Goal: Task Accomplishment & Management: Manage account settings

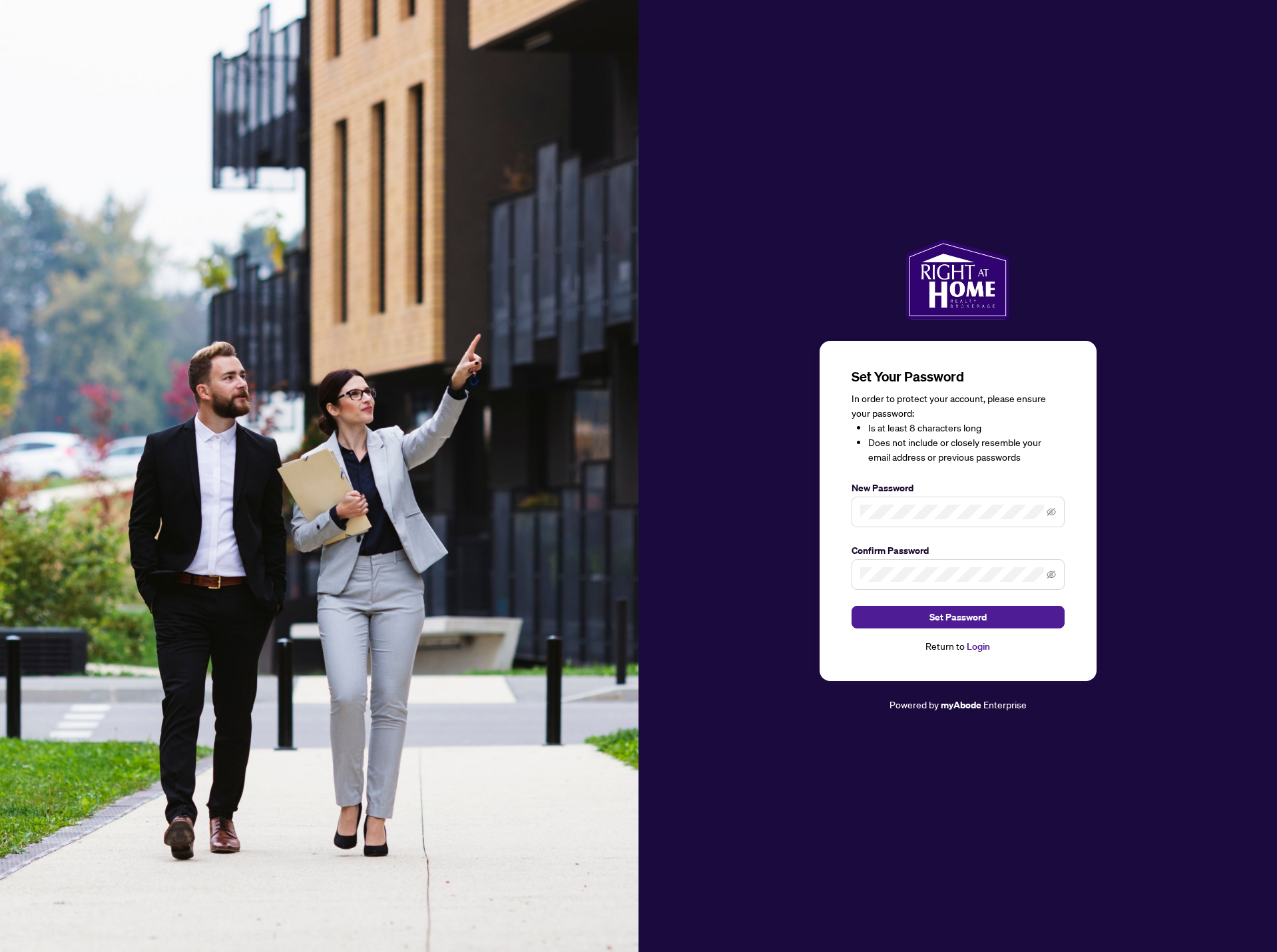
click at [928, 520] on span at bounding box center [958, 512] width 213 height 31
click at [1051, 514] on icon "eye-invisible" at bounding box center [1051, 512] width 9 height 9
click at [835, 594] on div "Set Your Password In order to protect your account, please ensure your password…" at bounding box center [958, 511] width 277 height 340
click at [893, 625] on button "Set Password" at bounding box center [958, 617] width 213 height 23
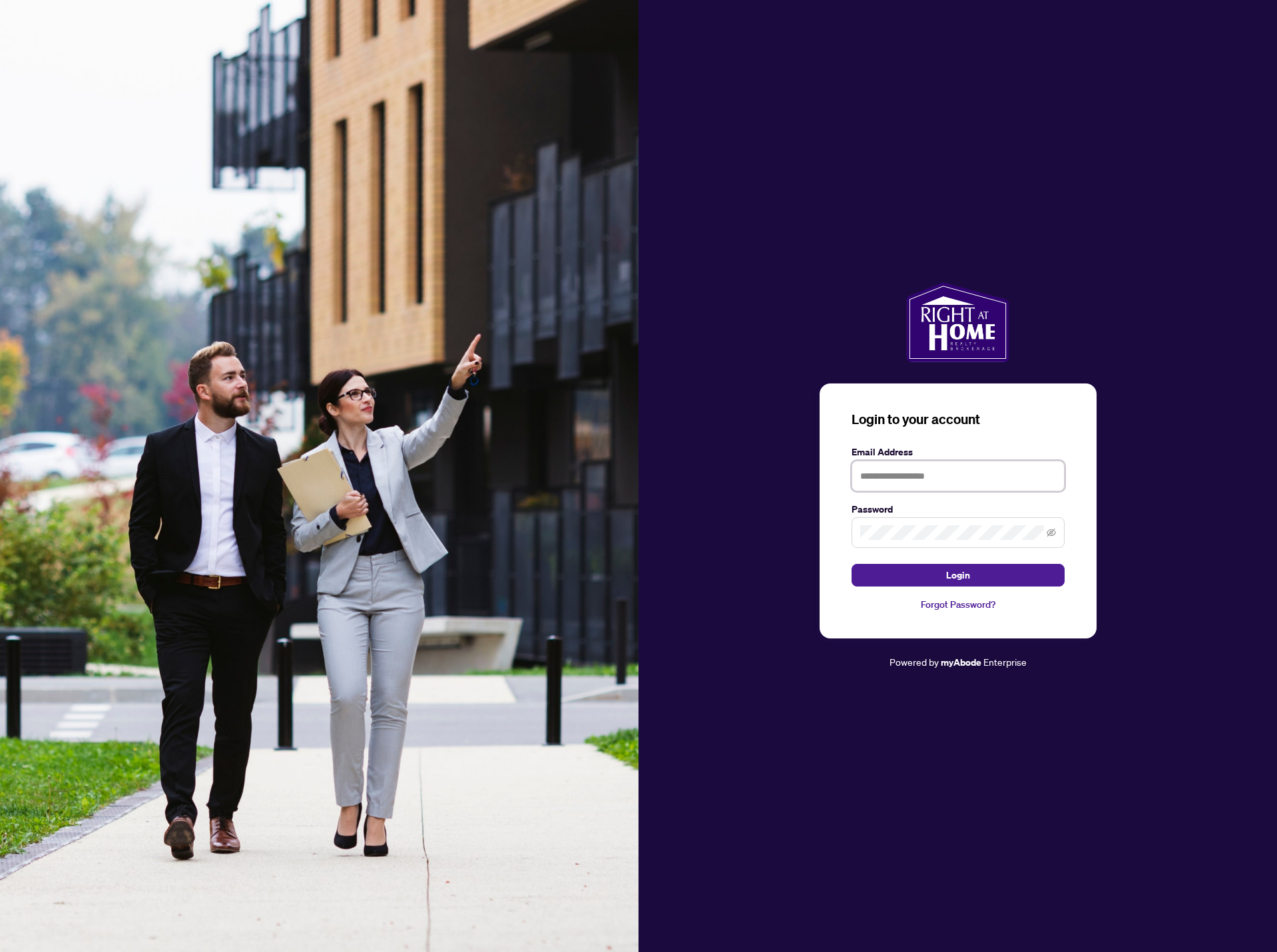
type input "**********"
click at [922, 570] on button "Login" at bounding box center [958, 576] width 213 height 23
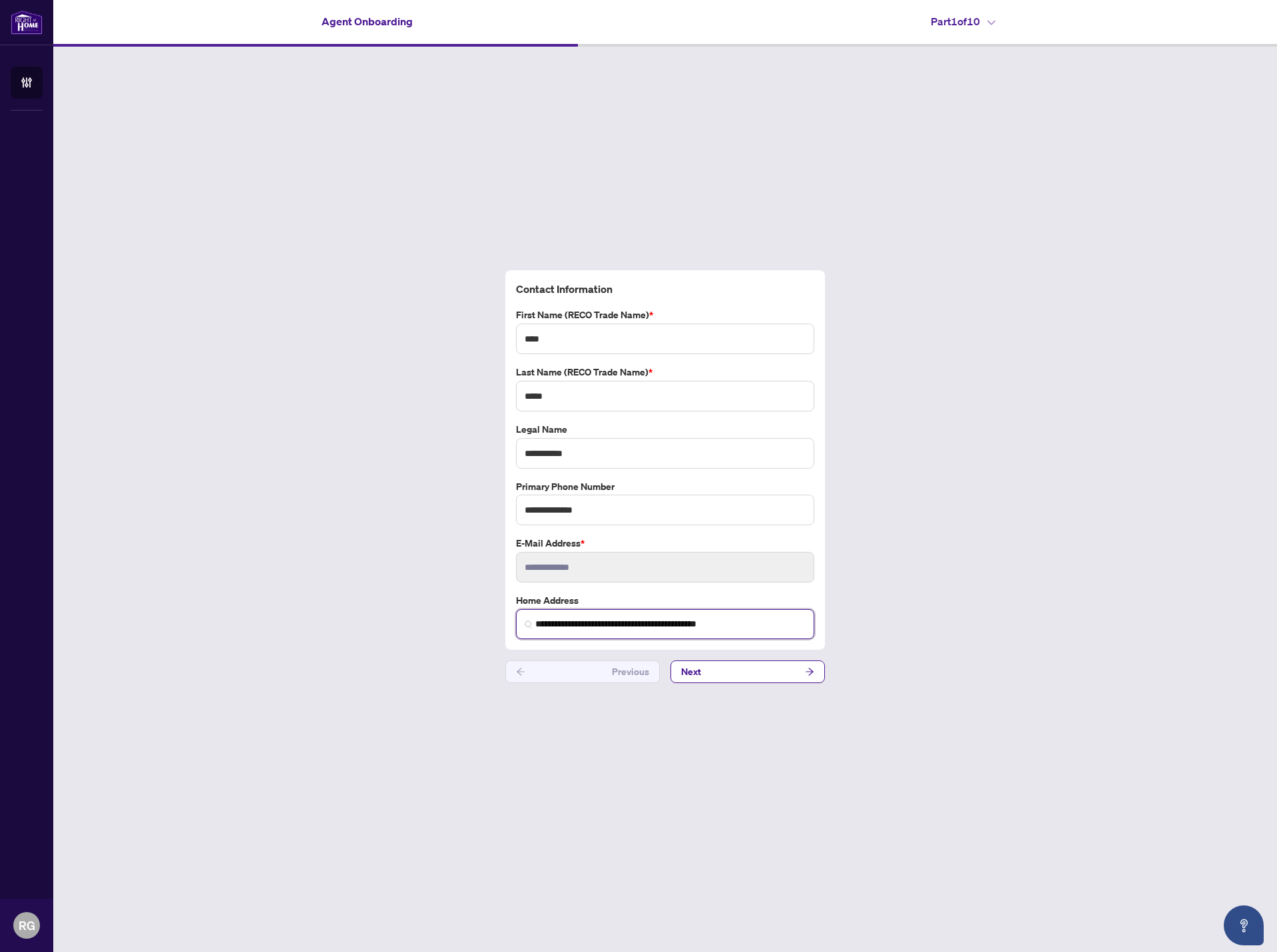
click at [632, 627] on input "**********" at bounding box center [671, 624] width 270 height 14
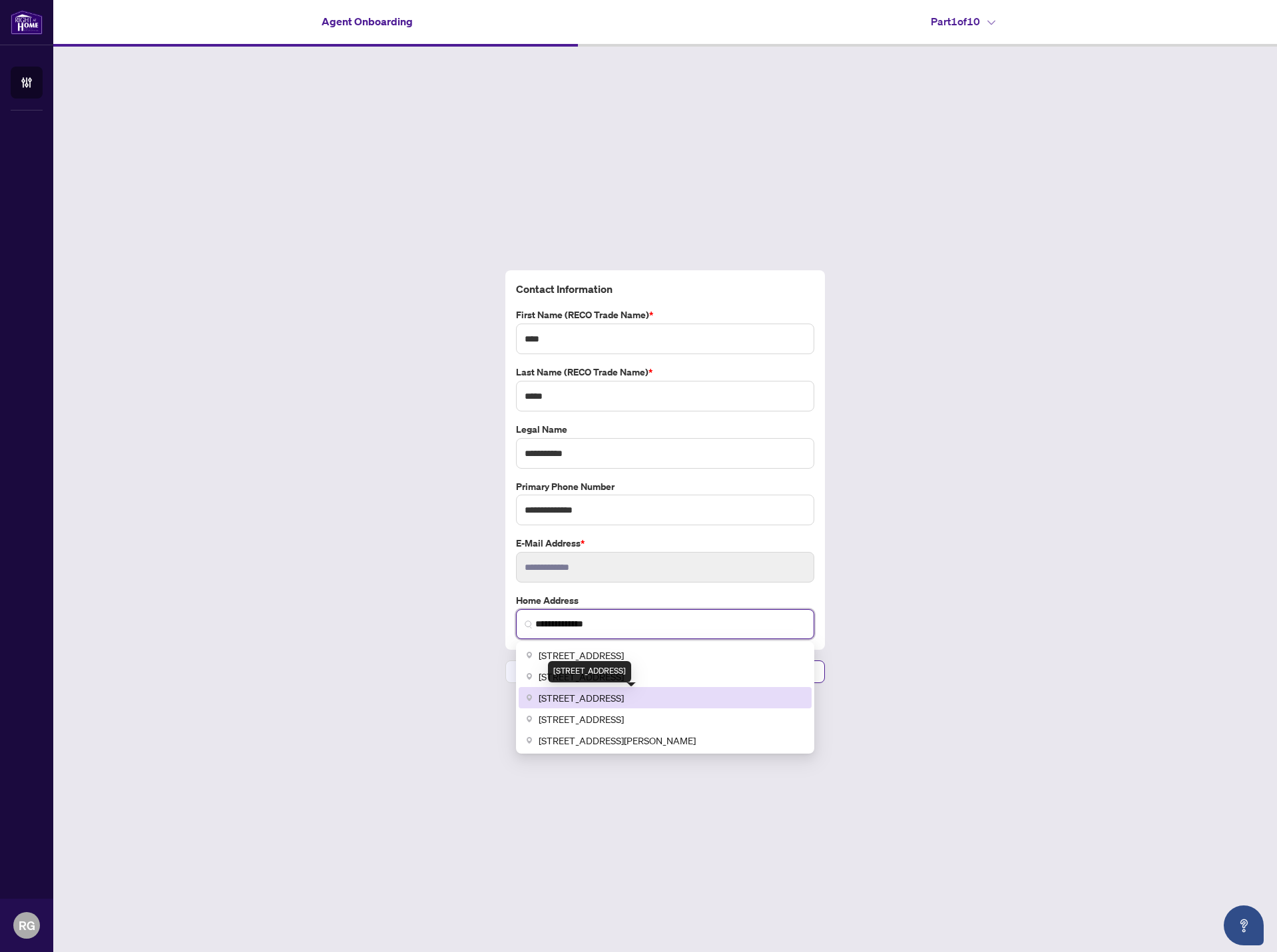
click at [624, 699] on span "[STREET_ADDRESS]" at bounding box center [581, 697] width 85 height 14
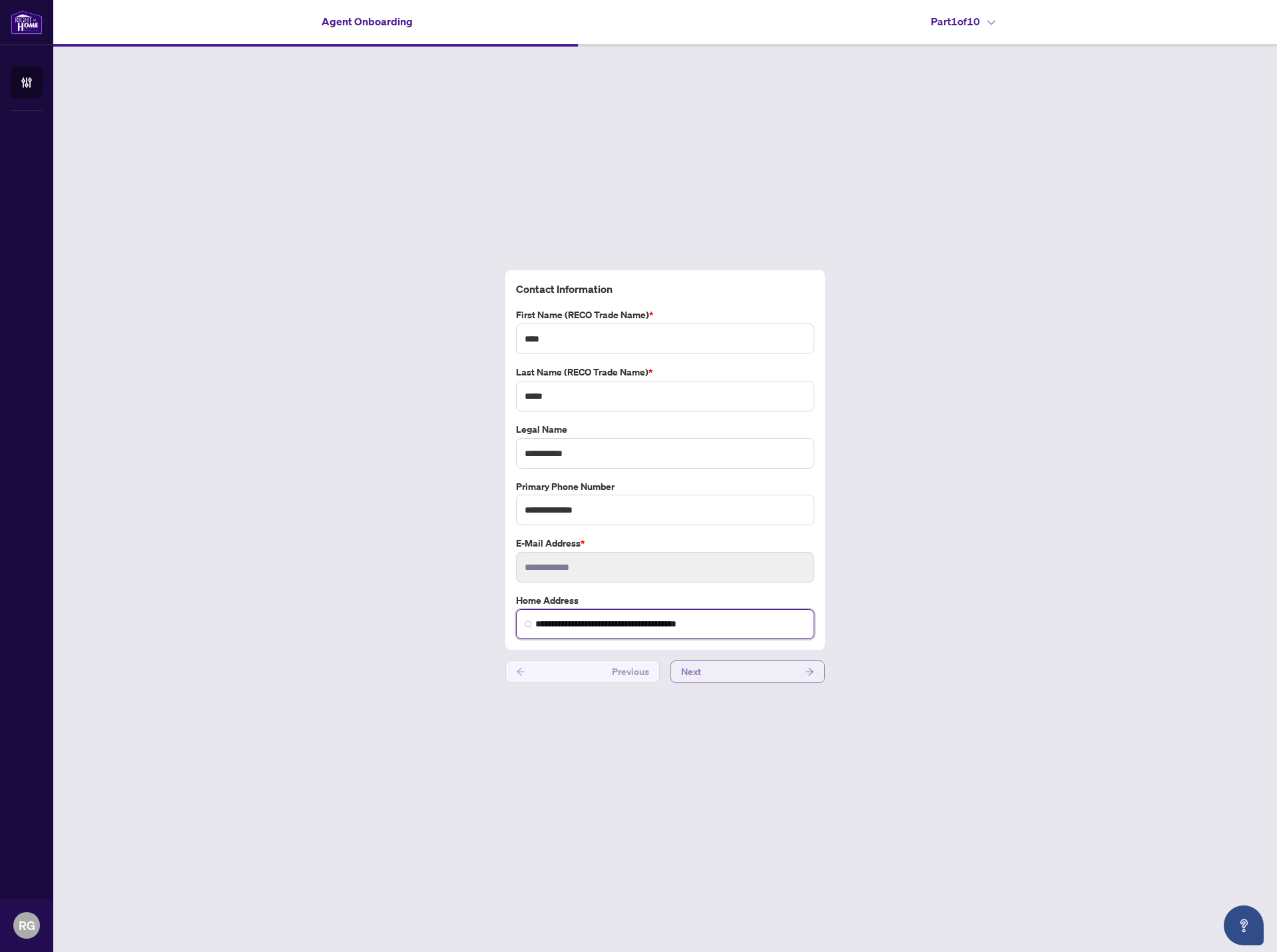
type input "**********"
click at [685, 671] on span "Next" at bounding box center [691, 672] width 20 height 21
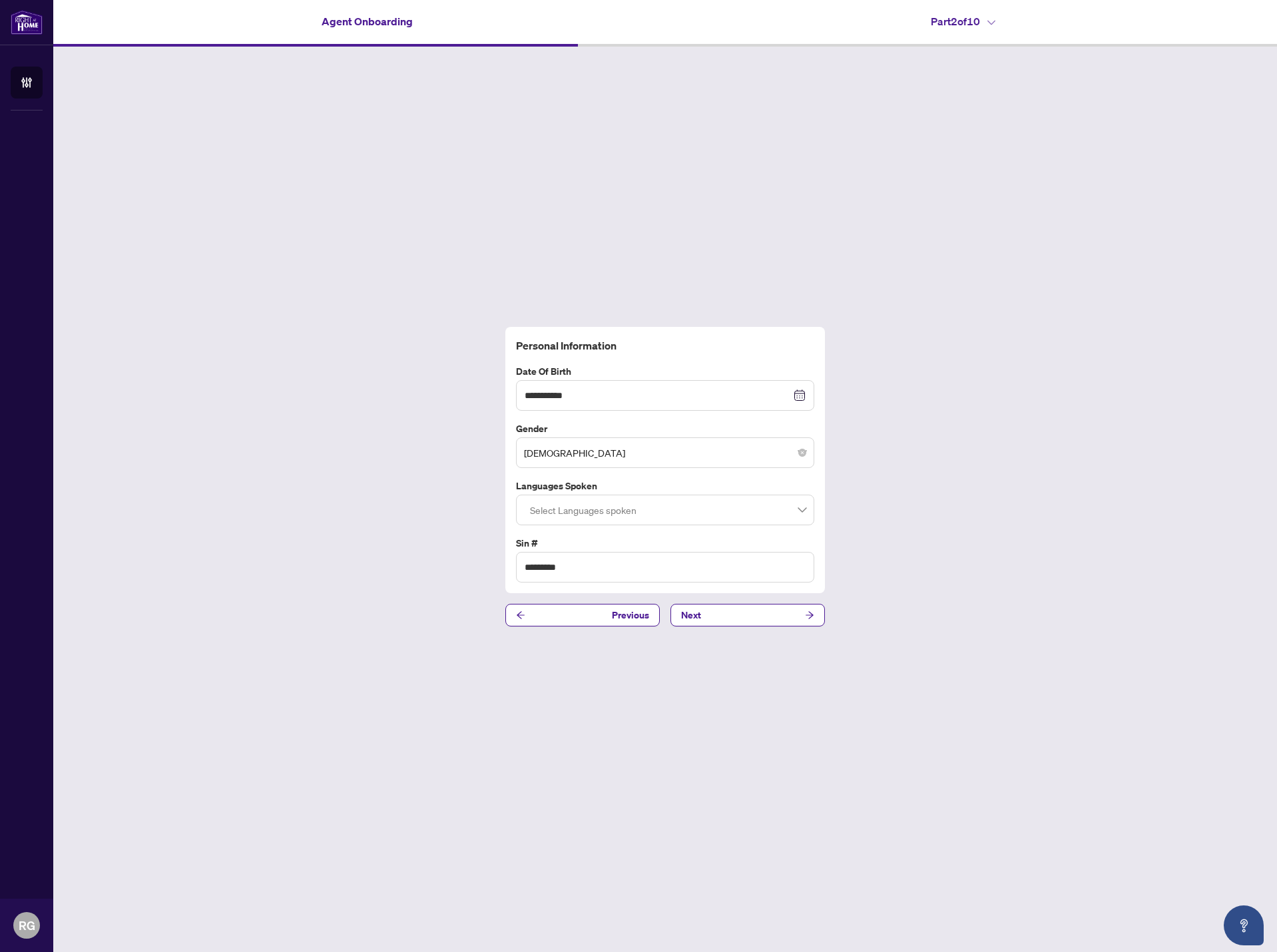
click at [634, 516] on div at bounding box center [665, 510] width 281 height 24
type input "*******"
click at [620, 542] on div "English" at bounding box center [665, 541] width 277 height 14
type input "*****"
click at [615, 538] on div "Farsi" at bounding box center [665, 541] width 277 height 14
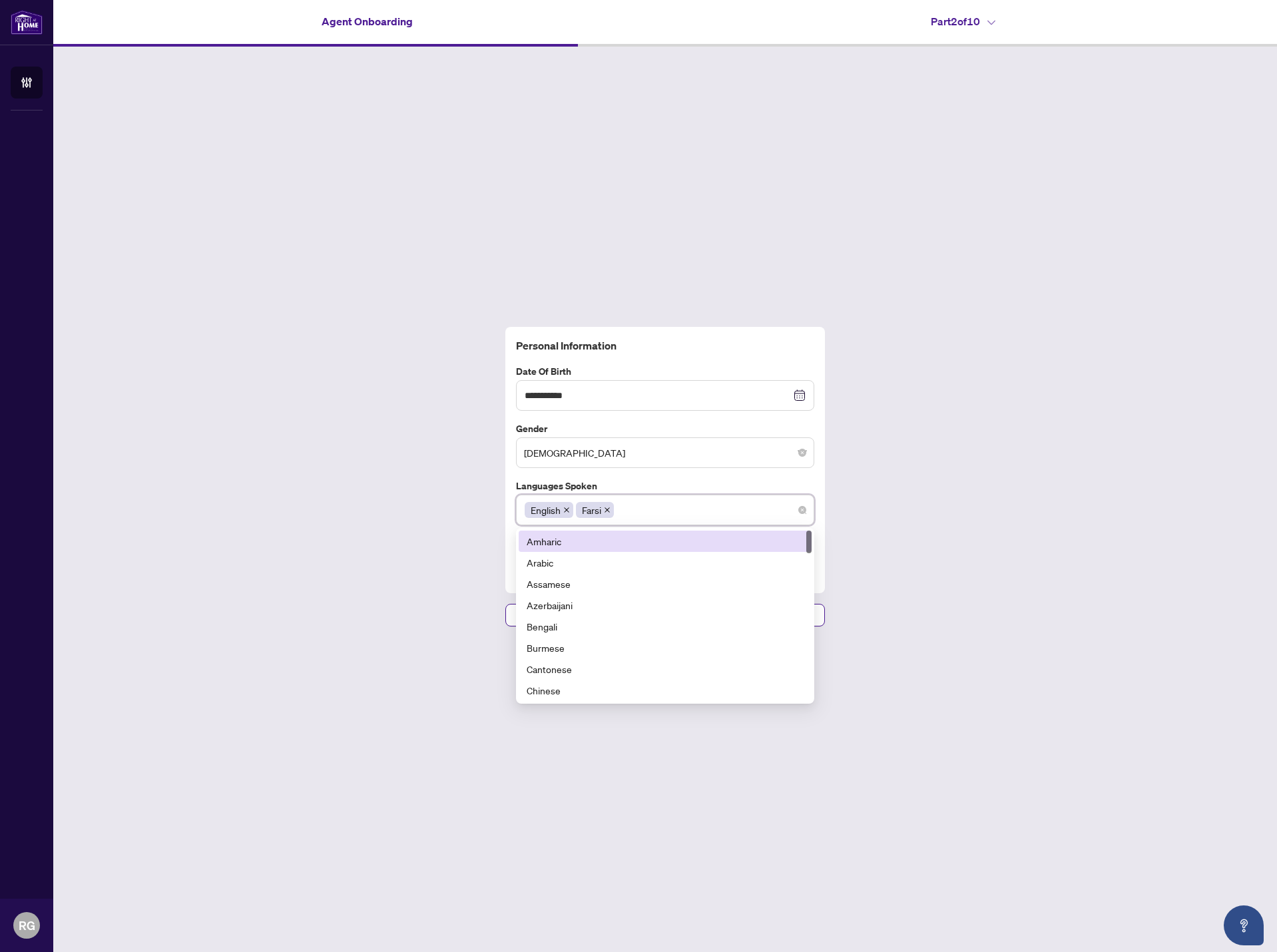
click at [437, 554] on div "**********" at bounding box center [665, 477] width 1224 height 861
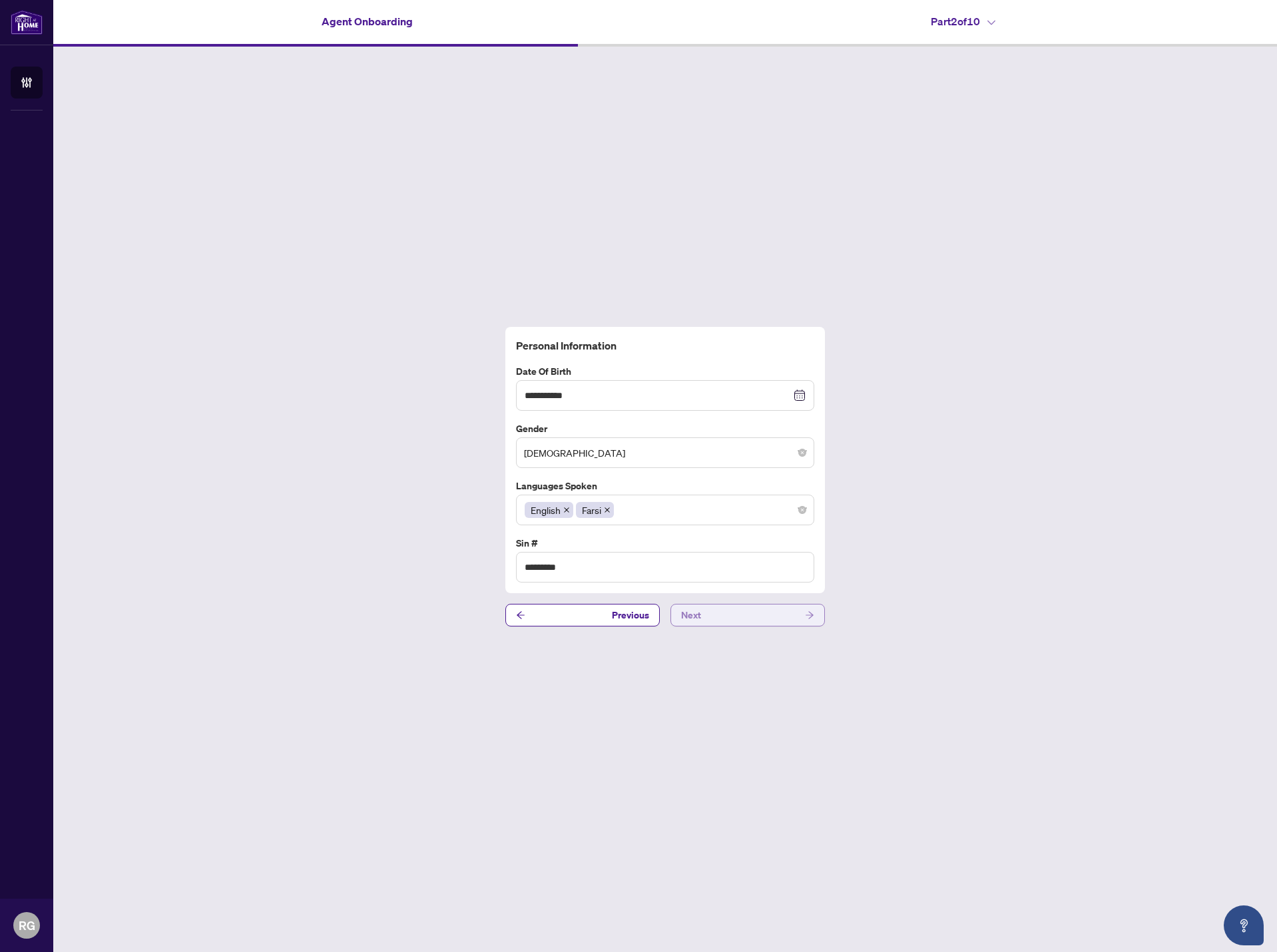
click at [769, 622] on button "Next" at bounding box center [747, 616] width 155 height 23
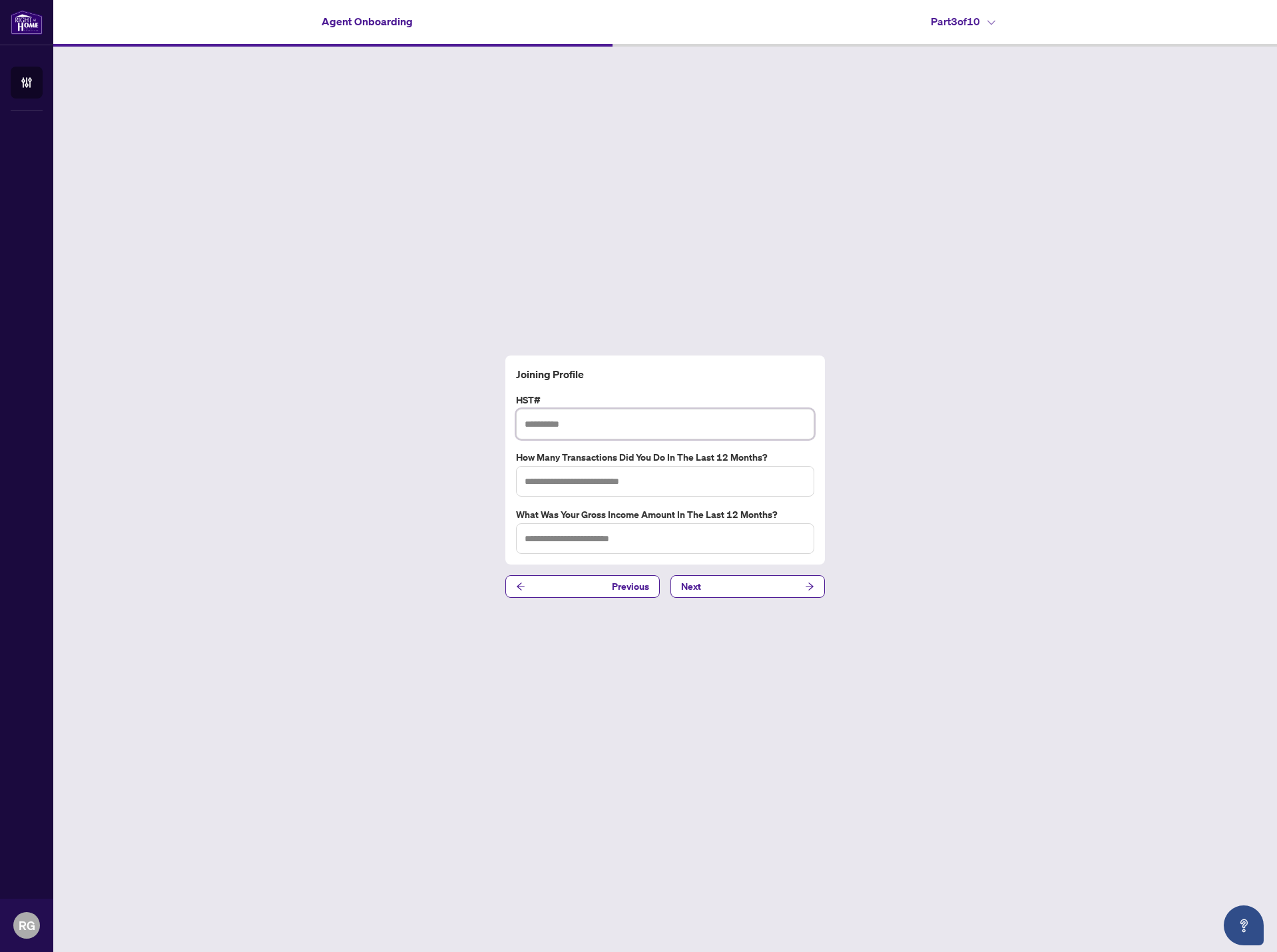
click at [577, 428] on input "text" at bounding box center [665, 424] width 298 height 31
click at [597, 423] on input "text" at bounding box center [665, 424] width 298 height 31
paste input "**********"
type input "**********"
click at [566, 492] on input "text" at bounding box center [665, 481] width 298 height 31
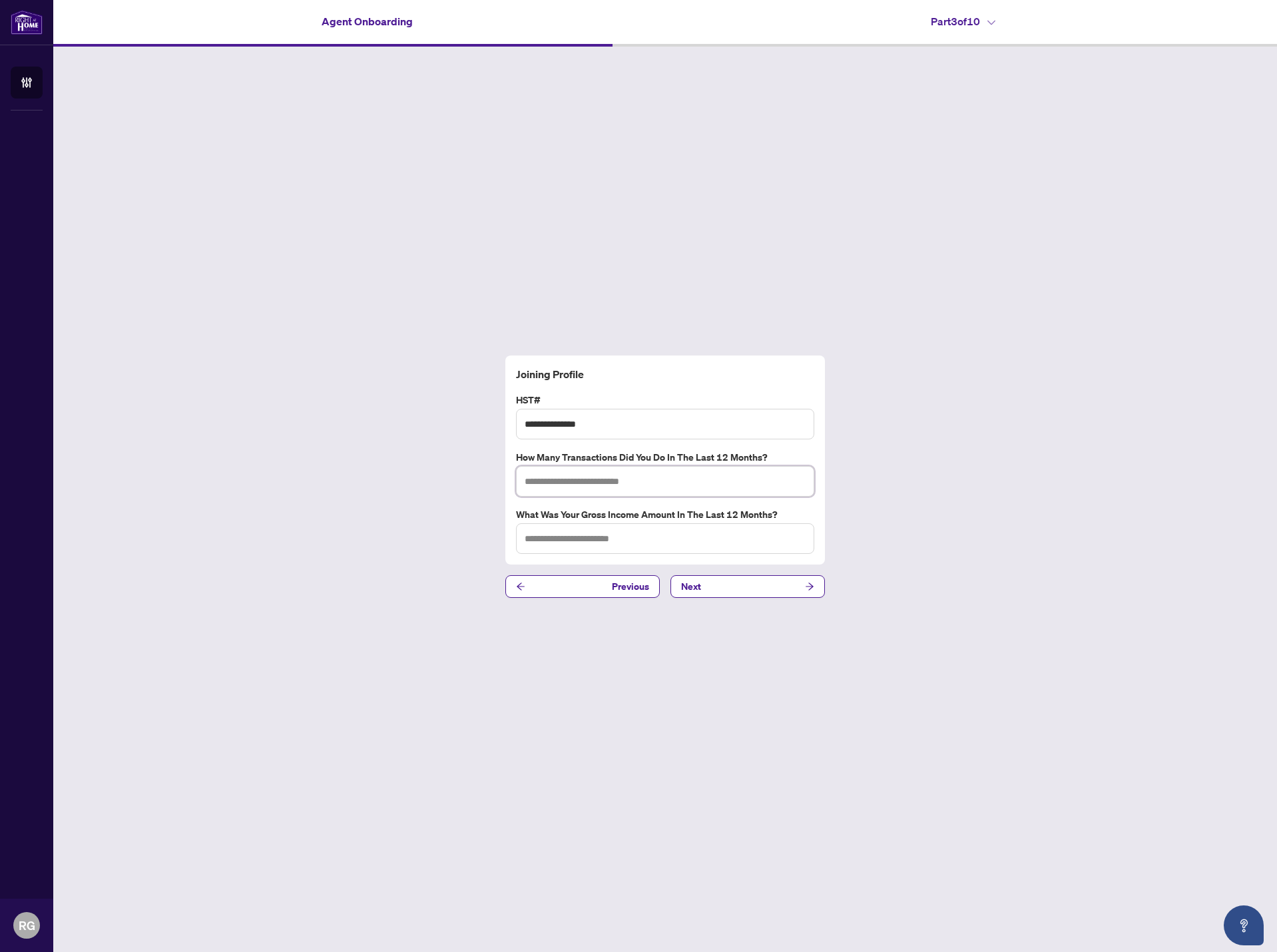
click at [602, 484] on input "text" at bounding box center [665, 481] width 298 height 31
click at [643, 419] on input "**********" at bounding box center [665, 424] width 298 height 31
click at [575, 484] on input "text" at bounding box center [665, 481] width 298 height 31
click at [614, 543] on input "text" at bounding box center [665, 539] width 298 height 31
click at [899, 543] on div "**********" at bounding box center [665, 477] width 1224 height 861
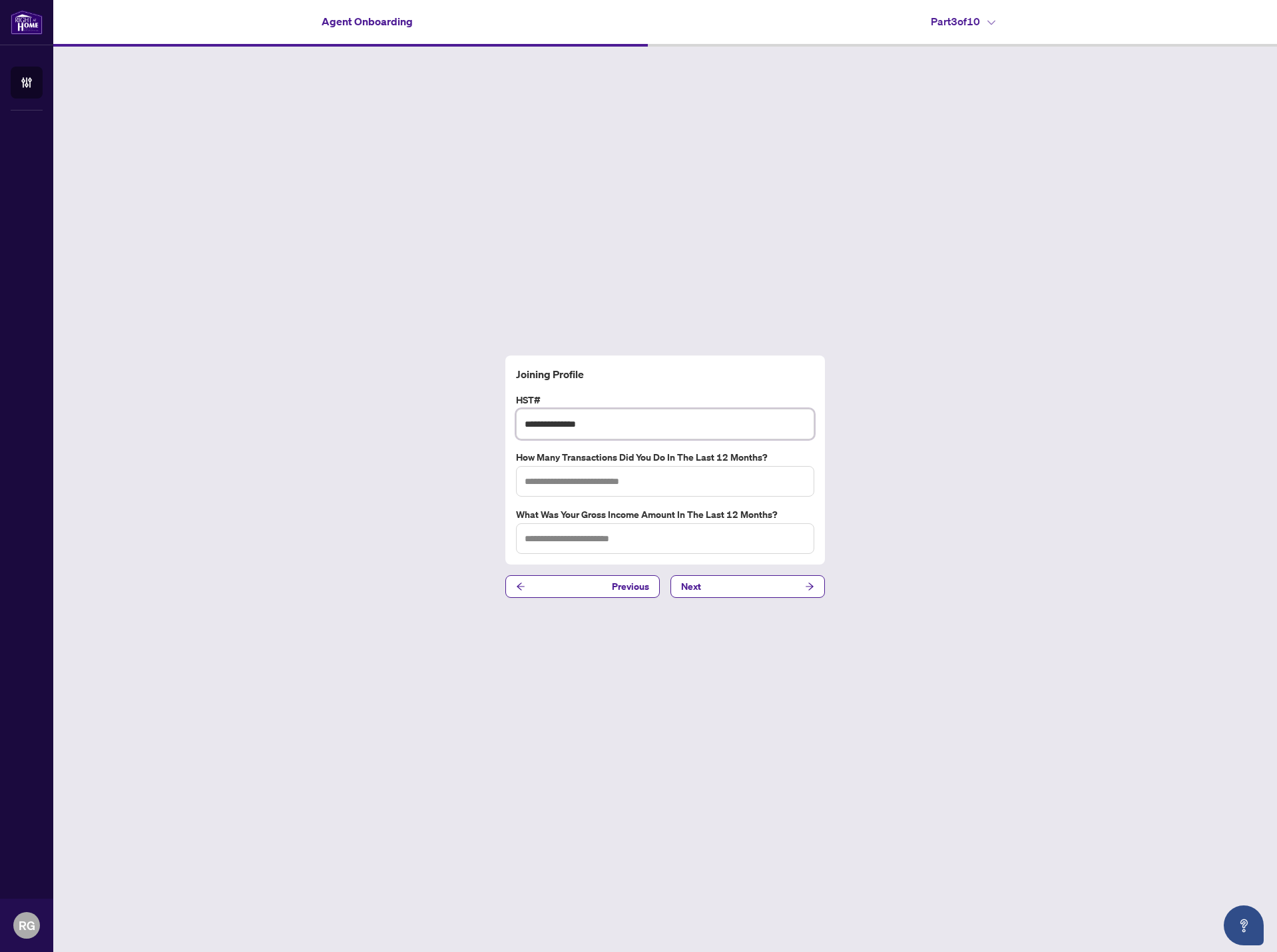
click at [645, 424] on input "**********" at bounding box center [665, 424] width 298 height 31
click at [531, 484] on input "text" at bounding box center [665, 481] width 298 height 31
click at [560, 505] on div "**********" at bounding box center [665, 460] width 309 height 188
click at [604, 540] on input "text" at bounding box center [665, 539] width 298 height 31
click at [647, 536] on input "text" at bounding box center [665, 539] width 298 height 31
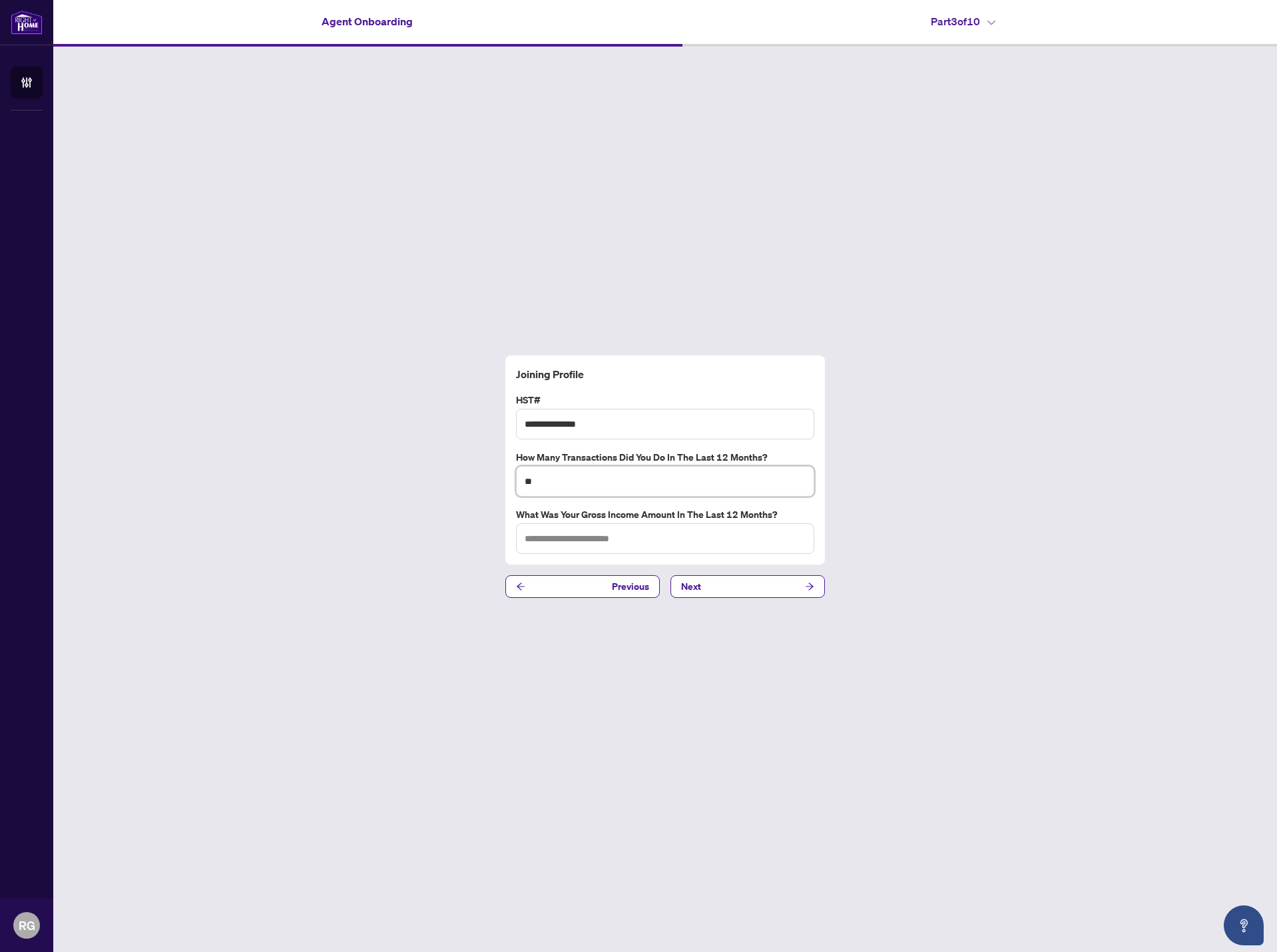
click at [531, 481] on input "**" at bounding box center [665, 481] width 298 height 31
type input "**"
click at [570, 540] on input "text" at bounding box center [665, 539] width 298 height 31
paste input "*********"
type input "*********"
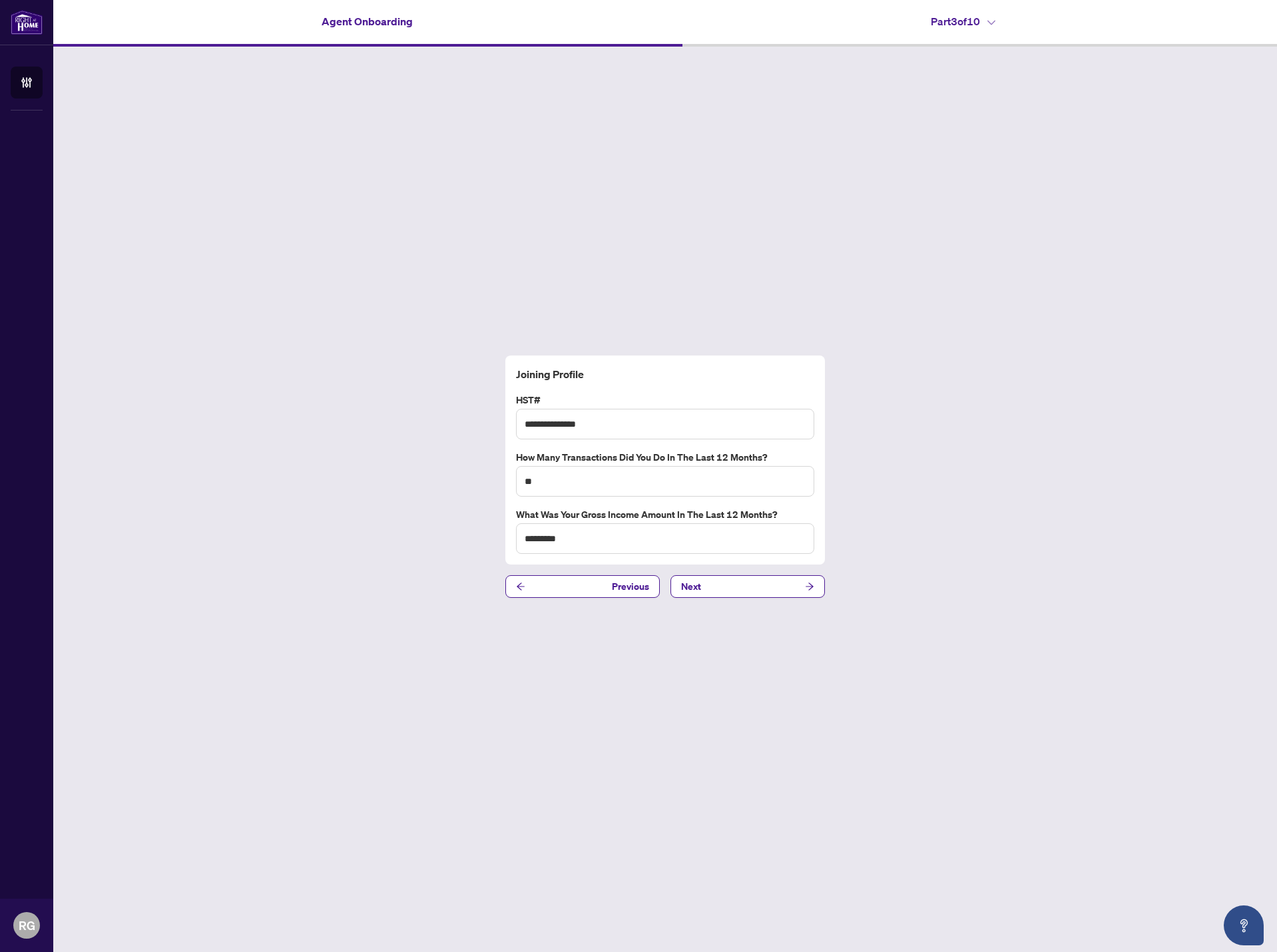
click at [406, 582] on div "**********" at bounding box center [665, 477] width 1224 height 861
click at [720, 586] on button "Next" at bounding box center [747, 587] width 155 height 23
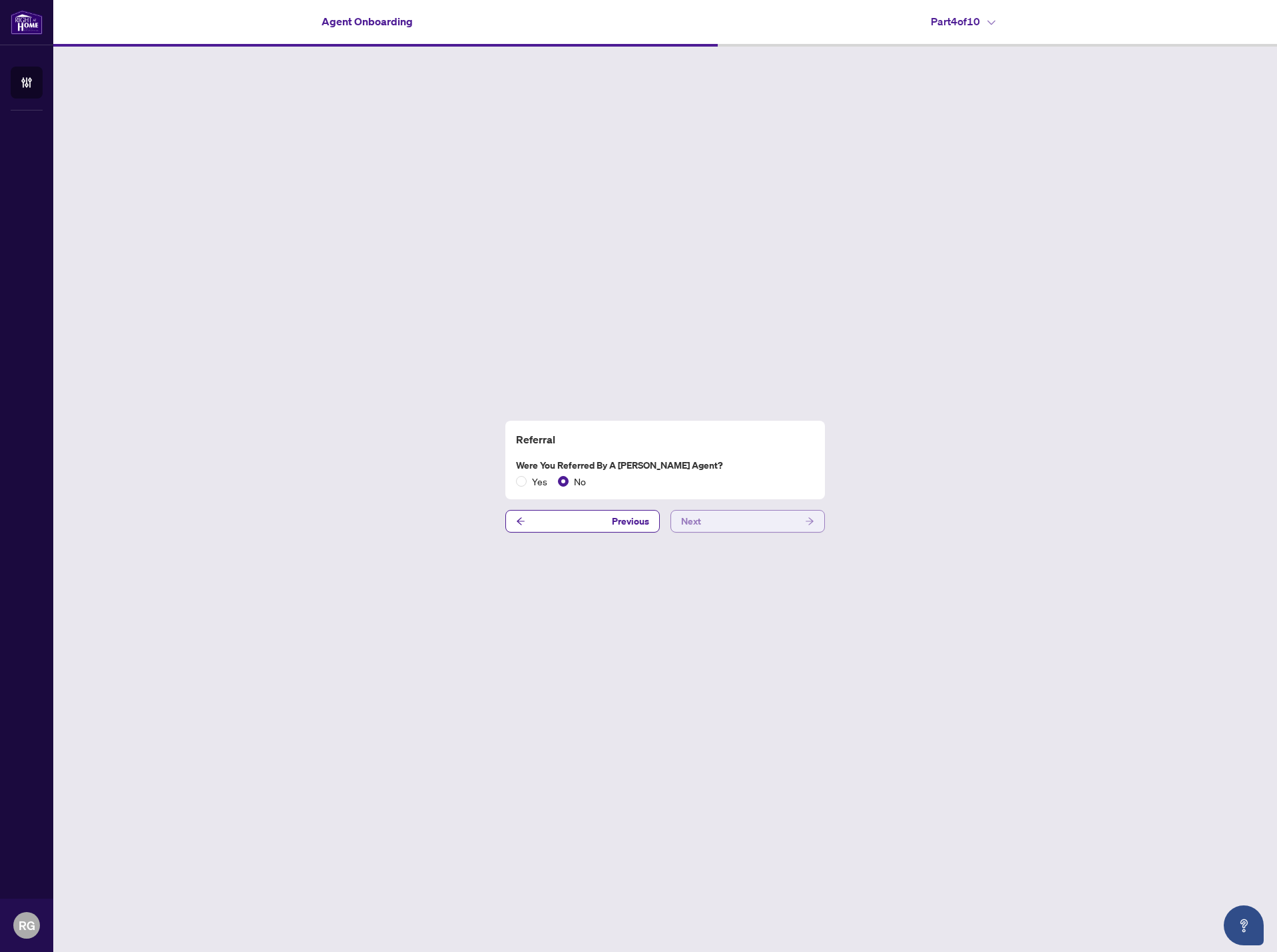
click at [741, 524] on button "Next" at bounding box center [747, 521] width 155 height 23
click at [739, 517] on button "Next" at bounding box center [747, 521] width 155 height 23
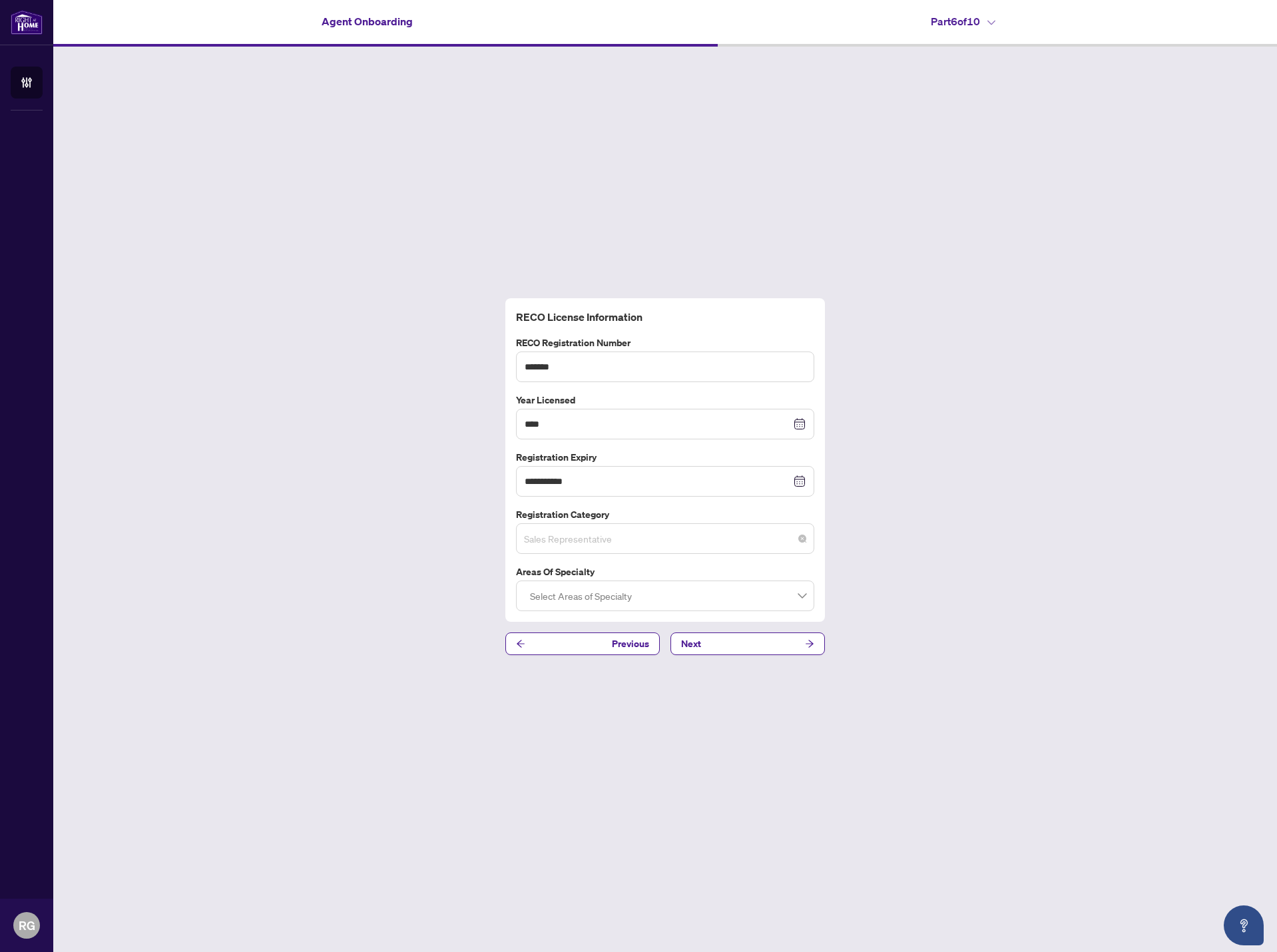
click at [605, 537] on span "Sales Representative" at bounding box center [665, 539] width 282 height 26
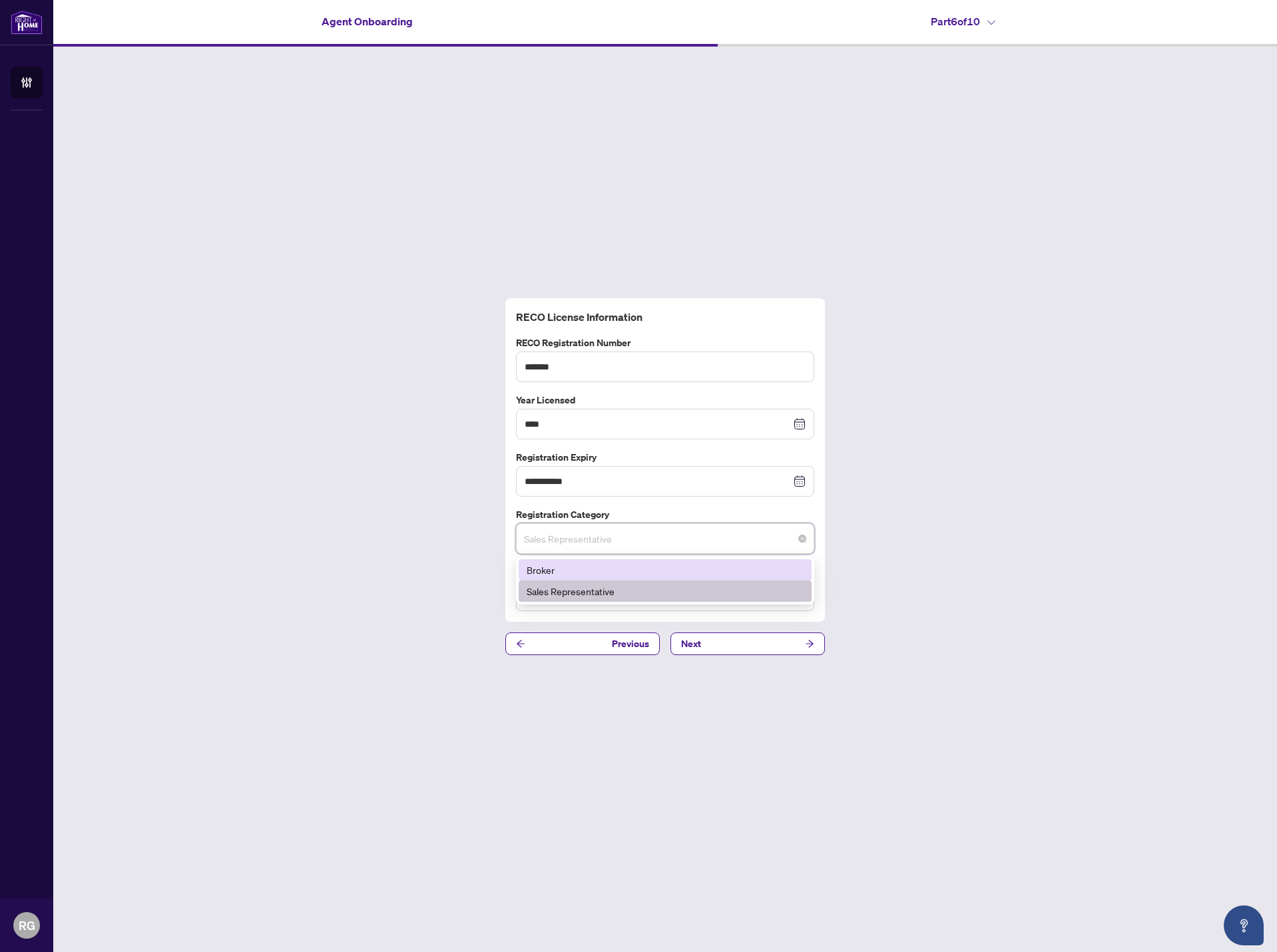
click at [637, 570] on div "Broker" at bounding box center [665, 570] width 277 height 14
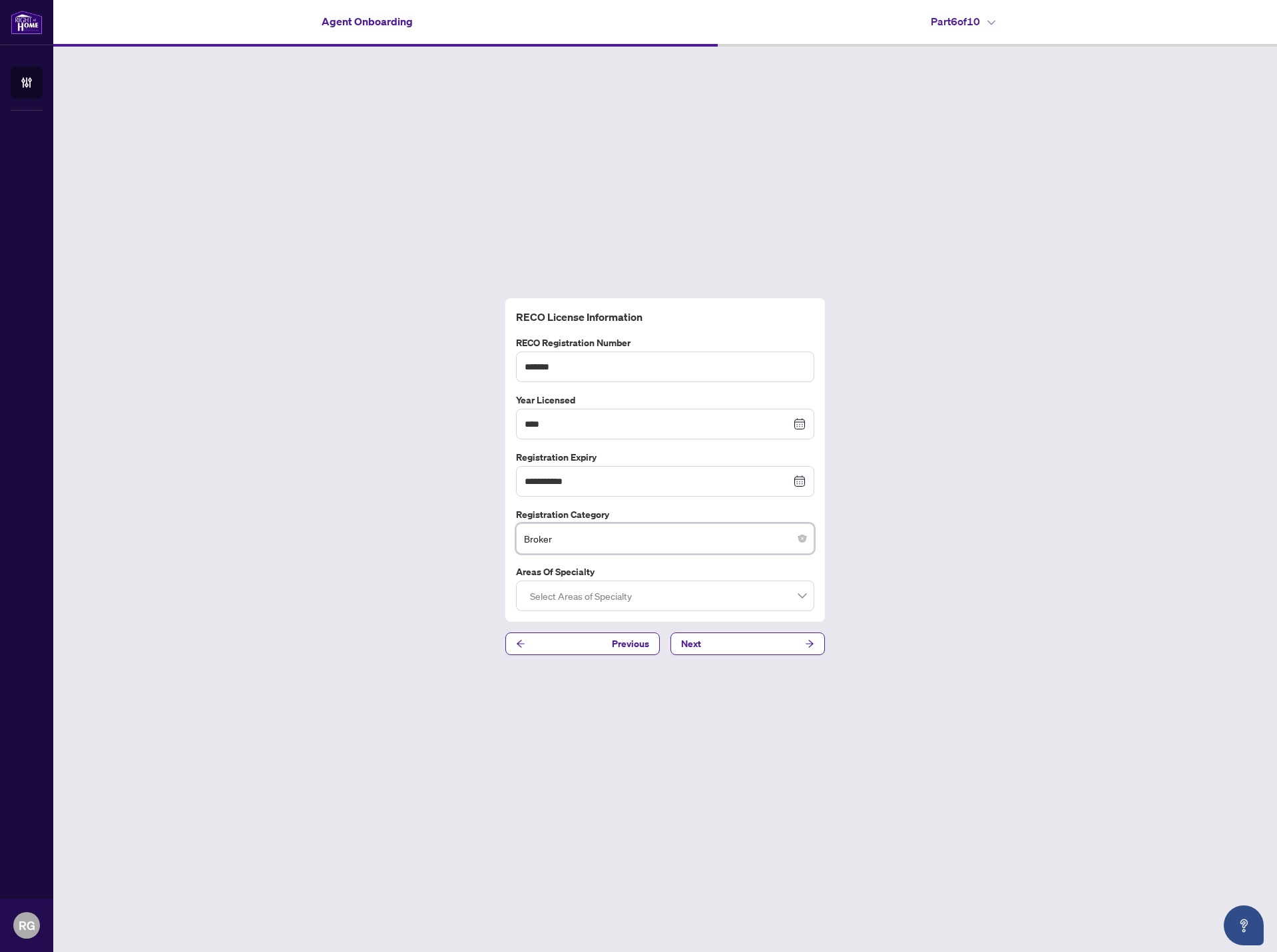
click at [599, 599] on div at bounding box center [665, 596] width 281 height 24
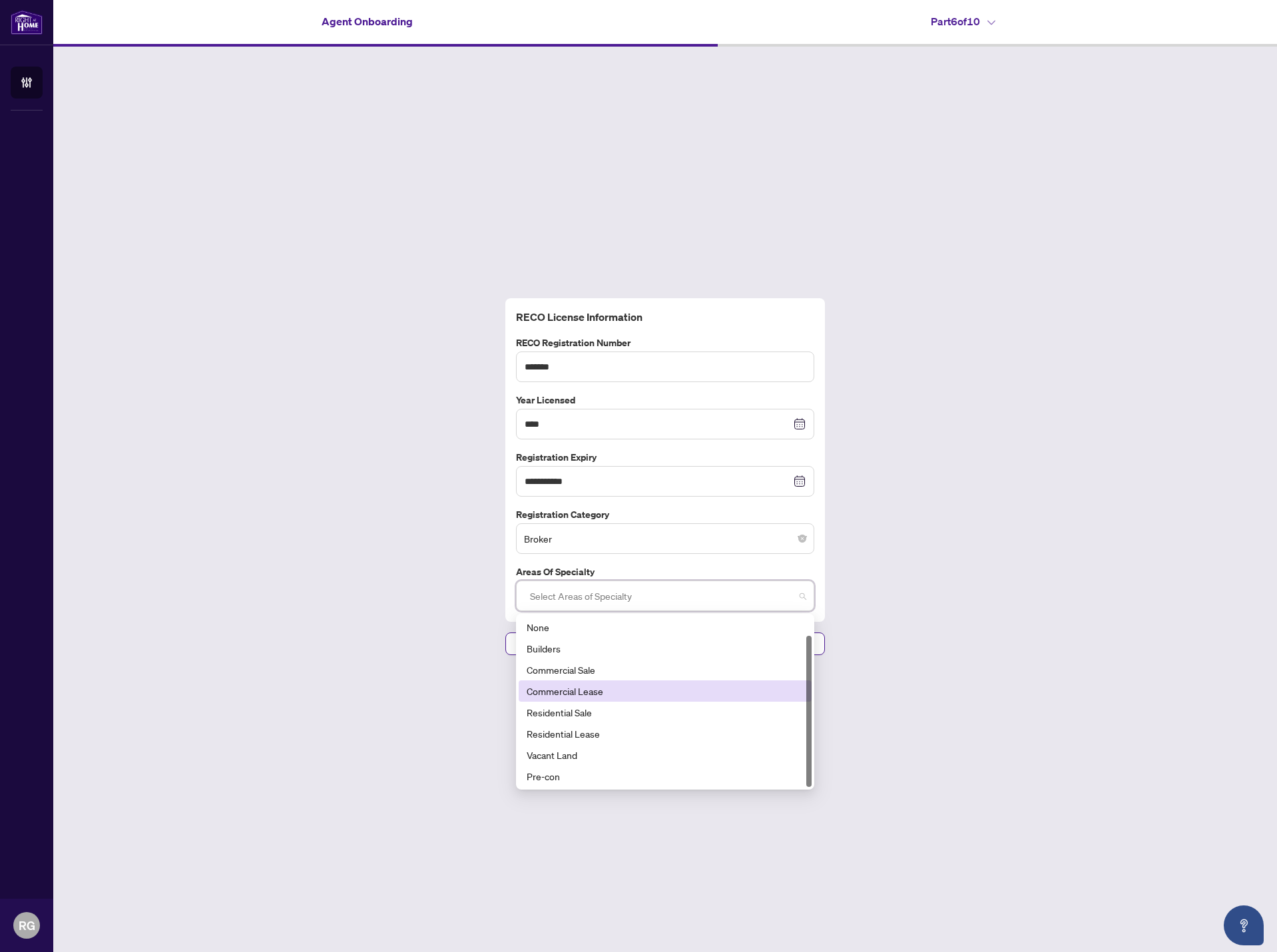
scroll to position [21, 0]
click at [631, 695] on div "Residential Sale" at bounding box center [665, 691] width 277 height 14
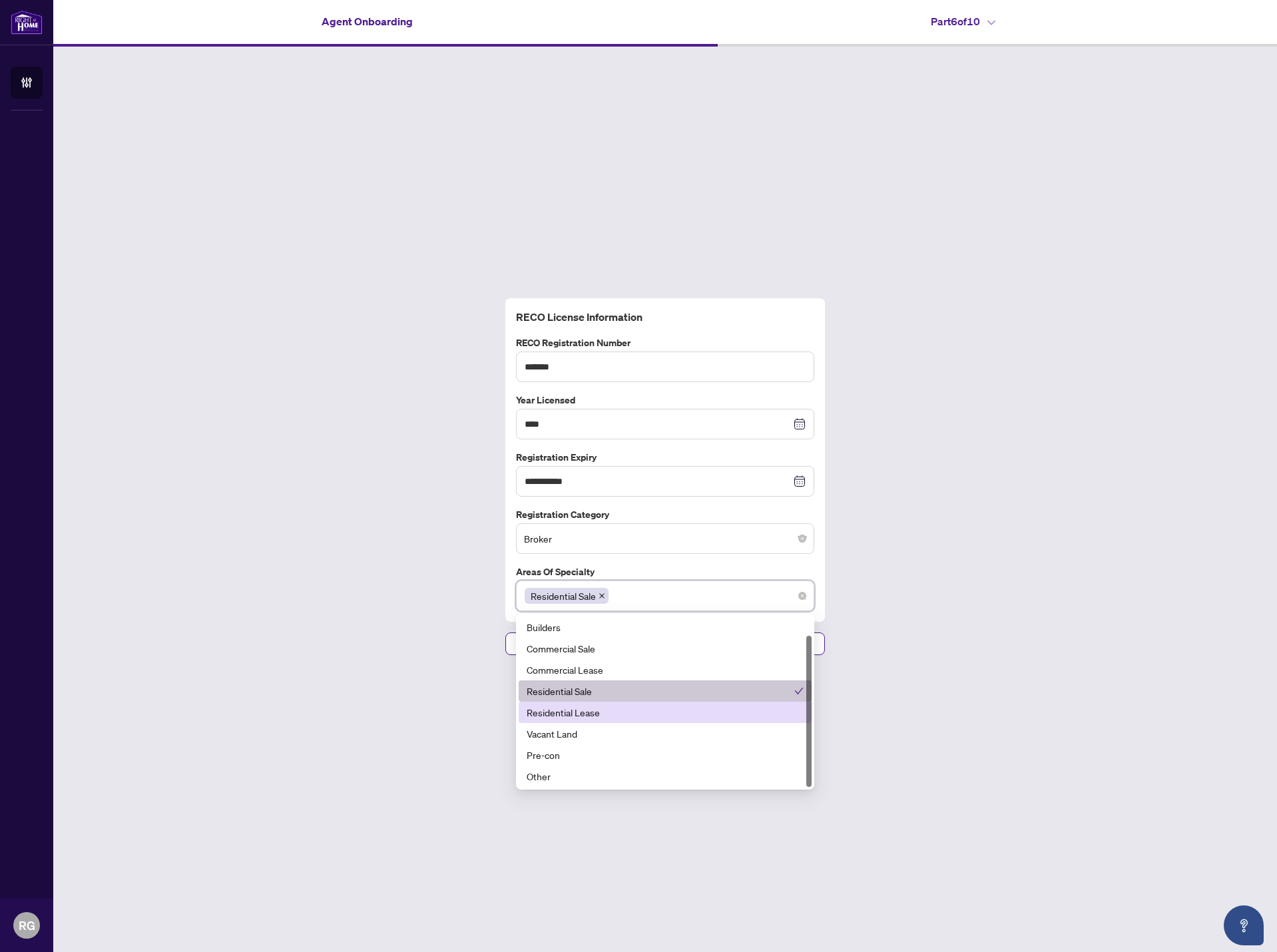
click at [627, 714] on div "Residential Lease" at bounding box center [665, 712] width 277 height 14
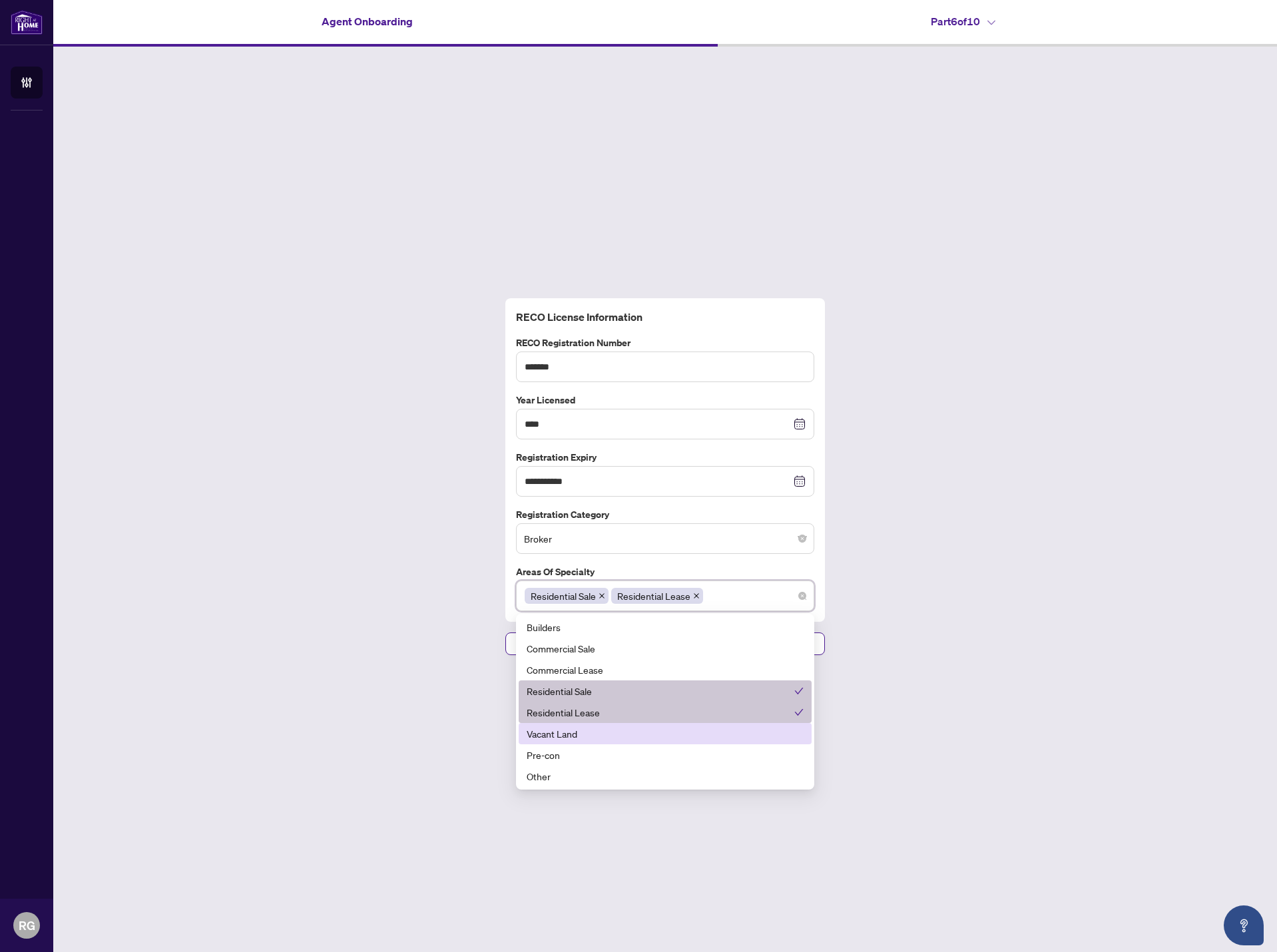
click at [619, 742] on div "Vacant Land" at bounding box center [665, 734] width 293 height 21
click at [615, 753] on div "Pre-con" at bounding box center [665, 754] width 277 height 14
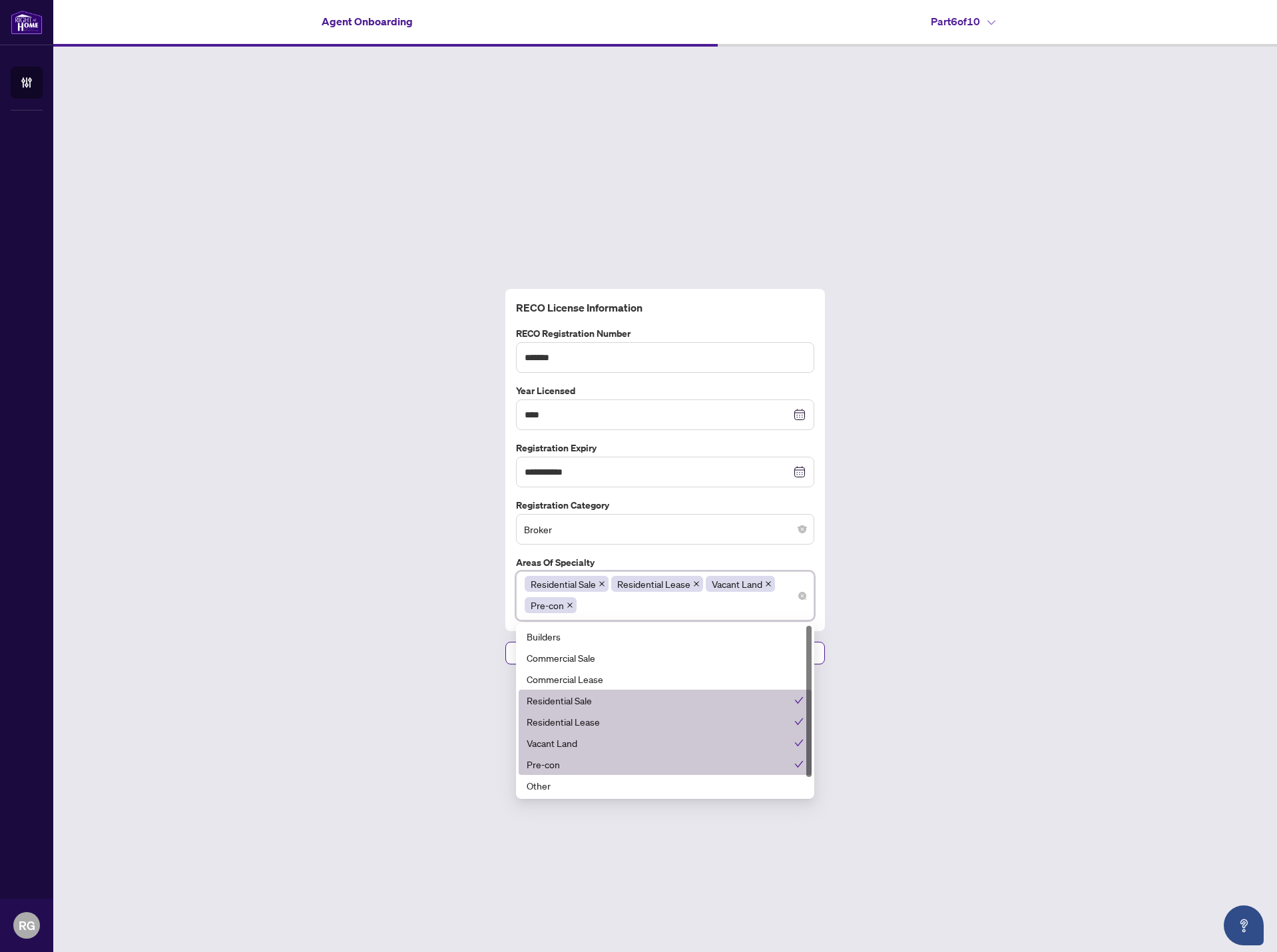
scroll to position [0, 0]
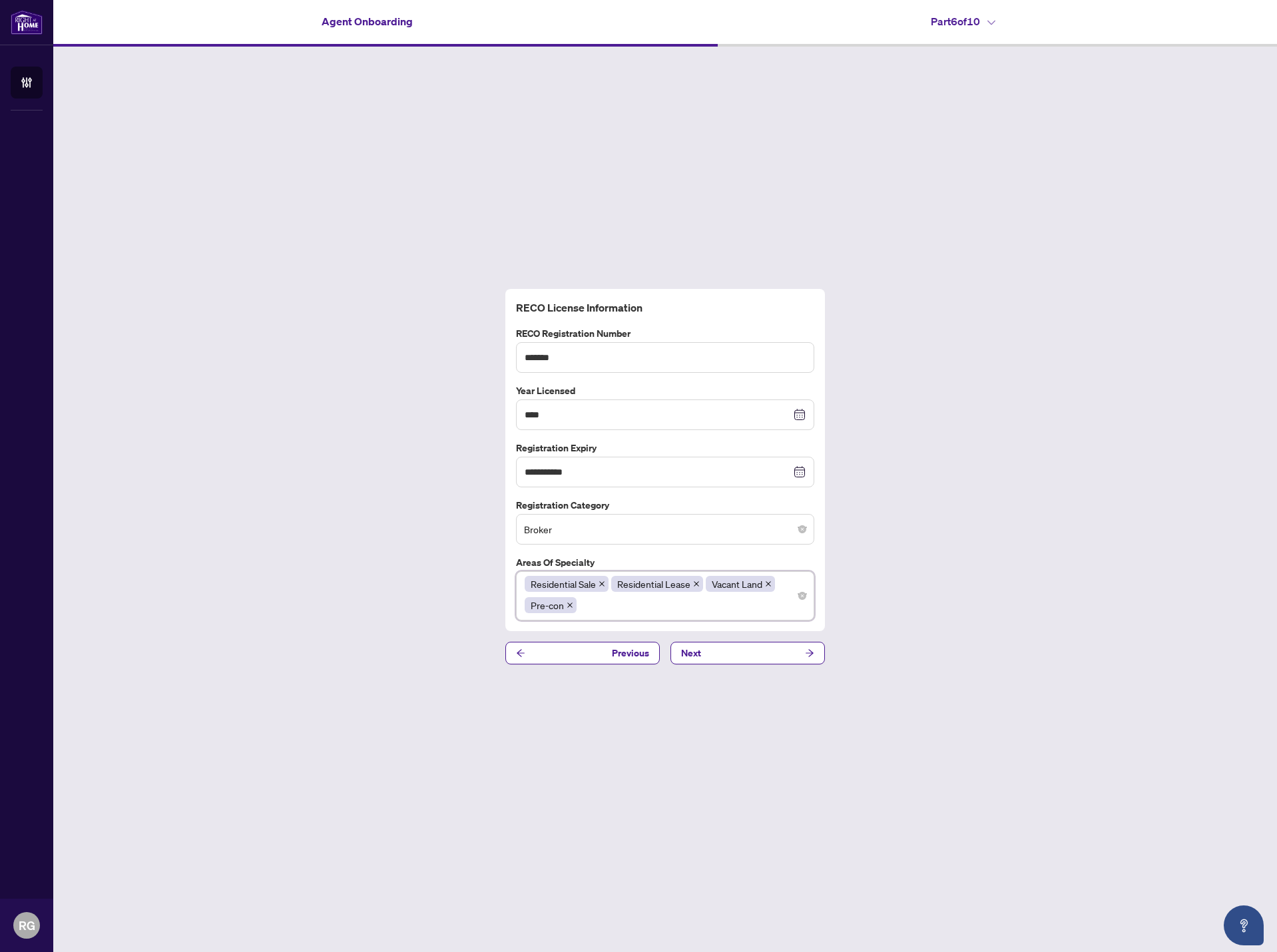
click at [958, 672] on div "**********" at bounding box center [665, 477] width 1224 height 861
click at [758, 653] on button "Next" at bounding box center [747, 653] width 155 height 23
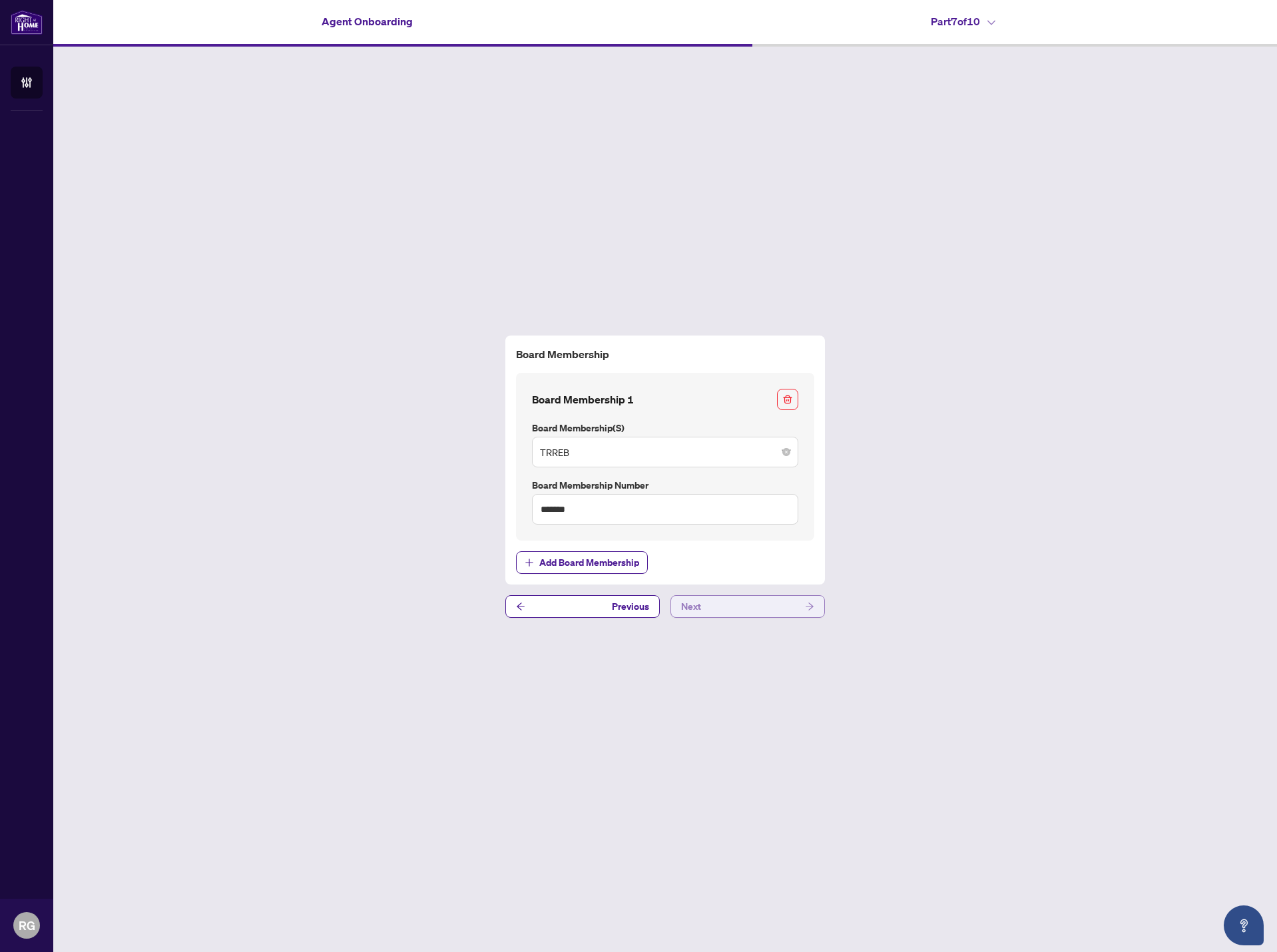
click at [772, 607] on button "Next" at bounding box center [747, 607] width 155 height 23
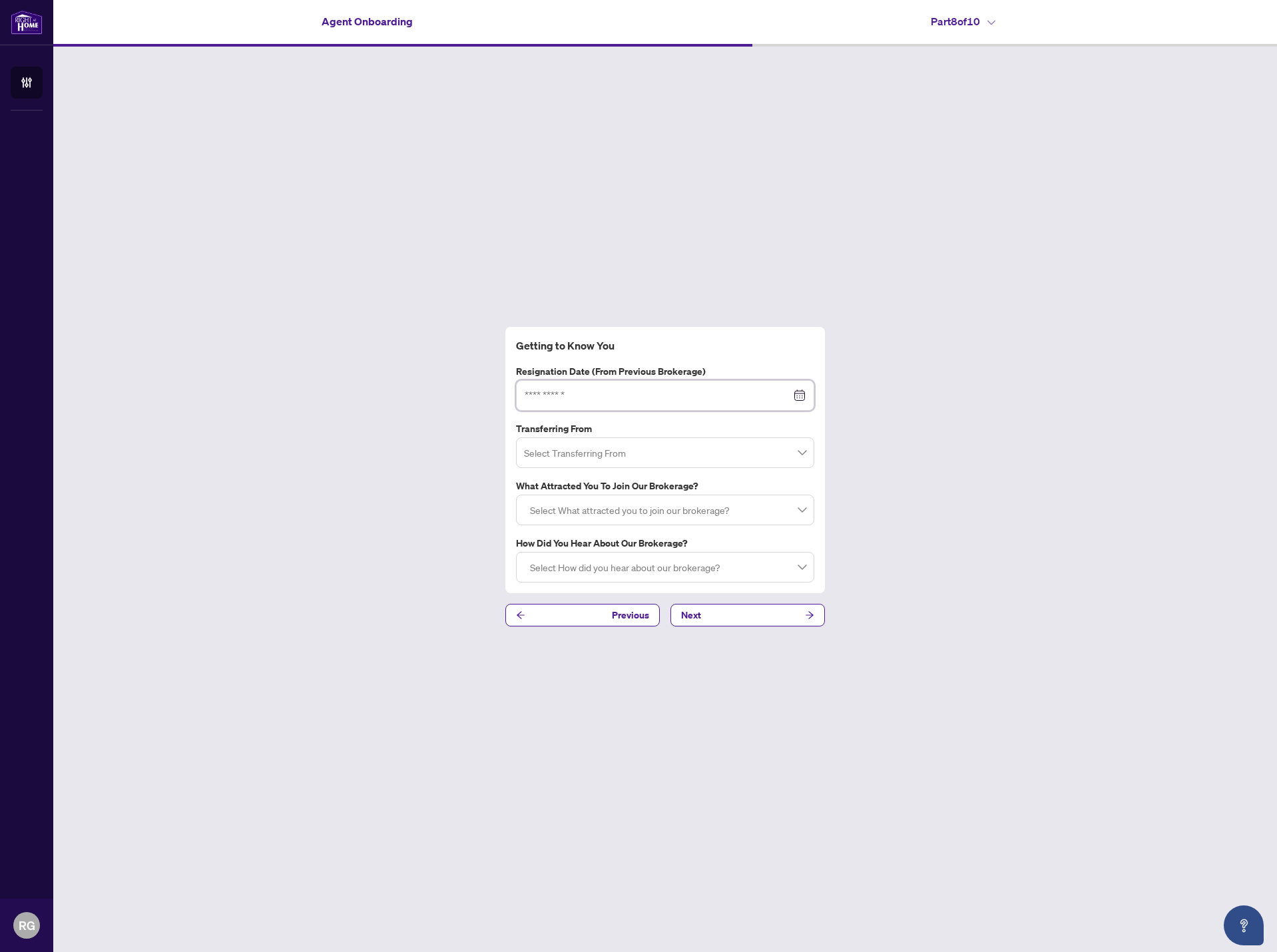
click at [790, 394] on input at bounding box center [658, 395] width 266 height 14
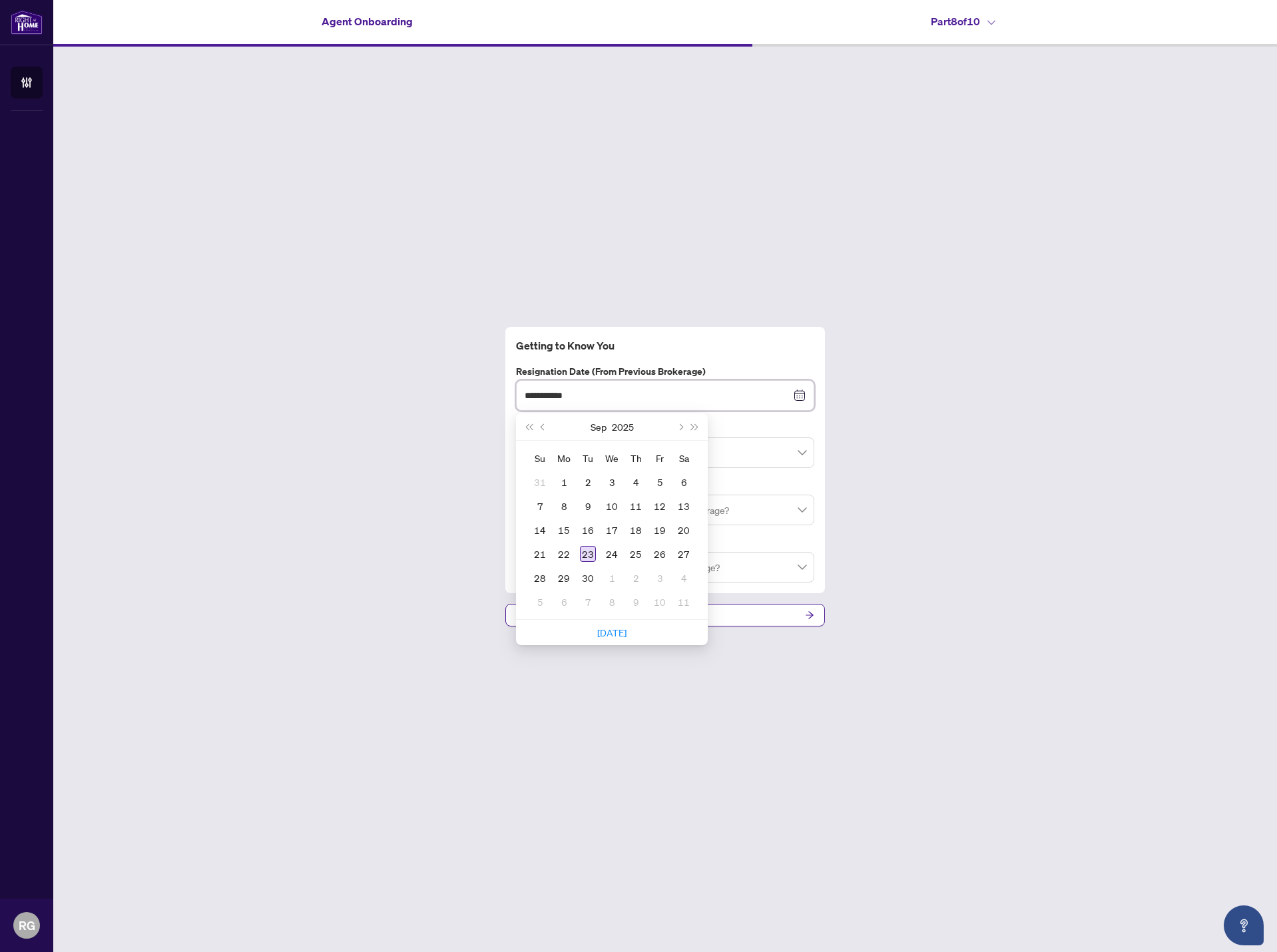
type input "**********"
click at [591, 554] on div "23" at bounding box center [588, 554] width 16 height 16
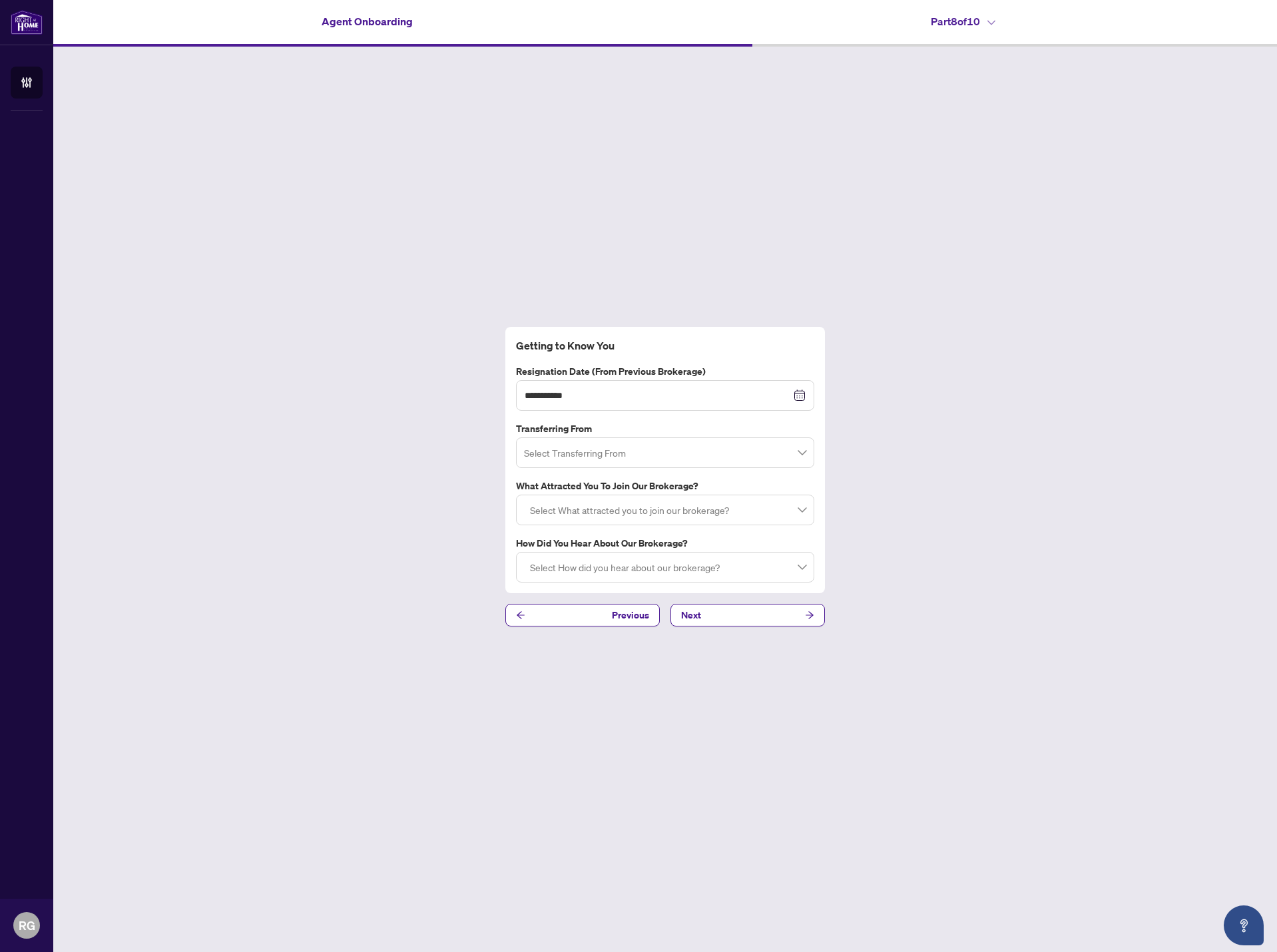
click at [803, 453] on span at bounding box center [665, 453] width 282 height 26
type input "********"
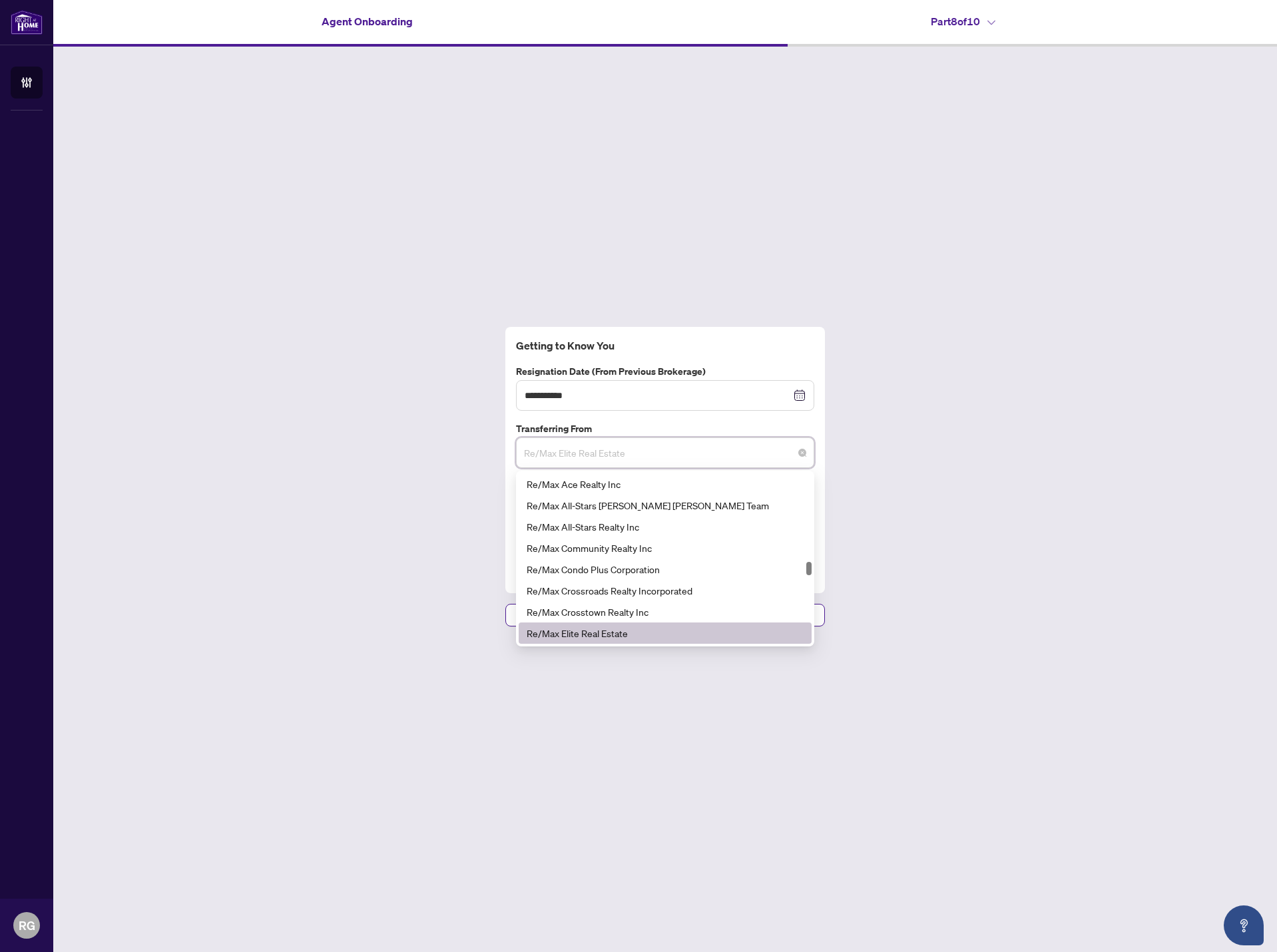
click at [900, 450] on div "**********" at bounding box center [665, 477] width 1224 height 861
drag, startPoint x: 663, startPoint y: 456, endPoint x: 578, endPoint y: 455, distance: 85.0
click at [582, 456] on span "Re/Max Elite Real Estate" at bounding box center [665, 453] width 282 height 26
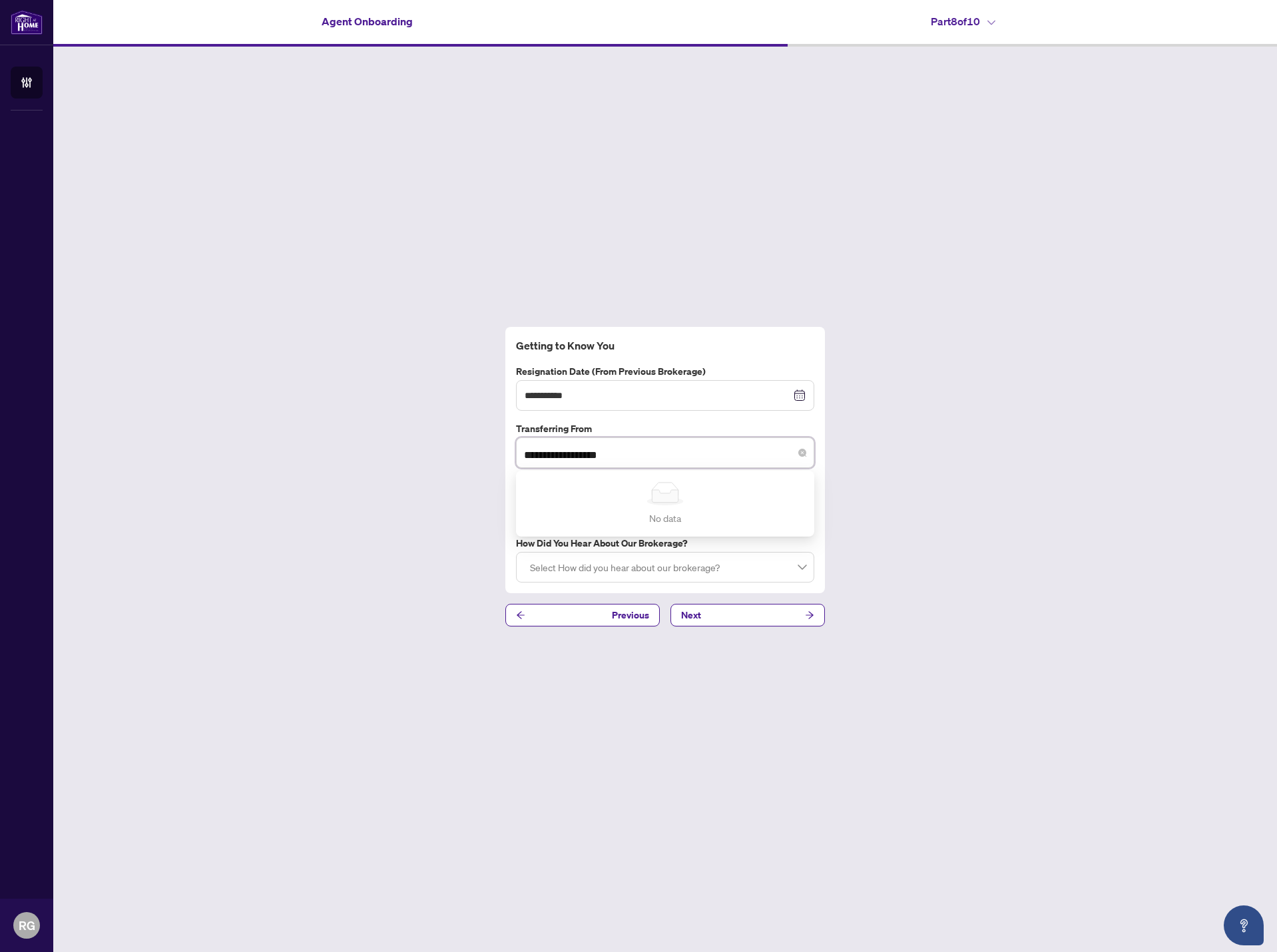
type input "**********"
click at [910, 455] on div "**********" at bounding box center [665, 477] width 1224 height 861
click at [826, 457] on div "**********" at bounding box center [665, 477] width 1224 height 861
click at [804, 457] on span "Re/Max Elite Real Estate" at bounding box center [665, 453] width 282 height 26
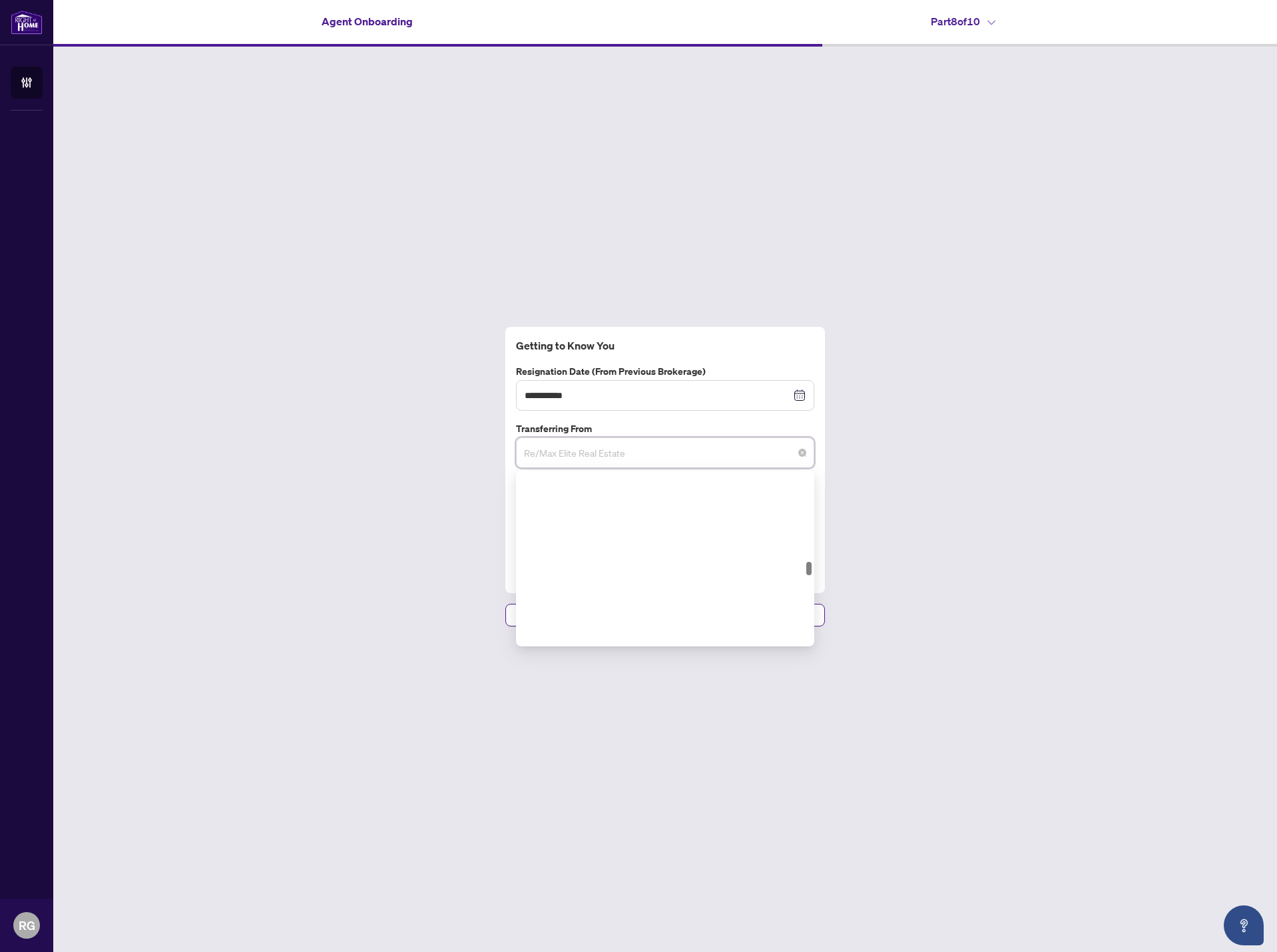
scroll to position [4368, 0]
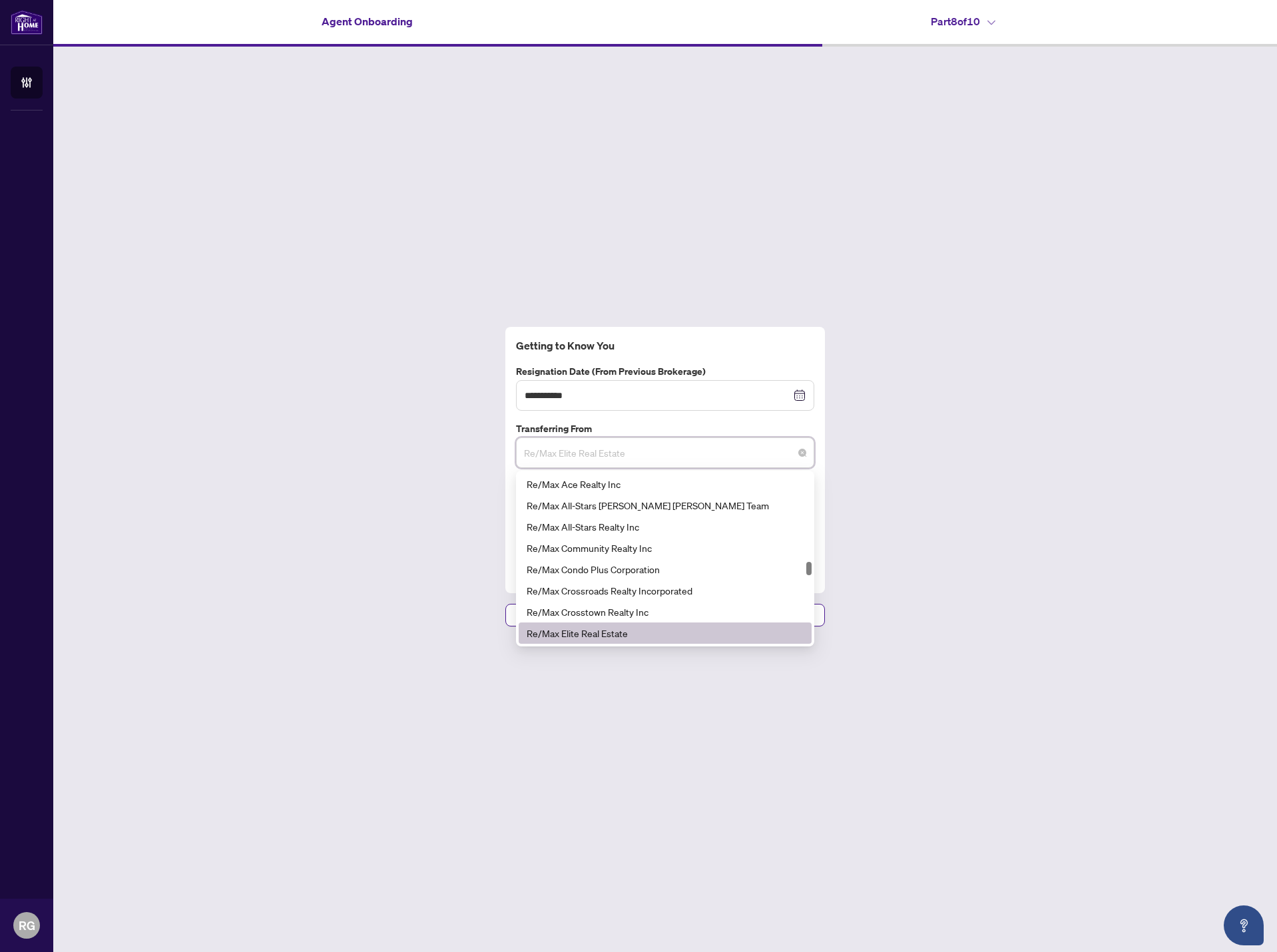
drag, startPoint x: 812, startPoint y: 567, endPoint x: 804, endPoint y: 594, distance: 28.2
click at [803, 646] on div "**********" at bounding box center [665, 477] width 1224 height 861
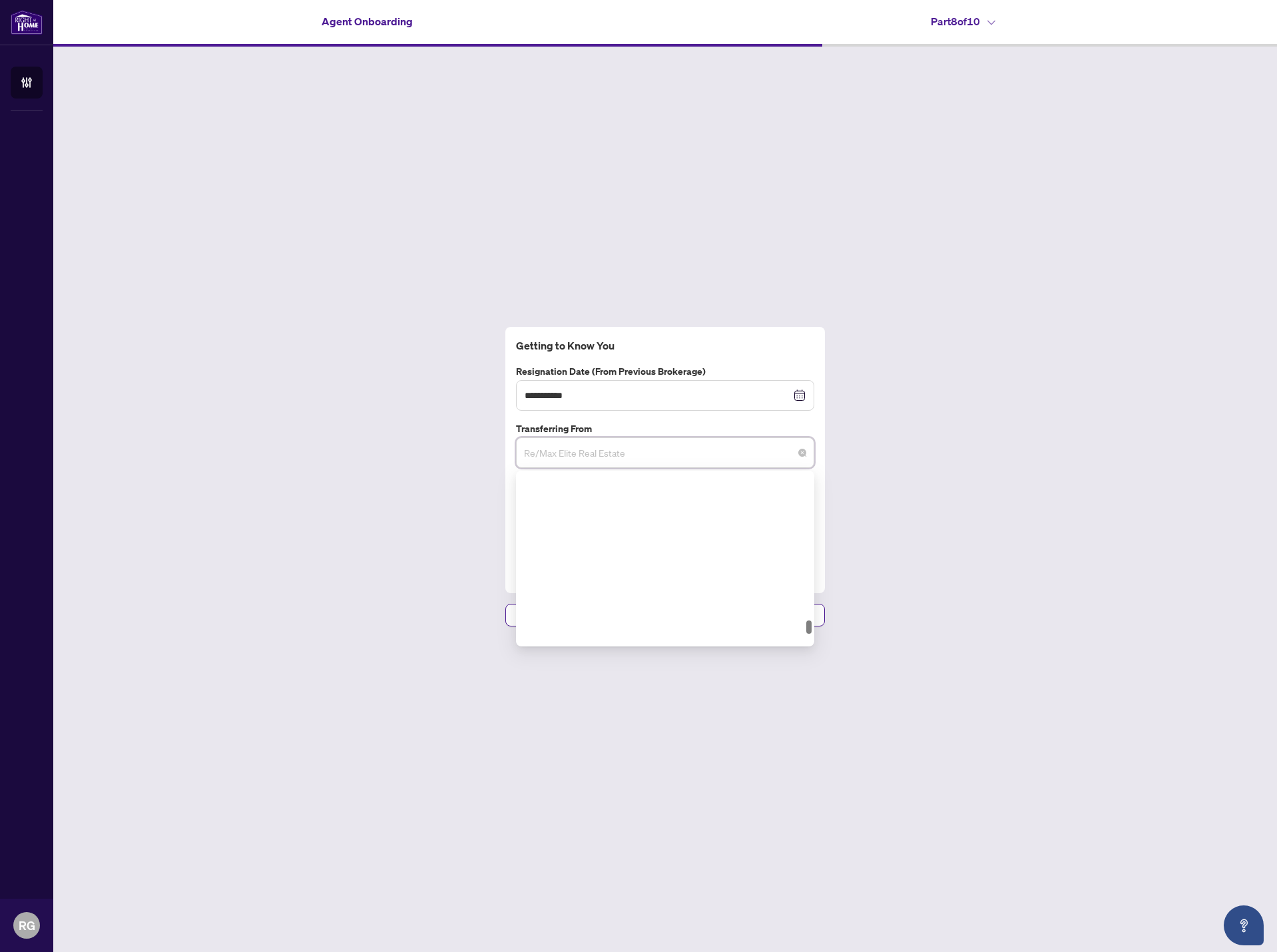
scroll to position [7778, 0]
drag, startPoint x: 809, startPoint y: 581, endPoint x: 803, endPoint y: 646, distance: 65.3
click at [803, 646] on div "209 210 211 We Realty Web Max Realty Inc Wow Factor Realty Inc Xmax Realty Inc …" at bounding box center [665, 558] width 298 height 176
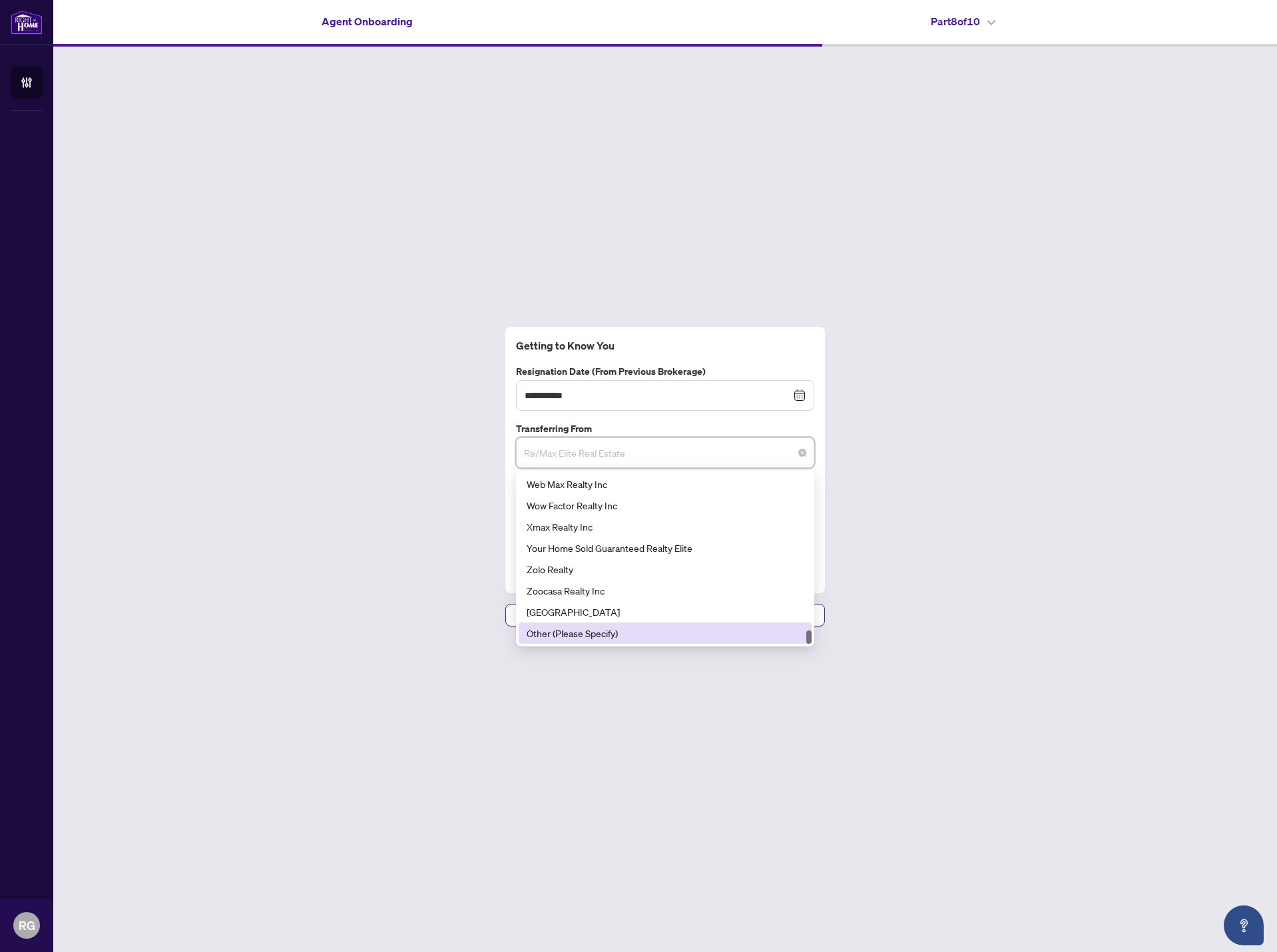
click at [665, 628] on div "Other (Please Specify)" at bounding box center [665, 633] width 277 height 14
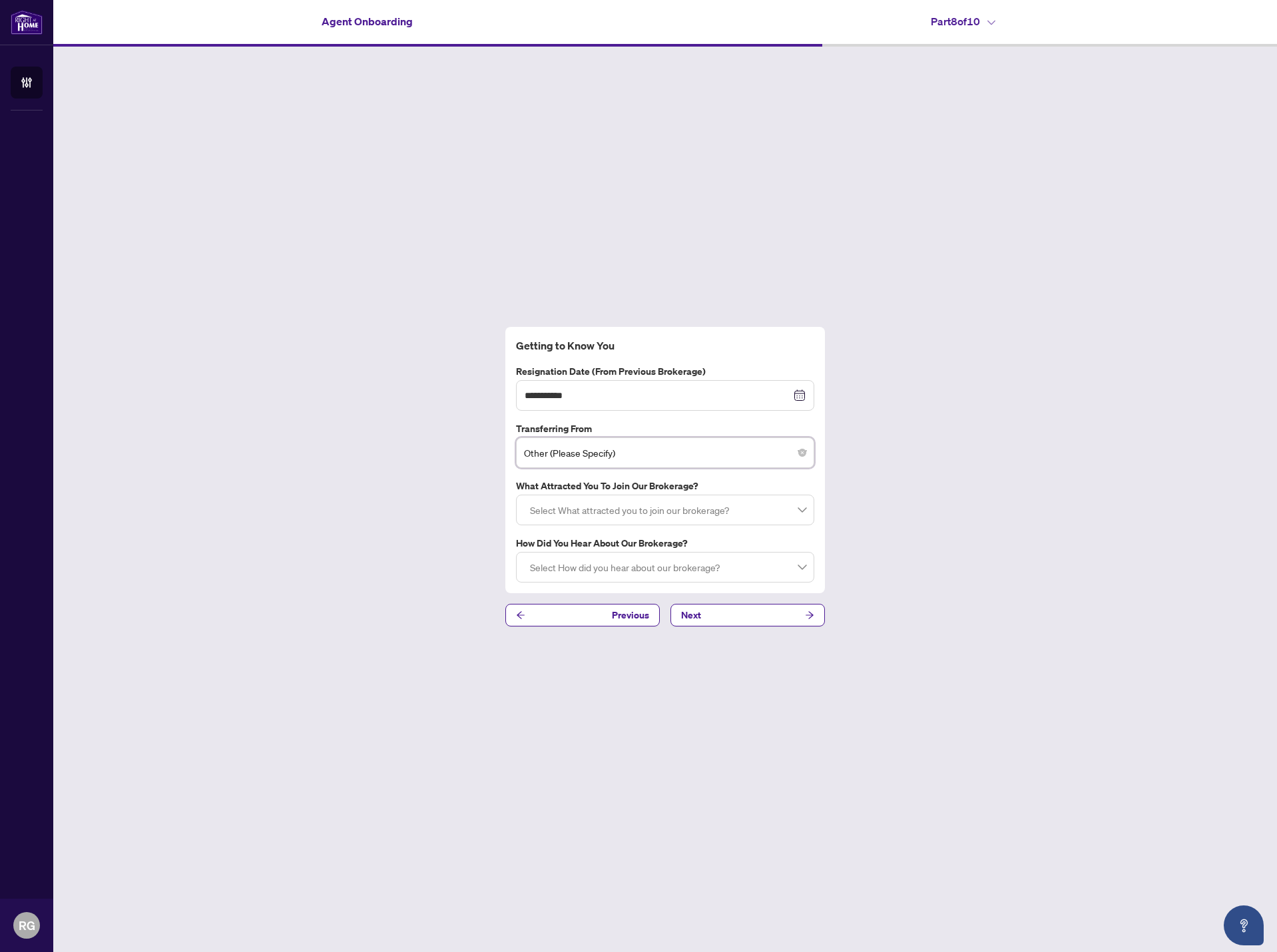
click at [542, 500] on div at bounding box center [665, 510] width 281 height 24
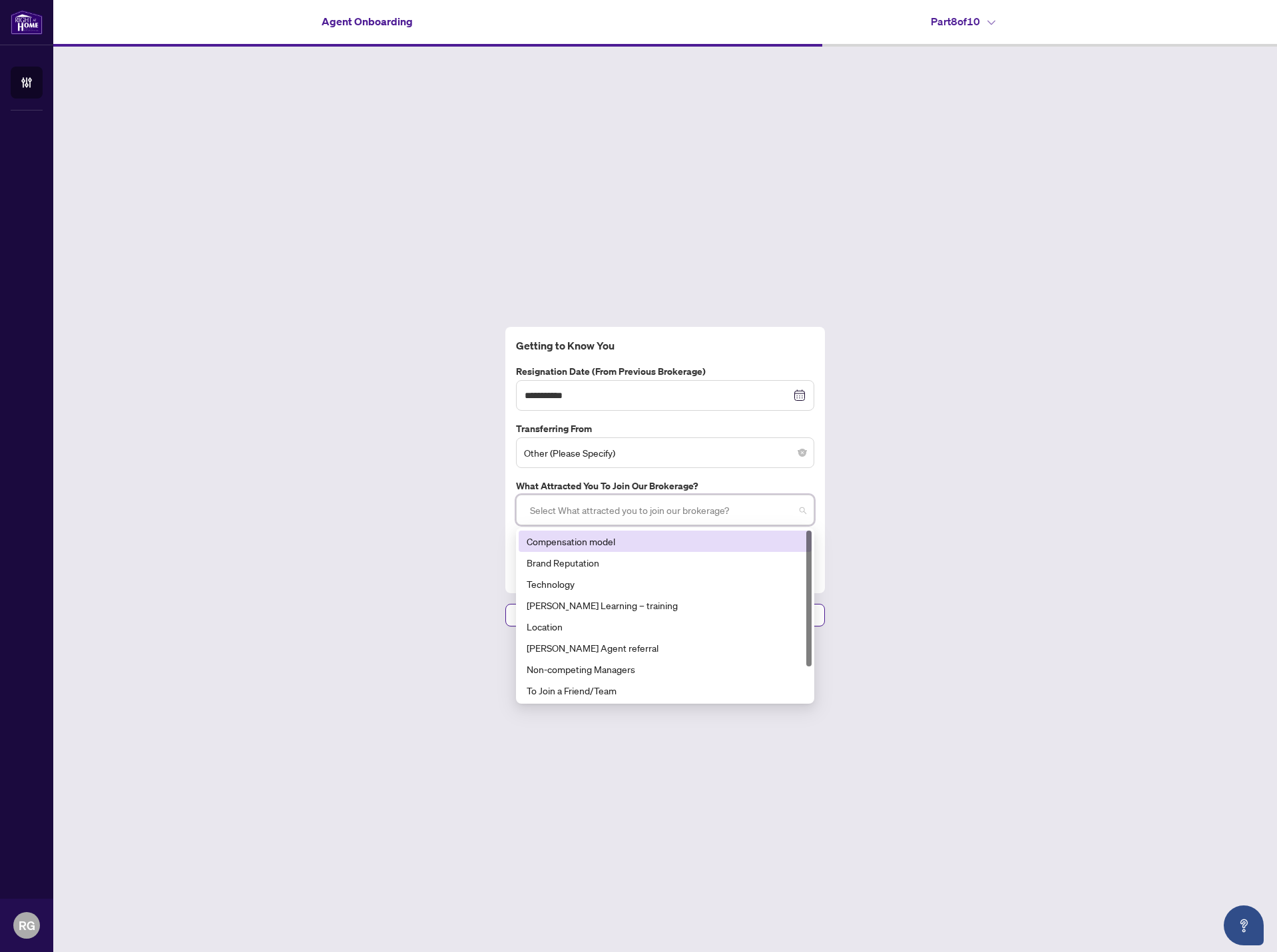
click at [456, 483] on div "**********" at bounding box center [665, 477] width 1224 height 861
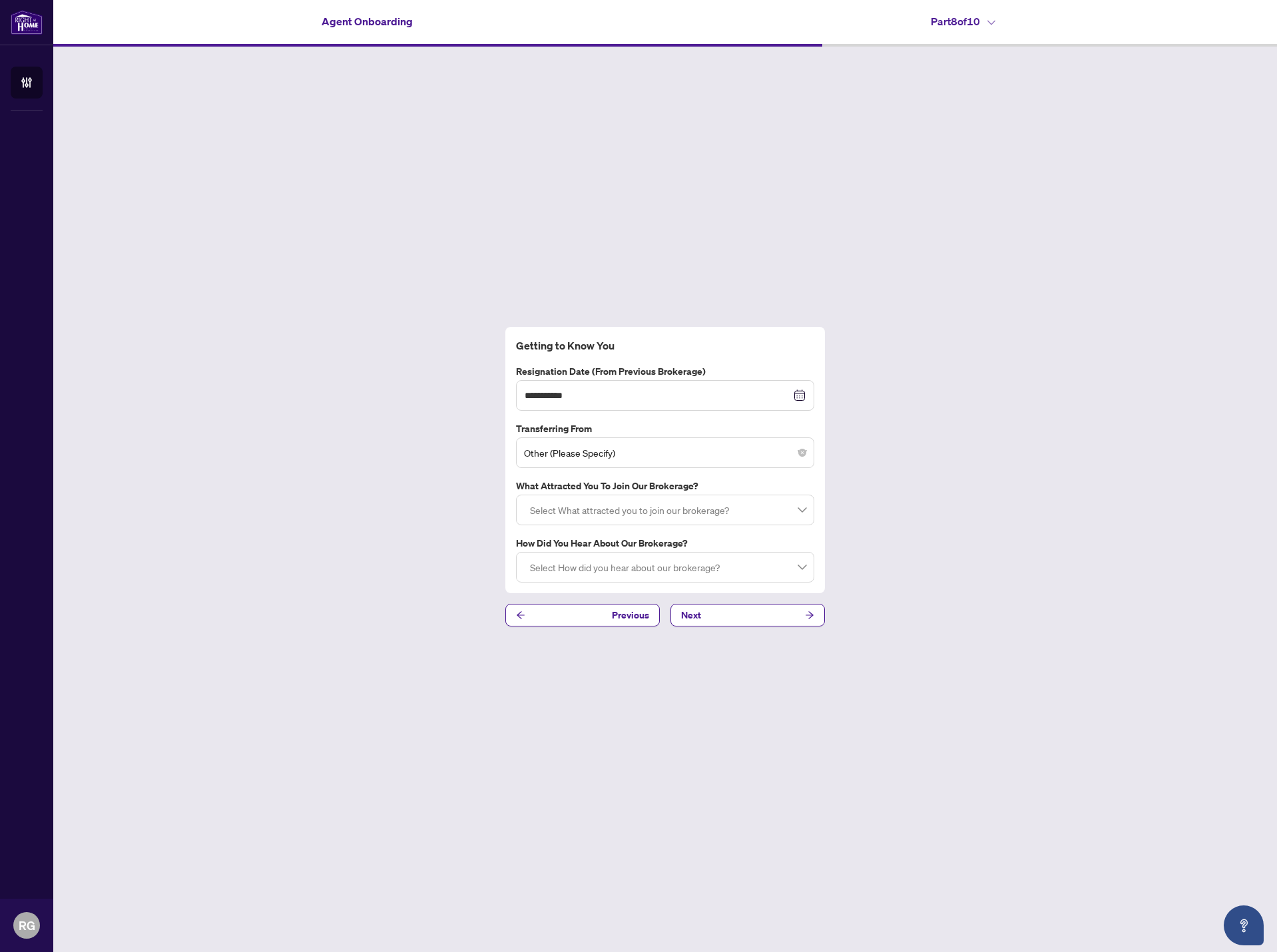
click at [612, 510] on div at bounding box center [665, 510] width 281 height 24
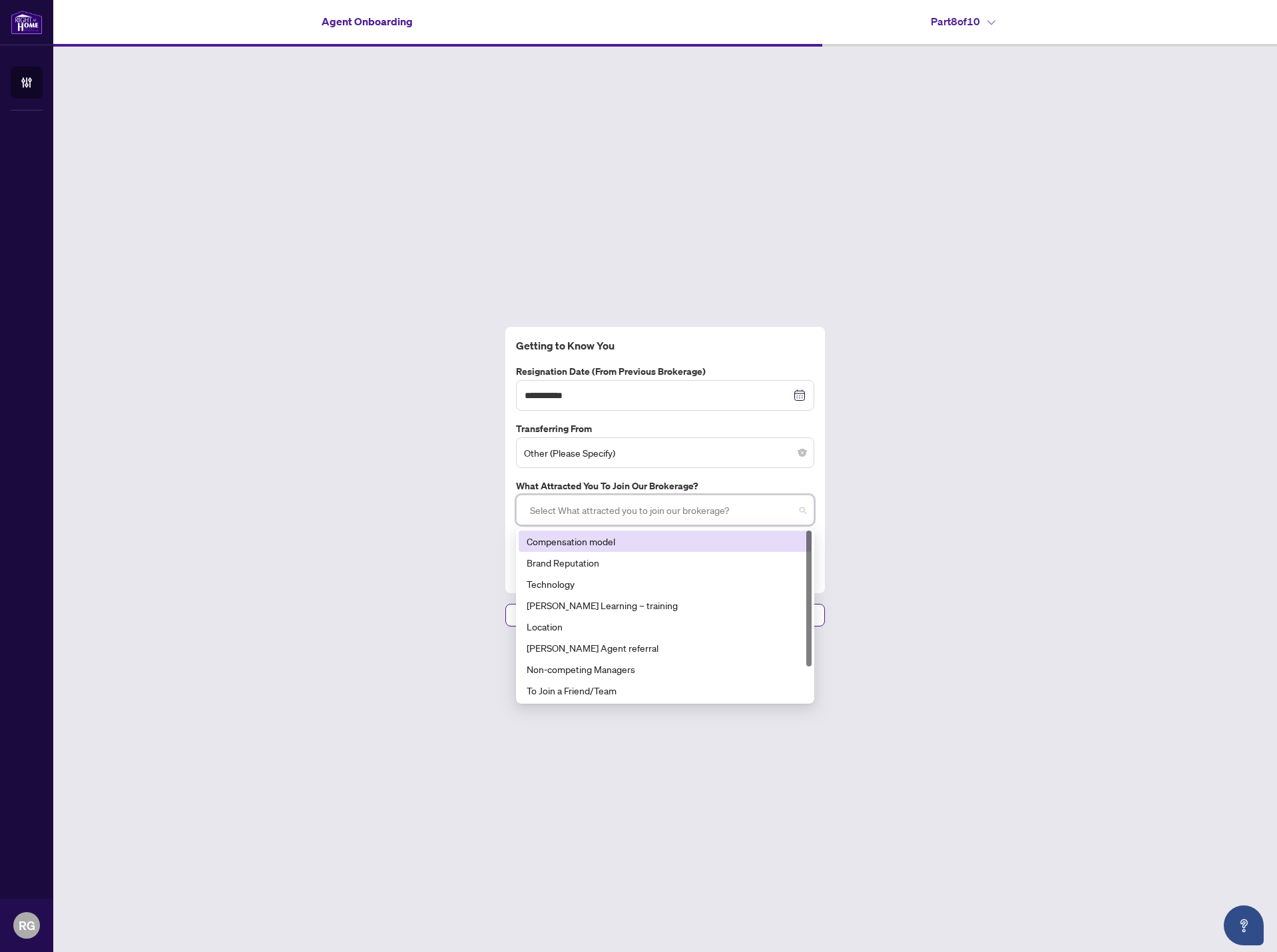
click at [628, 543] on div "Compensation model" at bounding box center [665, 541] width 277 height 14
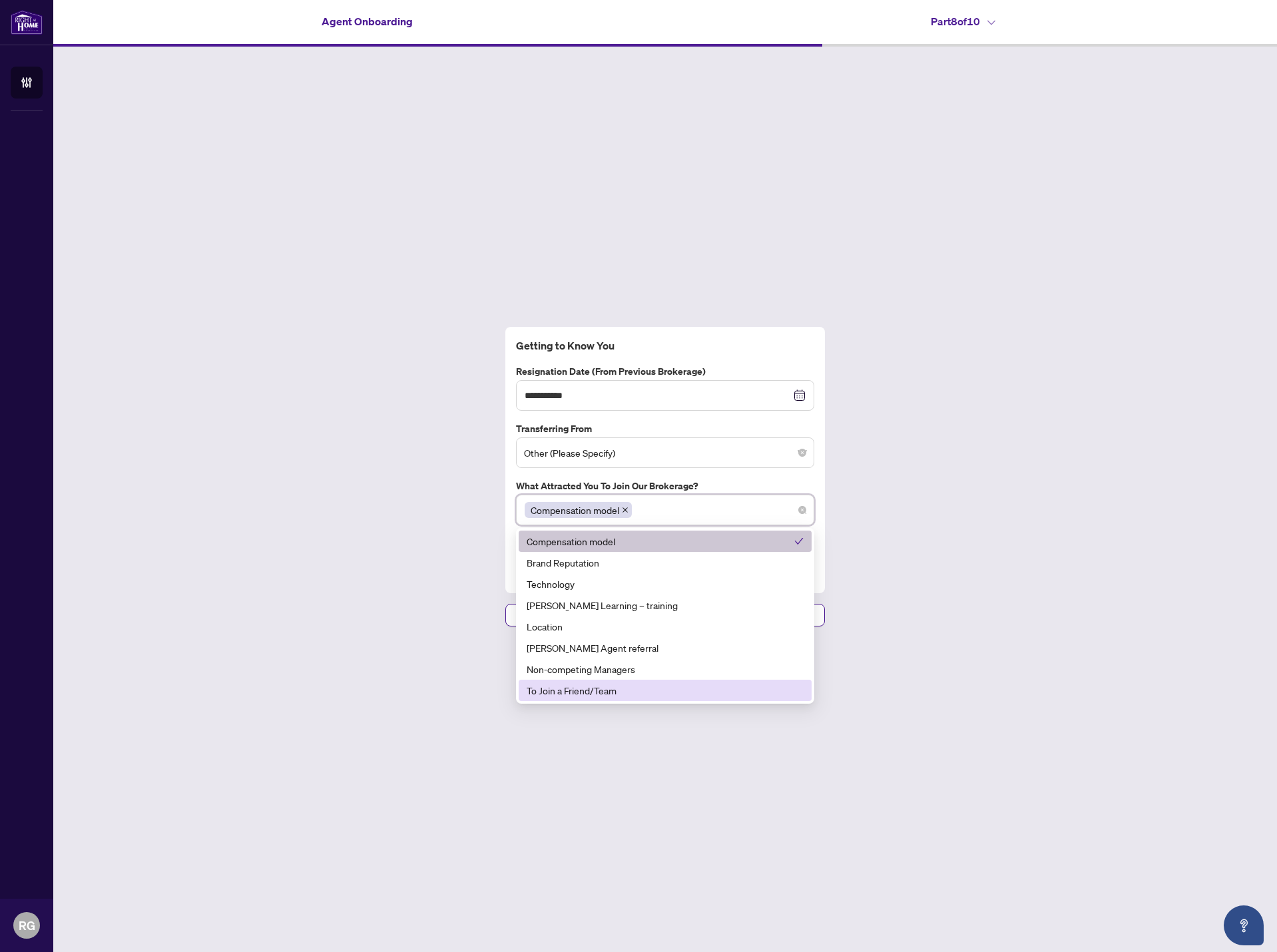
scroll to position [42, 0]
click at [634, 692] on div "Admin Support" at bounding box center [665, 690] width 277 height 14
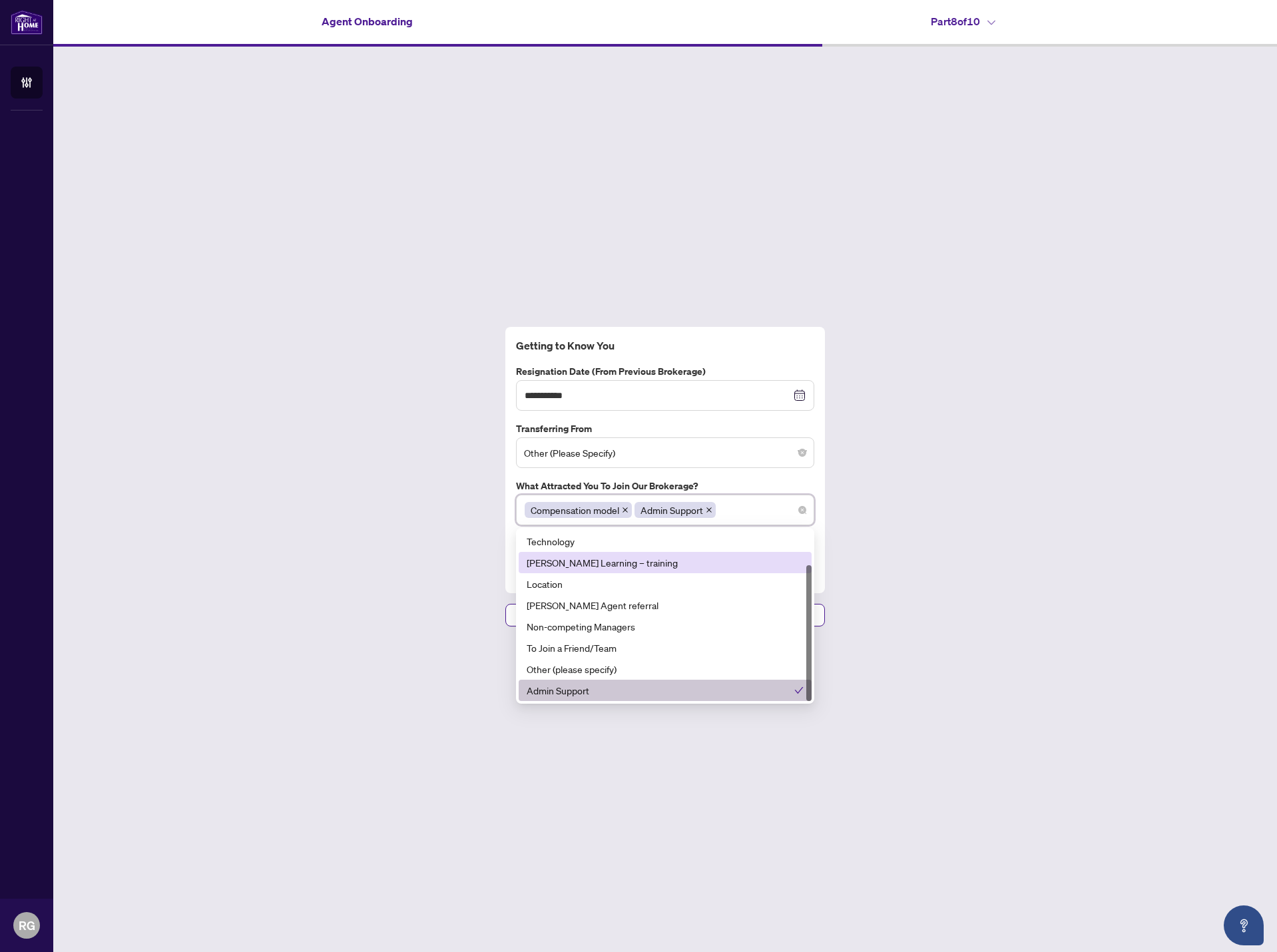
scroll to position [0, 0]
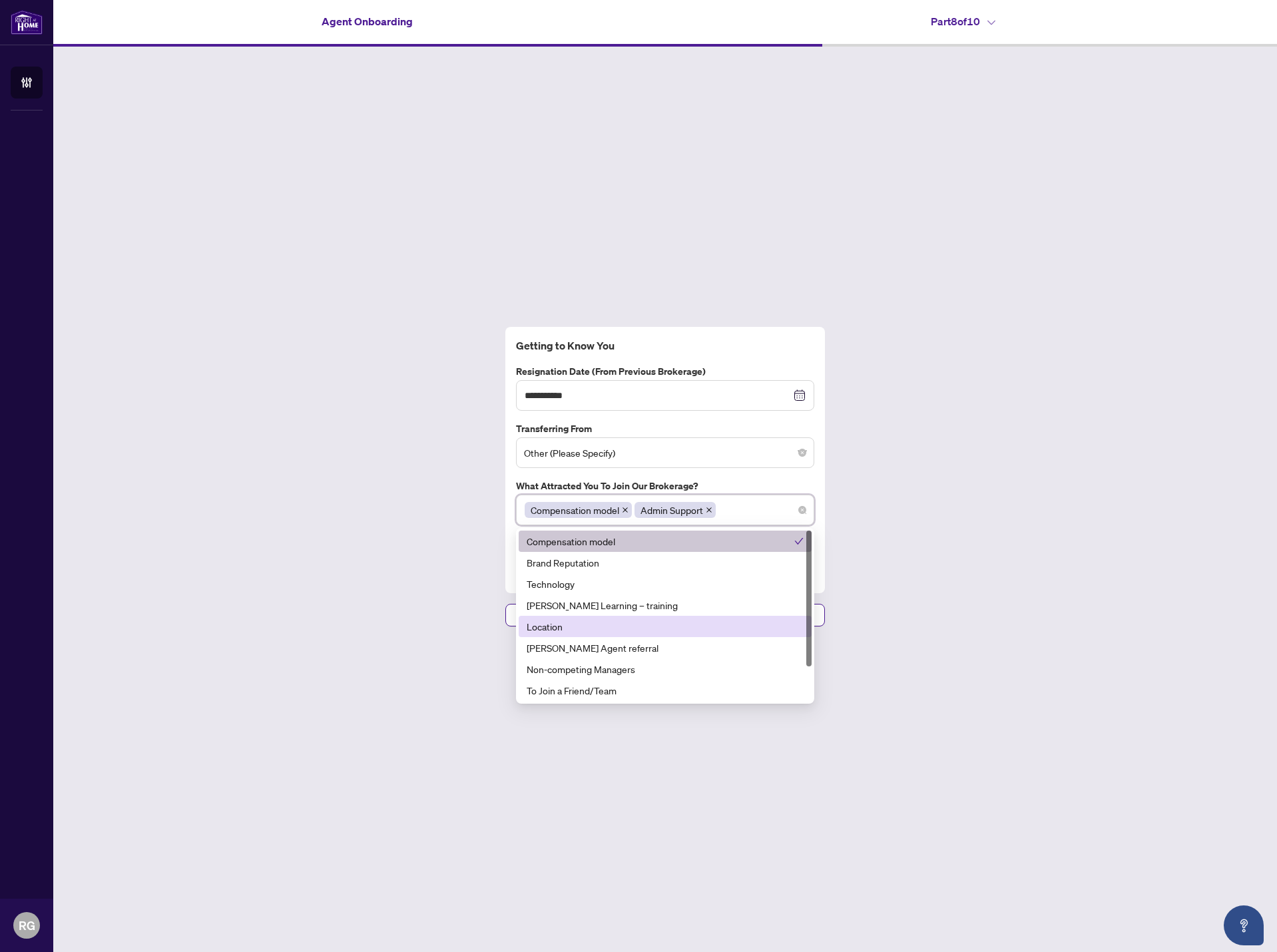
click at [448, 587] on div "**********" at bounding box center [665, 477] width 1224 height 861
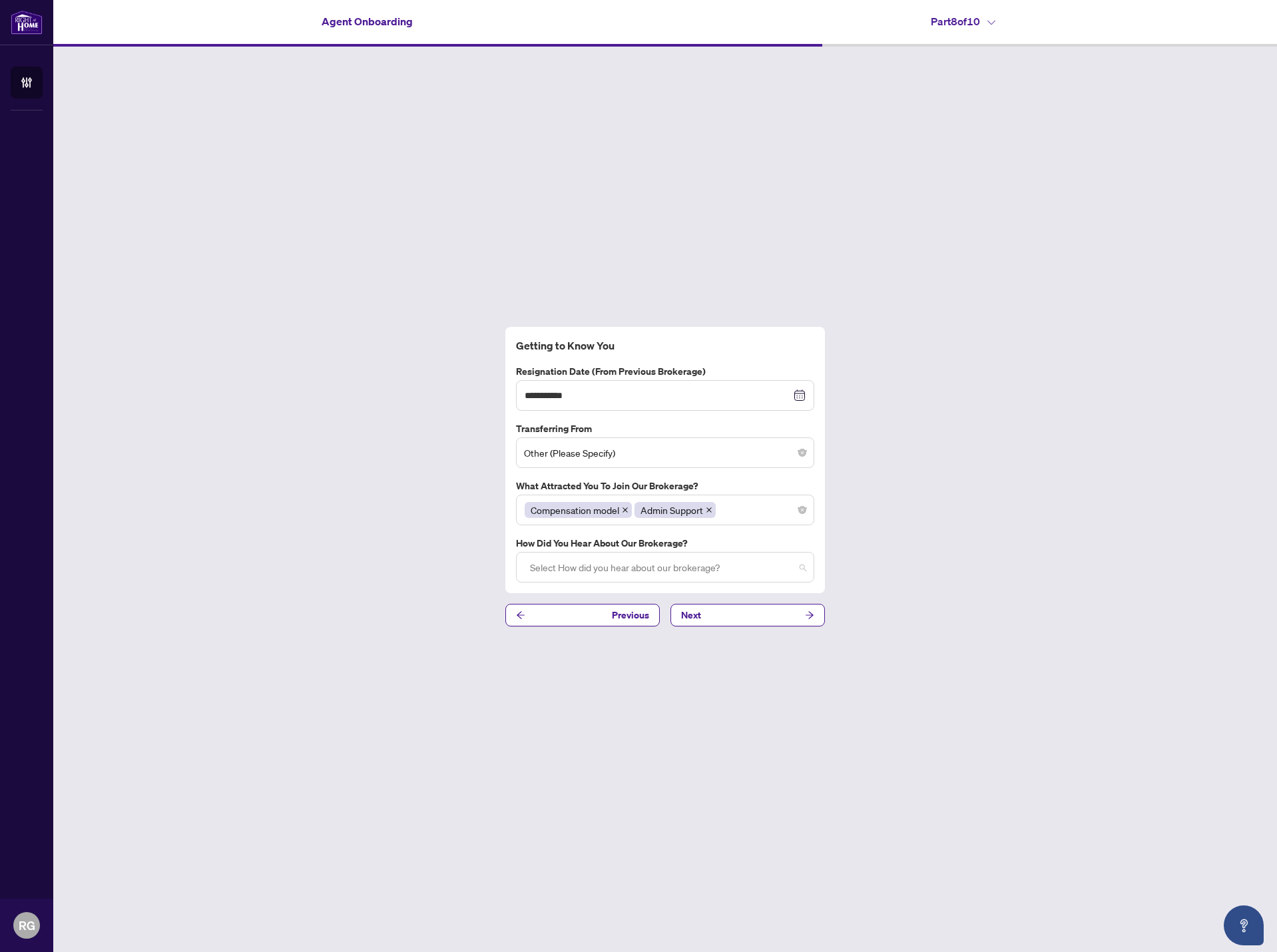
click at [662, 566] on div at bounding box center [665, 567] width 281 height 24
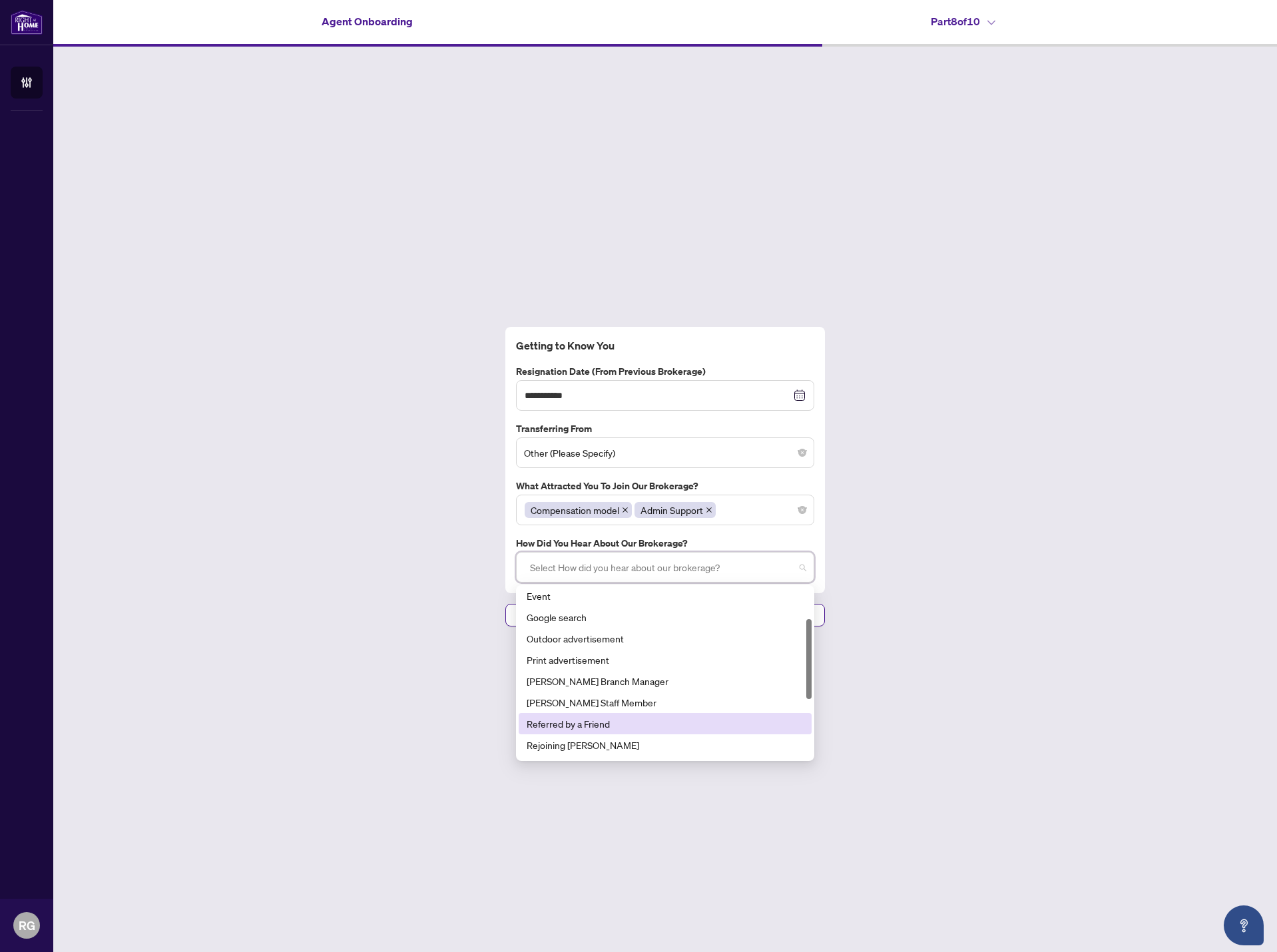
scroll to position [192, 0]
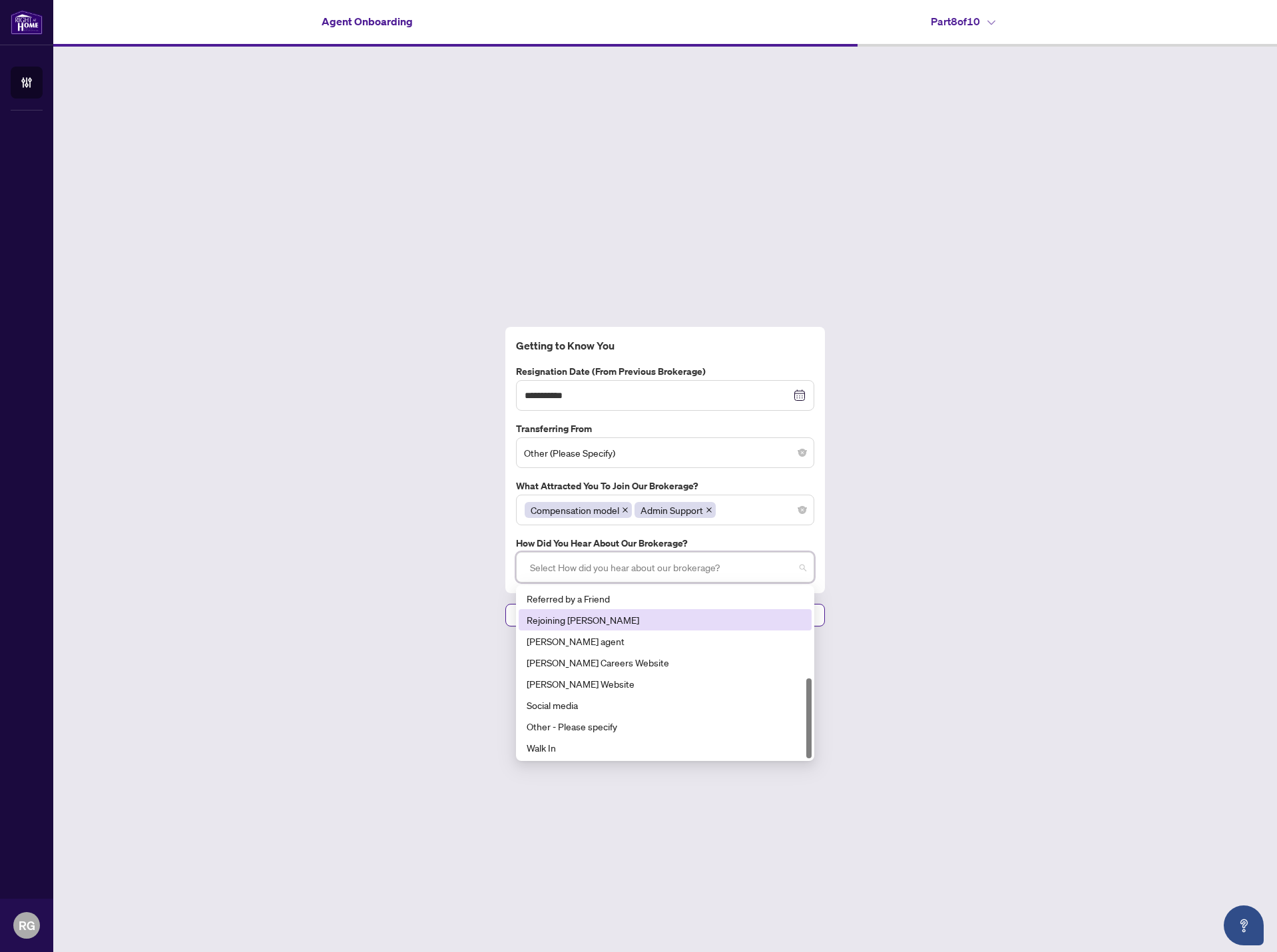
click at [594, 623] on div "Rejoining [PERSON_NAME]" at bounding box center [665, 619] width 277 height 14
click at [398, 605] on div "**********" at bounding box center [665, 477] width 1224 height 861
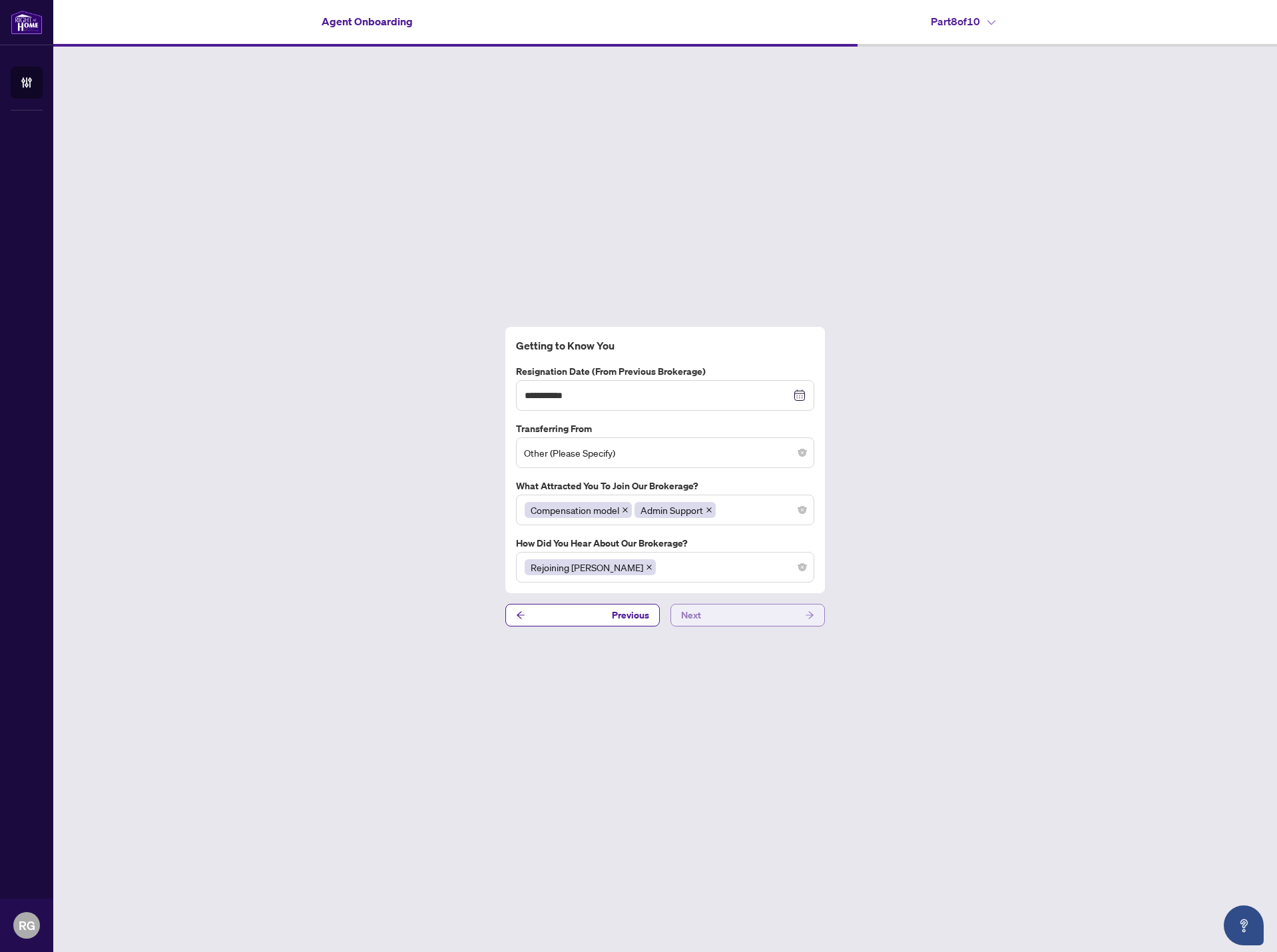
click at [741, 606] on button "Next" at bounding box center [747, 616] width 155 height 23
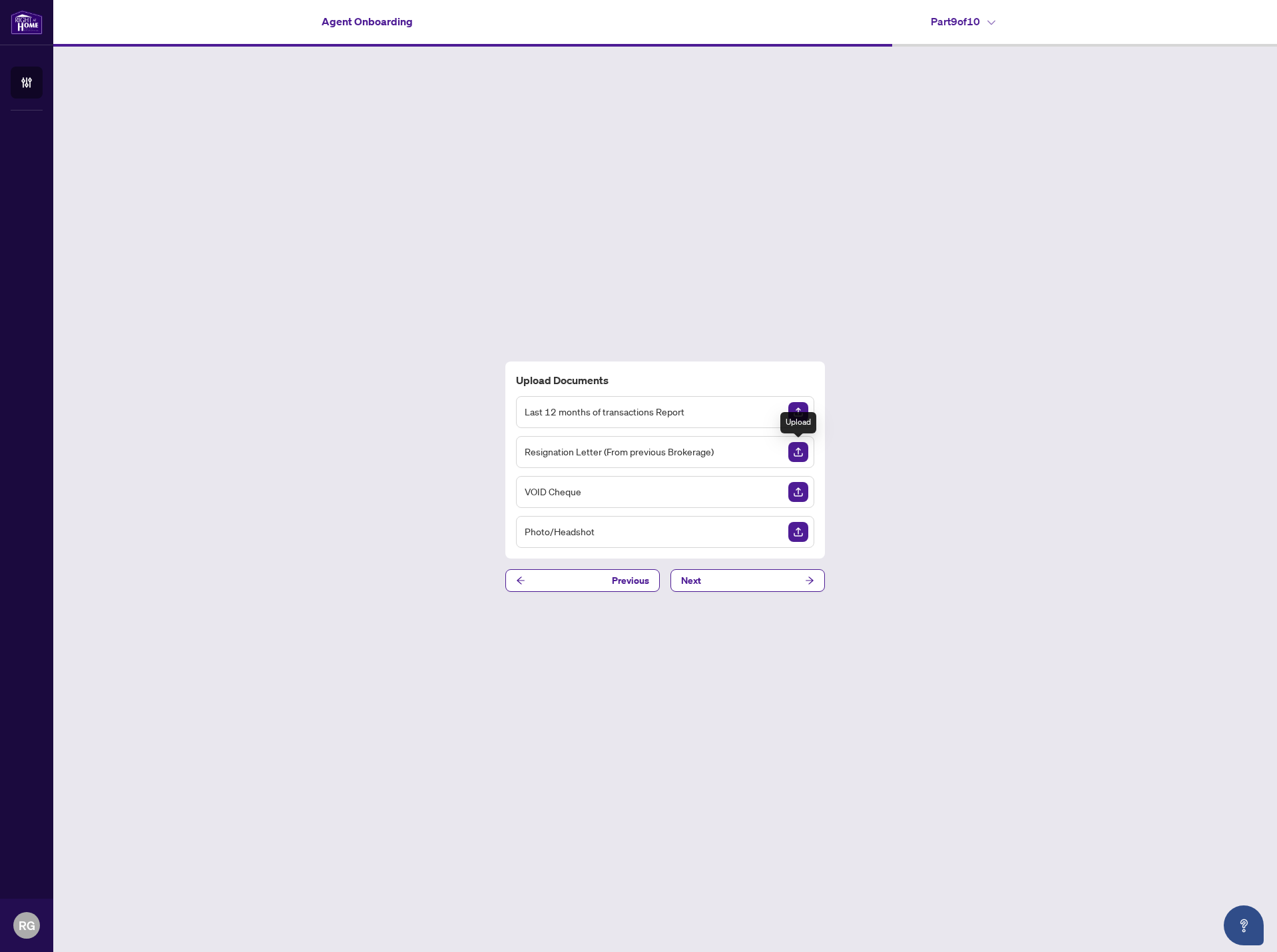
click at [802, 454] on img "Upload Document" at bounding box center [798, 452] width 20 height 20
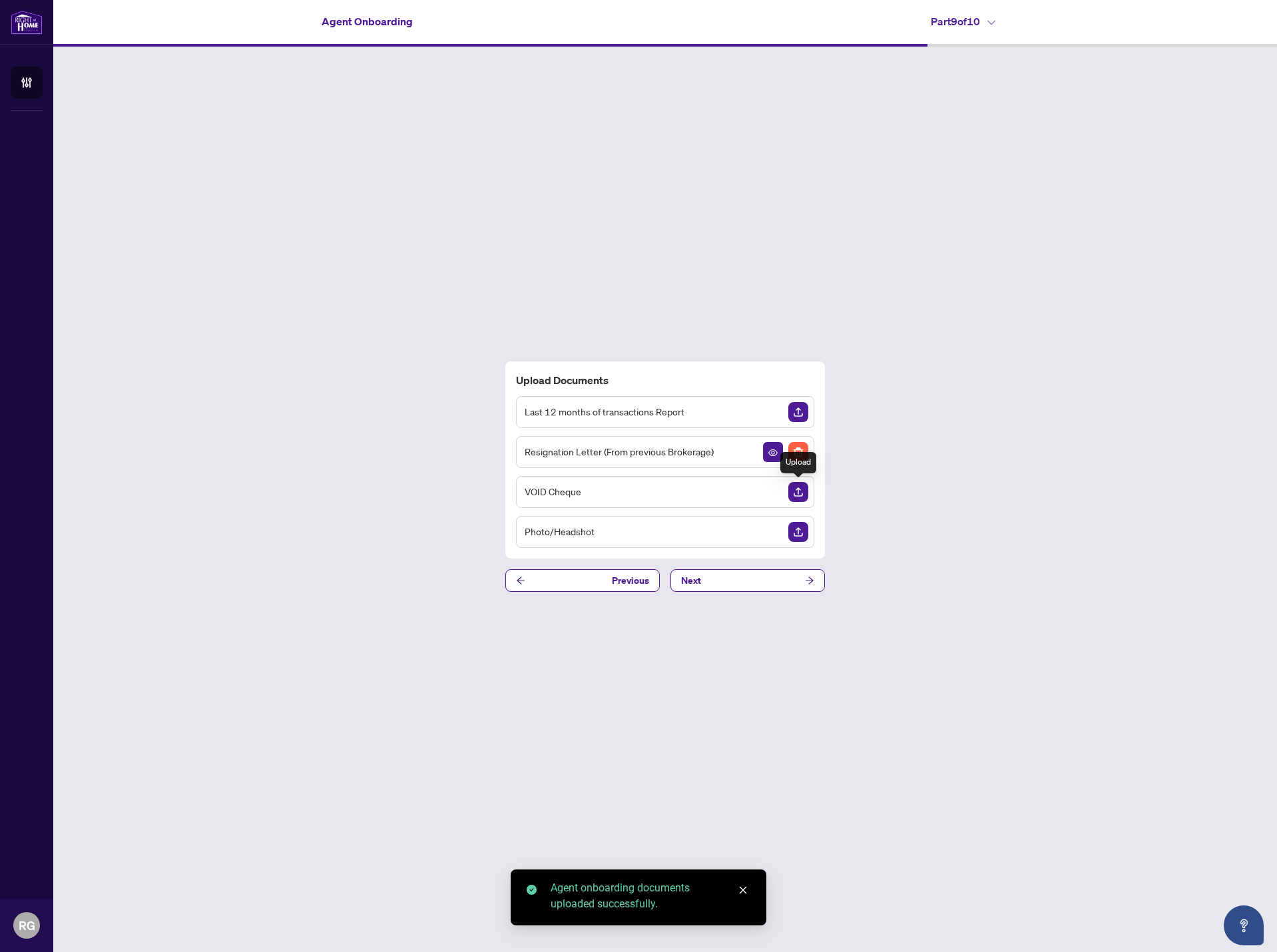
click at [797, 495] on img "Upload Document" at bounding box center [798, 492] width 20 height 20
click at [804, 538] on img "Upload Document" at bounding box center [798, 532] width 20 height 20
click at [730, 576] on button "Next" at bounding box center [747, 581] width 155 height 23
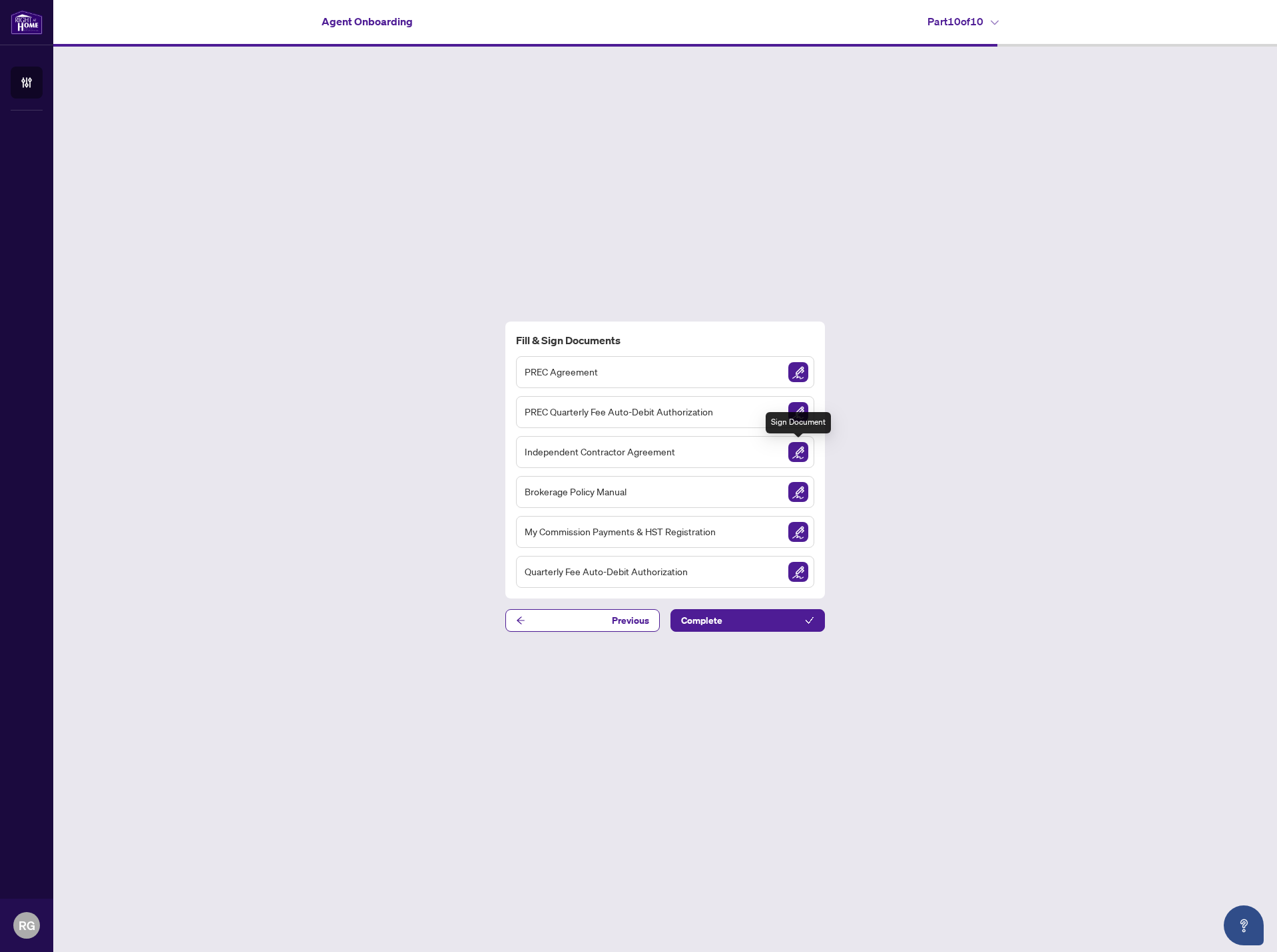
click at [803, 454] on img "Sign Document" at bounding box center [798, 452] width 20 height 20
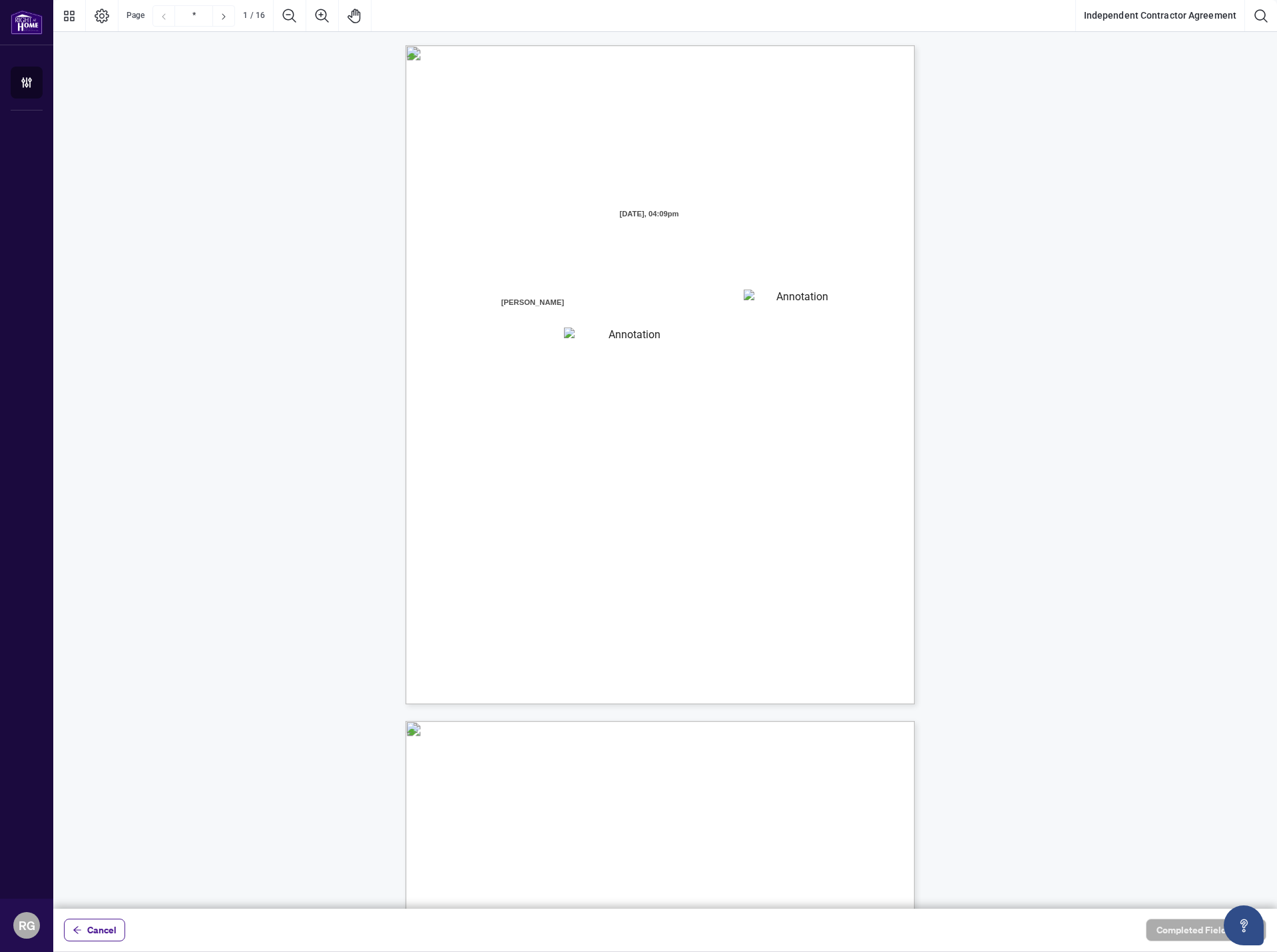
click at [786, 303] on textarea "01JYGZAKFHWMPY1N8C3Z46THAB" at bounding box center [797, 299] width 106 height 20
click at [770, 302] on textarea "01JYGZAKFHWMPY1N8C3Z46THAB" at bounding box center [797, 299] width 107 height 20
click at [683, 337] on textarea "01JYGZAQMTWRDFJQJ4WJ0G3B21" at bounding box center [629, 336] width 130 height 17
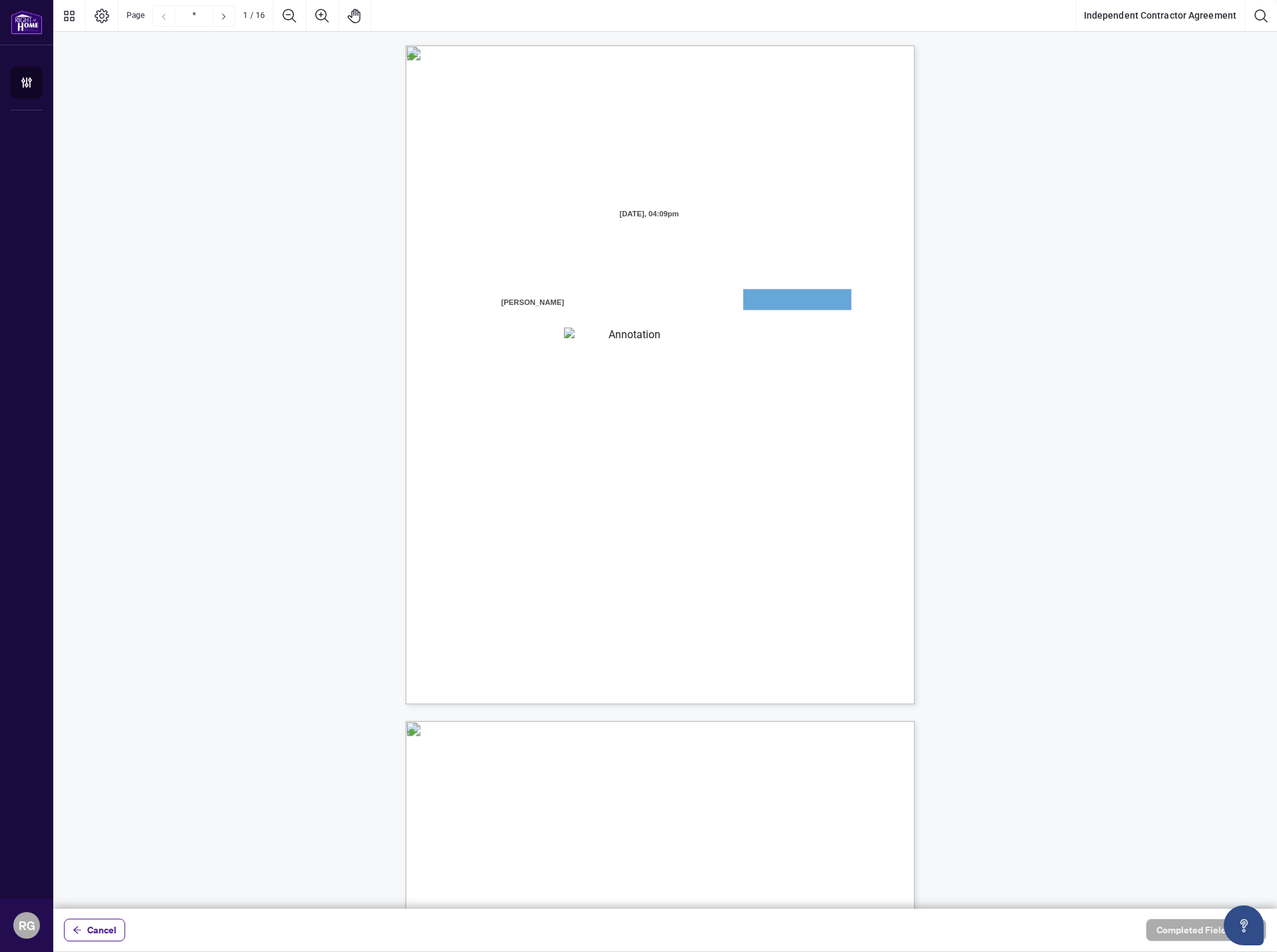
click at [754, 301] on textarea "01JYGZAKFHWMPY1N8C3Z46THAB" at bounding box center [797, 299] width 107 height 20
click at [776, 301] on textarea "01JYGZAKFHWMPY1N8C3Z46THAB" at bounding box center [797, 299] width 106 height 20
drag, startPoint x: 776, startPoint y: 301, endPoint x: 760, endPoint y: 299, distance: 16.1
click at [760, 299] on textarea "01JYGZAKFHWMPY1N8C3Z46THAB" at bounding box center [797, 299] width 107 height 20
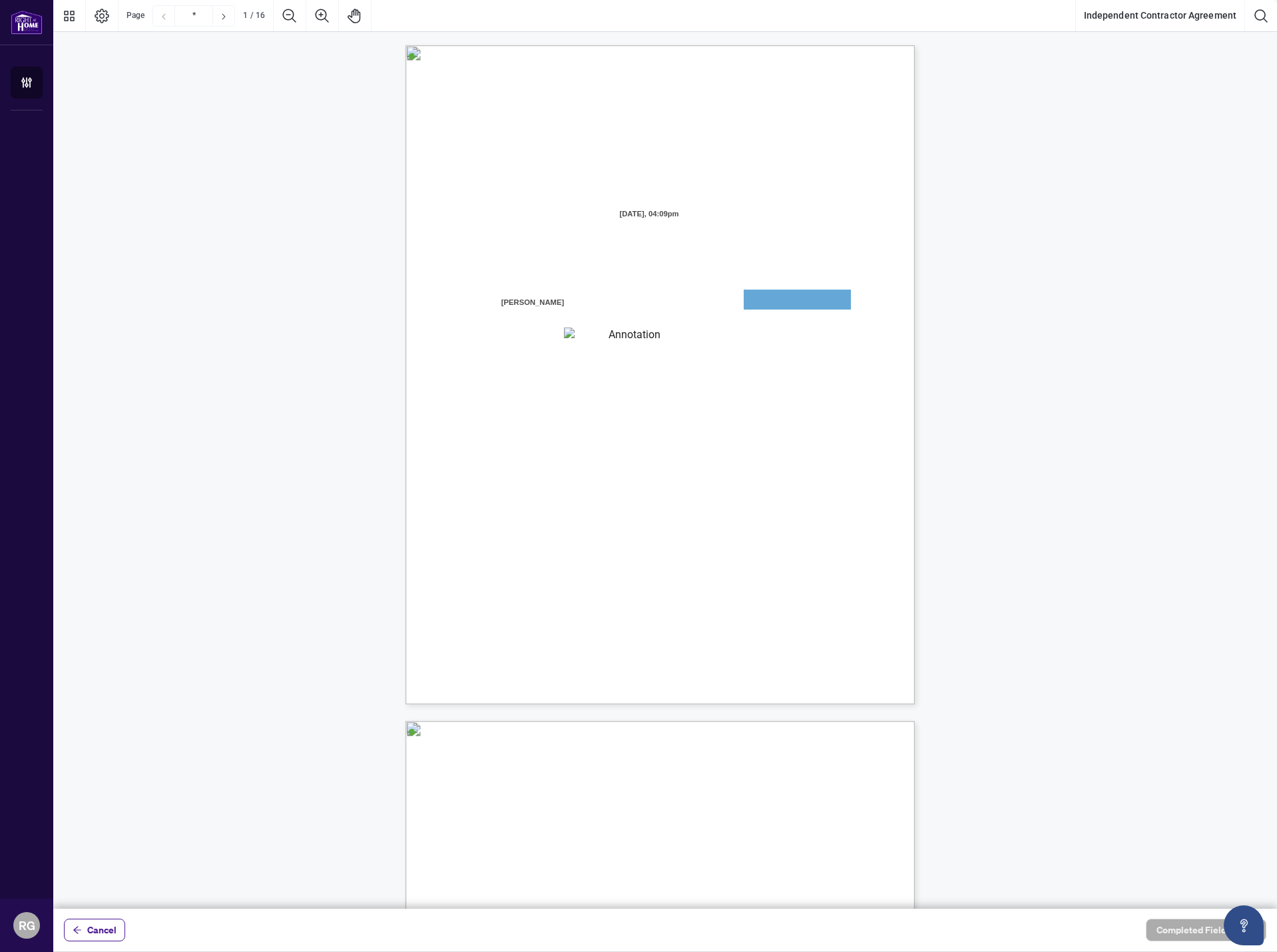
click at [671, 337] on textarea "01JYGZAQMTWRDFJQJ4WJ0G3B21" at bounding box center [629, 336] width 130 height 17
click at [670, 337] on textarea "01JYGZAQMTWRDFJQJ4WJ0G3B21" at bounding box center [630, 336] width 131 height 17
click at [775, 296] on textarea "01JYGZAKFHWMPY1N8C3Z46THAB" at bounding box center [797, 299] width 106 height 20
click at [775, 296] on textarea "01JYGZAKFHWMPY1N8C3Z46THAB" at bounding box center [797, 299] width 107 height 20
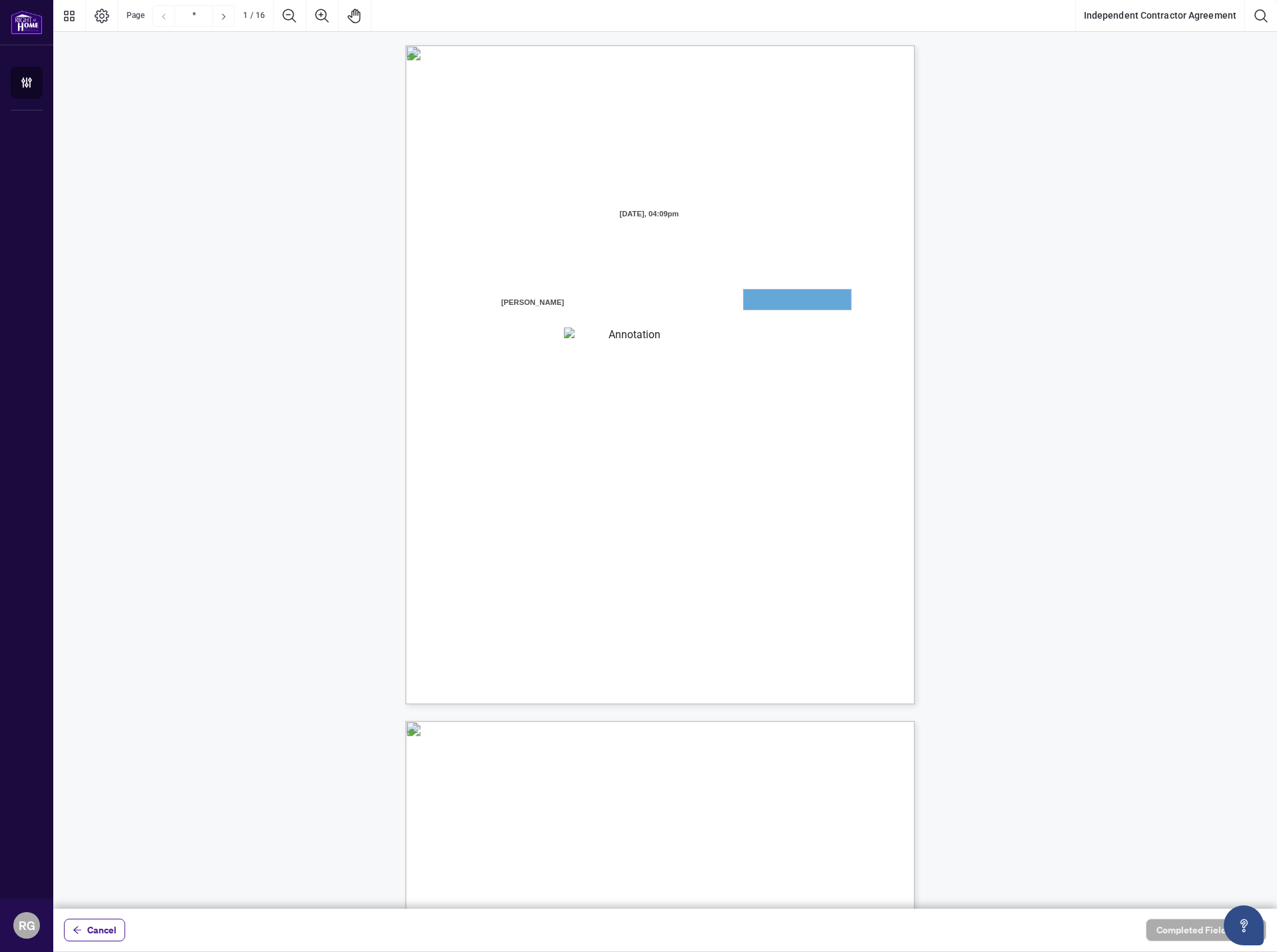
click at [787, 309] on textarea "01JYGZAKFHWMPY1N8C3Z46THAB" at bounding box center [797, 299] width 107 height 20
click at [787, 302] on textarea "01JYGZAKFHWMPY1N8C3Z46THAB" at bounding box center [797, 299] width 107 height 20
click at [885, 278] on div "INDEPENDENT CONTRACTOR AGREEMENT THIS AGREEMENT is made as of (the “Effective D…" at bounding box center [724, 457] width 637 height 825
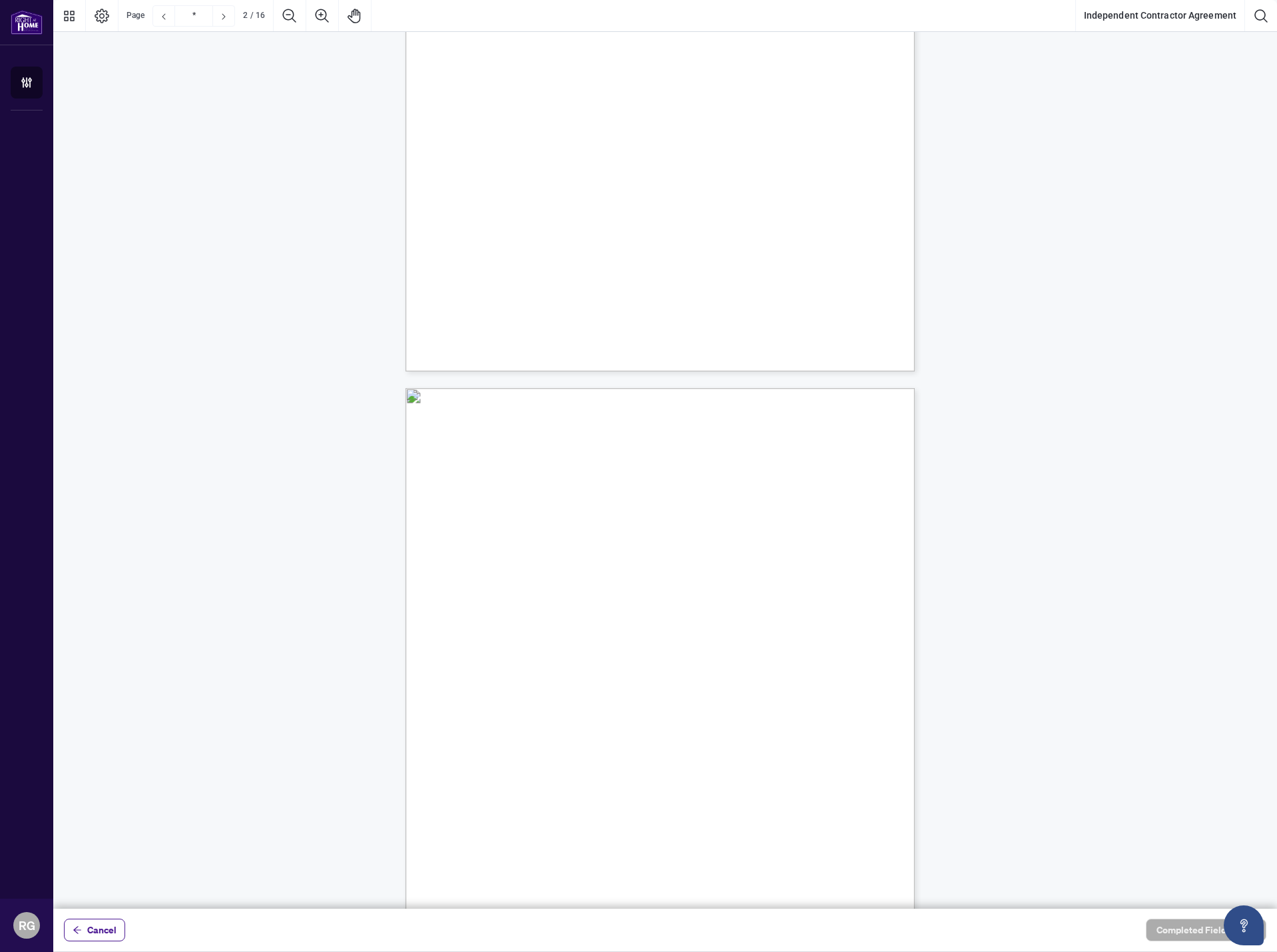
scroll to position [20, 0]
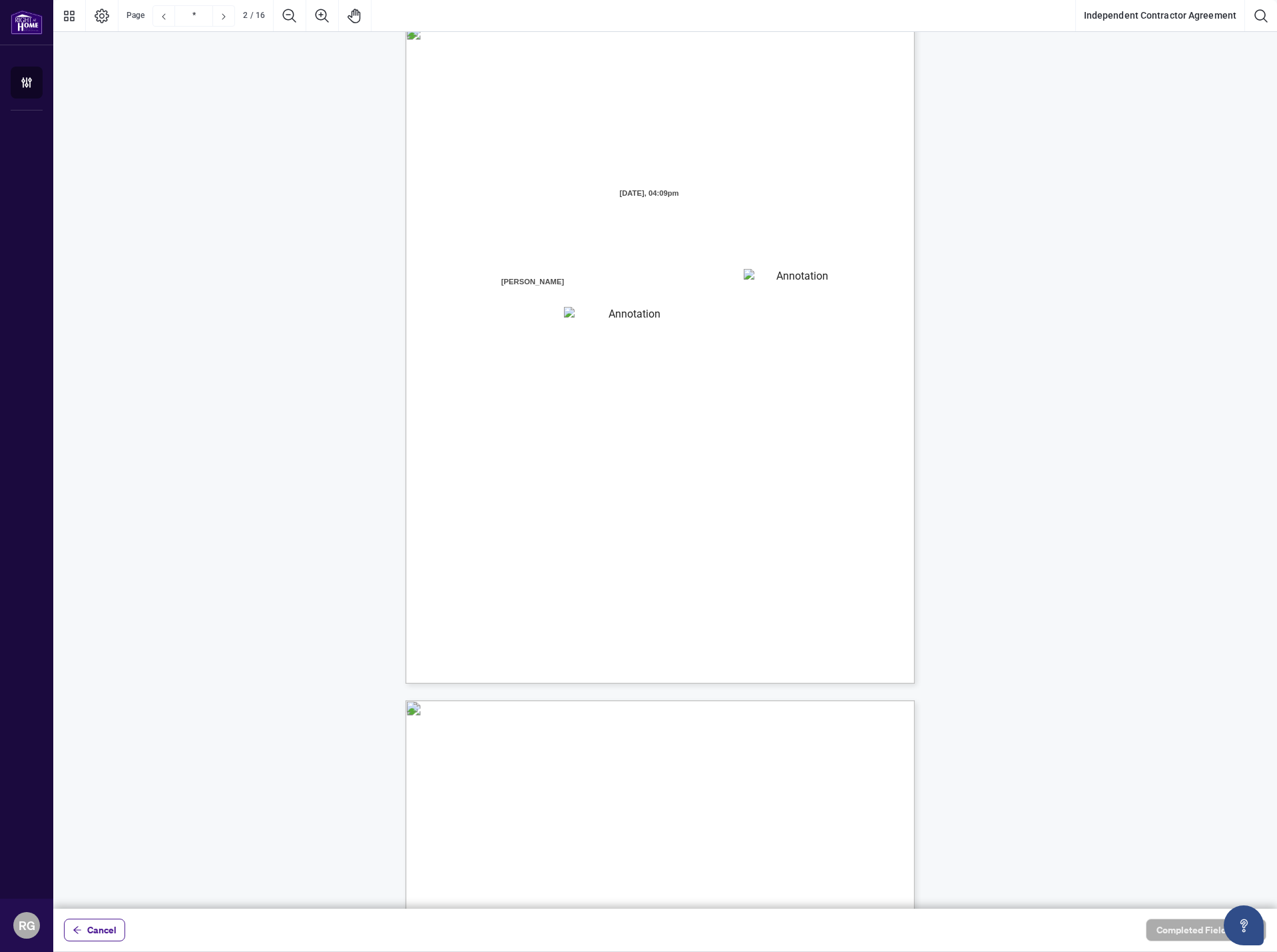
type input "*"
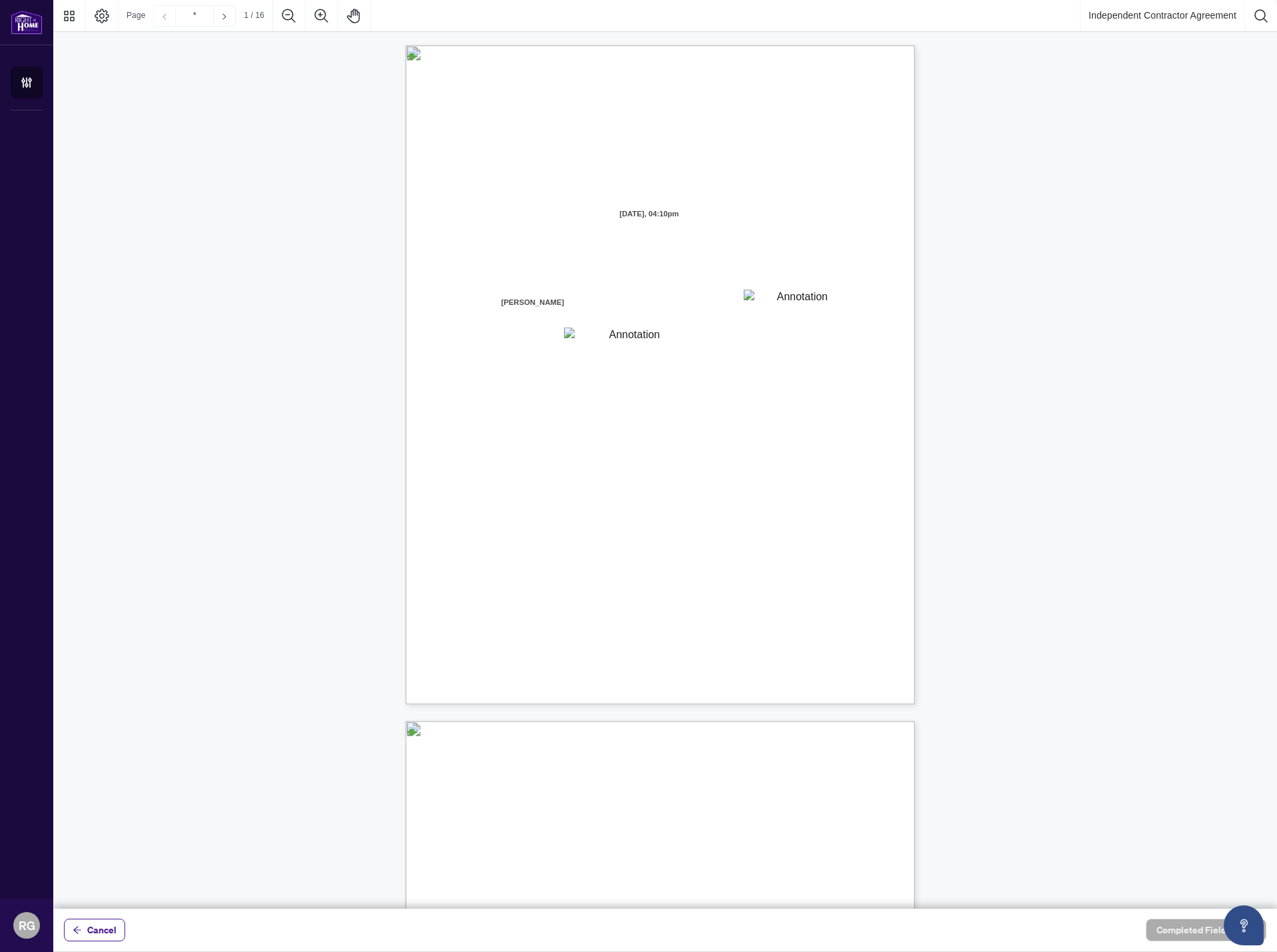
click at [587, 315] on span "the “Contractor” "you” or “your")" at bounding box center [527, 321] width 118 height 12
click at [785, 299] on textarea "01JYGZAKFHWMPY1N8C3Z46THAB" at bounding box center [797, 299] width 106 height 20
click at [656, 344] on textarea "01JYGZAQMTWRDFJQJ4WJ0G3B21" at bounding box center [630, 336] width 131 height 17
click at [661, 339] on textarea "01JYGZAQMTWRDFJQJ4WJ0G3B21" at bounding box center [630, 336] width 131 height 17
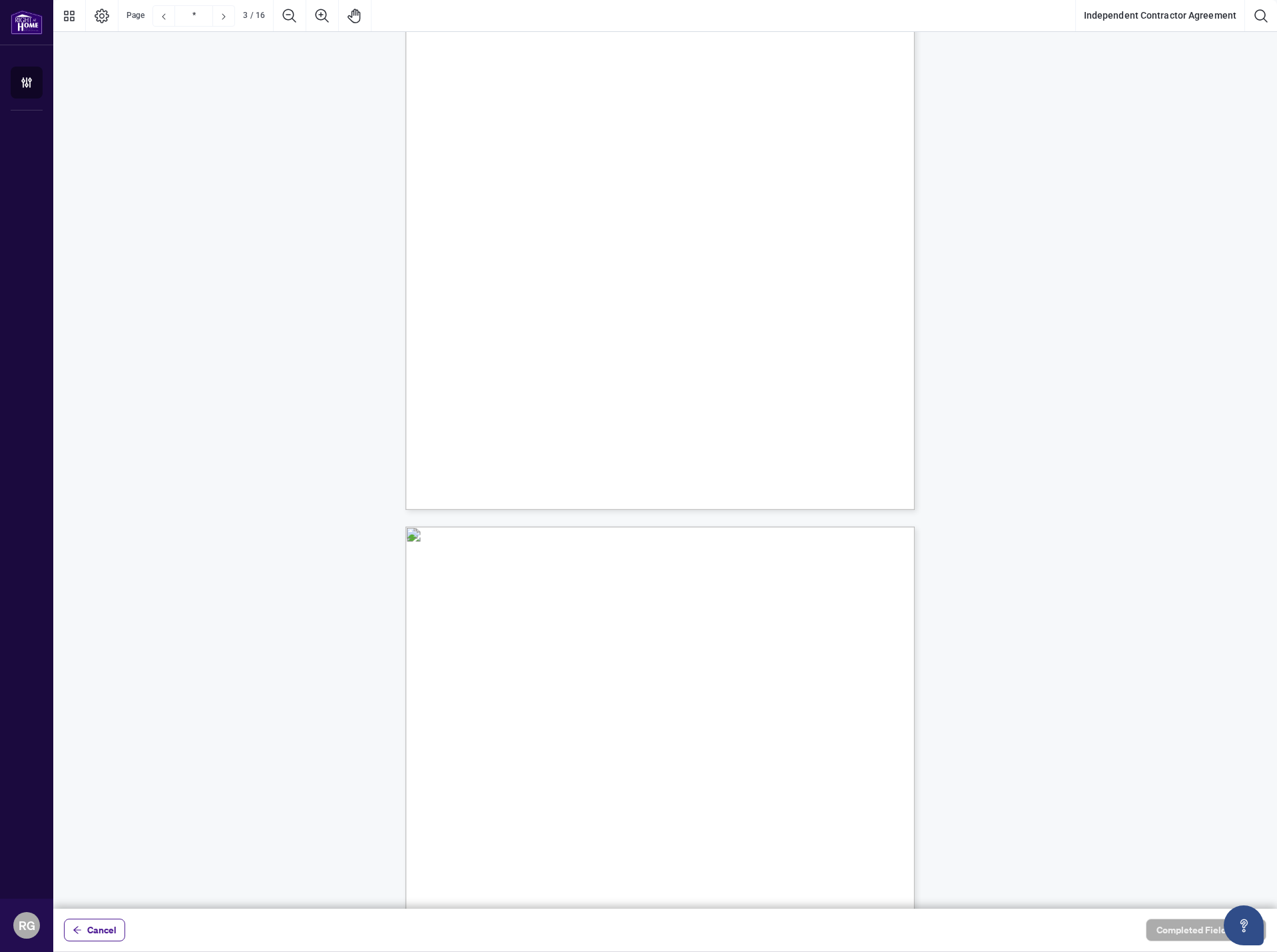
type input "*"
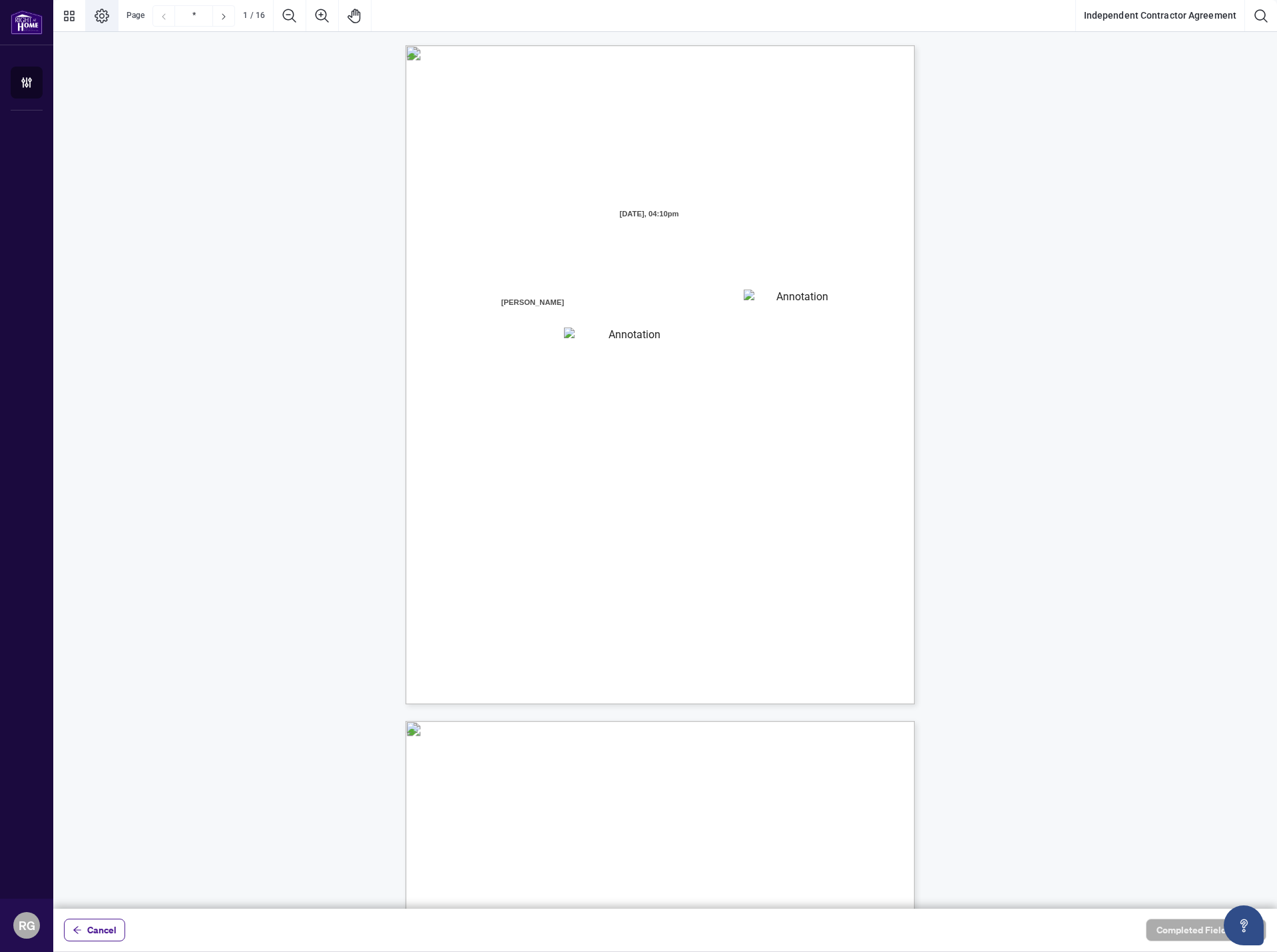
click at [113, 17] on button "Page Layout" at bounding box center [102, 16] width 32 height 32
click at [72, 17] on icon "Thumbnails" at bounding box center [69, 16] width 11 height 11
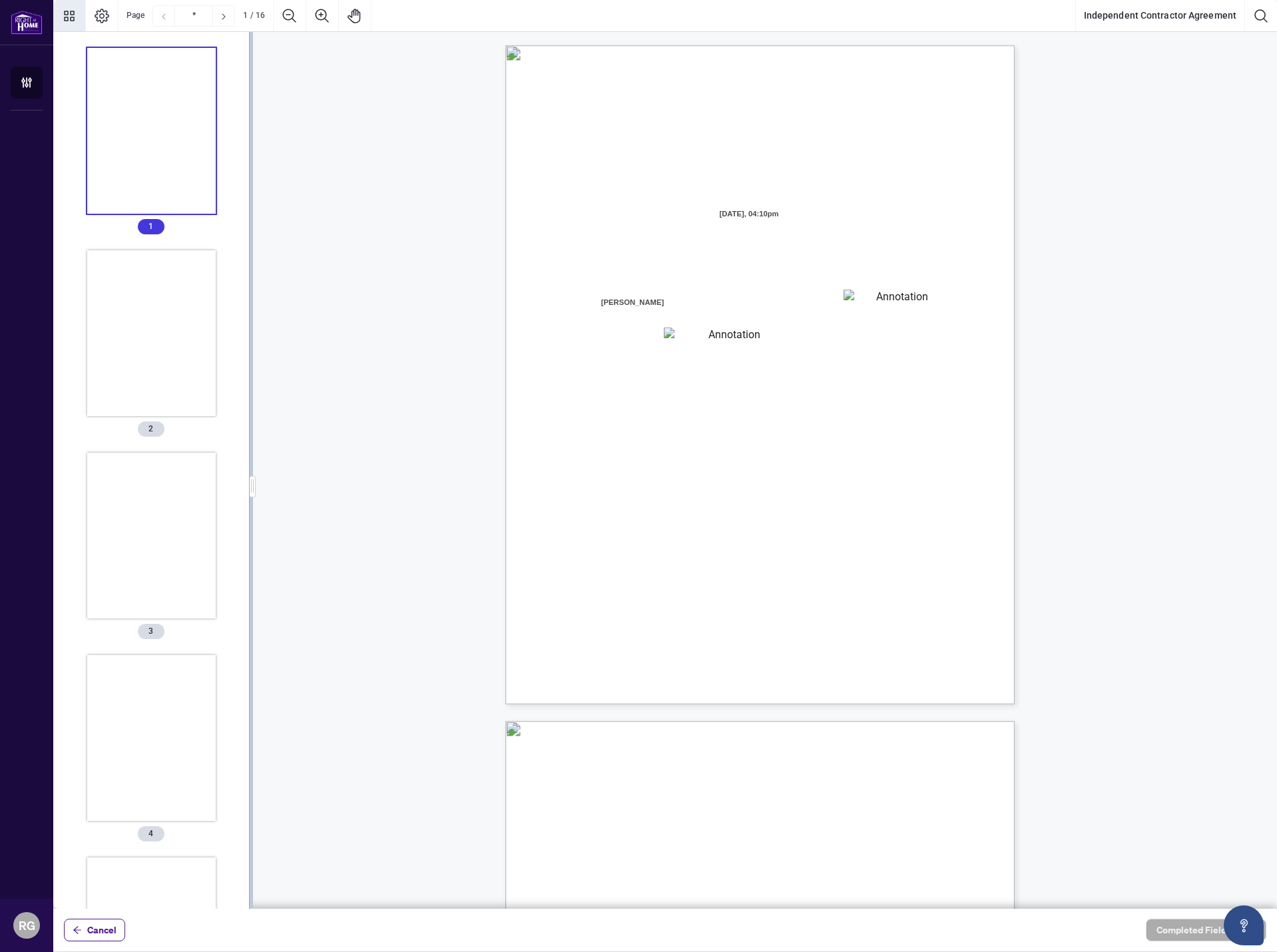
click at [69, 14] on icon "Thumbnails" at bounding box center [69, 16] width 16 height 16
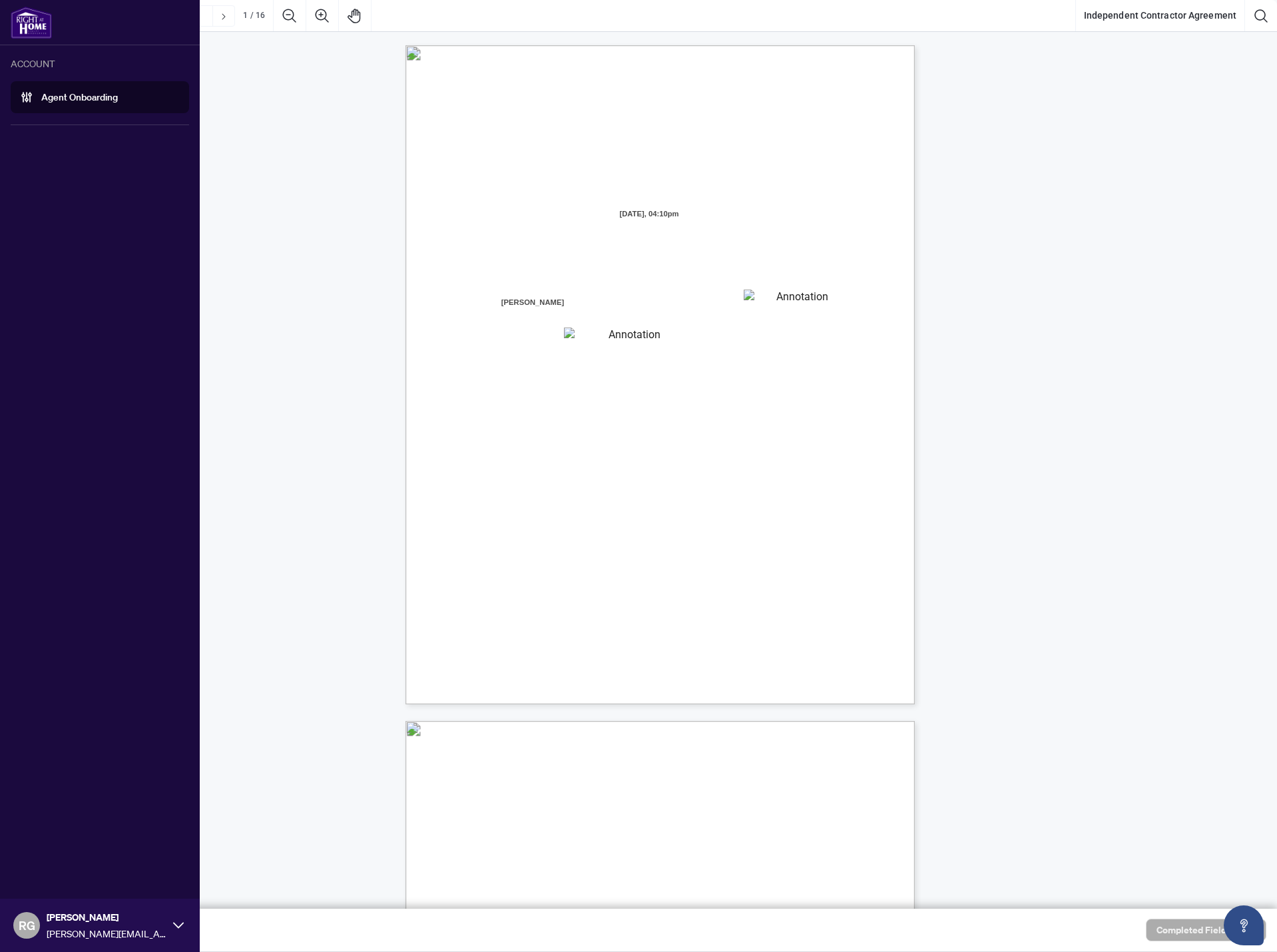
click at [26, 81] on li "ACCOUNT Agent Onboarding" at bounding box center [100, 90] width 179 height 68
click at [41, 97] on link "Agent Onboarding" at bounding box center [80, 97] width 77 height 12
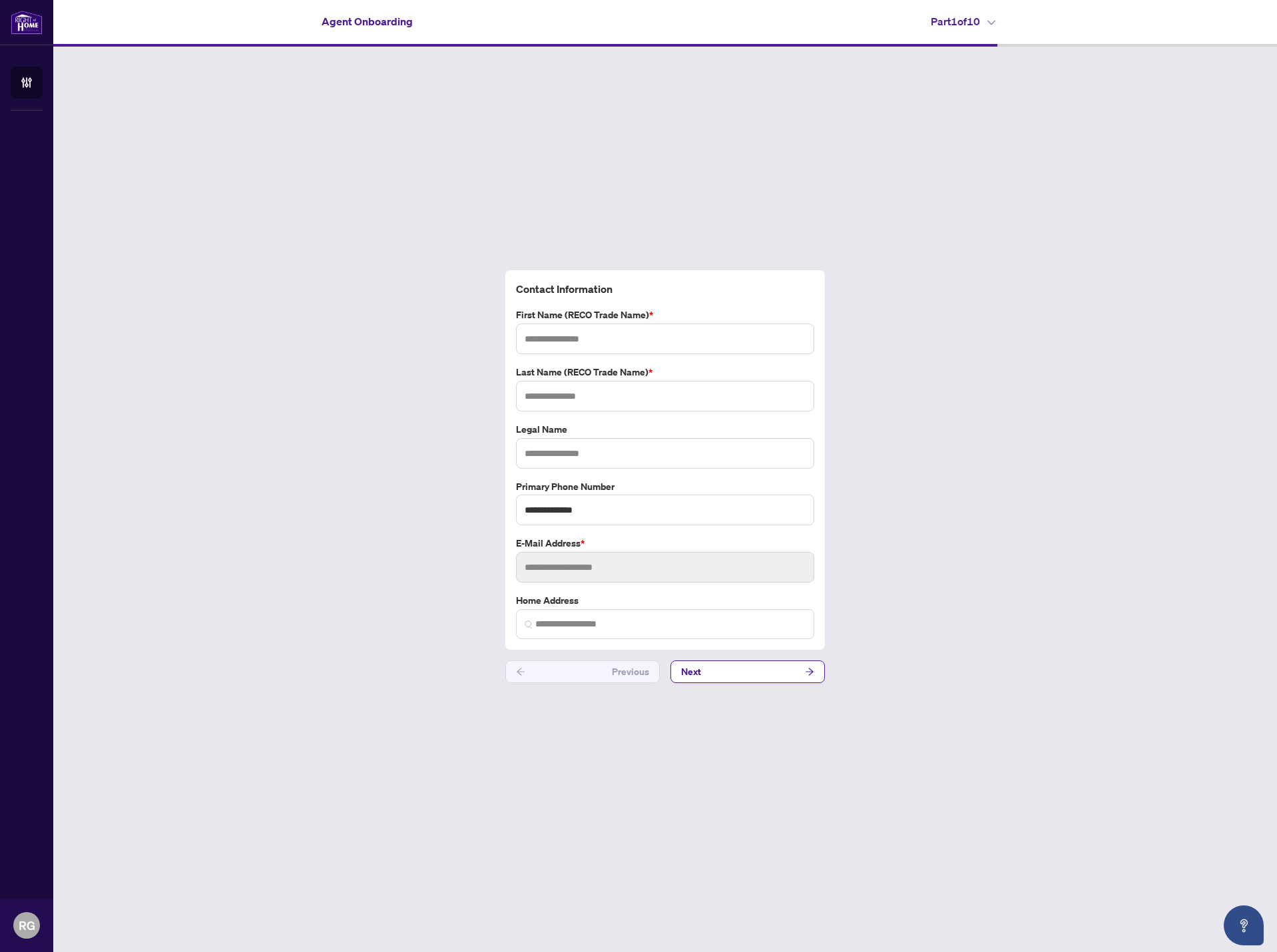
type input "****"
type input "*****"
type input "**********"
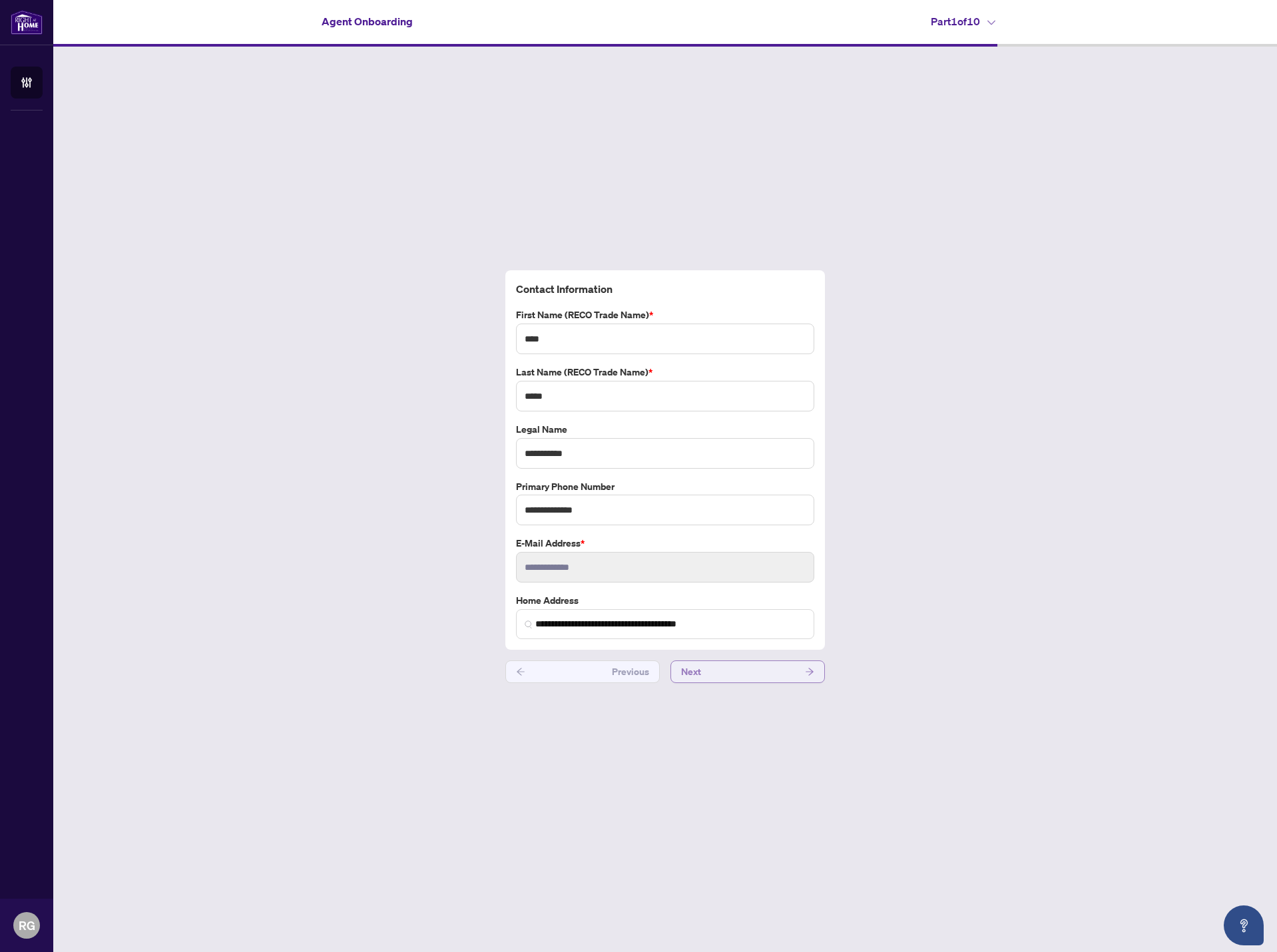
click at [741, 677] on button "Next" at bounding box center [747, 672] width 155 height 23
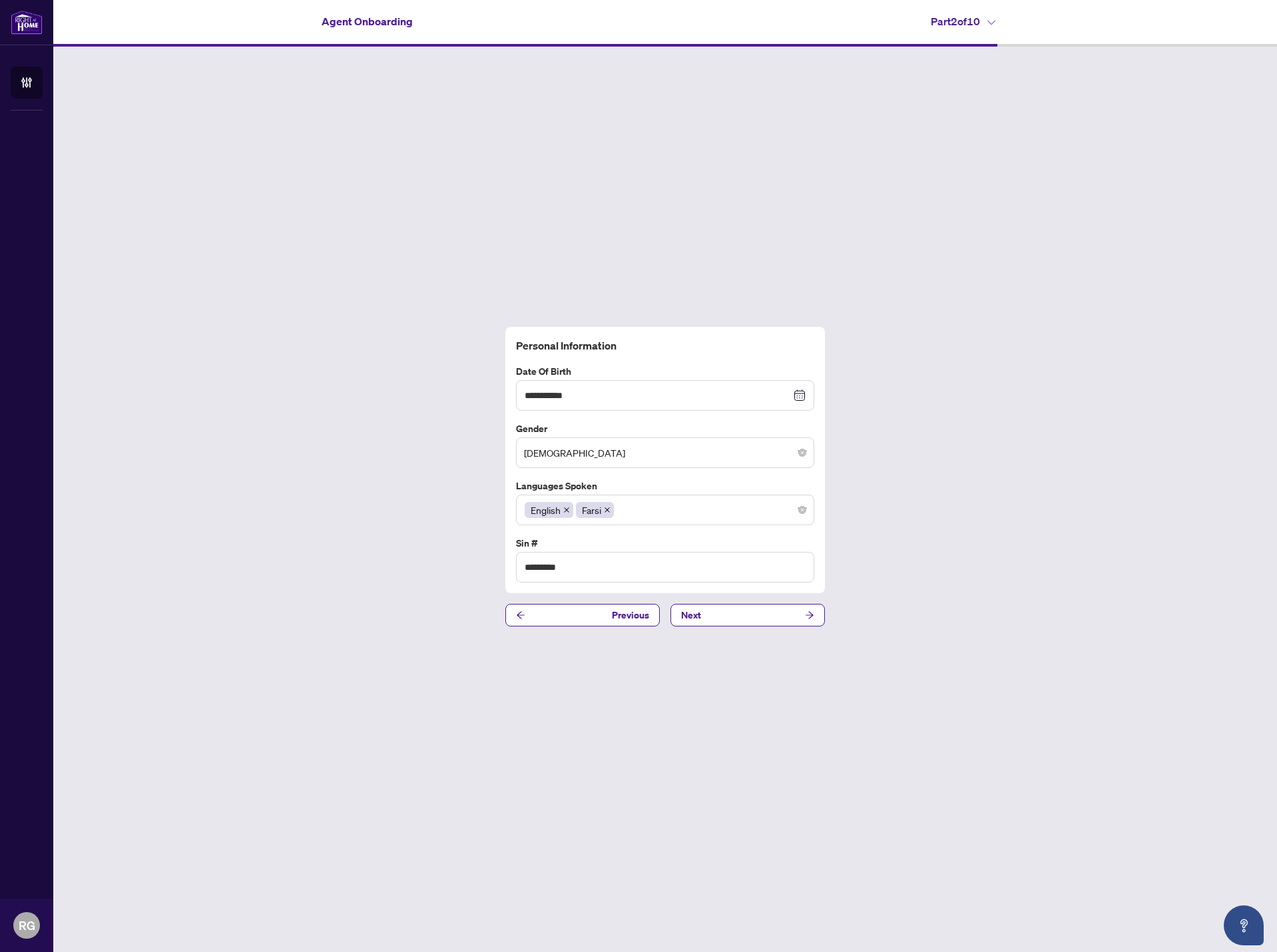
click at [750, 628] on div "**********" at bounding box center [665, 477] width 1224 height 861
click at [753, 615] on button "Next" at bounding box center [747, 616] width 155 height 23
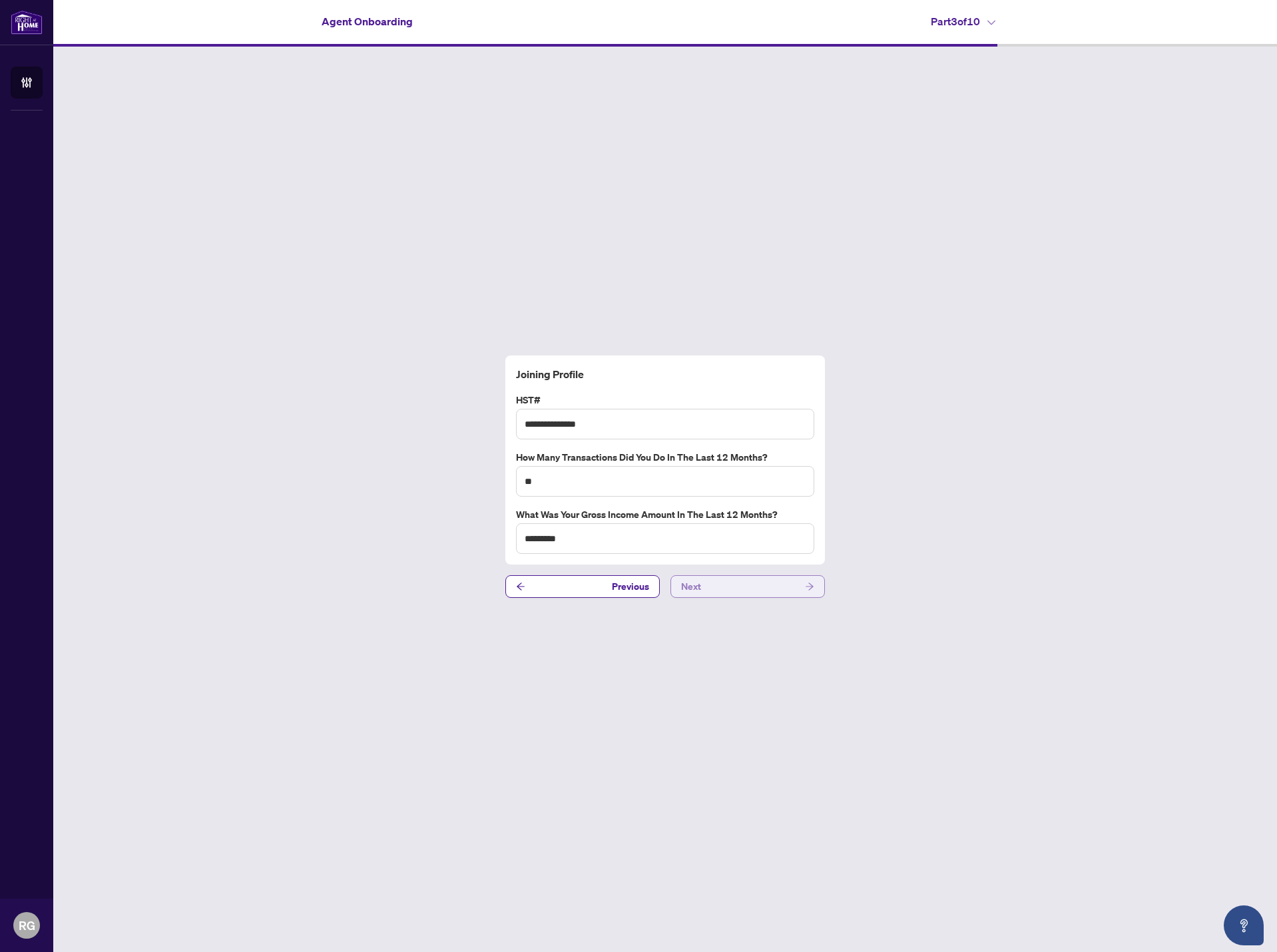
click at [776, 591] on button "Next" at bounding box center [747, 587] width 155 height 23
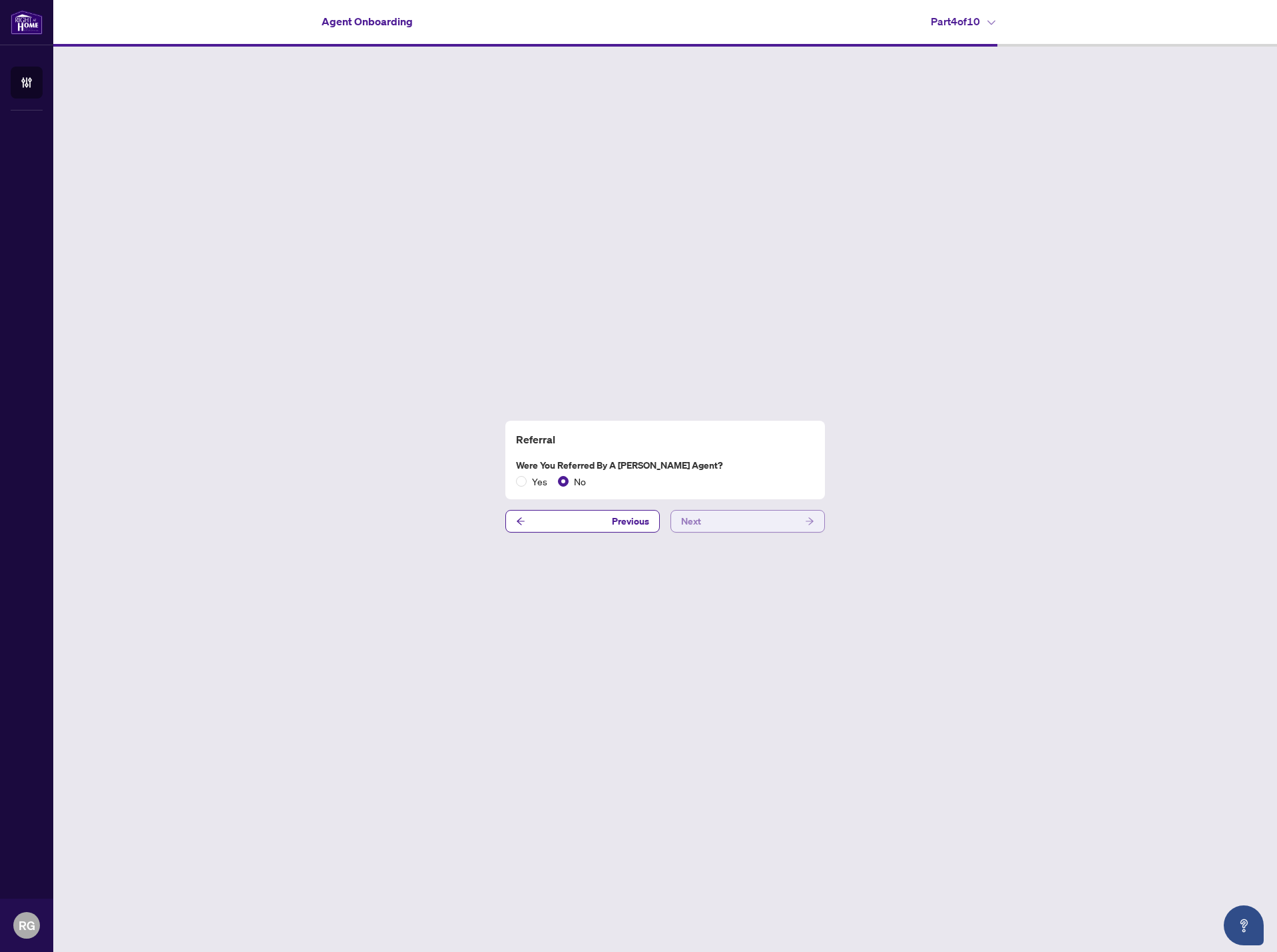
click at [783, 521] on button "Next" at bounding box center [747, 521] width 155 height 23
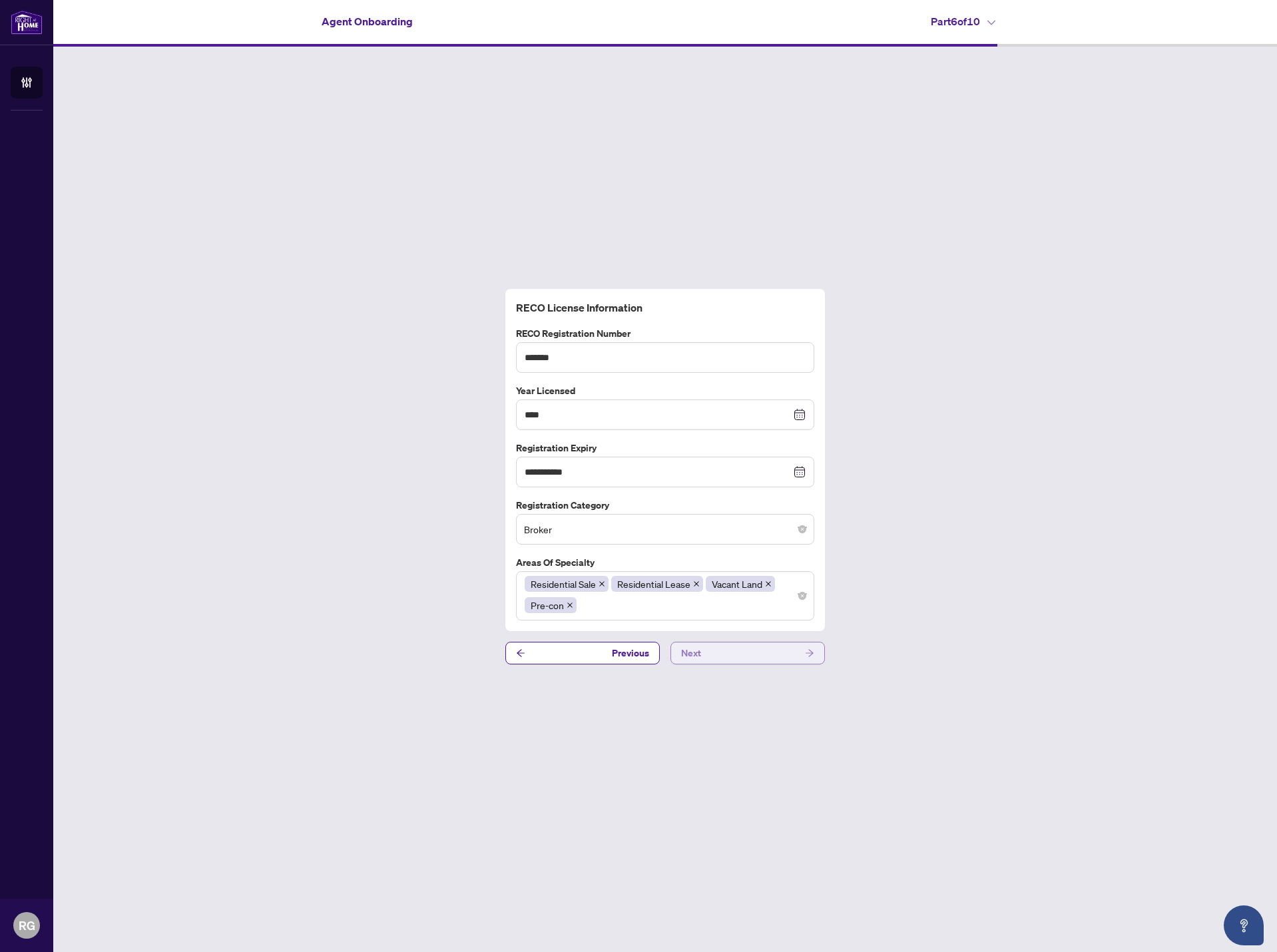
click at [780, 657] on button "Next" at bounding box center [747, 653] width 155 height 23
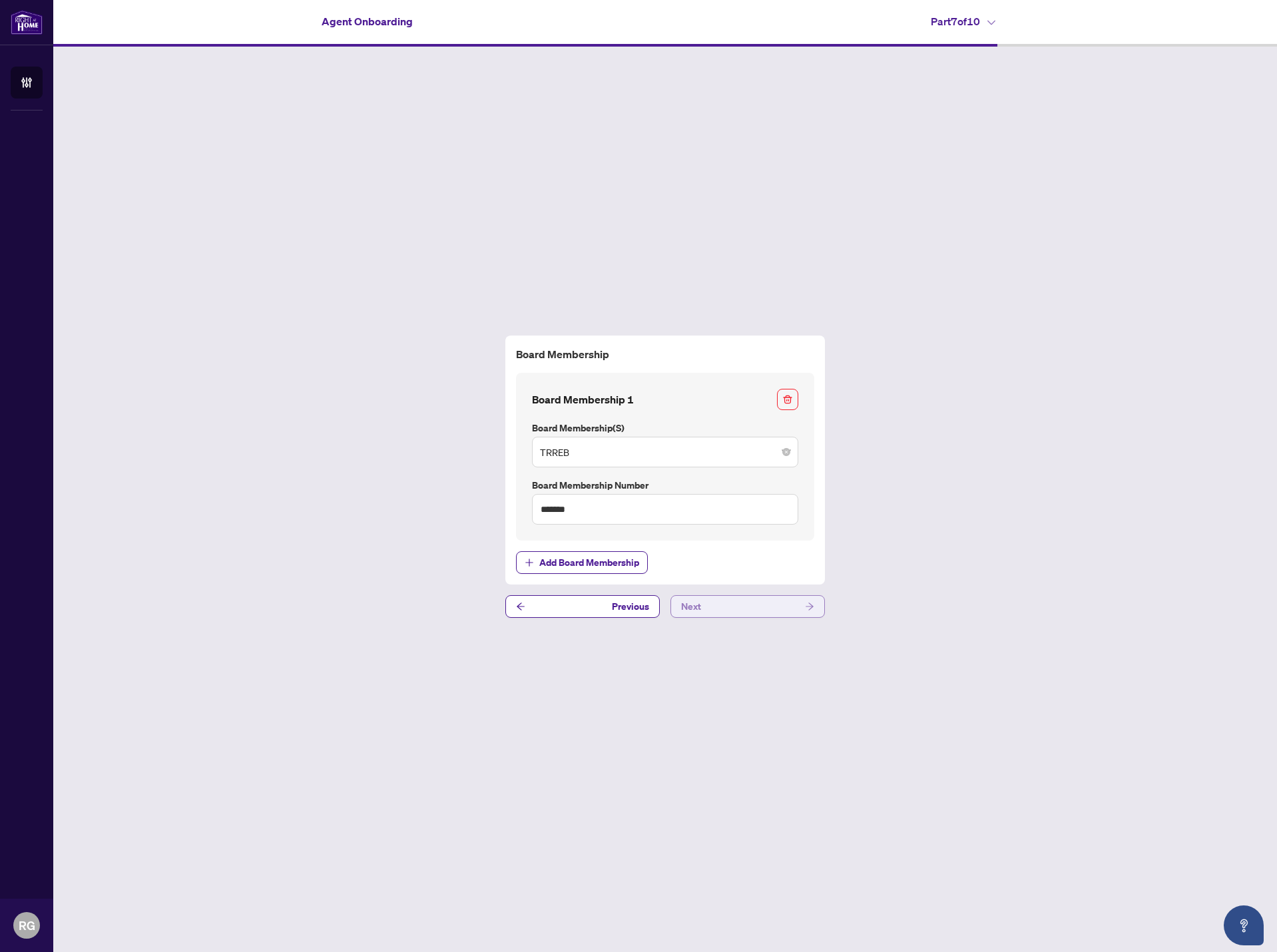
click at [754, 608] on button "Next" at bounding box center [747, 607] width 155 height 23
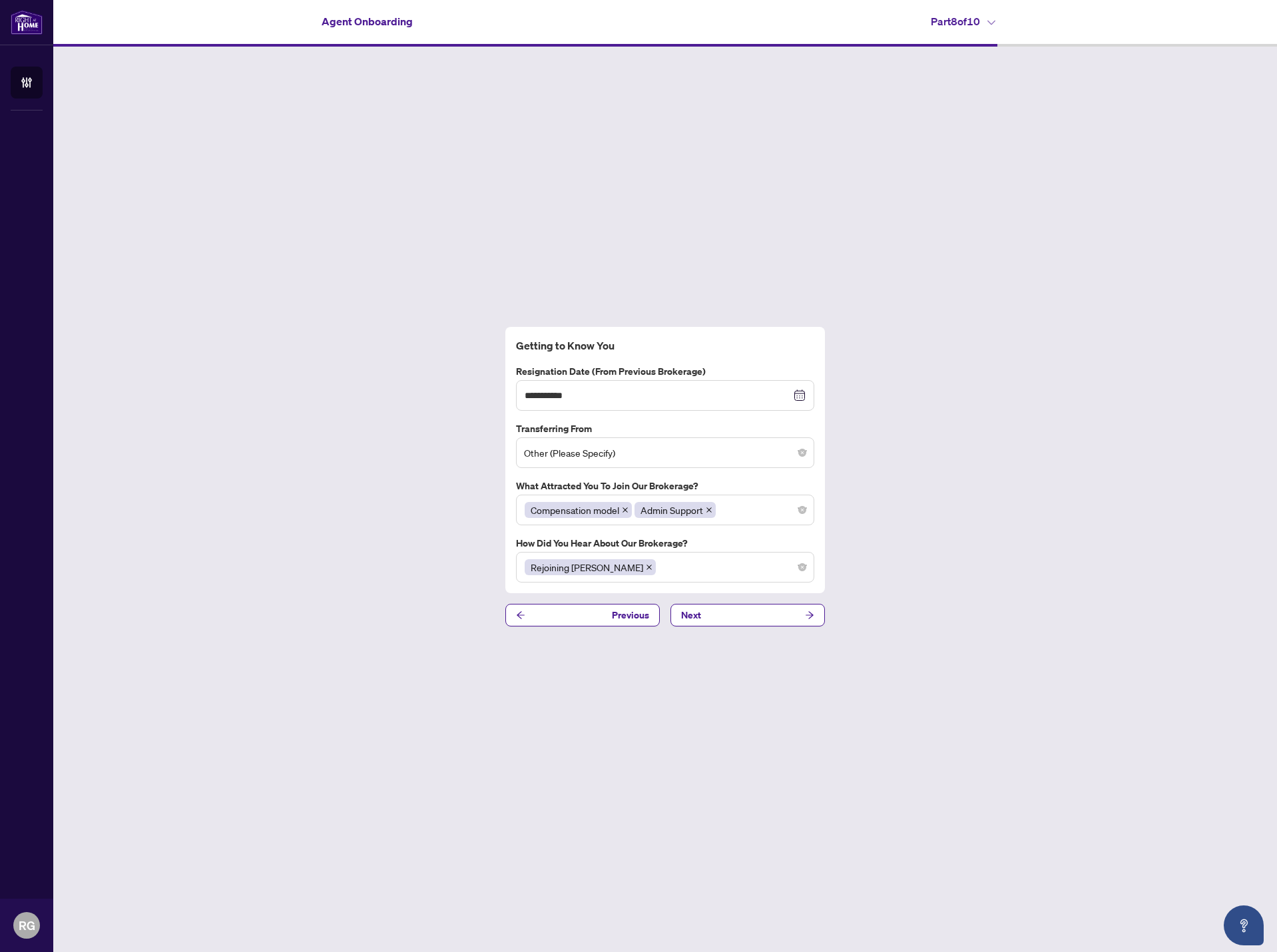
click at [758, 610] on button "Next" at bounding box center [747, 616] width 155 height 23
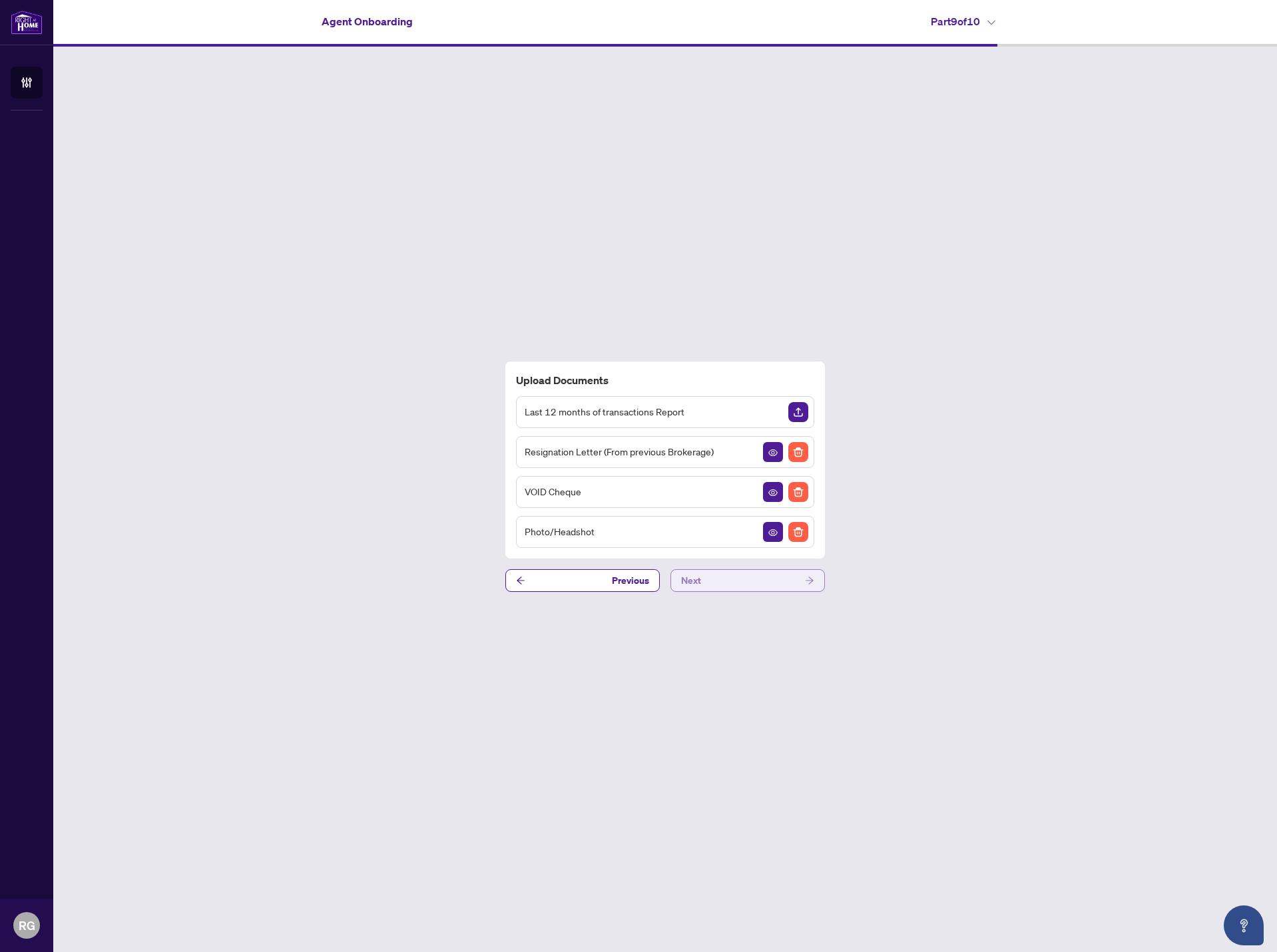
click at [750, 585] on button "Next" at bounding box center [747, 581] width 155 height 23
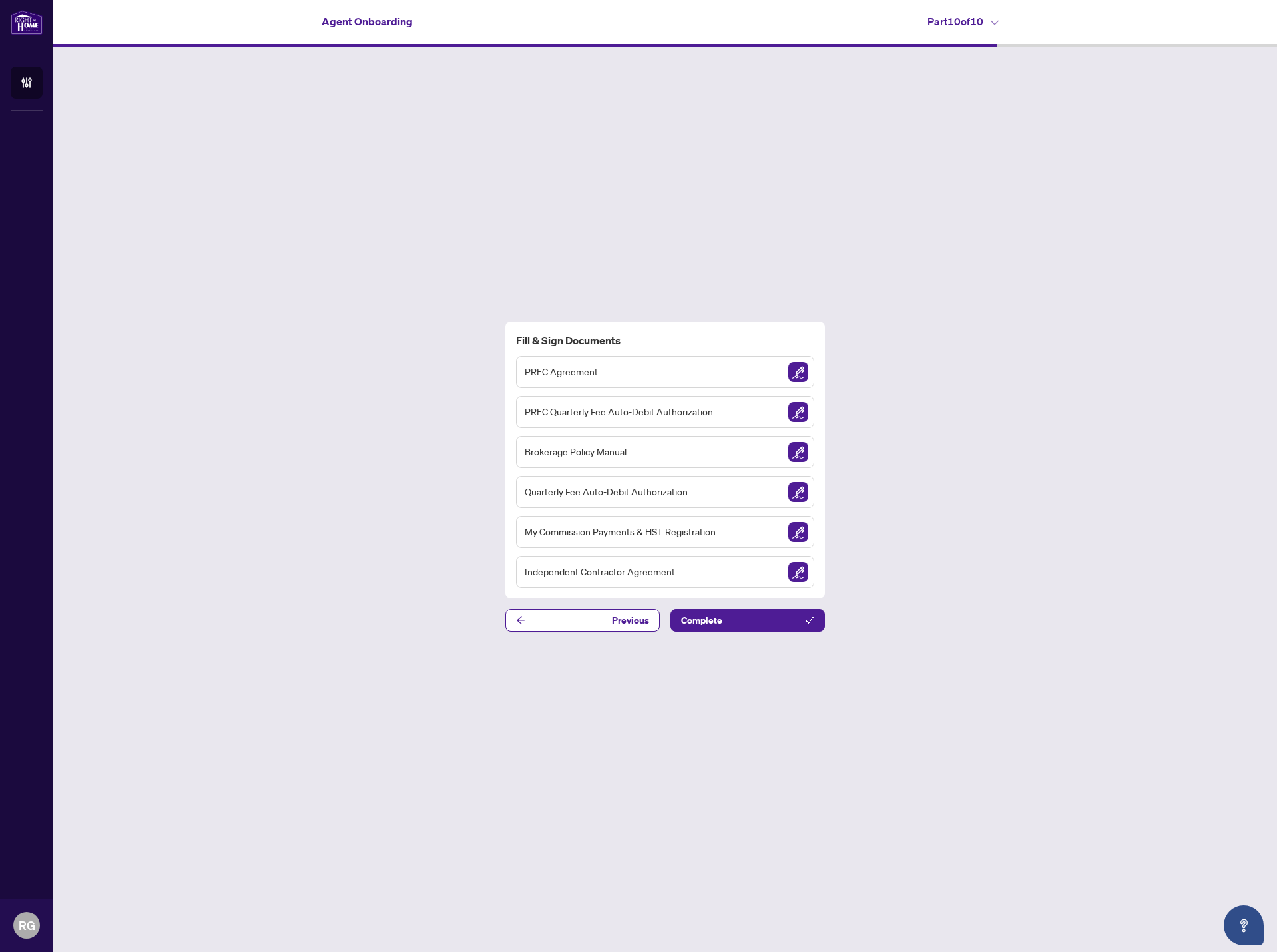
click at [791, 452] on img "Sign Document" at bounding box center [798, 452] width 20 height 20
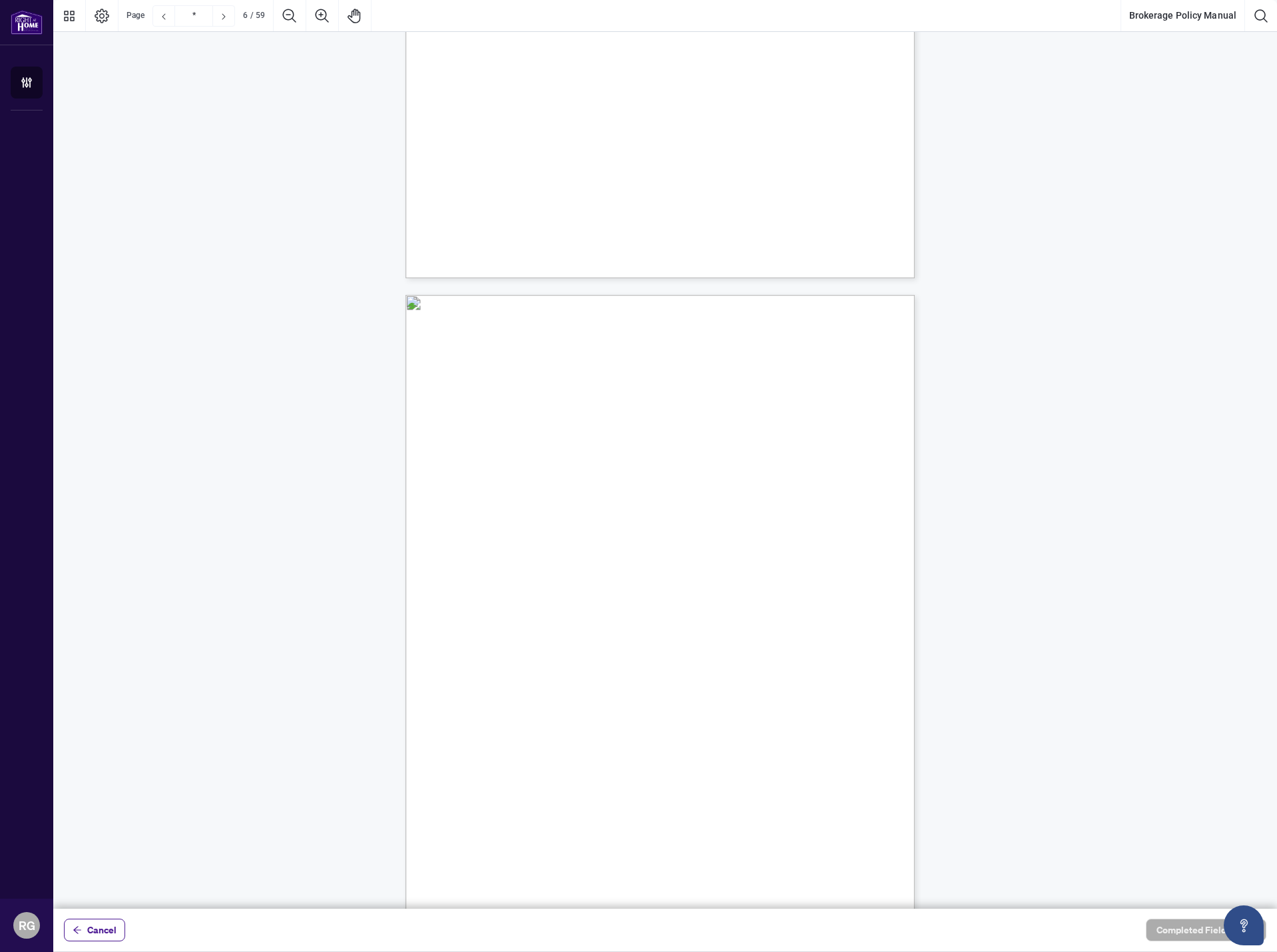
scroll to position [3286, 0]
type input "**"
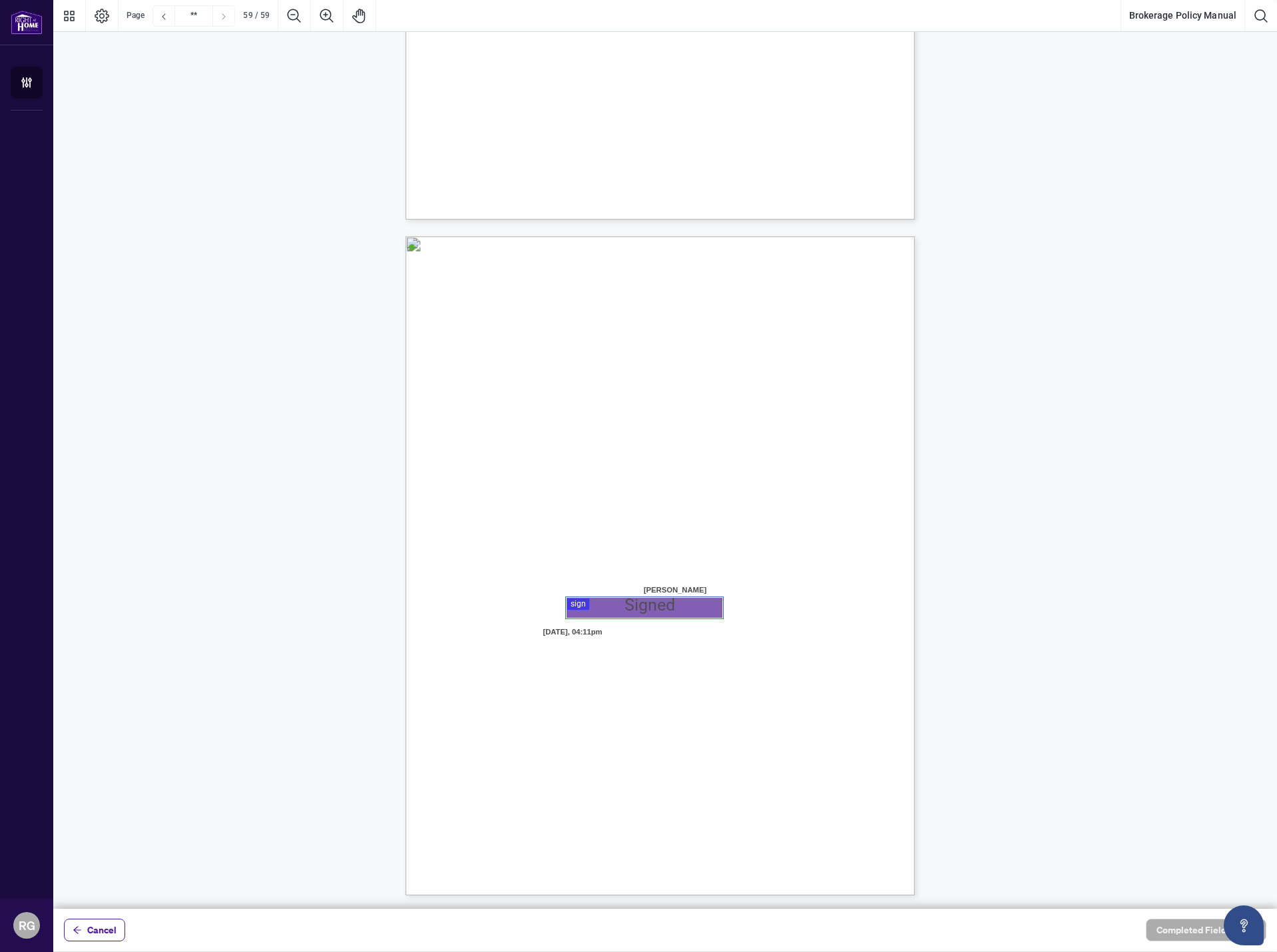
click at [576, 610] on div at bounding box center [665, 454] width 1224 height 909
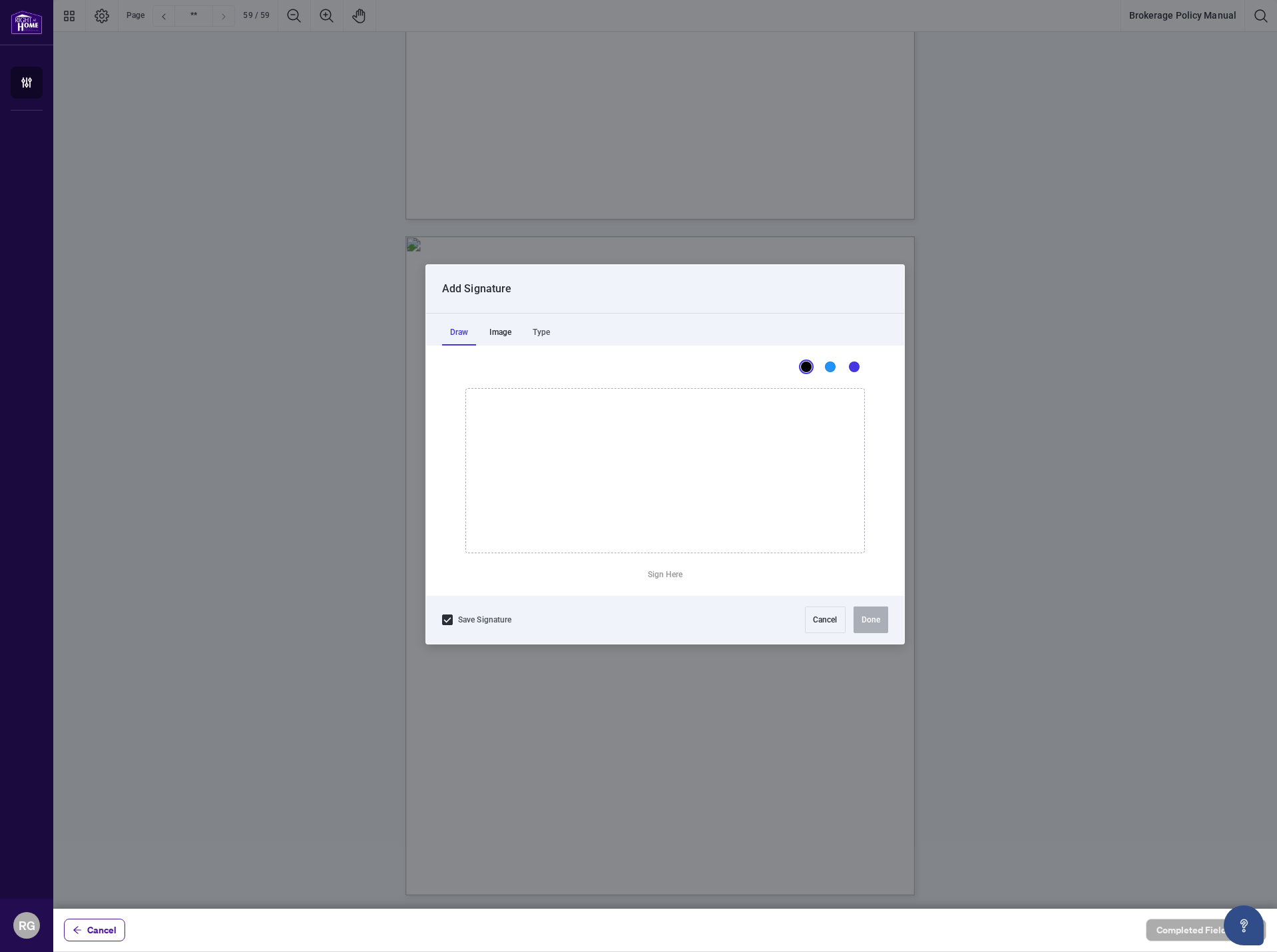
click at [514, 332] on div "Image" at bounding box center [500, 332] width 38 height 26
click at [459, 336] on div "Draw" at bounding box center [459, 332] width 34 height 26
click at [529, 330] on div "Type" at bounding box center [542, 332] width 33 height 26
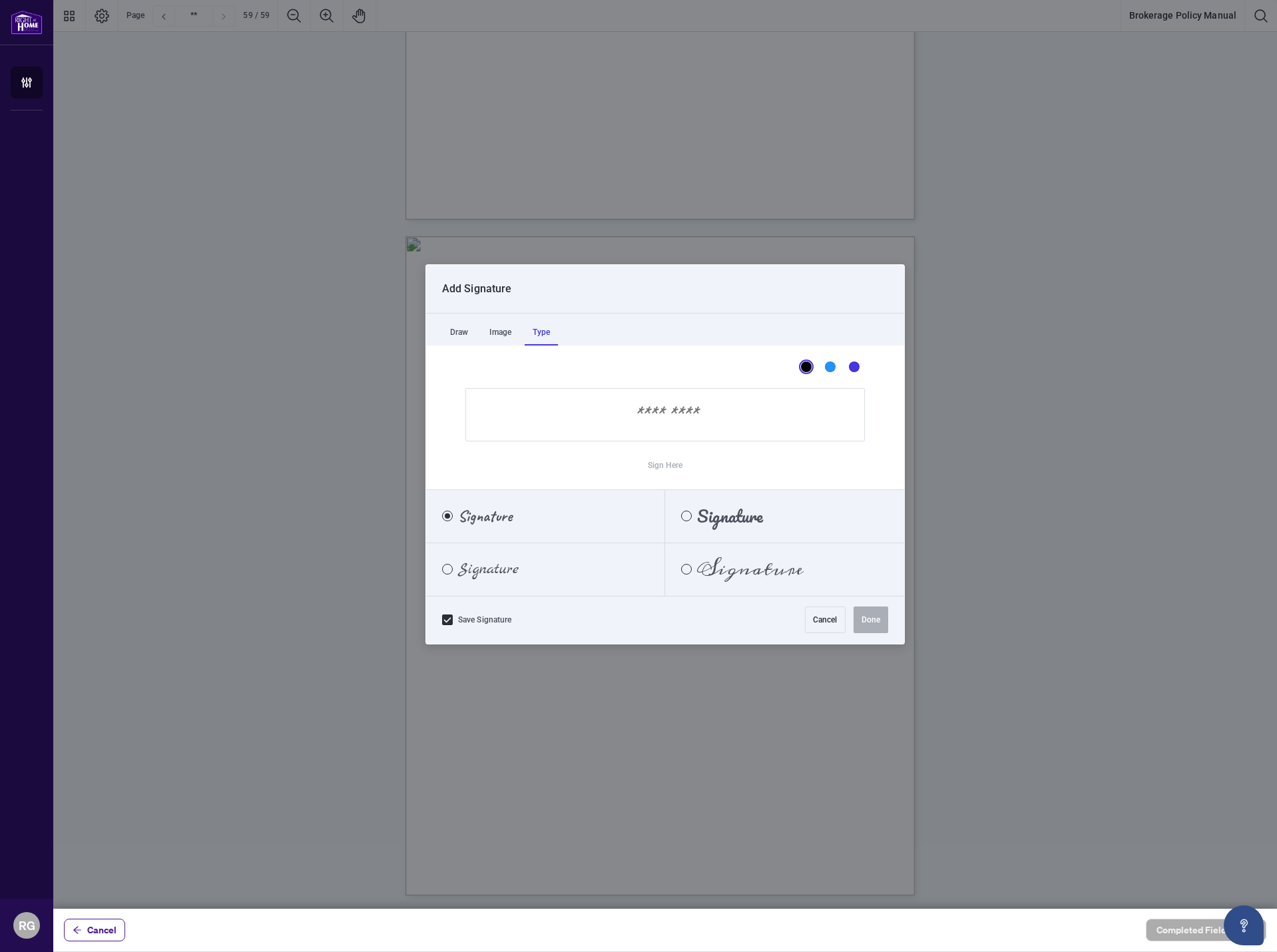
click at [666, 419] on input "Sign Here" at bounding box center [665, 415] width 400 height 54
type input "**********"
click at [879, 622] on button "Done" at bounding box center [871, 619] width 35 height 26
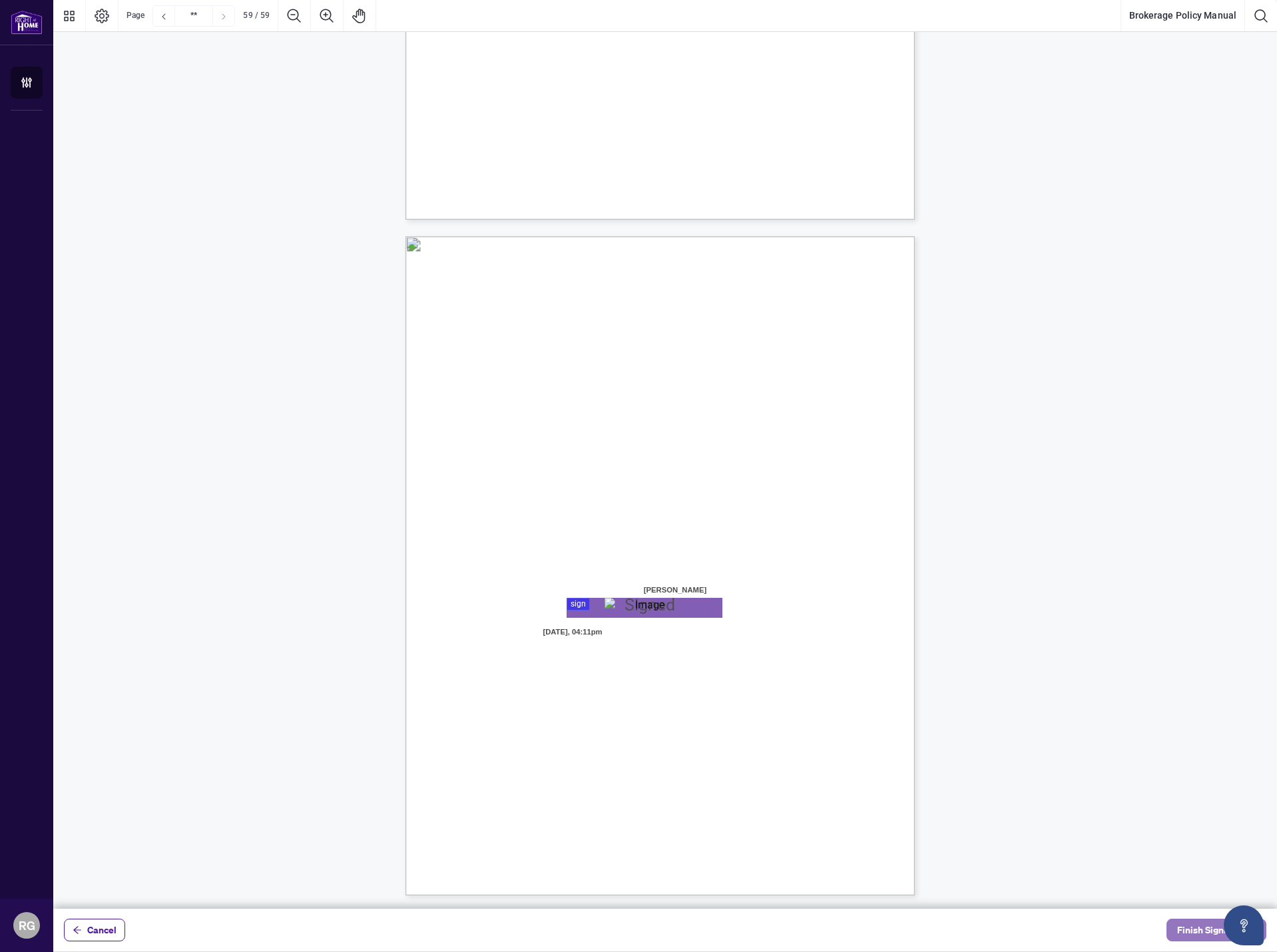
click at [1195, 929] on span "Finish Signing" at bounding box center [1207, 930] width 60 height 21
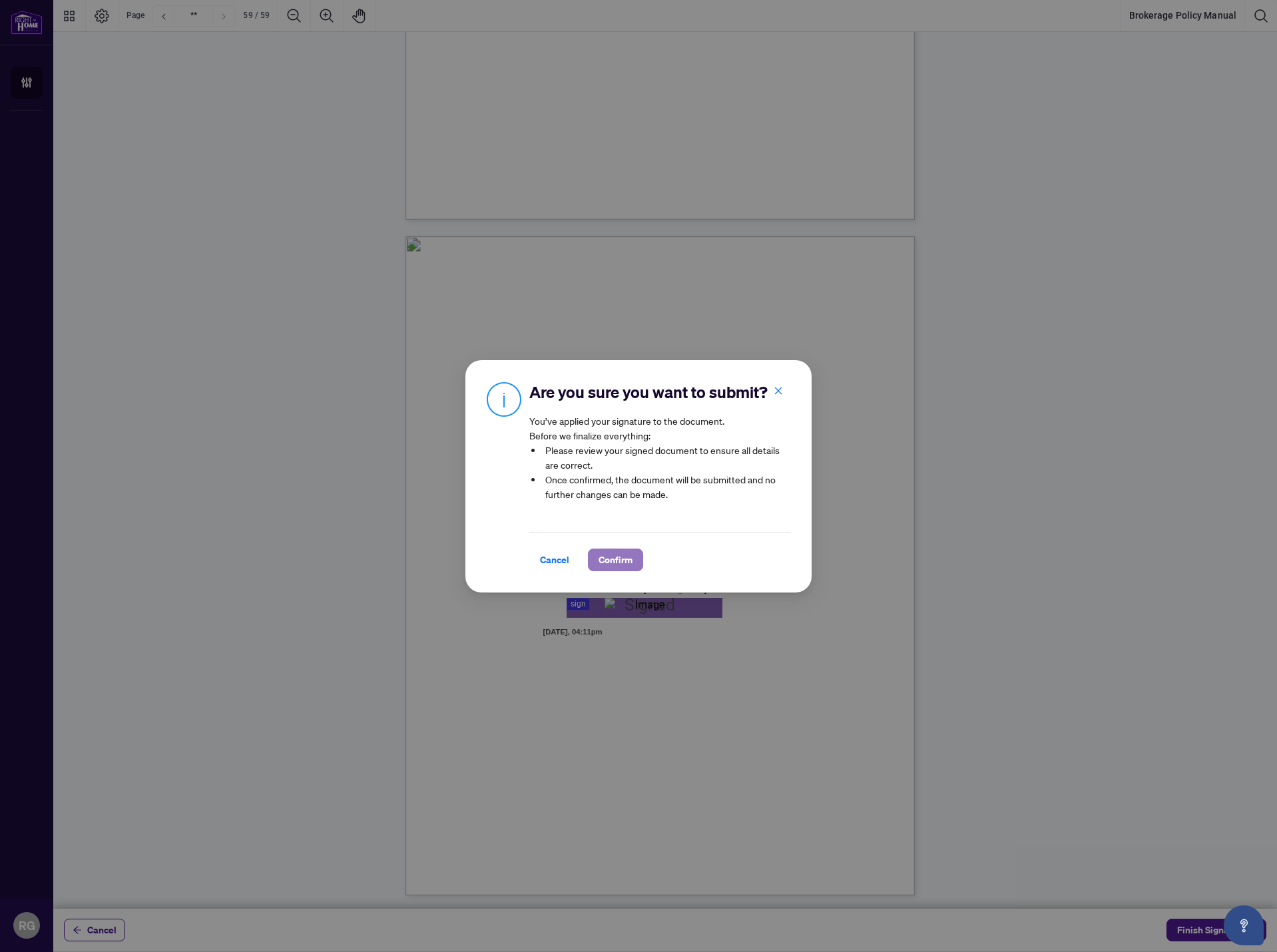
click at [611, 571] on span "Confirm" at bounding box center [615, 560] width 34 height 21
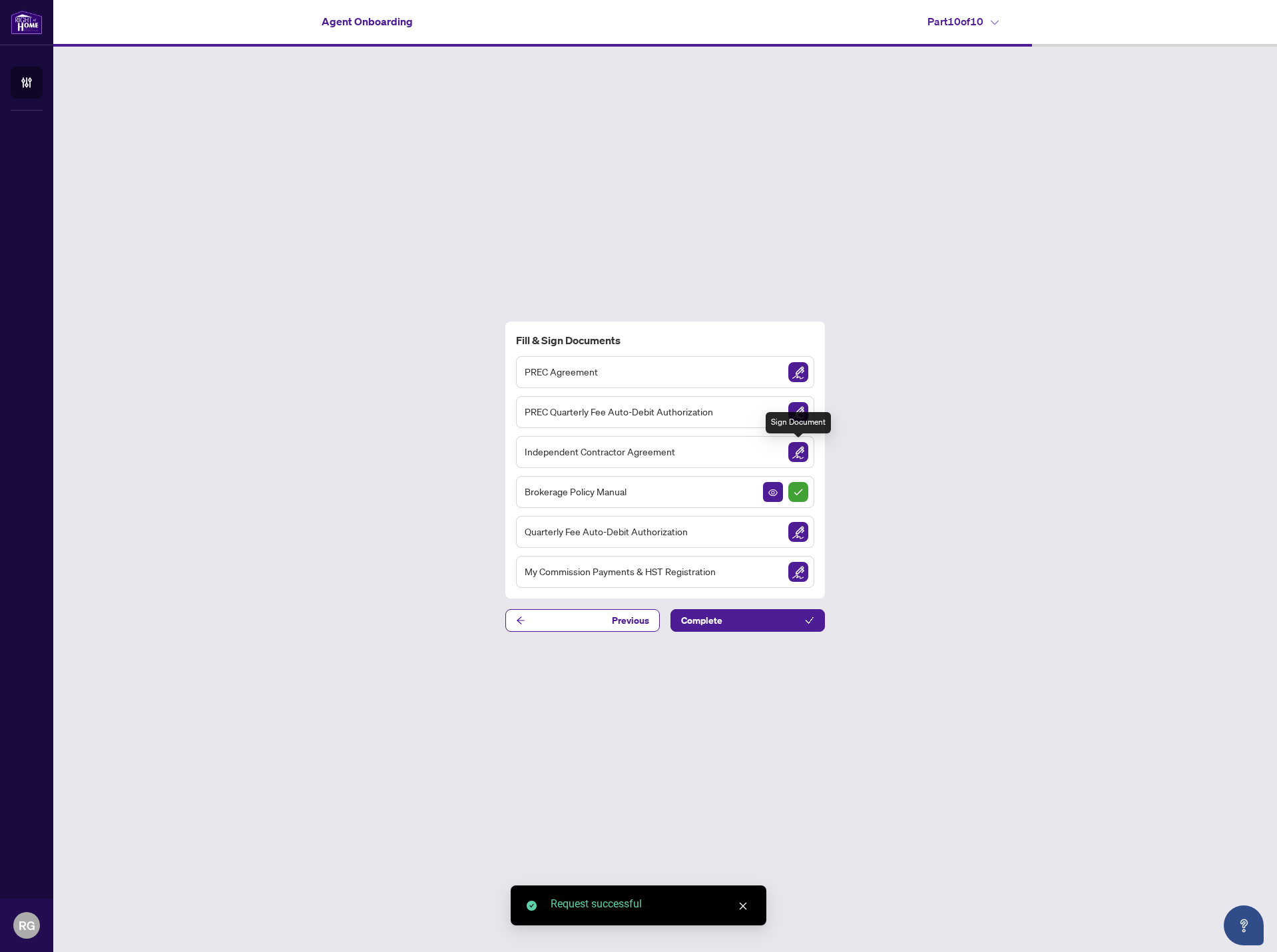
click at [803, 454] on img "Sign Document" at bounding box center [798, 452] width 20 height 20
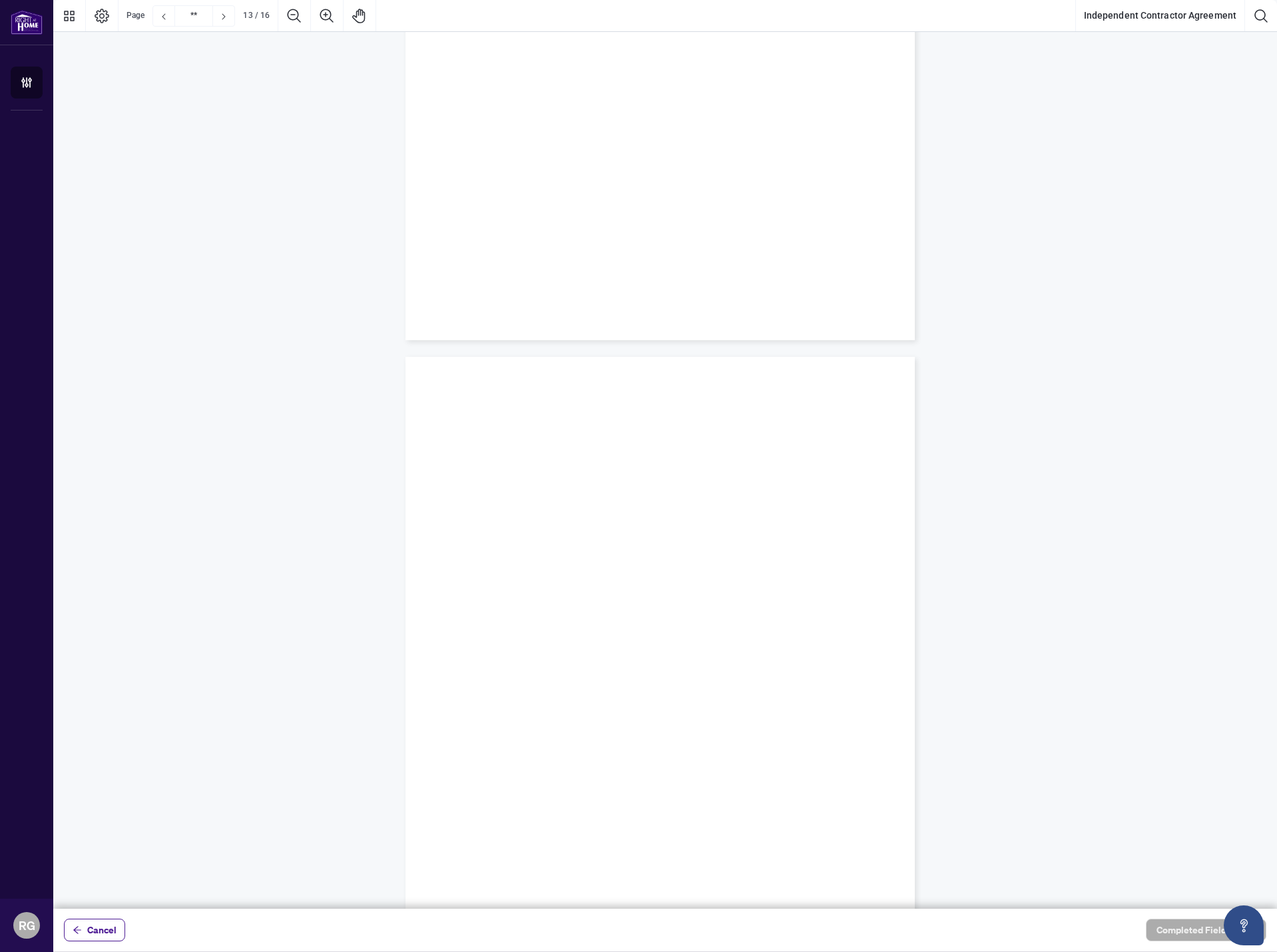
scroll to position [9948, 0]
type input "**"
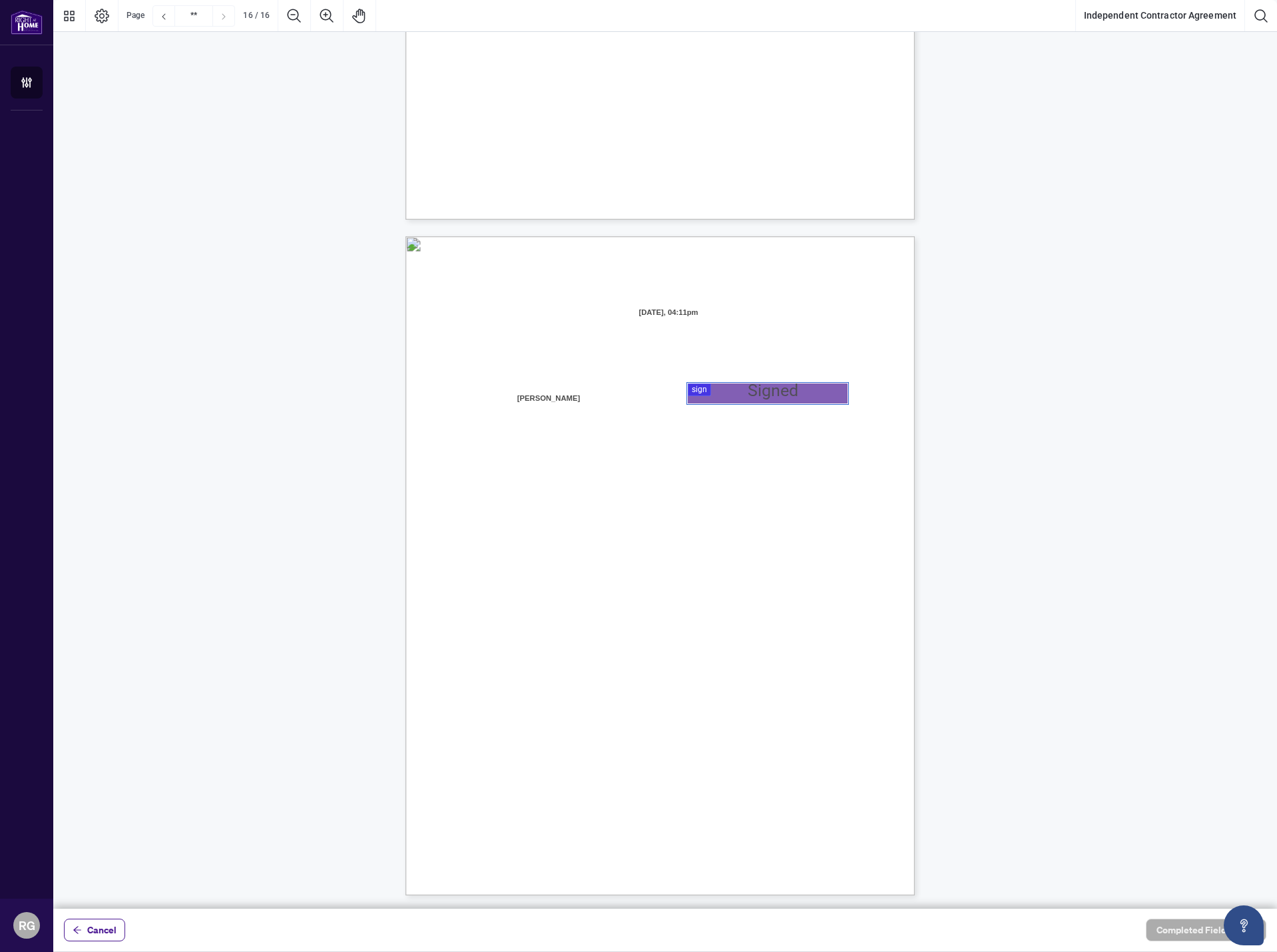
click at [712, 388] on div at bounding box center [665, 454] width 1224 height 909
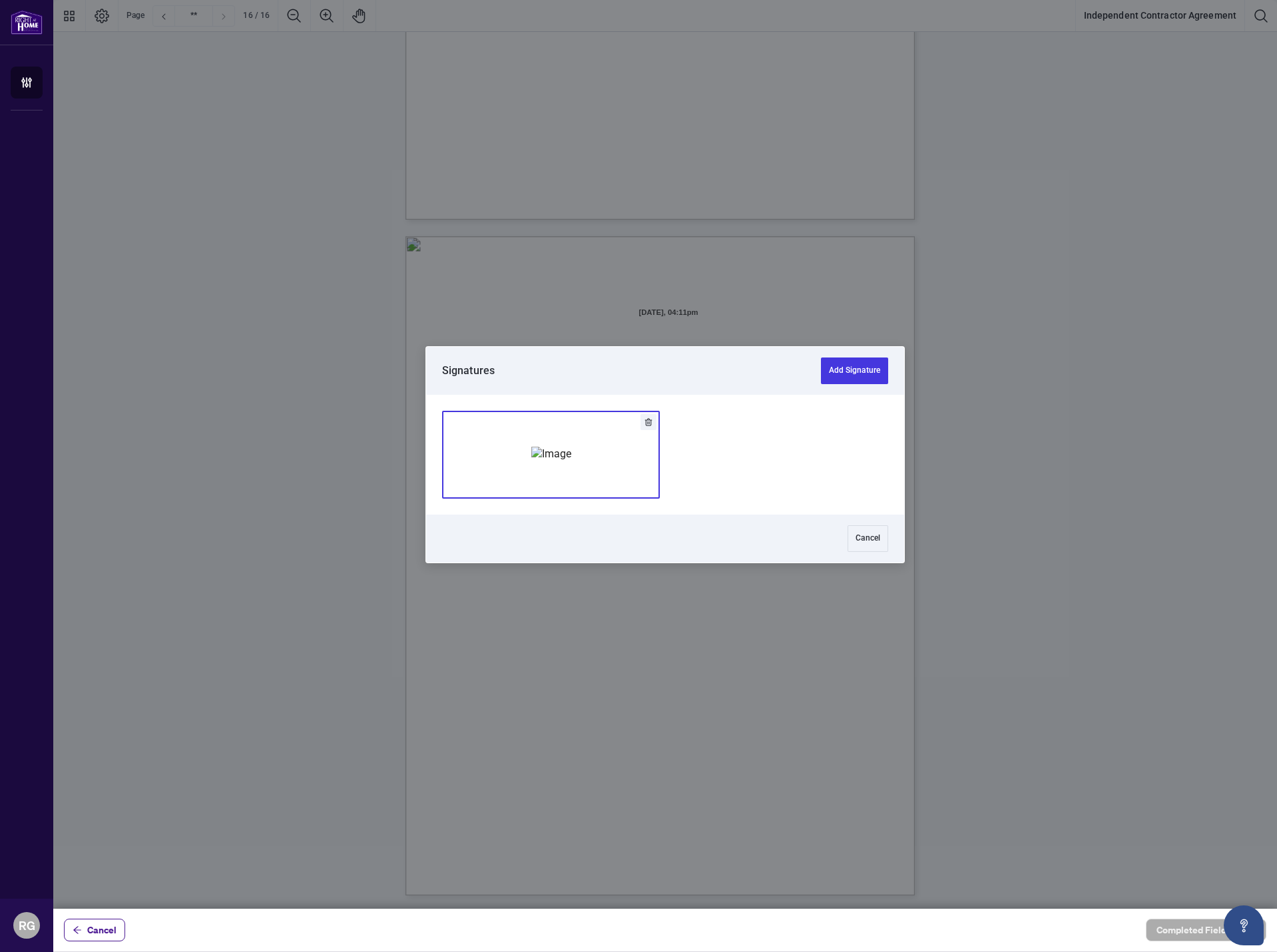
click at [564, 456] on img "Add Signature" at bounding box center [551, 453] width 40 height 14
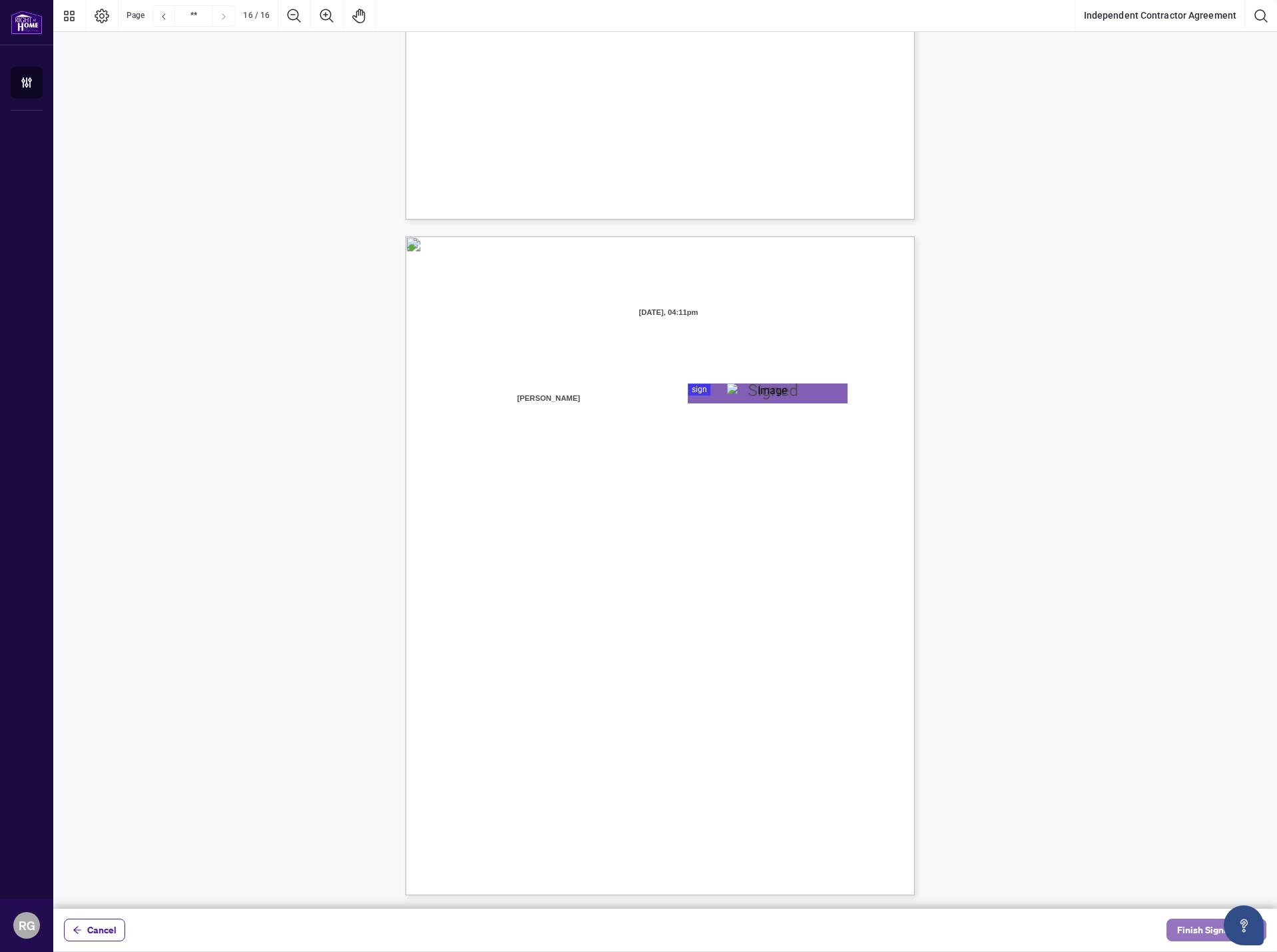
click at [1180, 929] on button "Finish Signing" at bounding box center [1217, 930] width 100 height 23
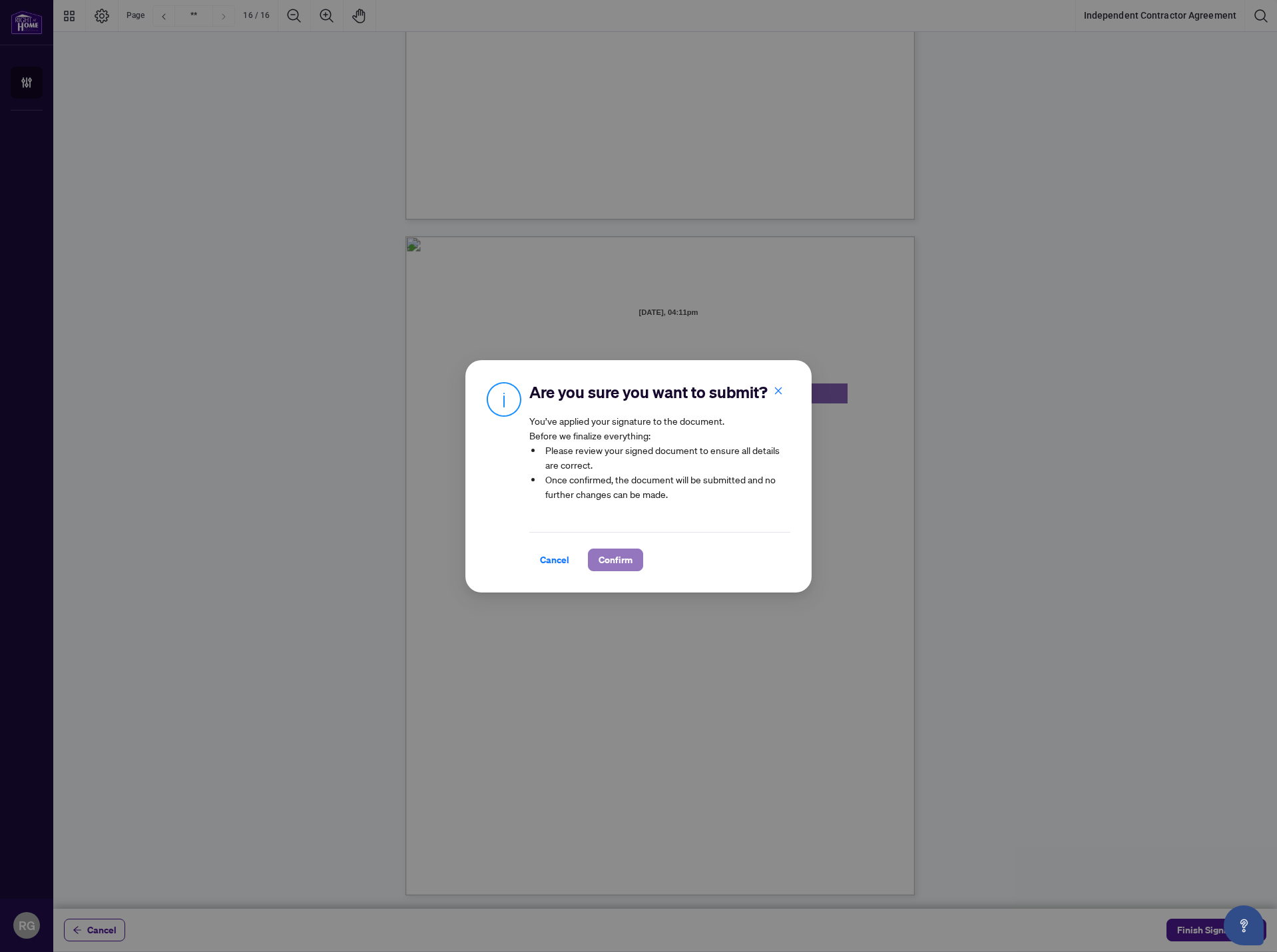
click at [620, 571] on span "Confirm" at bounding box center [615, 560] width 34 height 21
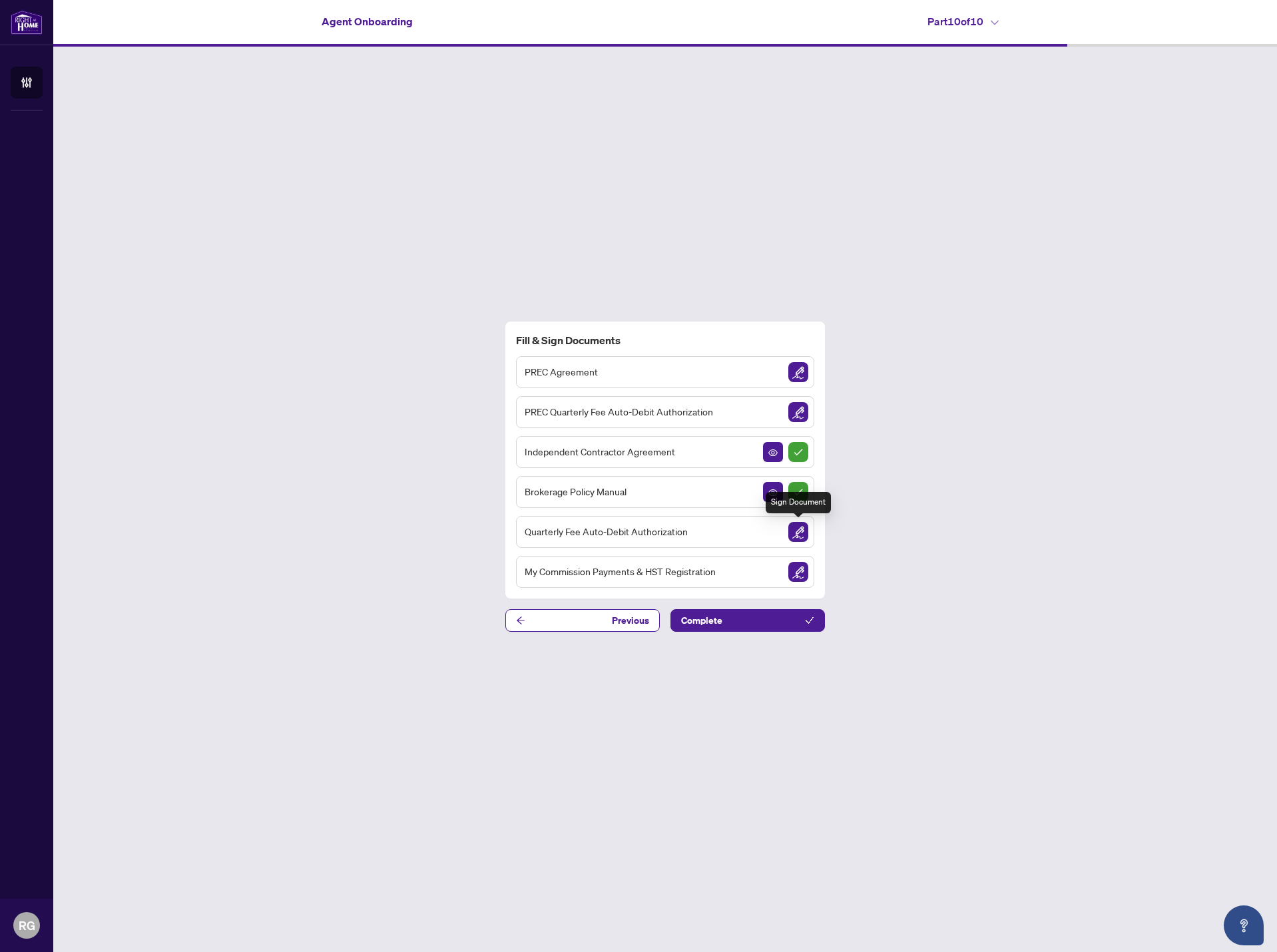
click at [798, 535] on img "Sign Document" at bounding box center [798, 532] width 20 height 20
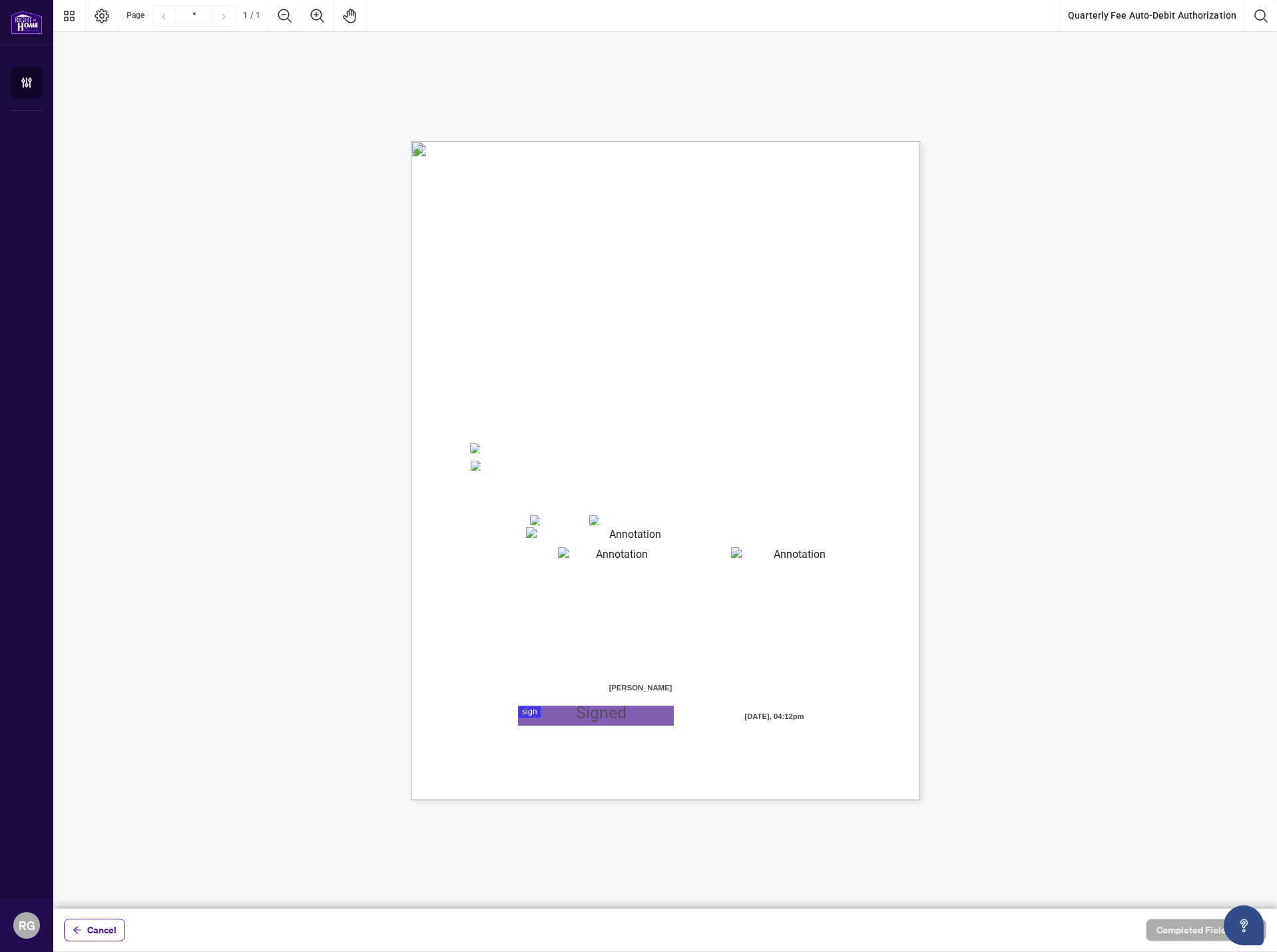
drag, startPoint x: 645, startPoint y: 278, endPoint x: 809, endPoint y: 313, distance: 167.7
click at [806, 141] on p "Right at Home Realty, Brokerage Quarterly Fees Billing Authorization Quarterly …" at bounding box center [729, 141] width 637 height 0
click at [763, 315] on span "Failure to follow this procedure will result in the fees being billed to your a…" at bounding box center [617, 313] width 291 height 11
drag, startPoint x: 474, startPoint y: 334, endPoint x: 650, endPoint y: 344, distance: 176.3
click at [641, 141] on p "Right at Home Realty, Brokerage Quarterly Fees Billing Authorization Quarterly …" at bounding box center [729, 141] width 637 height 0
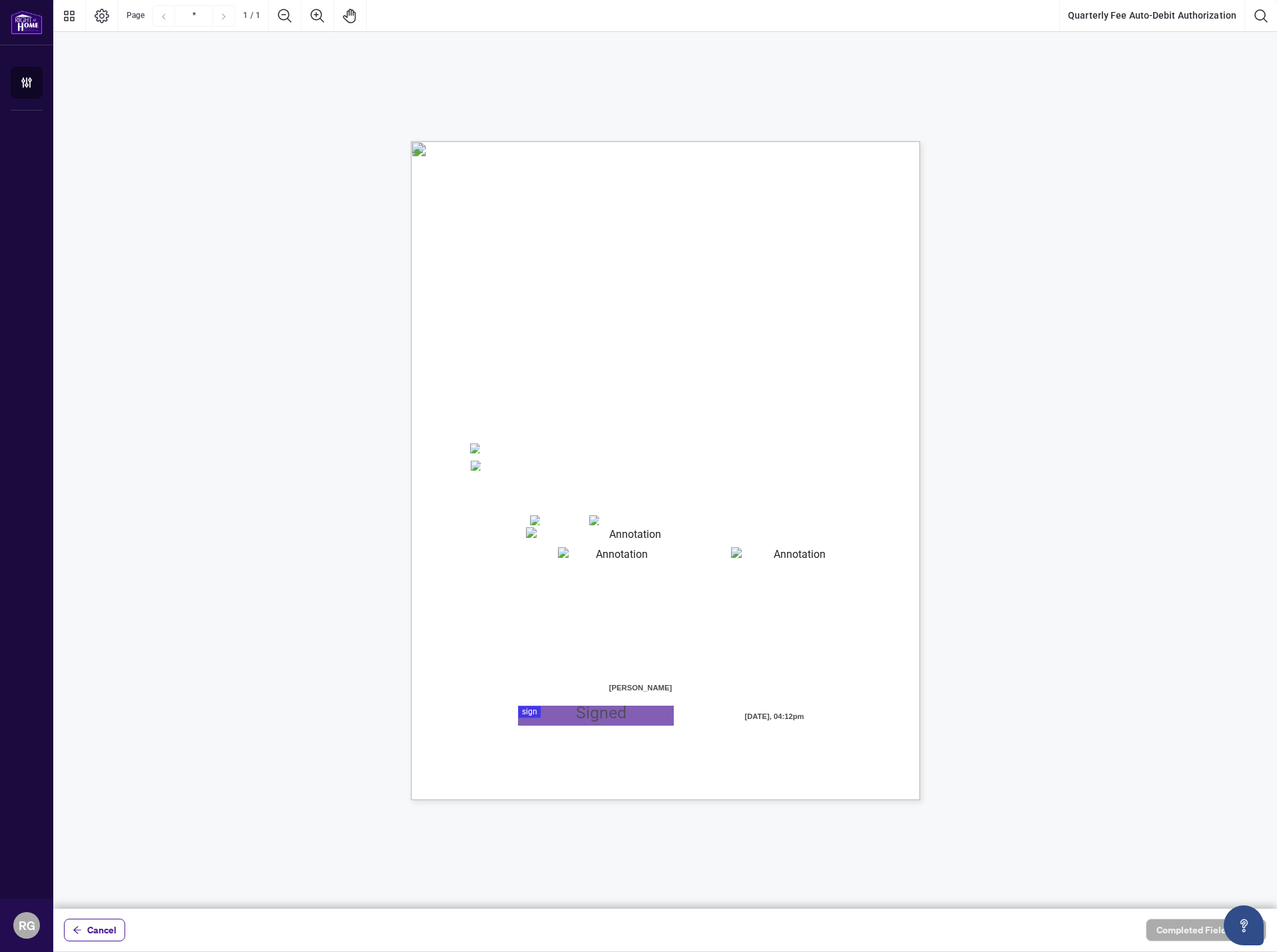
drag, startPoint x: 472, startPoint y: 365, endPoint x: 744, endPoint y: 400, distance: 274.2
click at [744, 141] on p "Right at Home Realty, Brokerage Quarterly Fees Billing Authorization Quarterly …" at bounding box center [729, 141] width 637 height 0
click at [670, 400] on span "as otherwise described in the Brokerage Policy Manual." at bounding box center [570, 397] width 198 height 11
click at [532, 141] on p "Right at Home Realty, Brokerage Quarterly Fees Billing Authorization Quarterly …" at bounding box center [729, 141] width 637 height 0
click at [579, 457] on span "(A $10+HST merchant fee per transaction will apply)" at bounding box center [588, 465] width 118 height 16
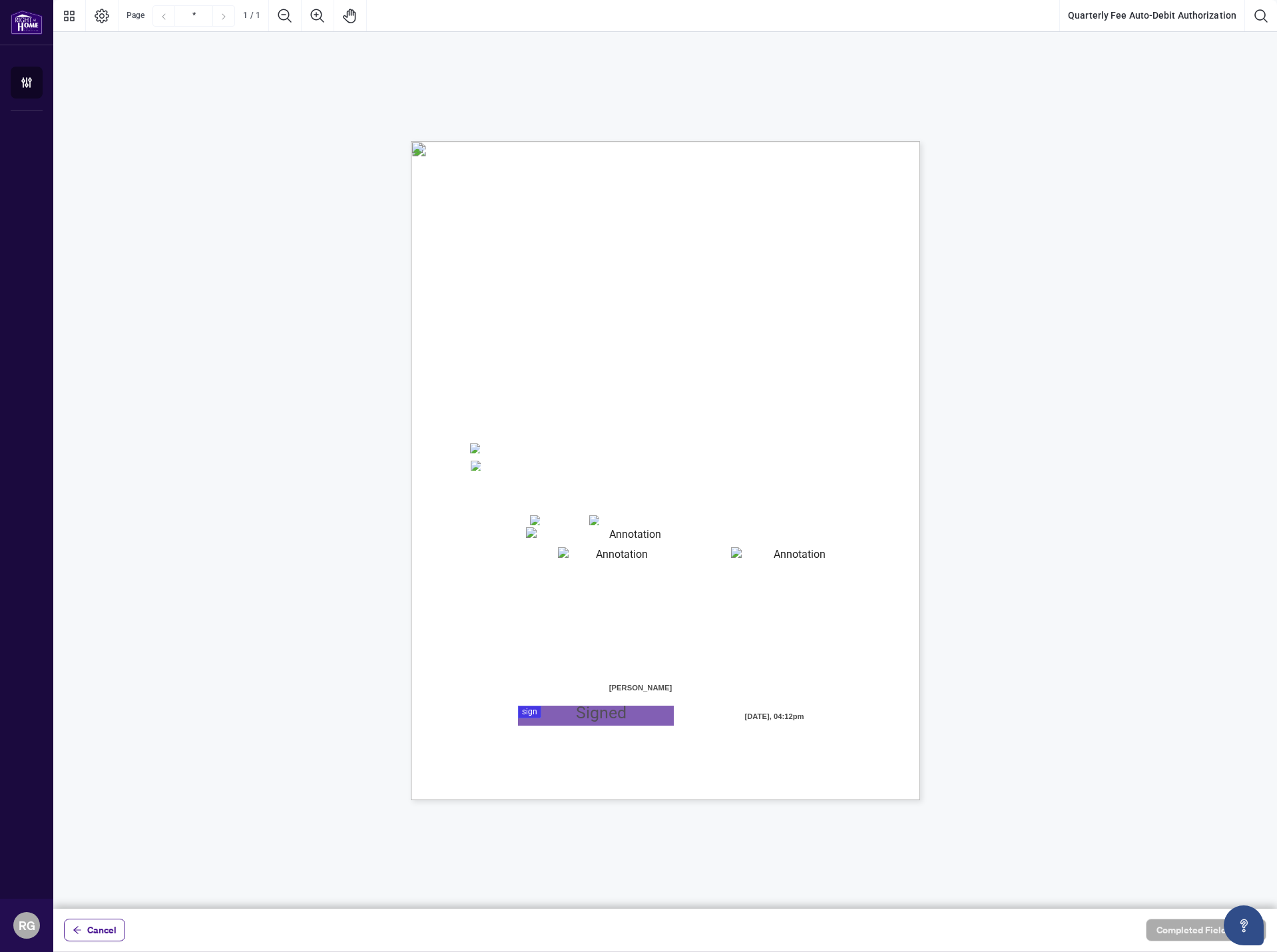
click at [564, 720] on div at bounding box center [665, 454] width 1224 height 909
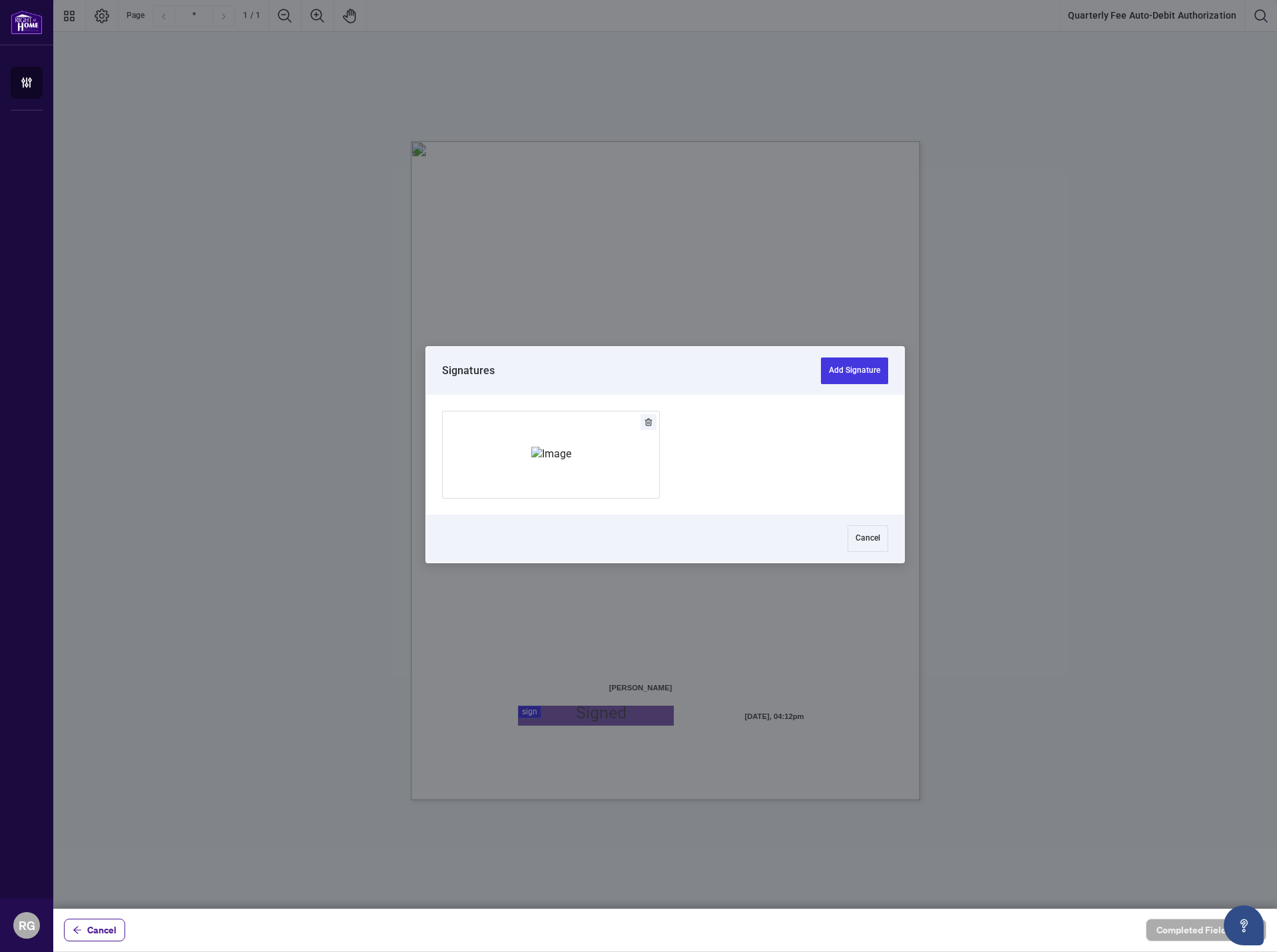
click at [571, 447] on img "Add Signature" at bounding box center [551, 453] width 40 height 14
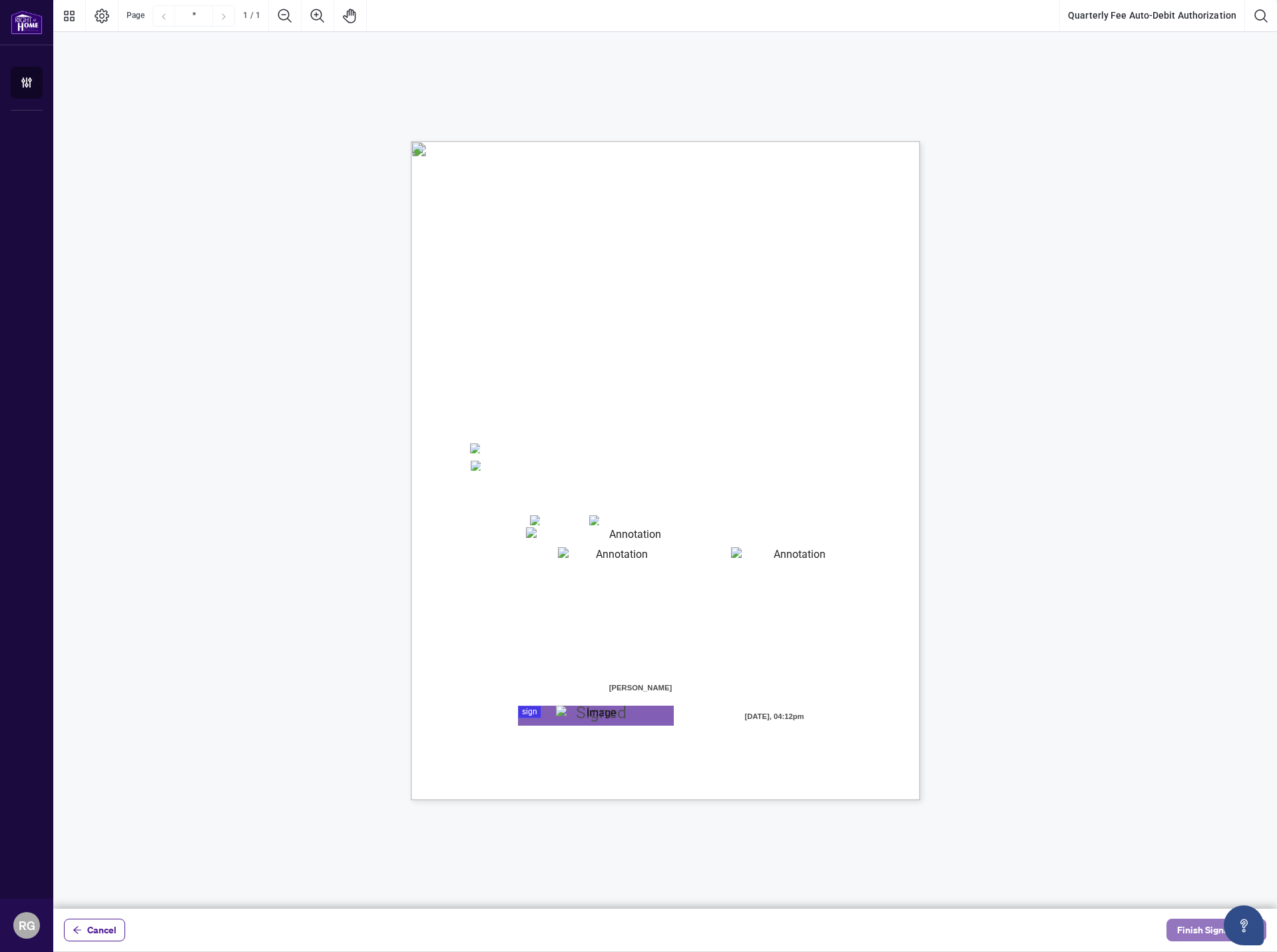
click at [1176, 929] on button "Finish Signing" at bounding box center [1217, 930] width 100 height 23
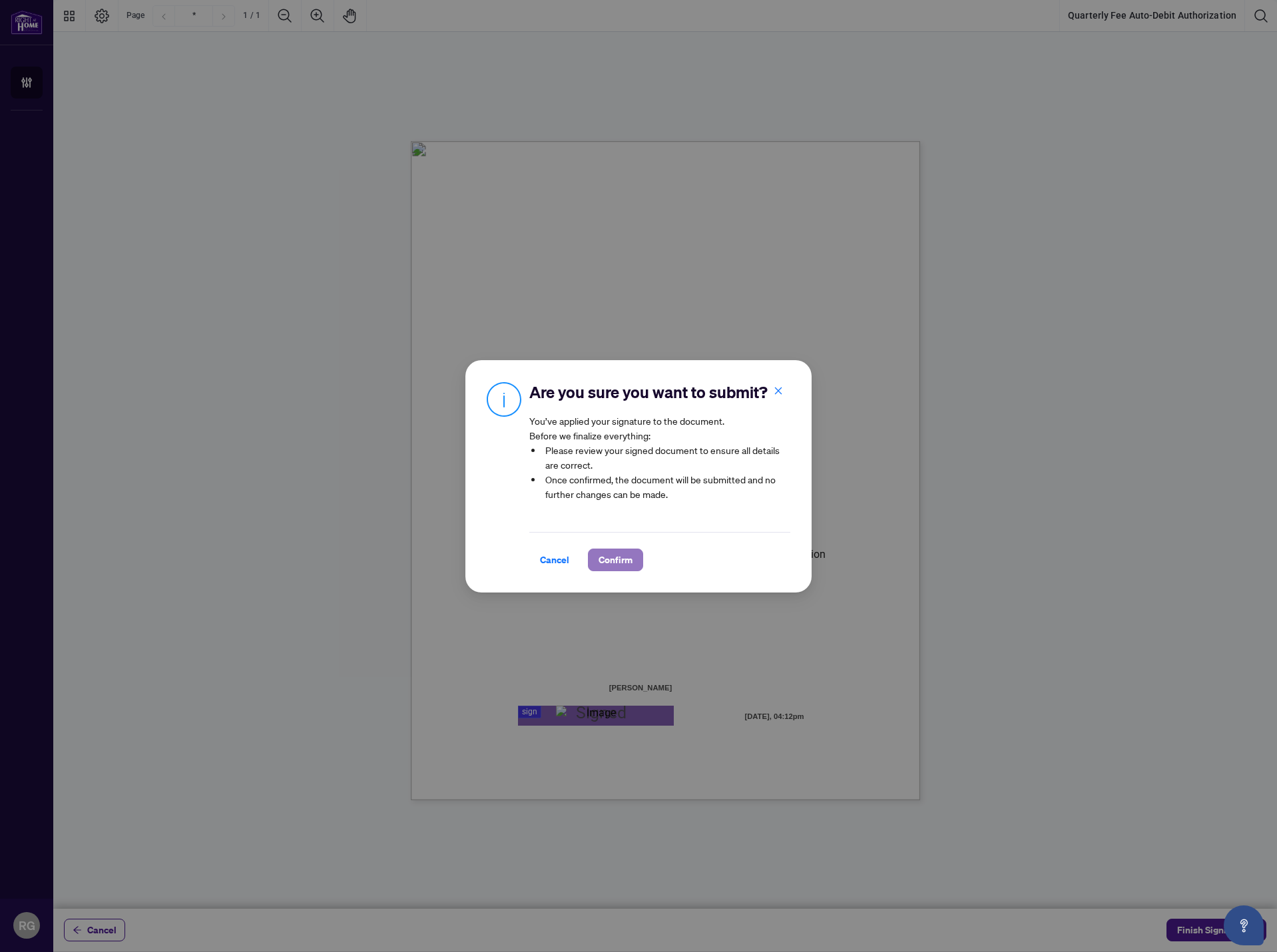
click at [625, 571] on span "Confirm" at bounding box center [615, 560] width 34 height 21
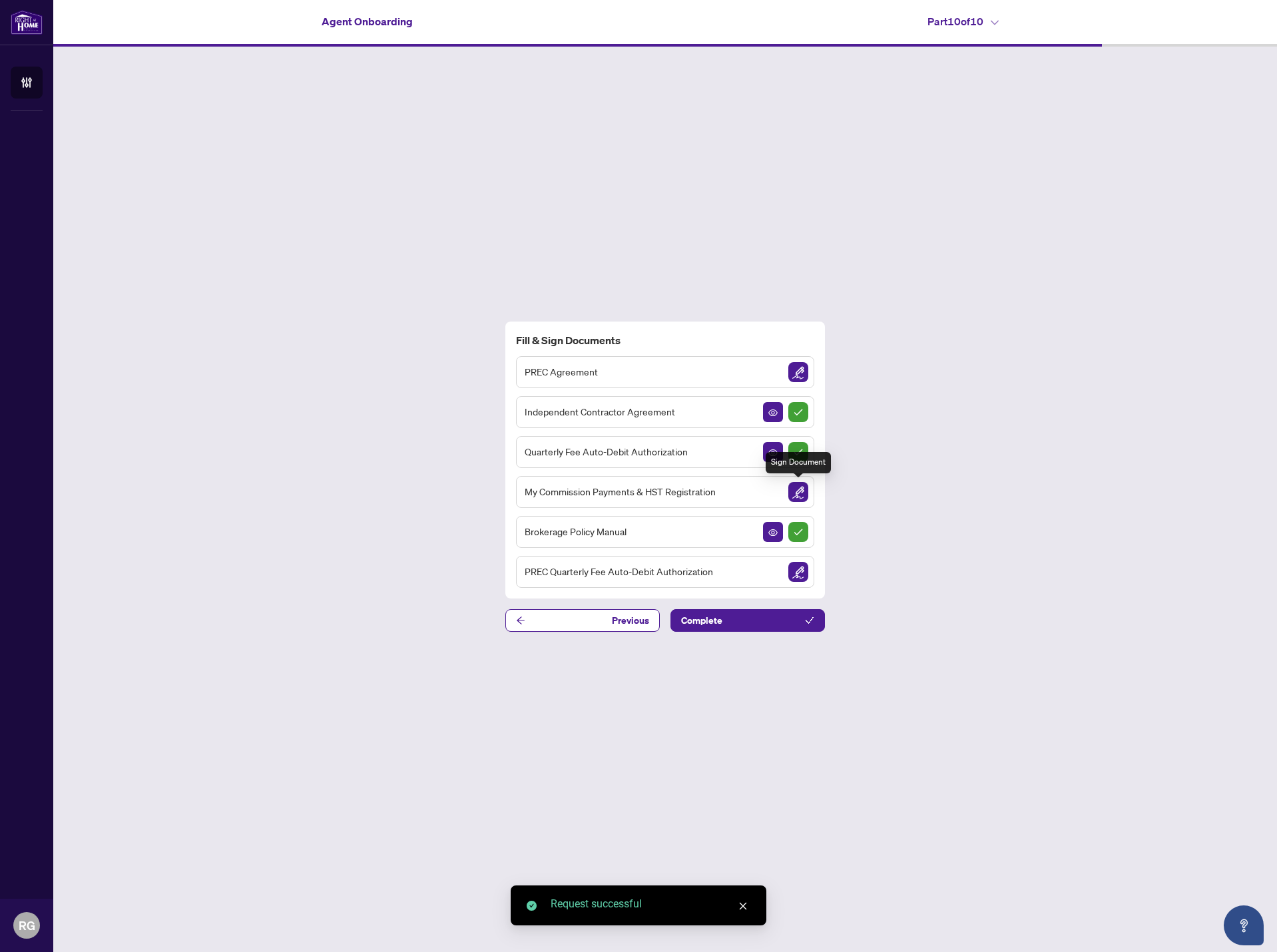
click at [803, 496] on img "Sign Document" at bounding box center [798, 492] width 20 height 20
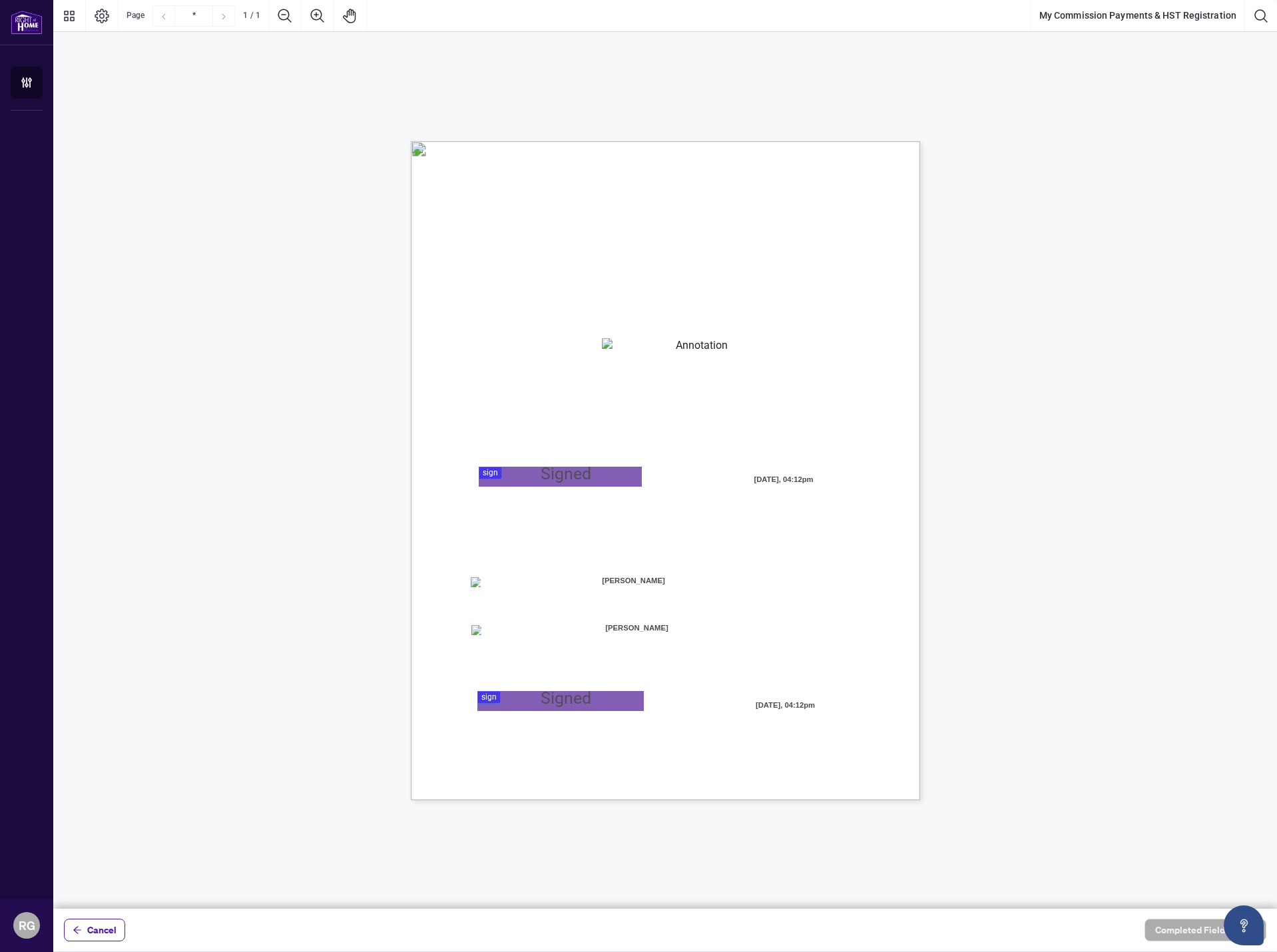
click at [630, 357] on textarea "01JYSTNGYVS2013FT3FSAZ2QTV" at bounding box center [696, 348] width 189 height 20
click at [630, 349] on textarea "01JYSTNGYVS2013FT3FSAZ2QTV" at bounding box center [696, 348] width 189 height 20
click at [554, 488] on div "MY COMMISSION PAYMENTS AND HST REGISTRATION For Right at Home Realty to pay out…" at bounding box center [729, 553] width 637 height 825
click at [557, 480] on div at bounding box center [665, 454] width 1224 height 909
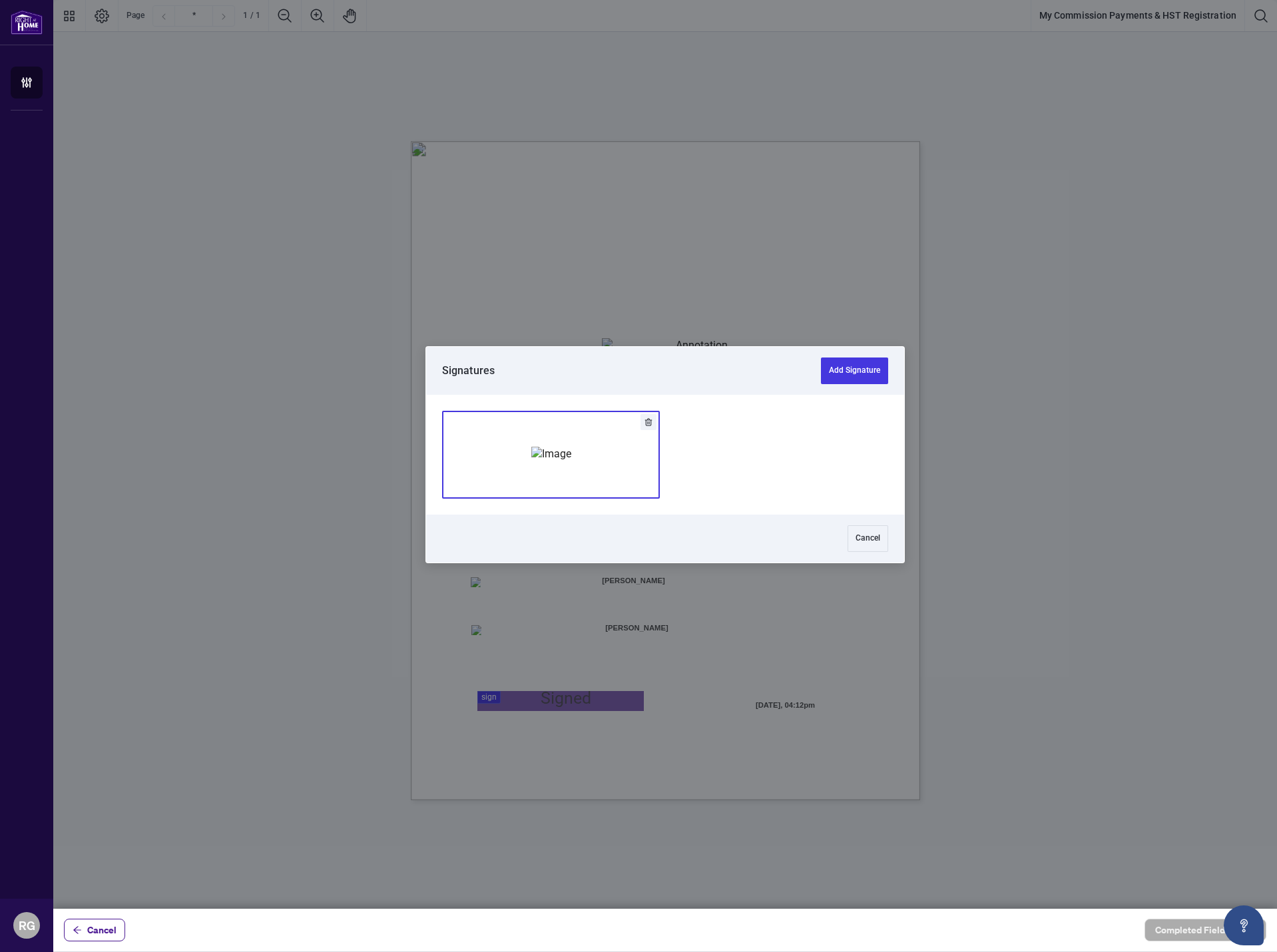
click at [571, 462] on img "Add Signature" at bounding box center [551, 453] width 40 height 14
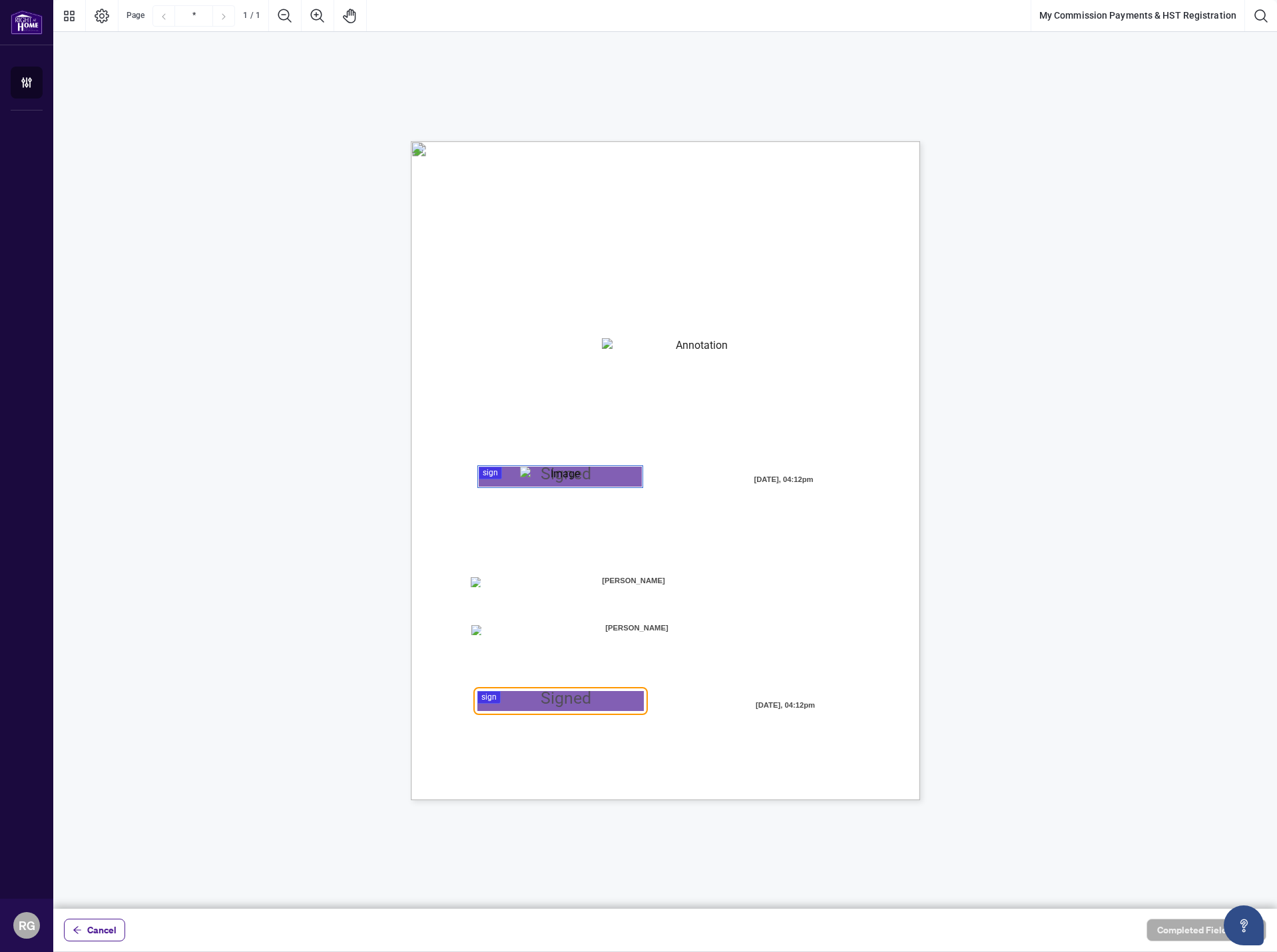
click at [582, 701] on div at bounding box center [665, 454] width 1224 height 909
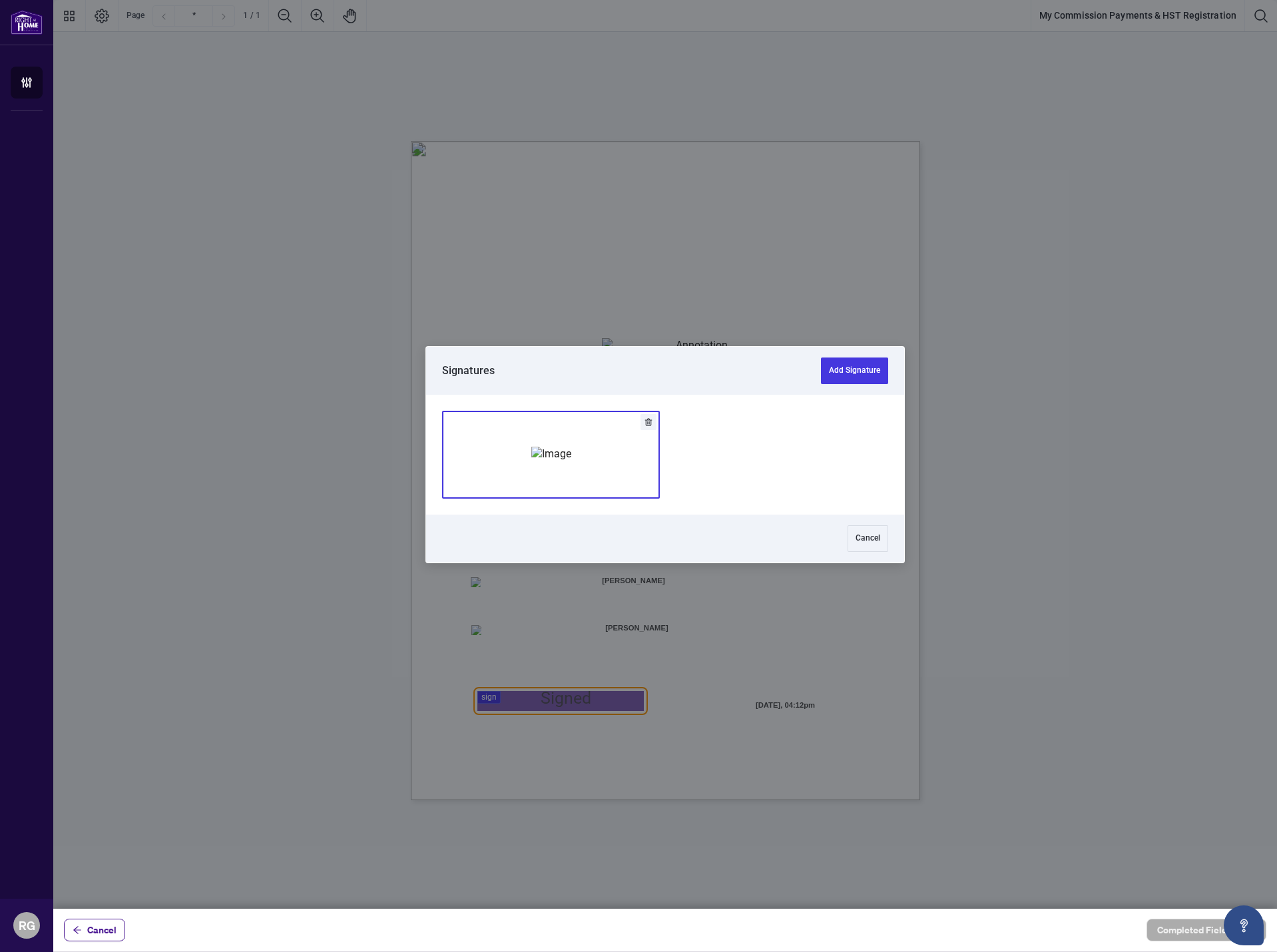
click at [571, 462] on img "Add Signature" at bounding box center [551, 453] width 40 height 14
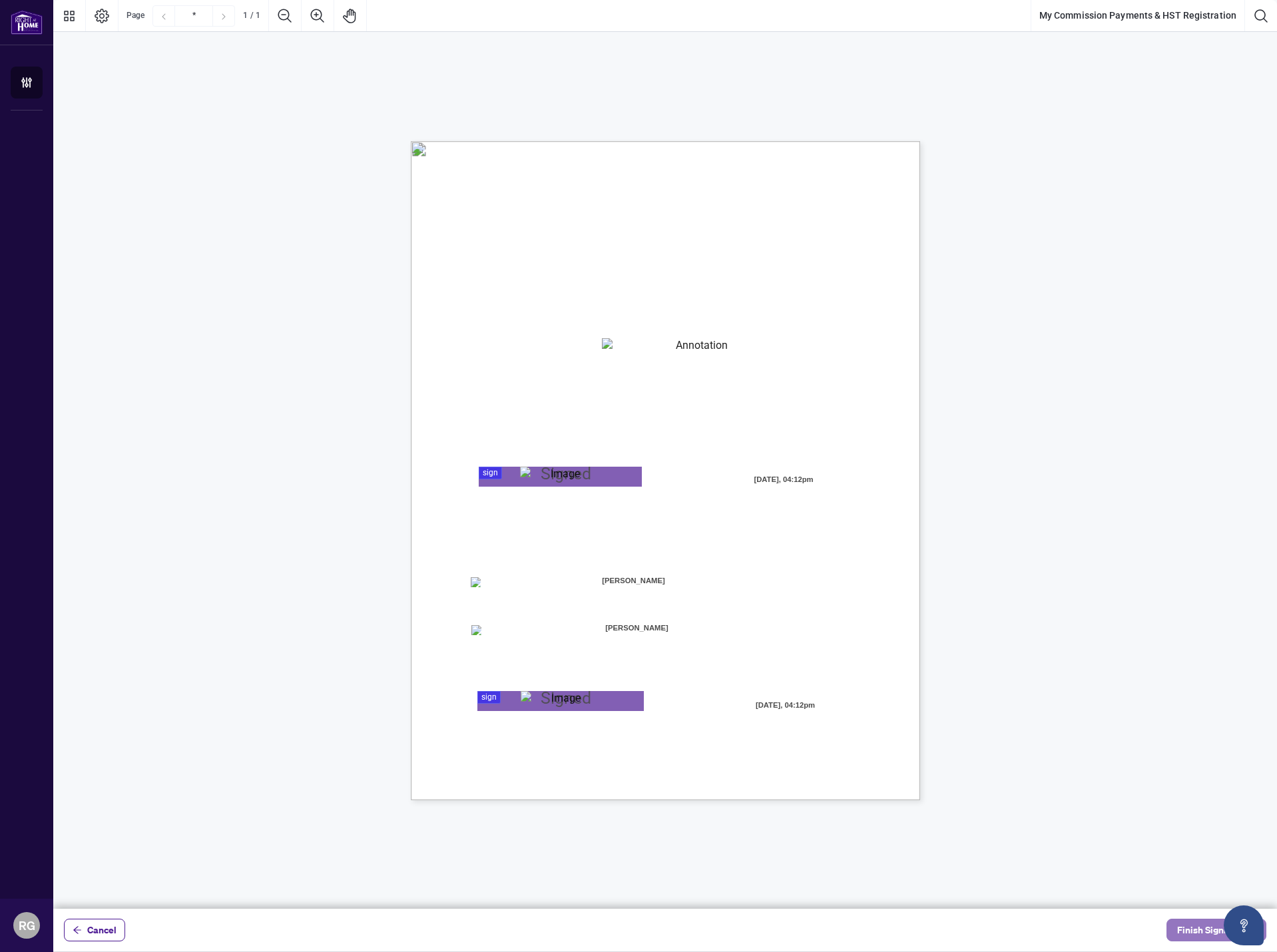
click at [1190, 932] on span "Finish Signing" at bounding box center [1207, 930] width 60 height 21
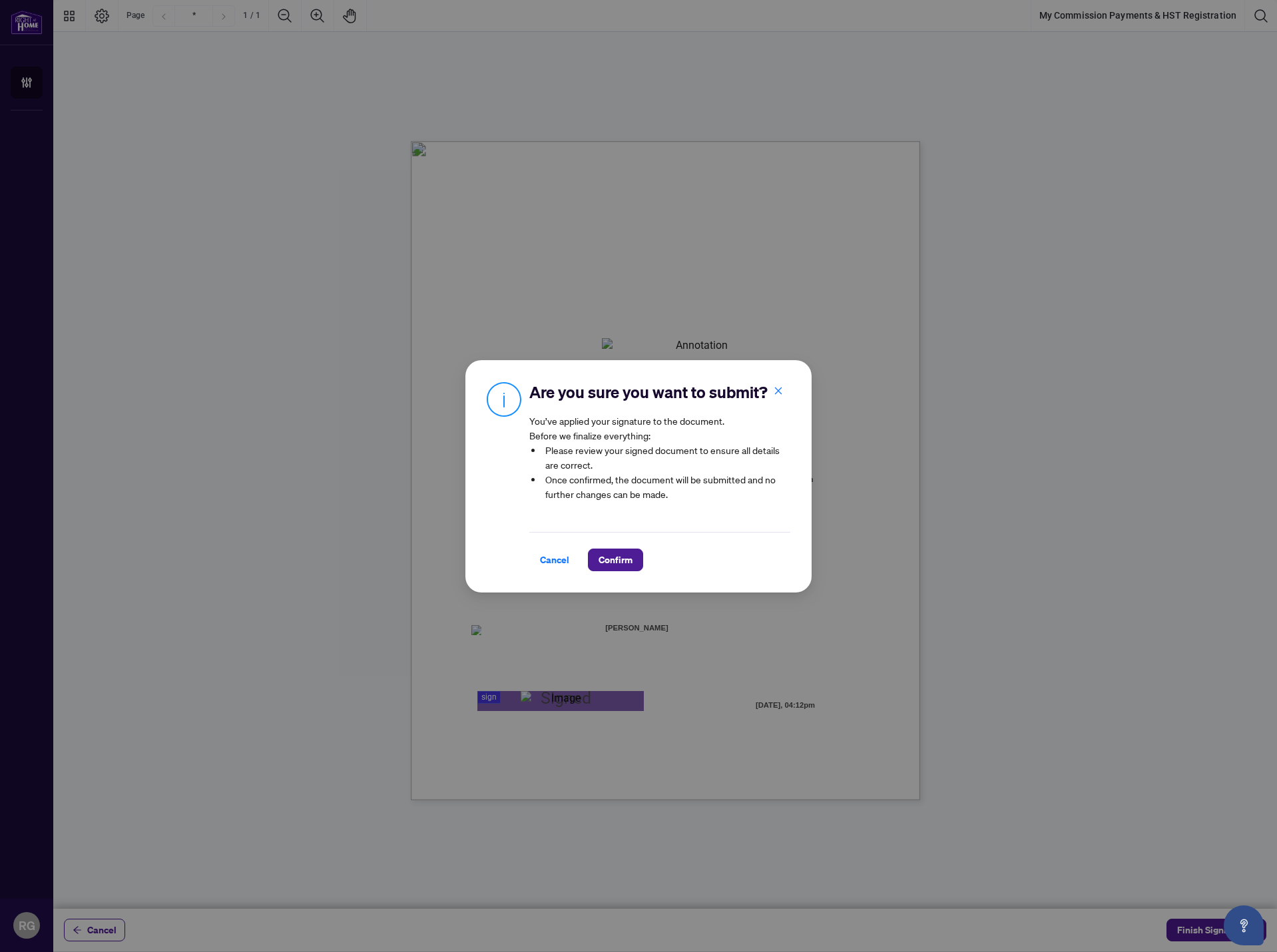
click at [665, 382] on h2 "Are you sure you want to submit?" at bounding box center [660, 392] width 261 height 21
click at [552, 571] on span "Cancel" at bounding box center [554, 560] width 29 height 21
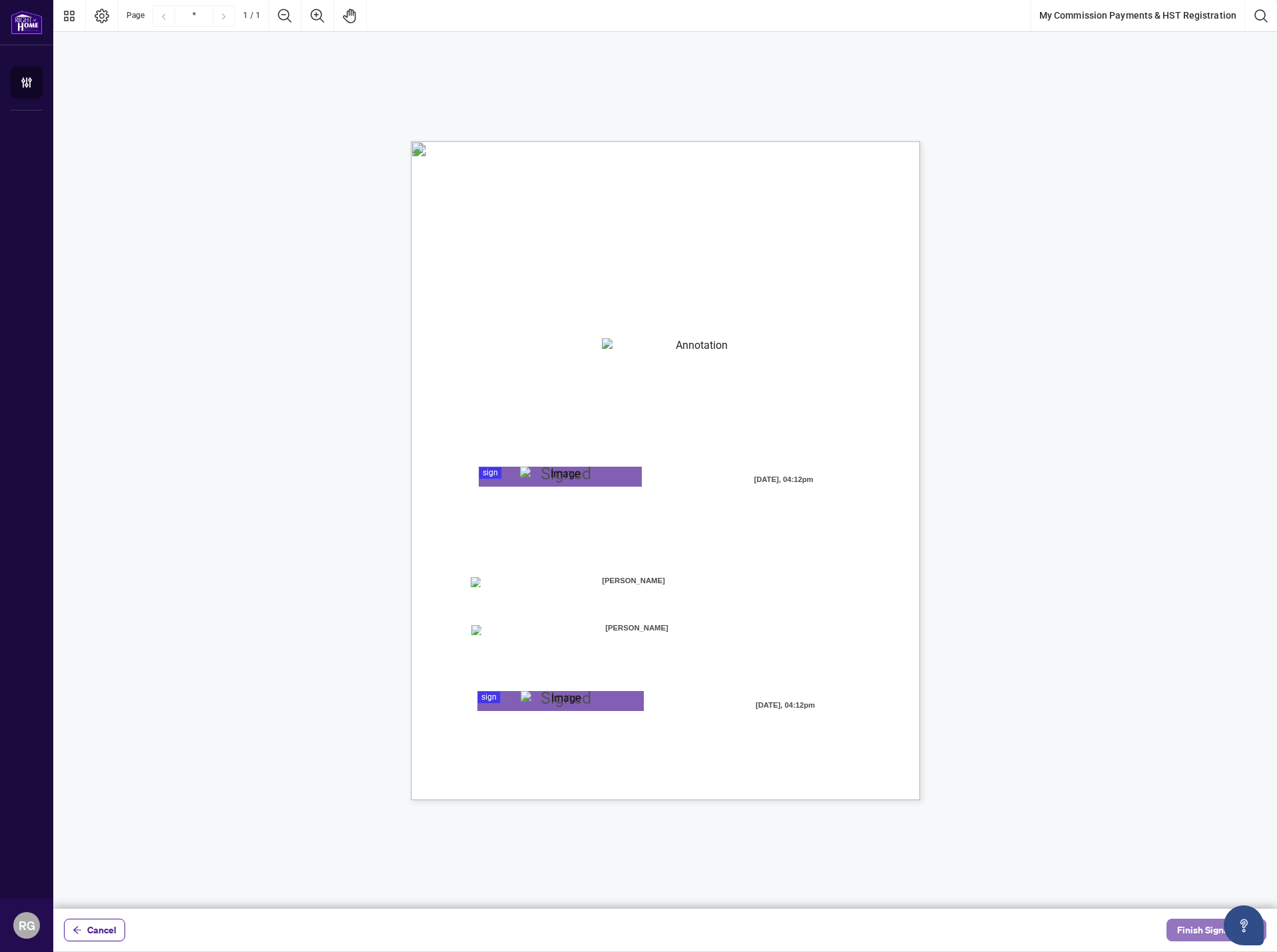
click at [1184, 931] on span "Finish Signing" at bounding box center [1207, 930] width 60 height 21
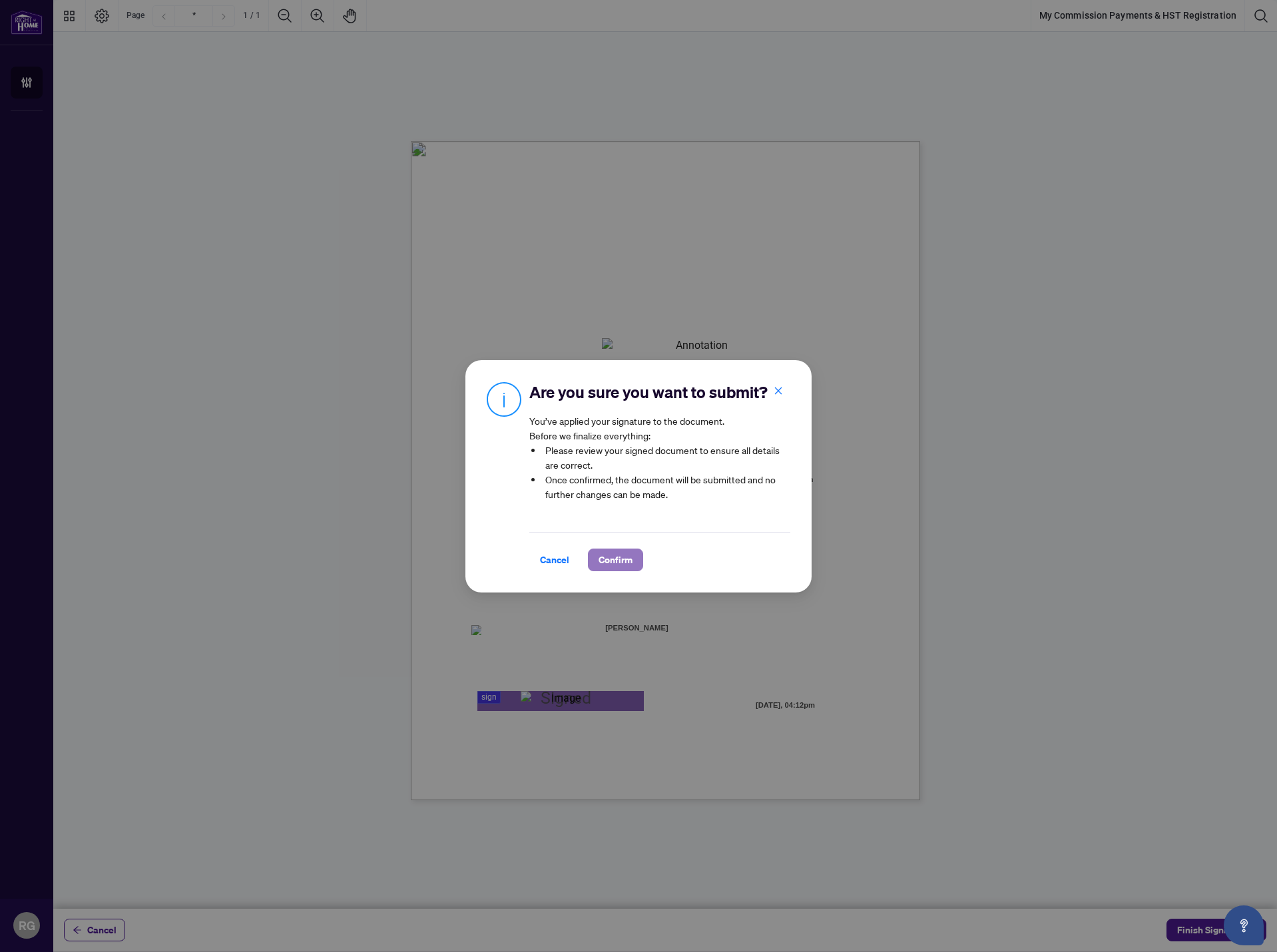
click at [599, 567] on span "Confirm" at bounding box center [615, 560] width 34 height 21
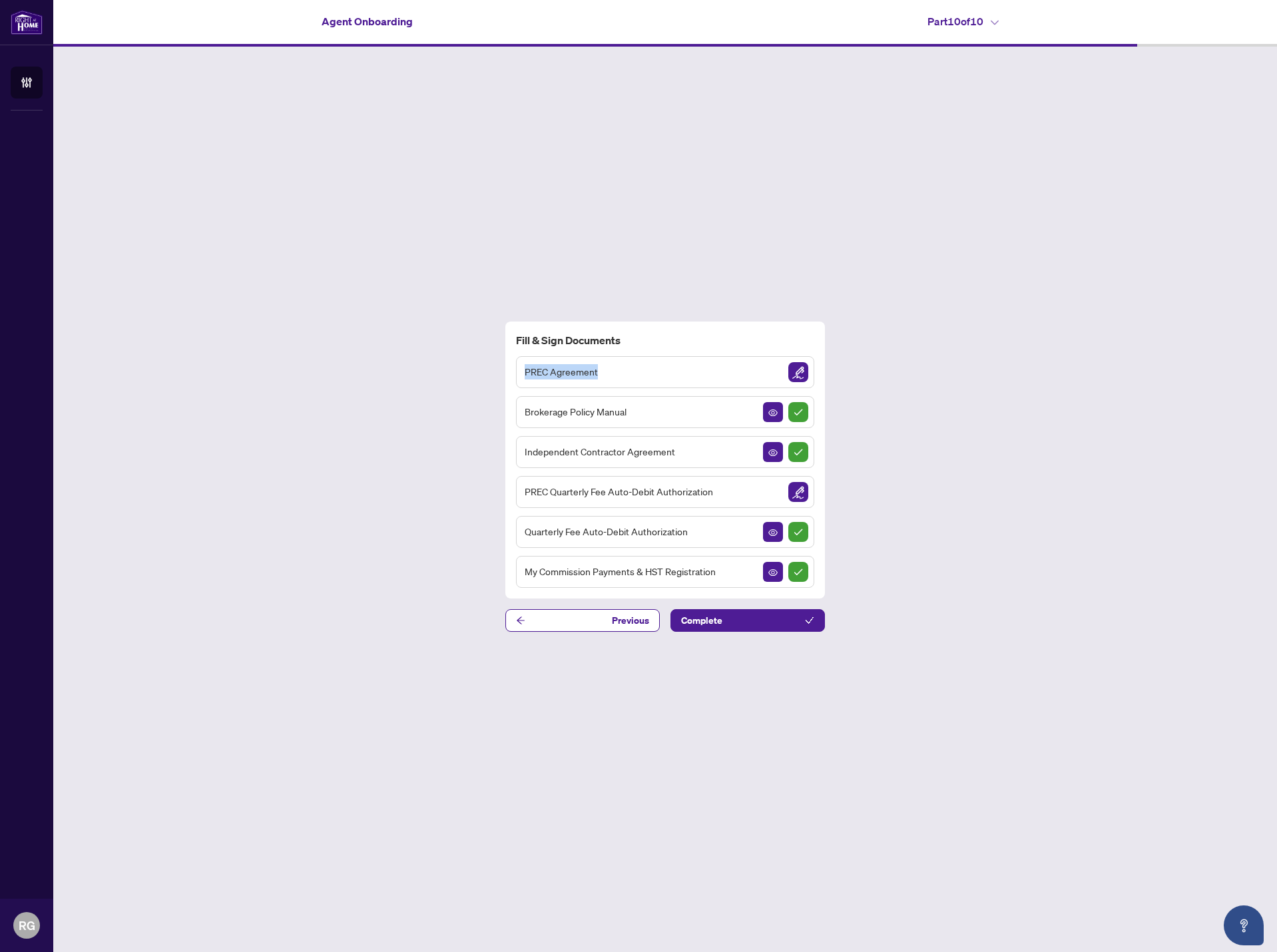
drag, startPoint x: 526, startPoint y: 370, endPoint x: 647, endPoint y: 373, distance: 121.0
click at [640, 373] on div "PREC Agreement" at bounding box center [665, 372] width 298 height 32
click at [650, 373] on div "PREC Agreement" at bounding box center [665, 372] width 298 height 32
click at [738, 620] on button "Complete" at bounding box center [747, 621] width 155 height 23
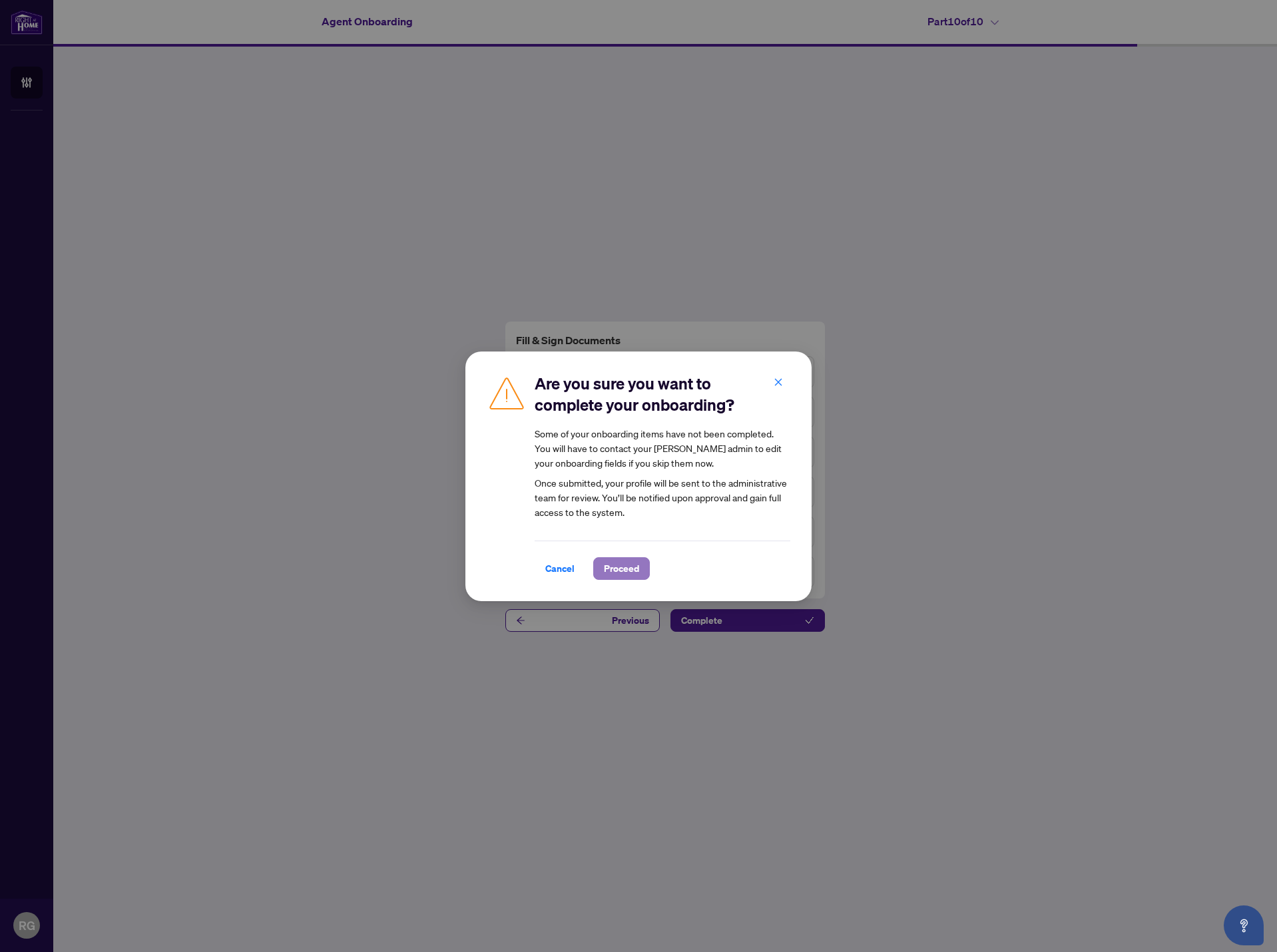
click at [614, 574] on span "Proceed" at bounding box center [622, 569] width 35 height 21
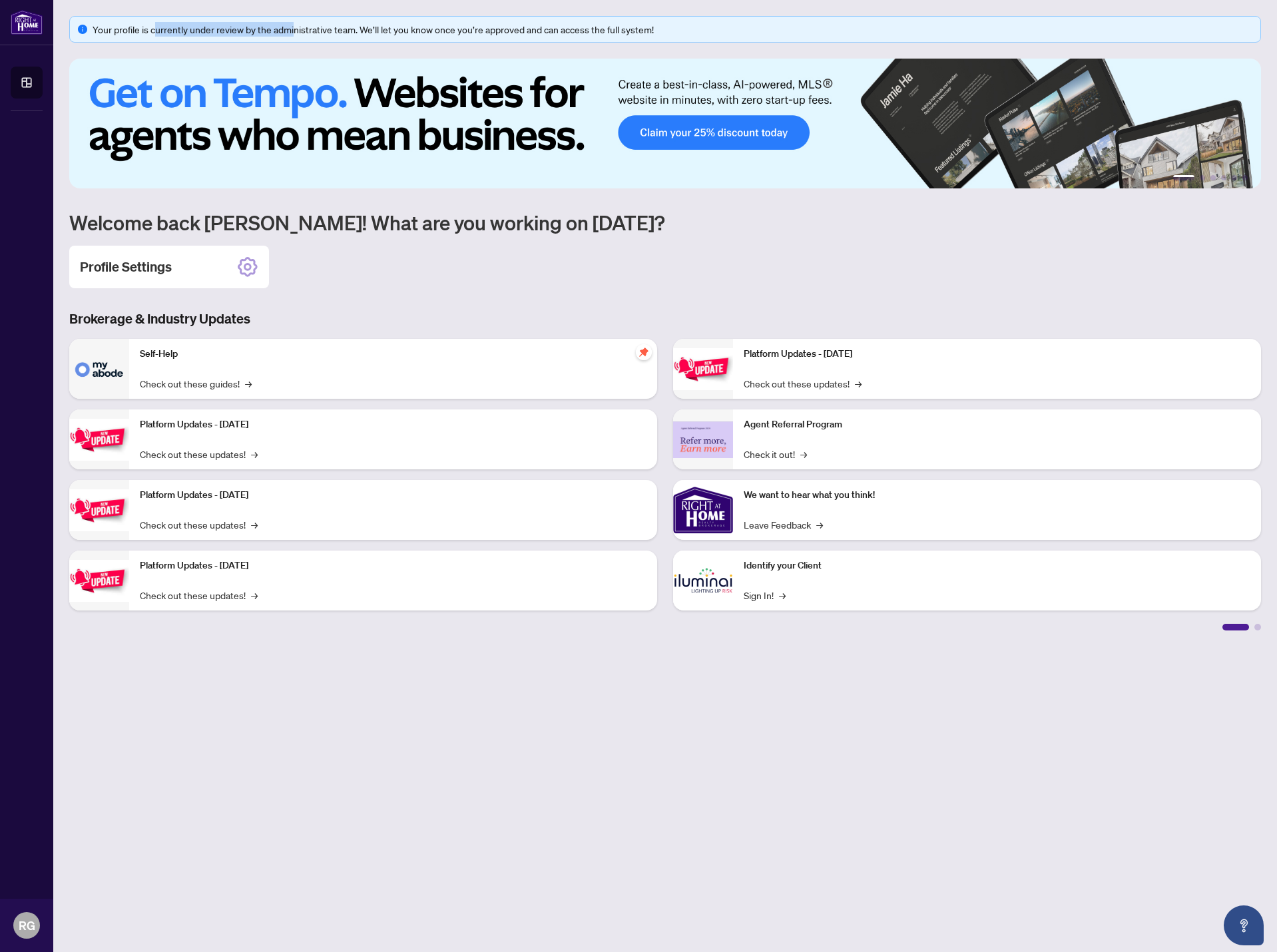
drag, startPoint x: 162, startPoint y: 30, endPoint x: 350, endPoint y: 29, distance: 188.0
click at [339, 29] on div "Your profile is currently under review by the administrative team. We’ll let yo…" at bounding box center [673, 29] width 1160 height 14
click at [350, 29] on div "Your profile is currently under review by the administrative team. We’ll let yo…" at bounding box center [673, 29] width 1160 height 14
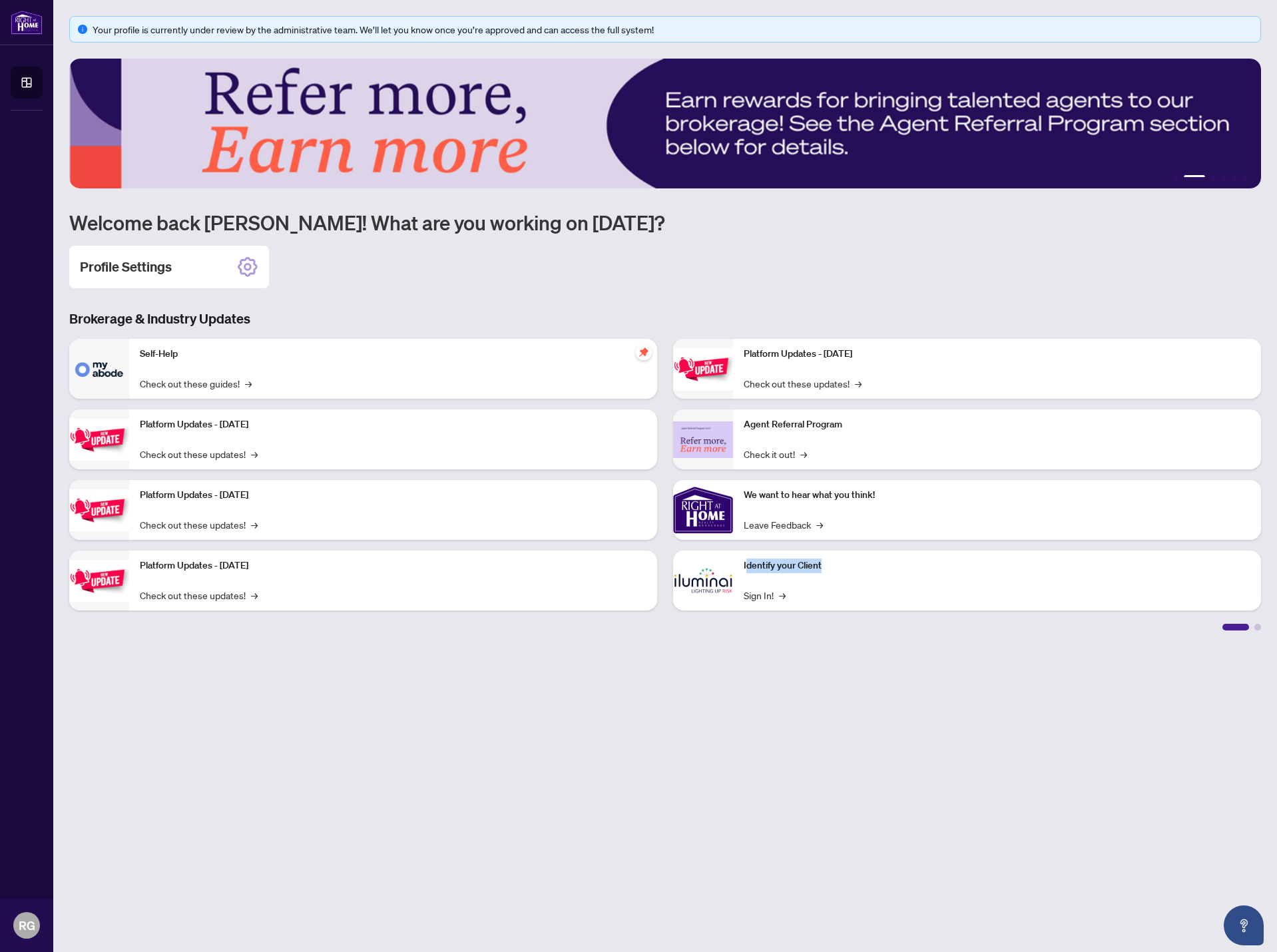
drag, startPoint x: 745, startPoint y: 570, endPoint x: 816, endPoint y: 636, distance: 96.9
click at [869, 616] on div "Platform Updates - June 23, 2025 Check out these updates! → Agent Referral Prog…" at bounding box center [967, 480] width 604 height 282
click at [809, 638] on main "Your profile is currently under review by the administrative team. We’ll let yo…" at bounding box center [665, 476] width 1224 height 952
drag, startPoint x: 551, startPoint y: 658, endPoint x: 456, endPoint y: 614, distance: 104.7
click at [551, 659] on main "Your profile is currently under review by the administrative team. We’ll let yo…" at bounding box center [665, 476] width 1224 height 952
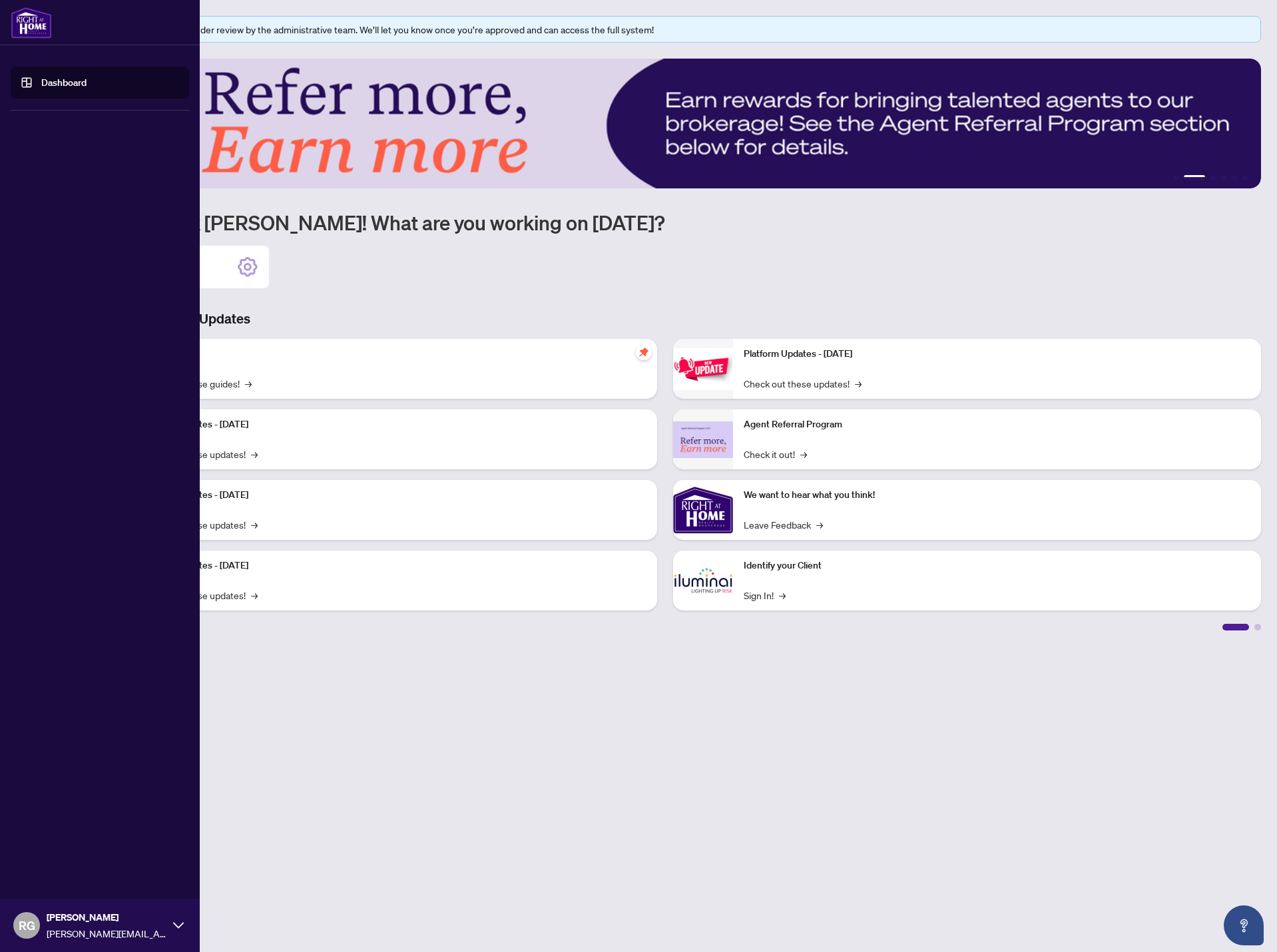
click at [41, 82] on link "Dashboard" at bounding box center [64, 83] width 45 height 12
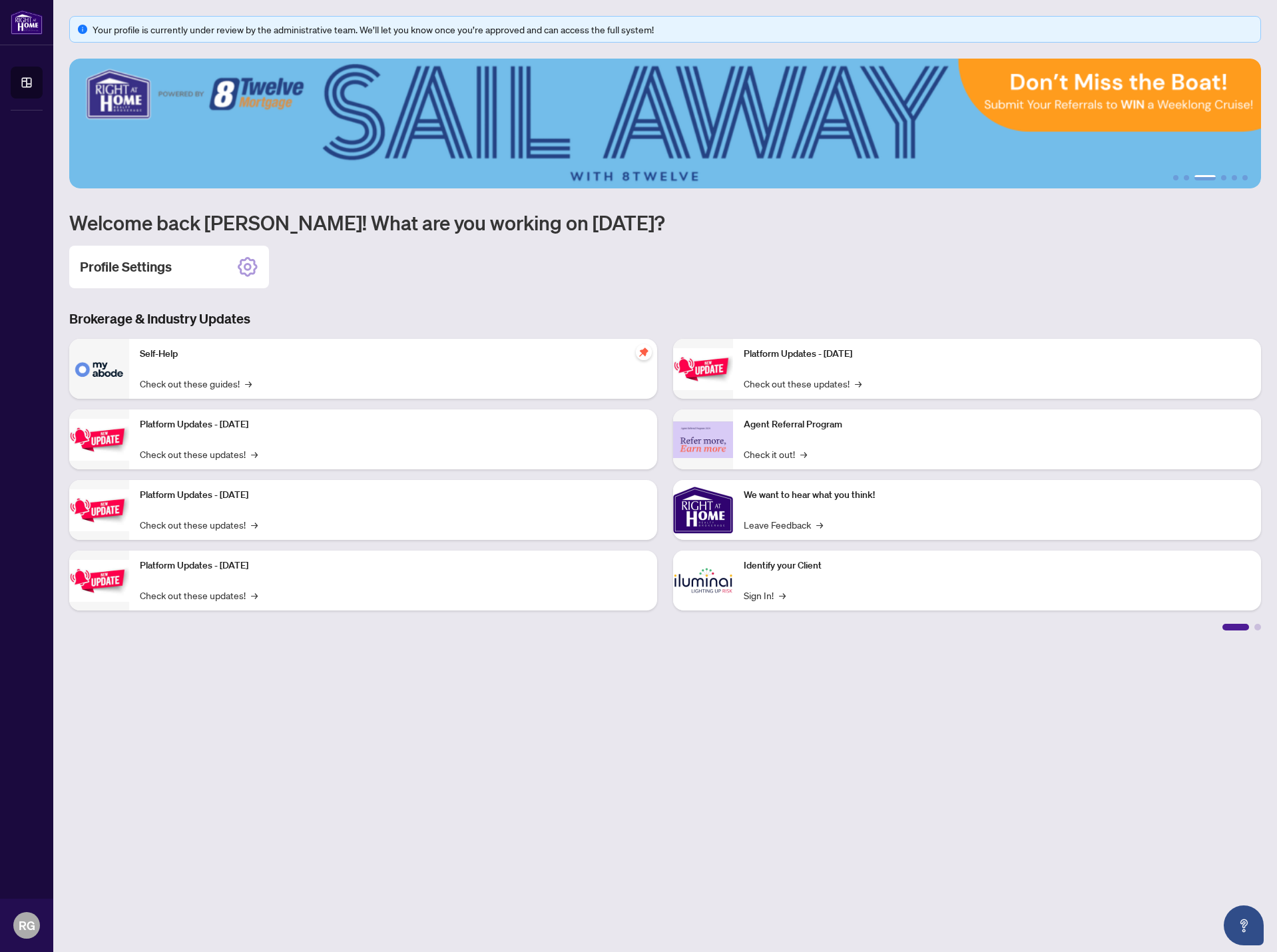
click at [508, 246] on div "Profile Settings" at bounding box center [665, 267] width 1192 height 42
drag, startPoint x: 103, startPoint y: 25, endPoint x: 508, endPoint y: 29, distance: 405.0
click at [447, 32] on div "Your profile is currently under review by the administrative team. We’ll let yo…" at bounding box center [673, 29] width 1160 height 14
drag, startPoint x: 522, startPoint y: 29, endPoint x: 932, endPoint y: 32, distance: 410.0
click at [523, 29] on div "Your profile is currently under review by the administrative team. We’ll let yo…" at bounding box center [673, 29] width 1160 height 14
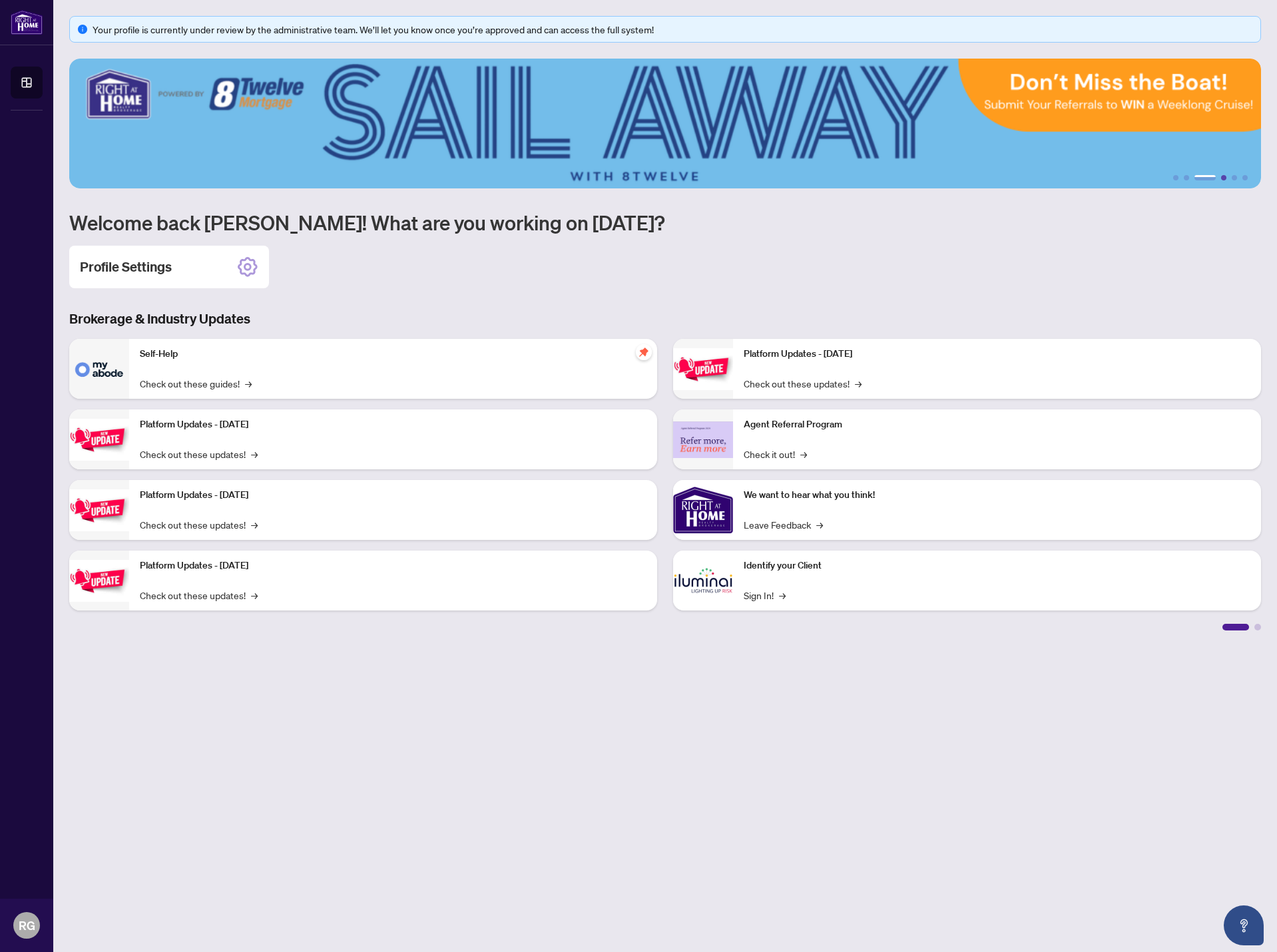
click at [1224, 178] on button "4" at bounding box center [1223, 177] width 5 height 5
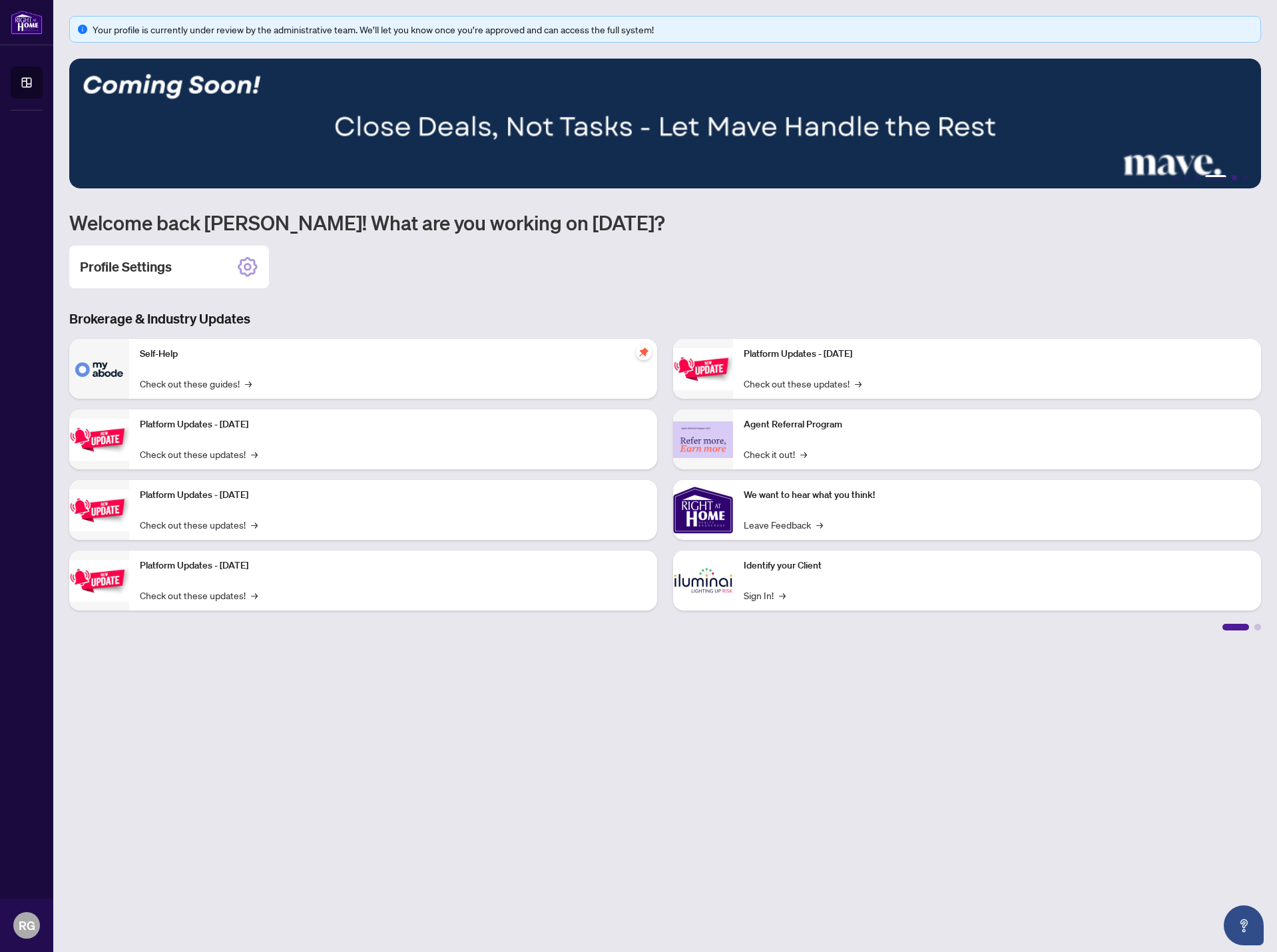
click at [1233, 179] on button "5" at bounding box center [1234, 177] width 5 height 5
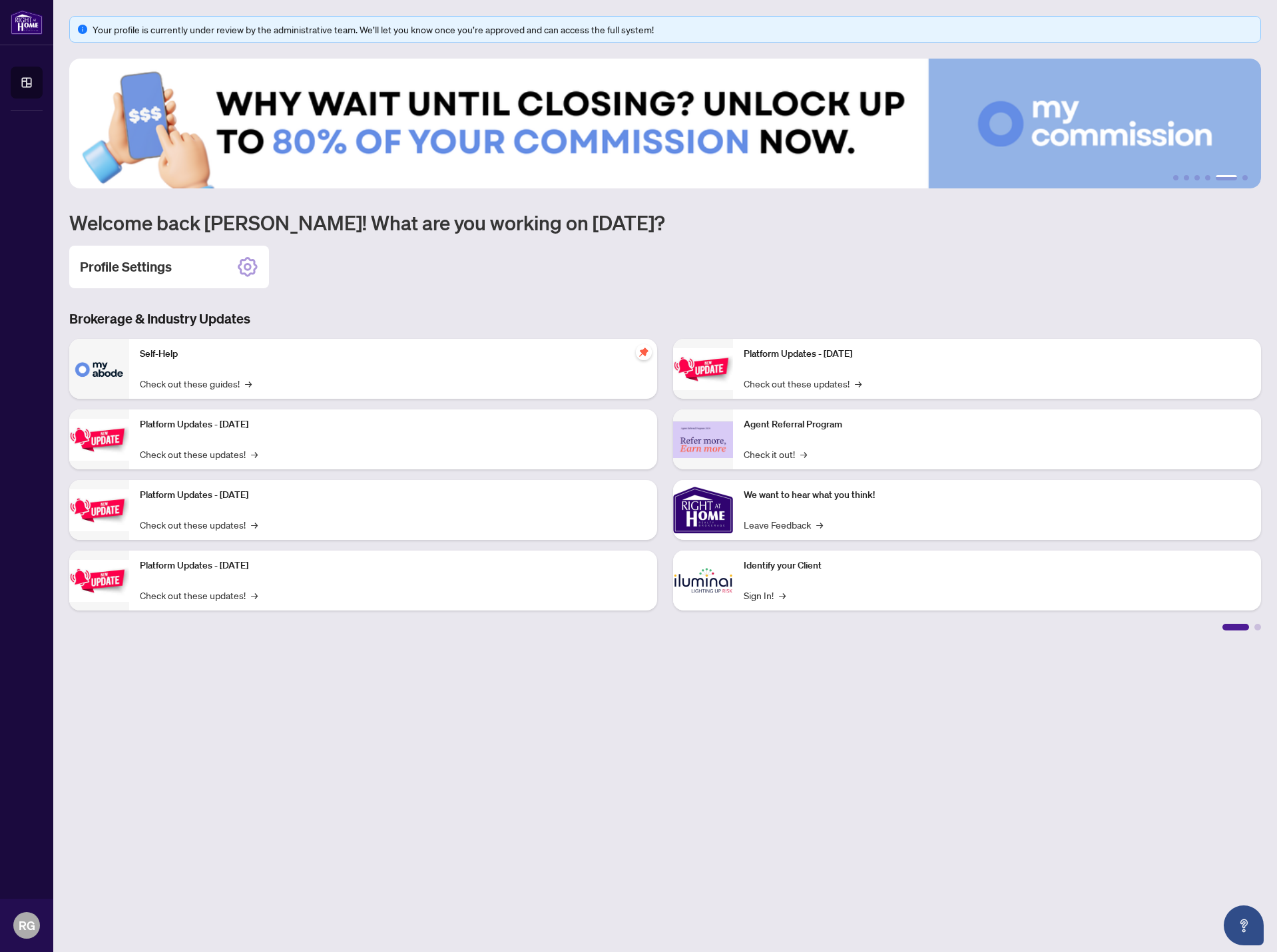
click at [1213, 179] on ul "1 2 3 4 5 6" at bounding box center [665, 177] width 1192 height 5
click at [1211, 179] on ul "1 2 3 4 5 6" at bounding box center [665, 177] width 1192 height 5
click at [1208, 179] on button "4" at bounding box center [1208, 177] width 5 height 5
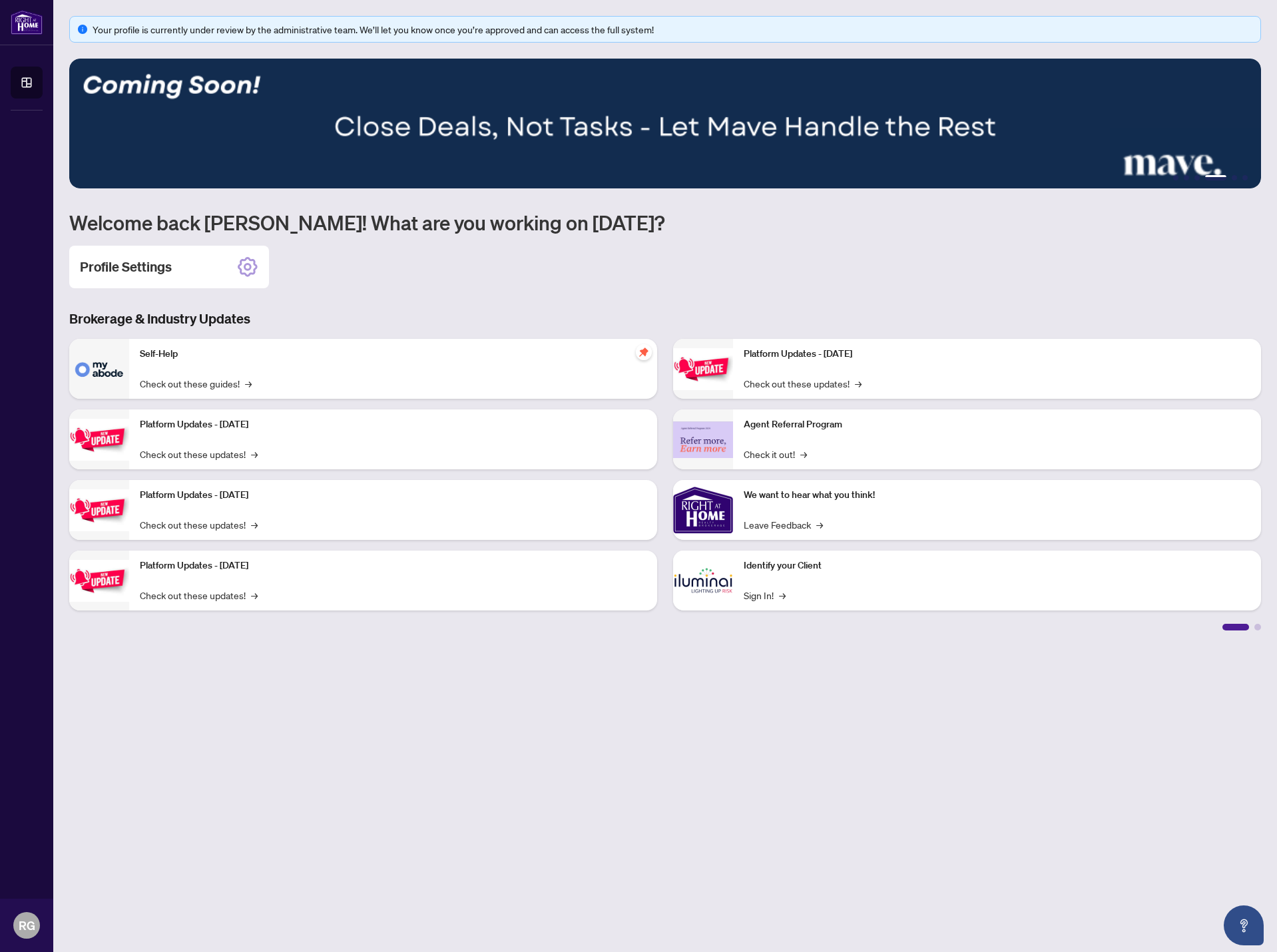
click at [856, 134] on img at bounding box center [665, 124] width 1192 height 130
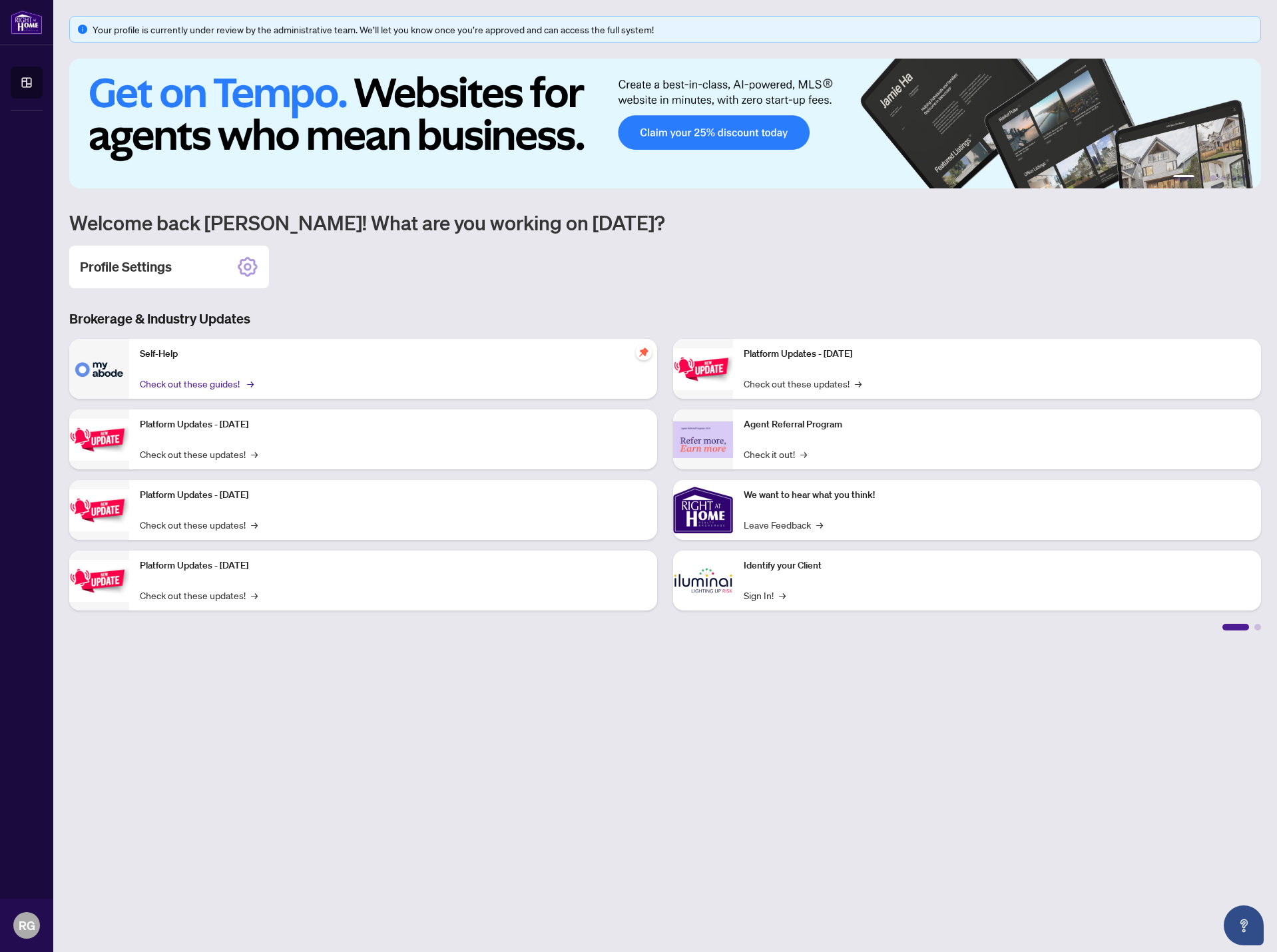
click at [177, 383] on link "Check out these guides! →" at bounding box center [195, 383] width 112 height 14
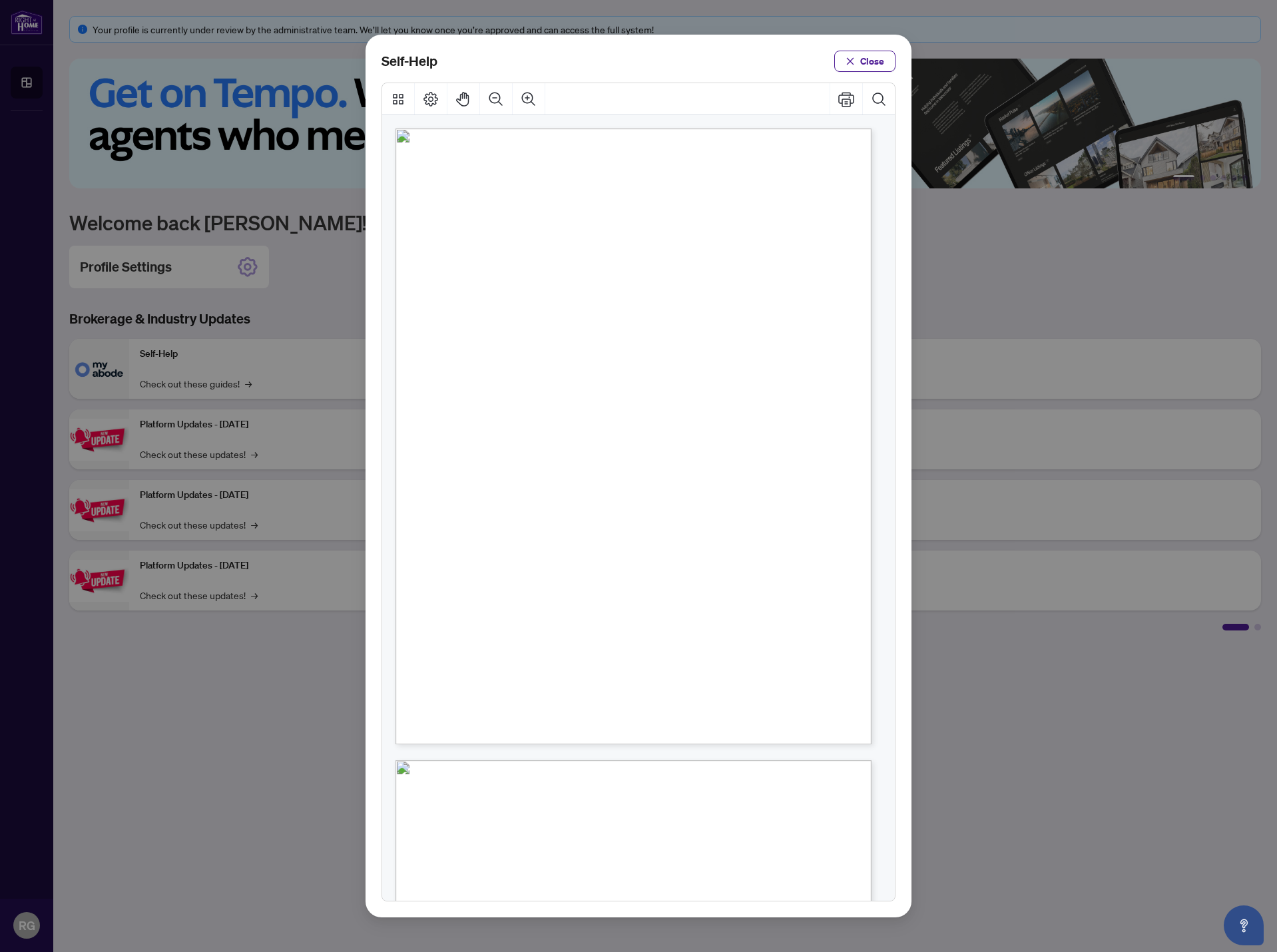
click at [634, 204] on span "PDF" at bounding box center [639, 203] width 18 height 14
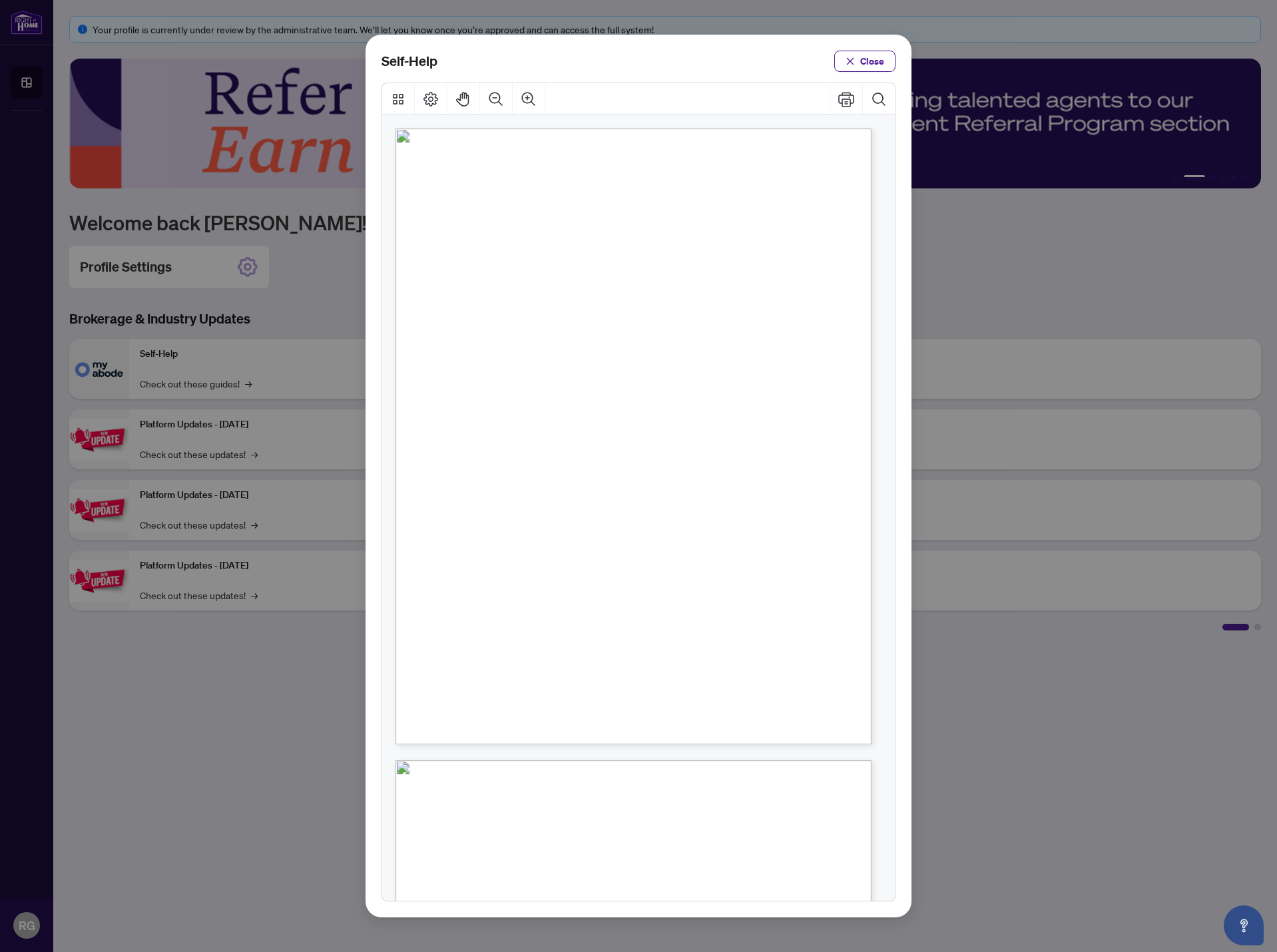
click at [281, 794] on div "Self-Help Close" at bounding box center [638, 476] width 1277 height 952
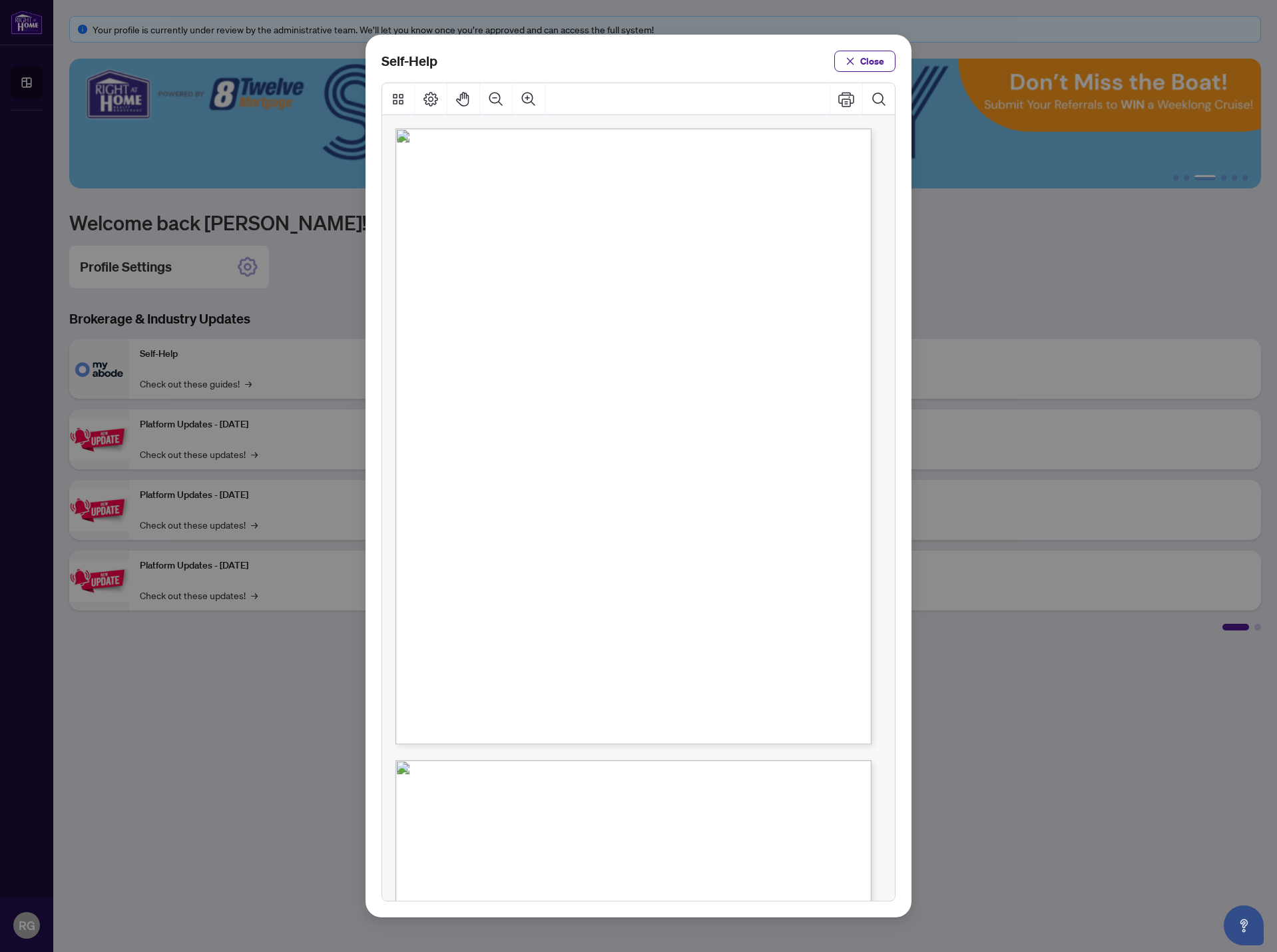
click at [870, 54] on span "Close" at bounding box center [873, 61] width 24 height 21
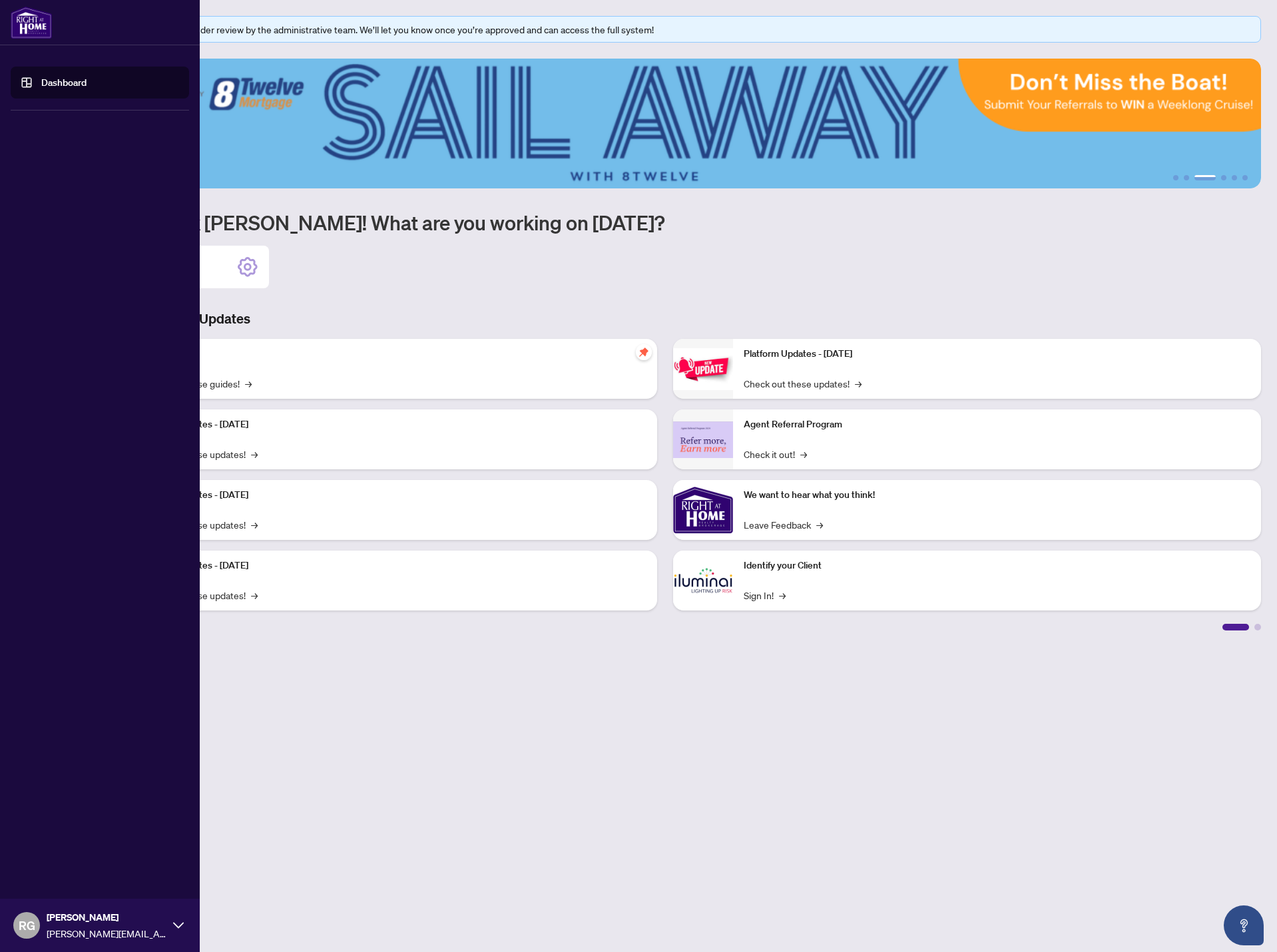
click at [41, 78] on link "Dashboard" at bounding box center [64, 83] width 45 height 12
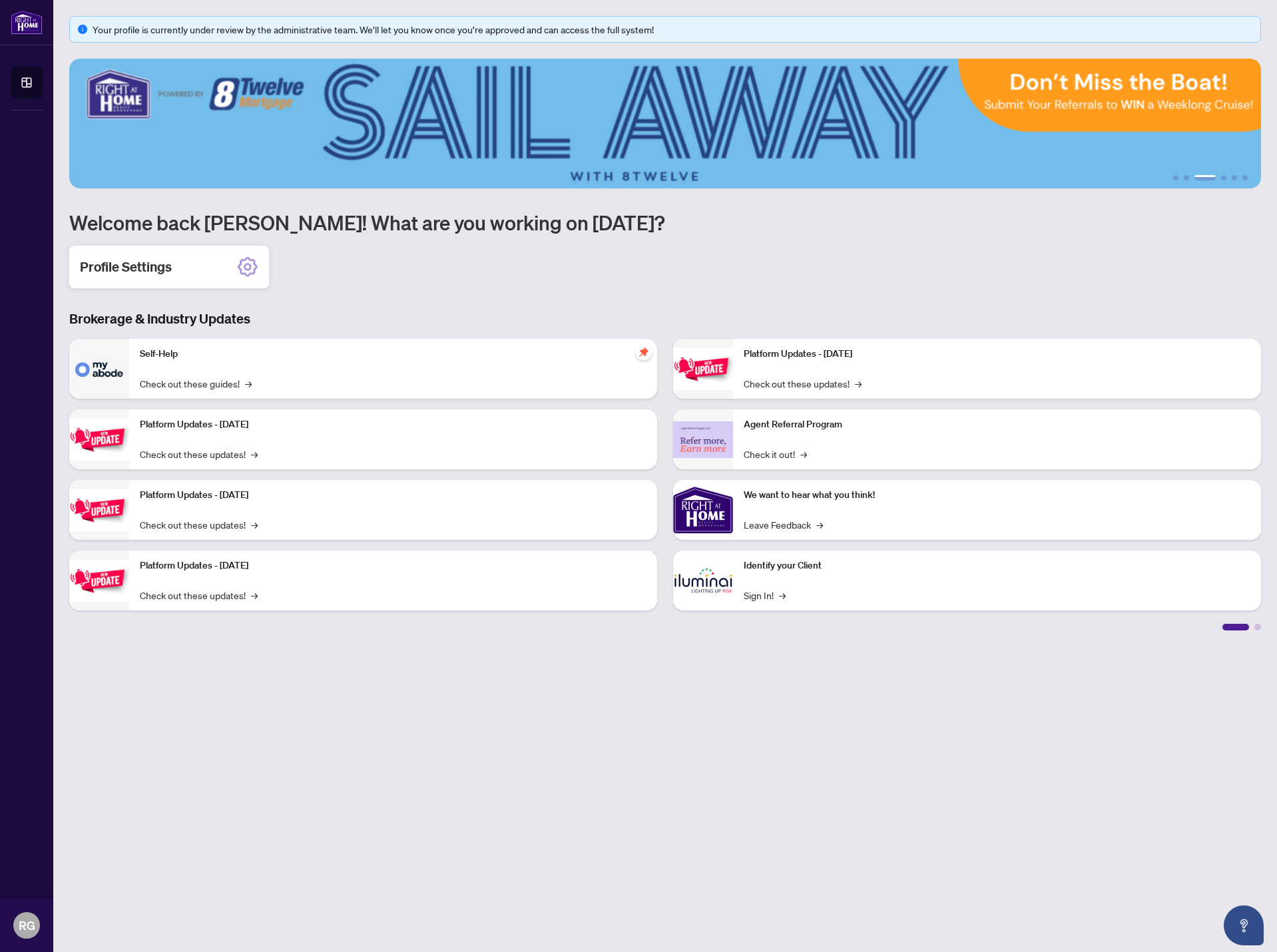
click at [196, 269] on div "Profile Settings" at bounding box center [169, 267] width 200 height 42
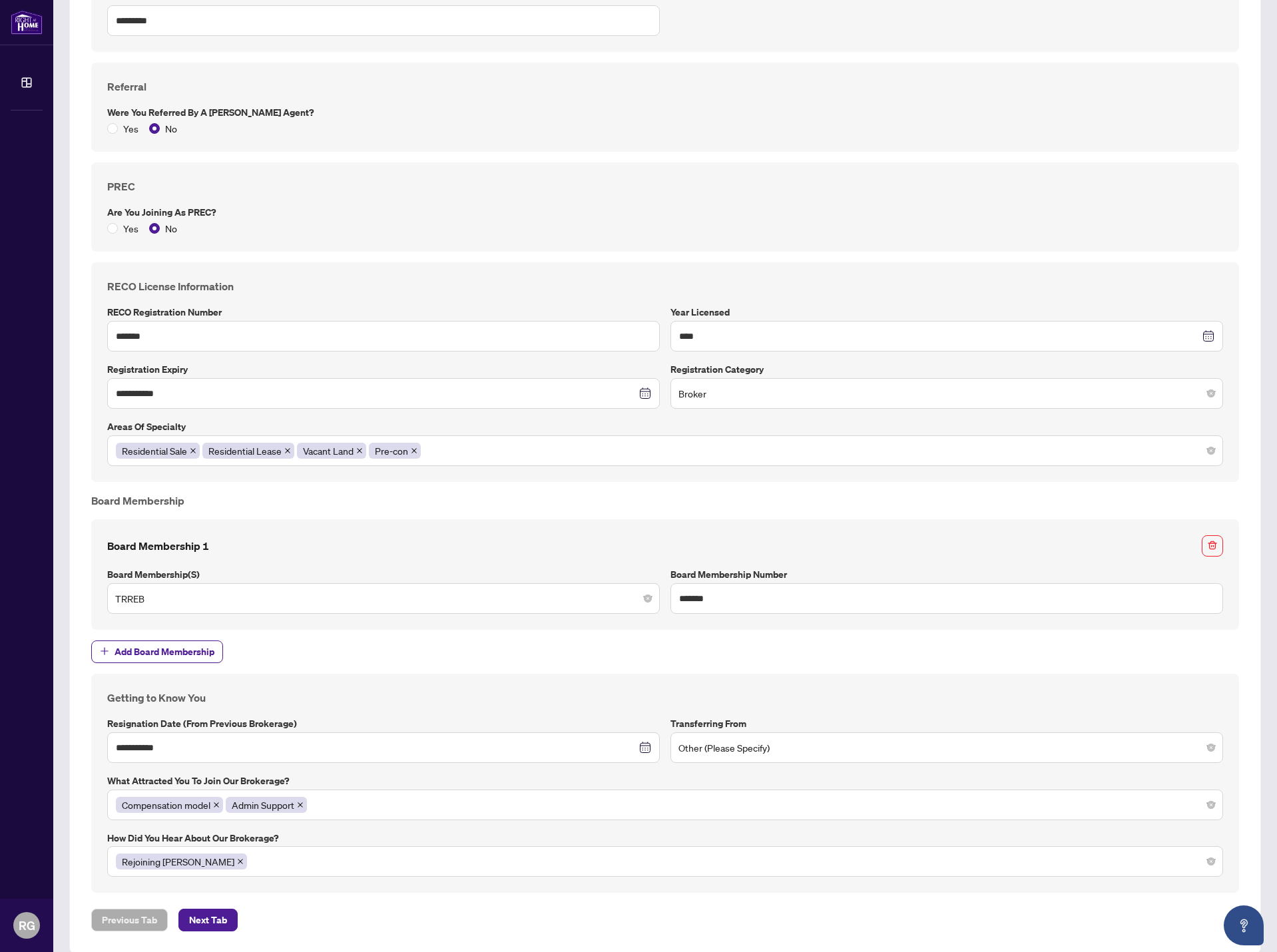
scroll to position [772, 0]
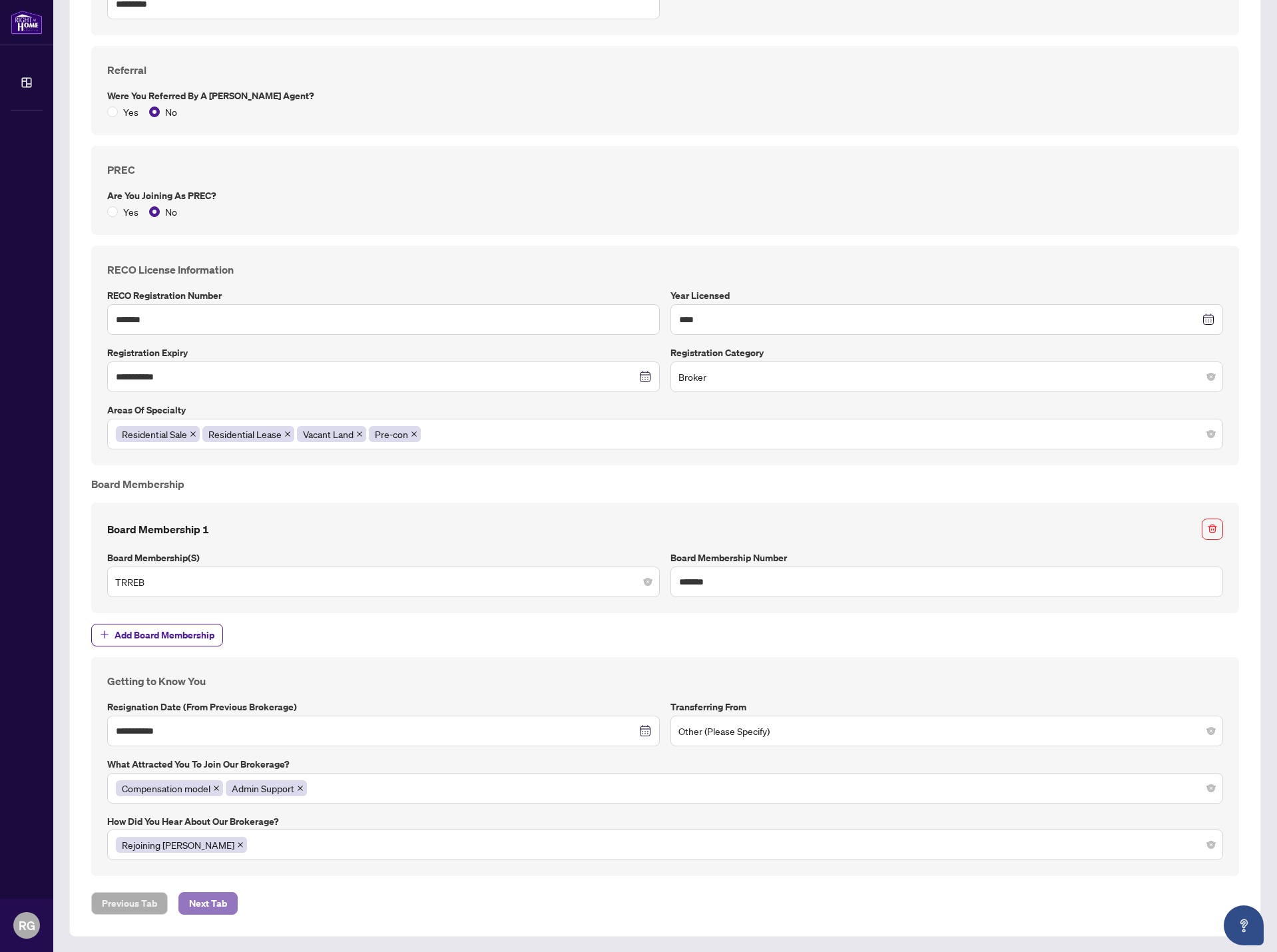
click at [197, 901] on span "Next Tab" at bounding box center [208, 904] width 38 height 21
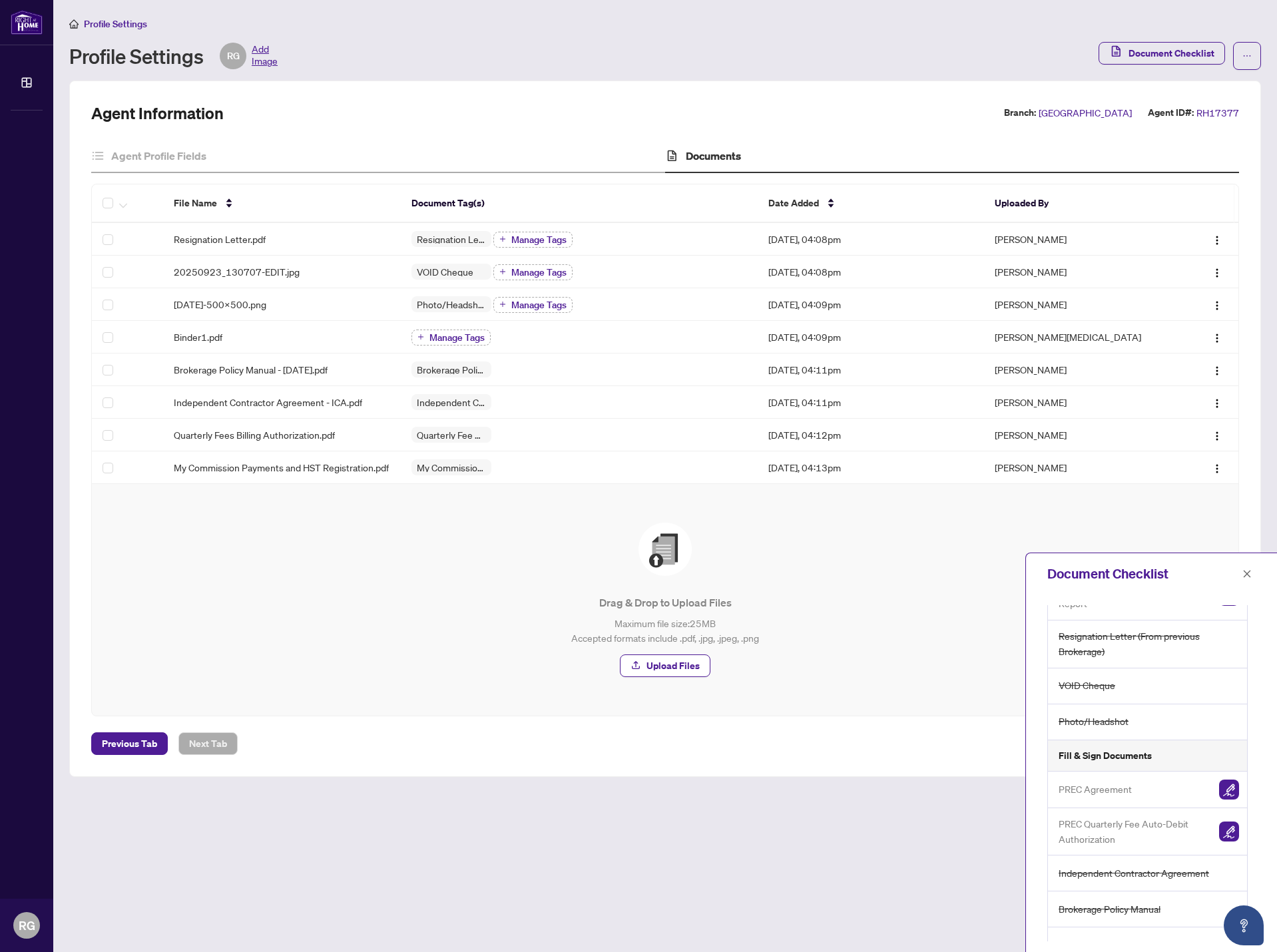
scroll to position [135, 0]
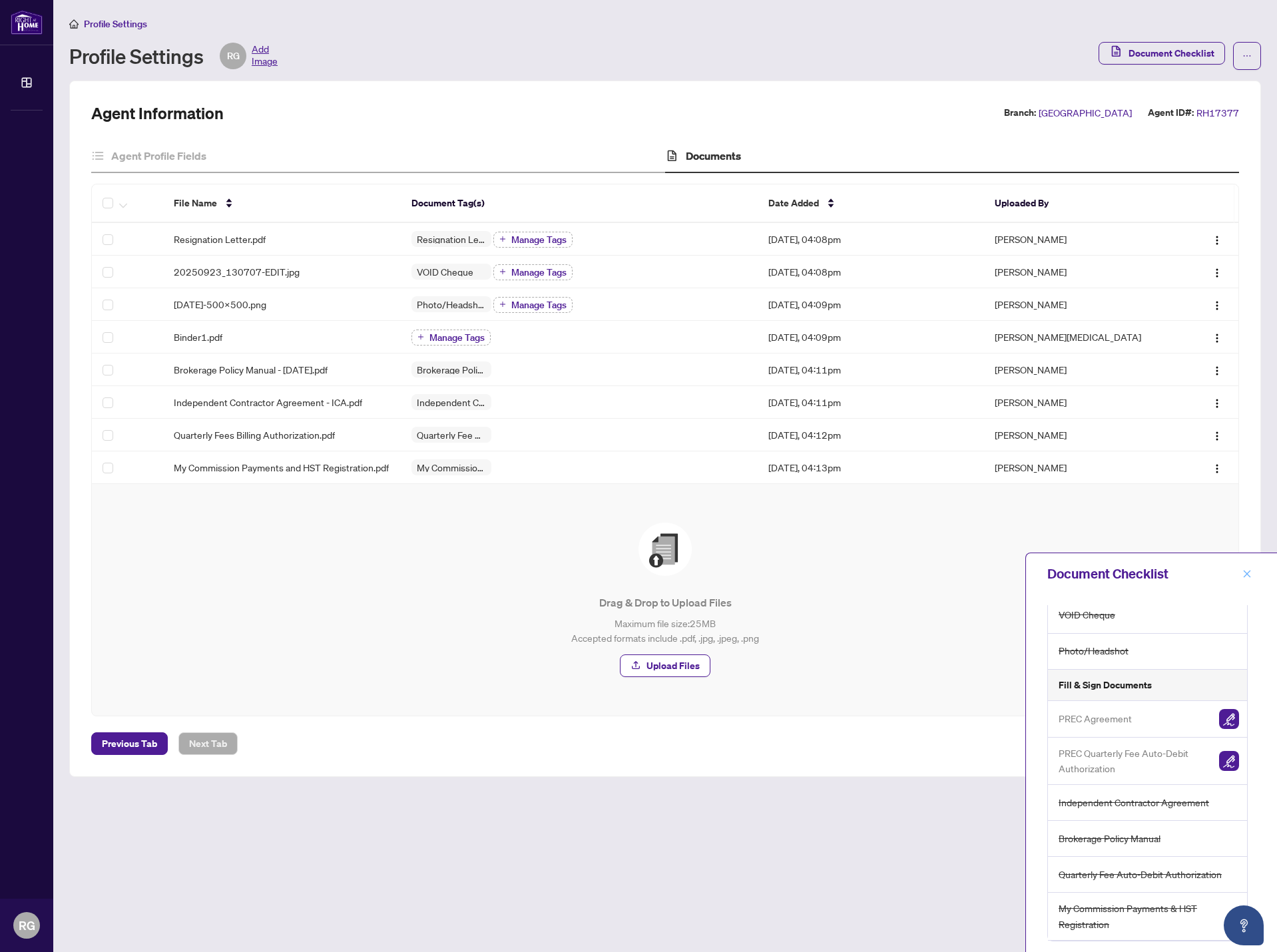
click at [1245, 573] on icon "close" at bounding box center [1247, 574] width 9 height 9
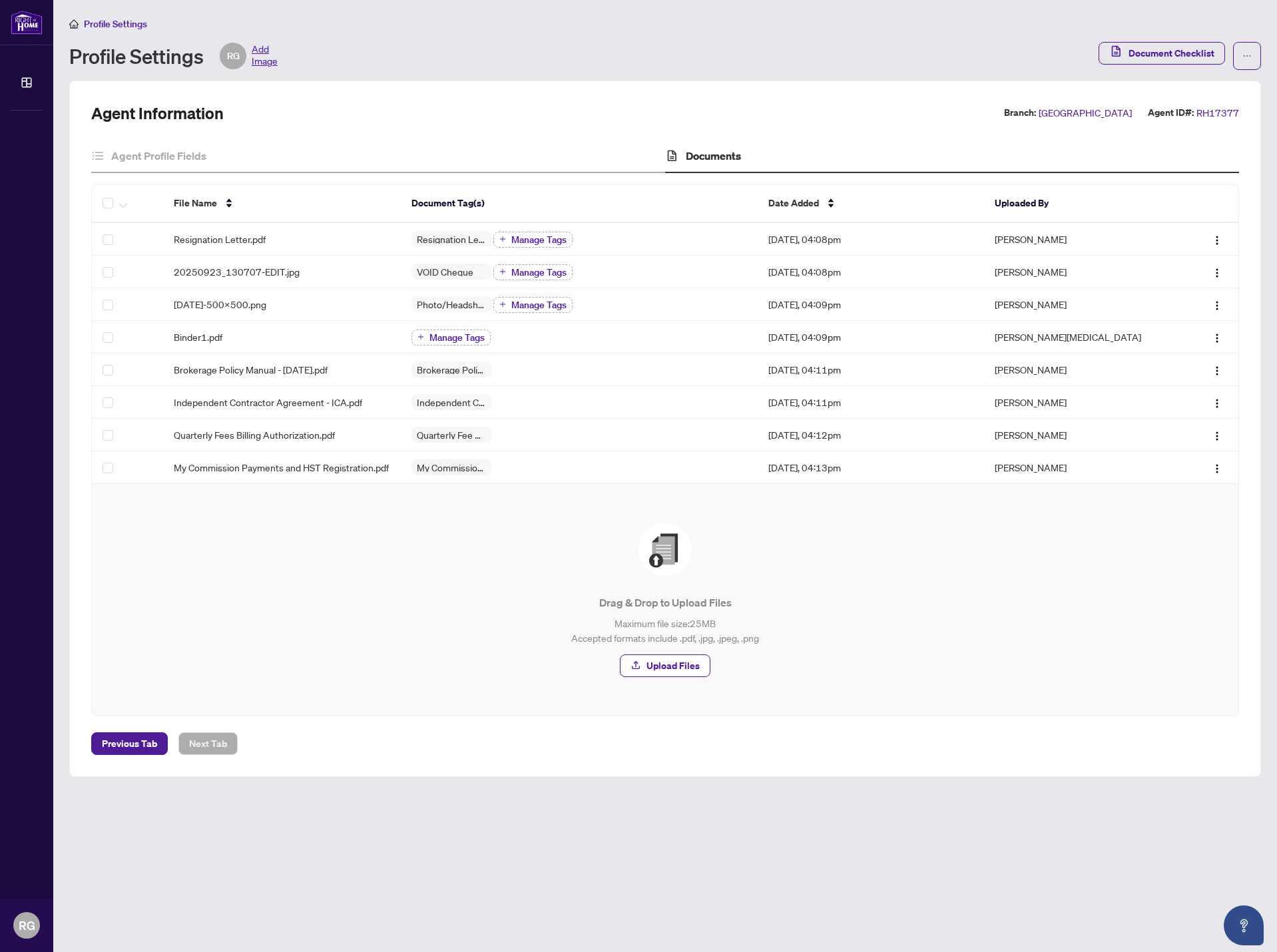
scroll to position [0, 0]
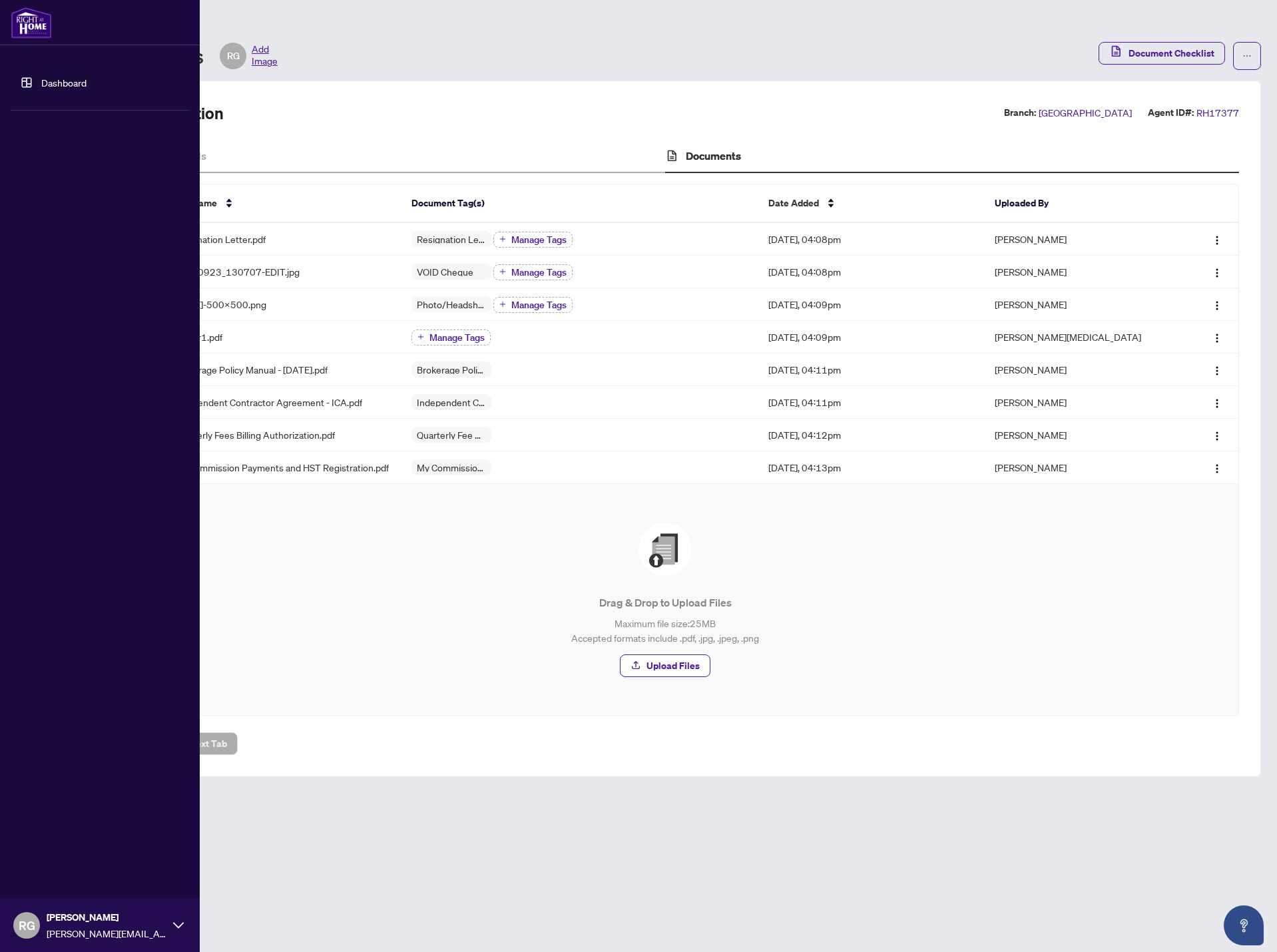
click at [35, 39] on div at bounding box center [100, 23] width 200 height 45
click at [32, 28] on img at bounding box center [31, 23] width 41 height 32
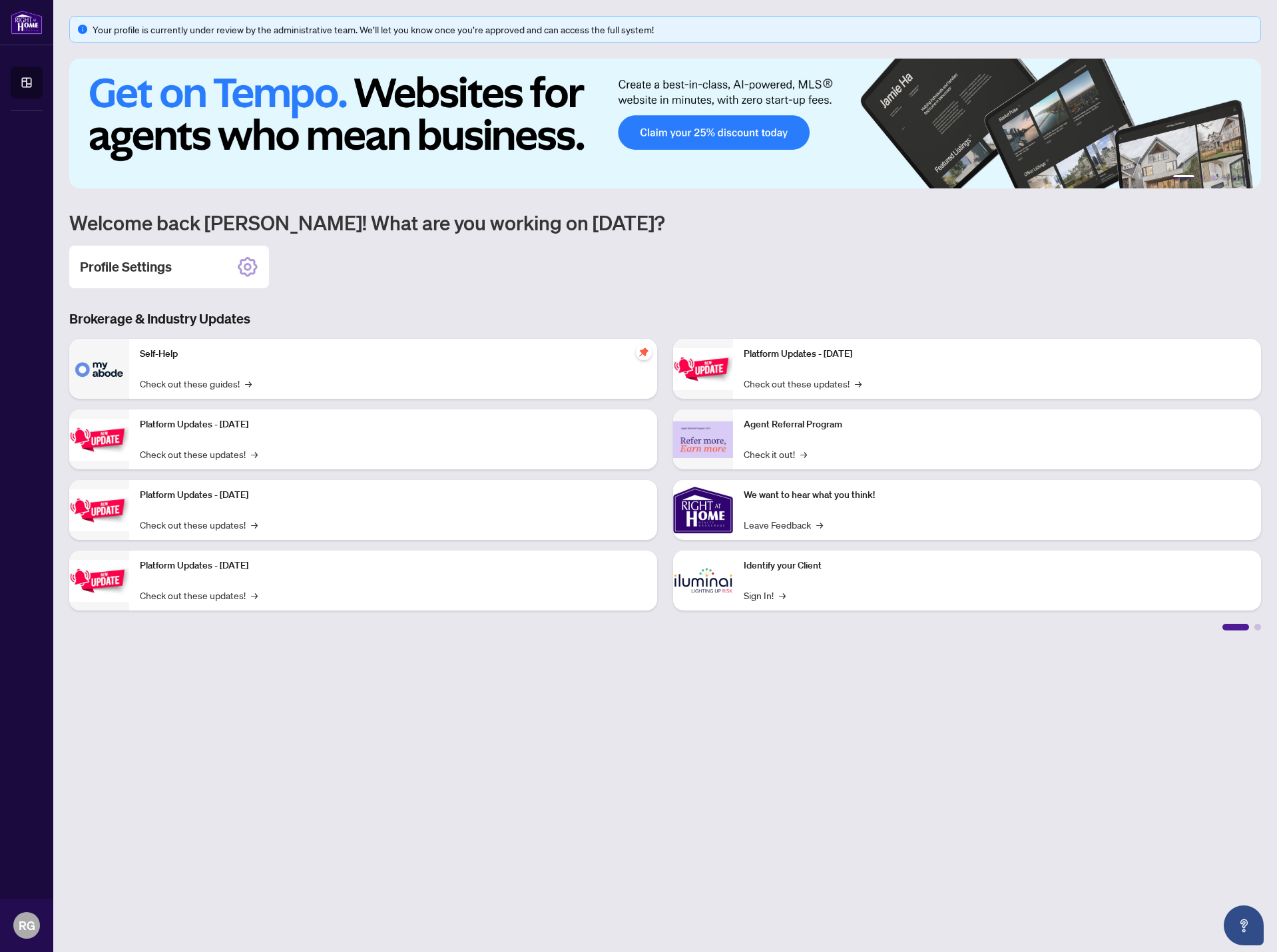
click at [960, 114] on img at bounding box center [665, 124] width 1192 height 130
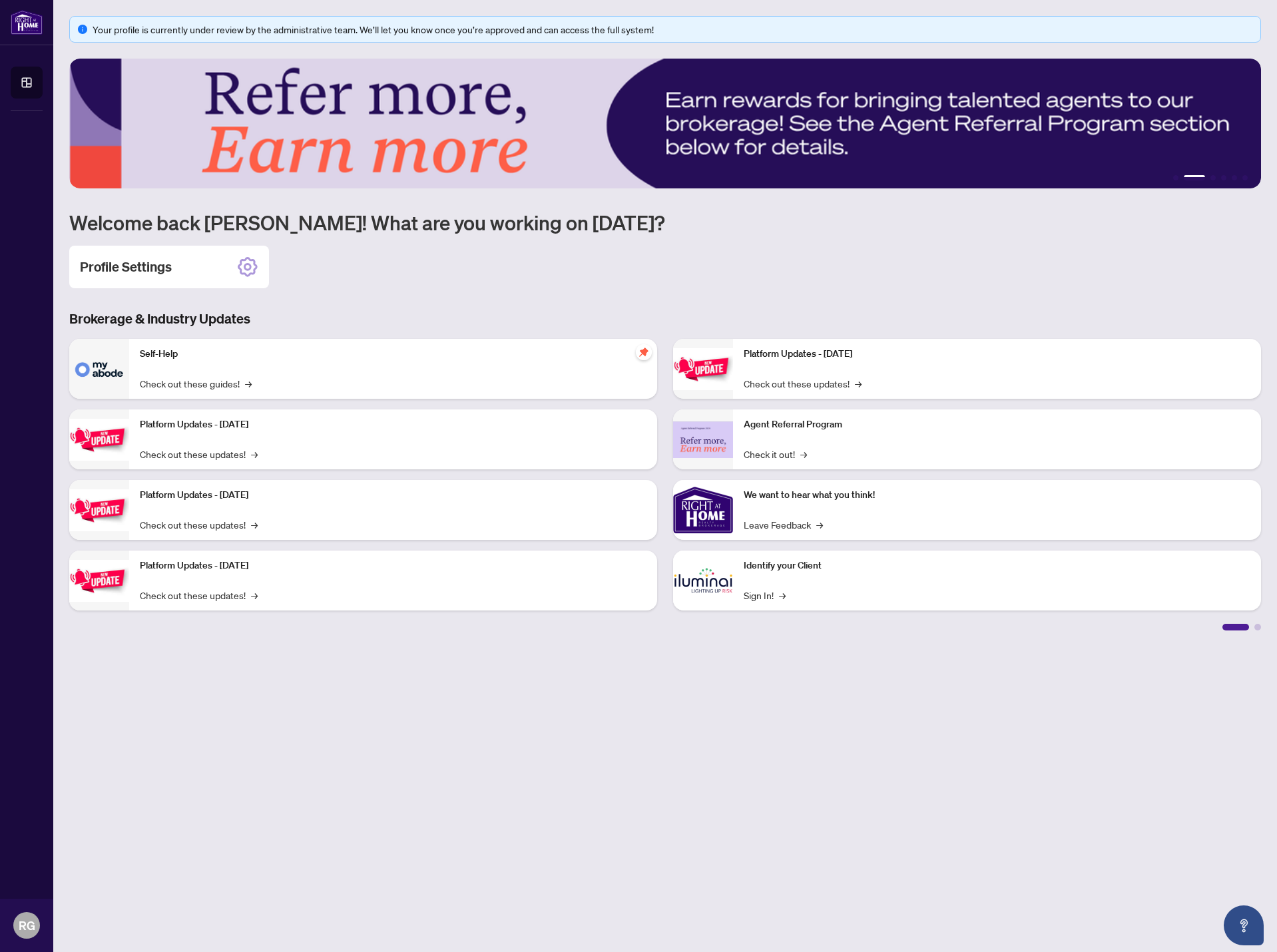
click at [1209, 176] on ul "1 2 3 4 5 6" at bounding box center [665, 177] width 1192 height 5
click at [1212, 176] on button "3" at bounding box center [1213, 177] width 5 height 5
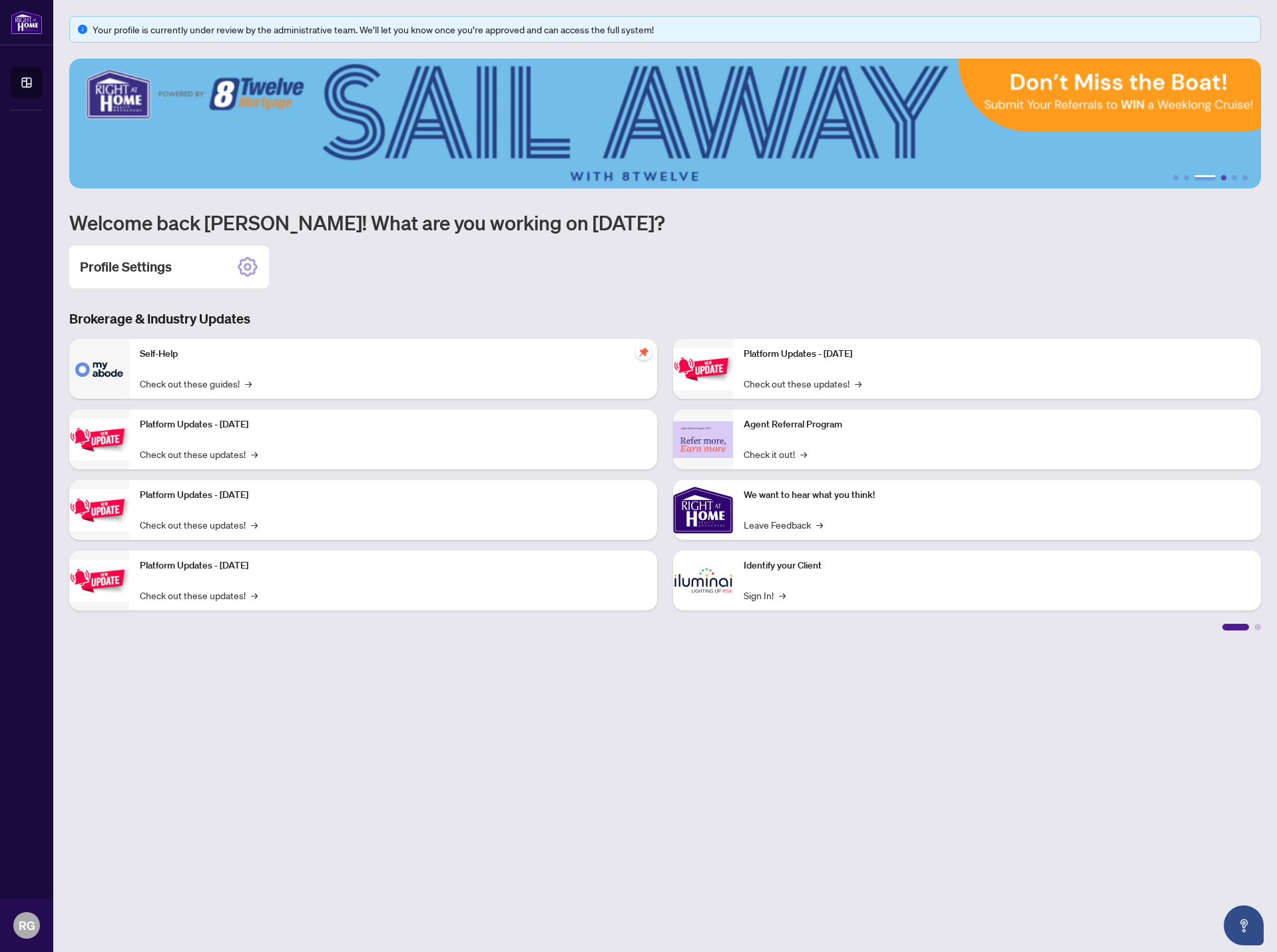
click at [1221, 178] on button "4" at bounding box center [1223, 177] width 5 height 5
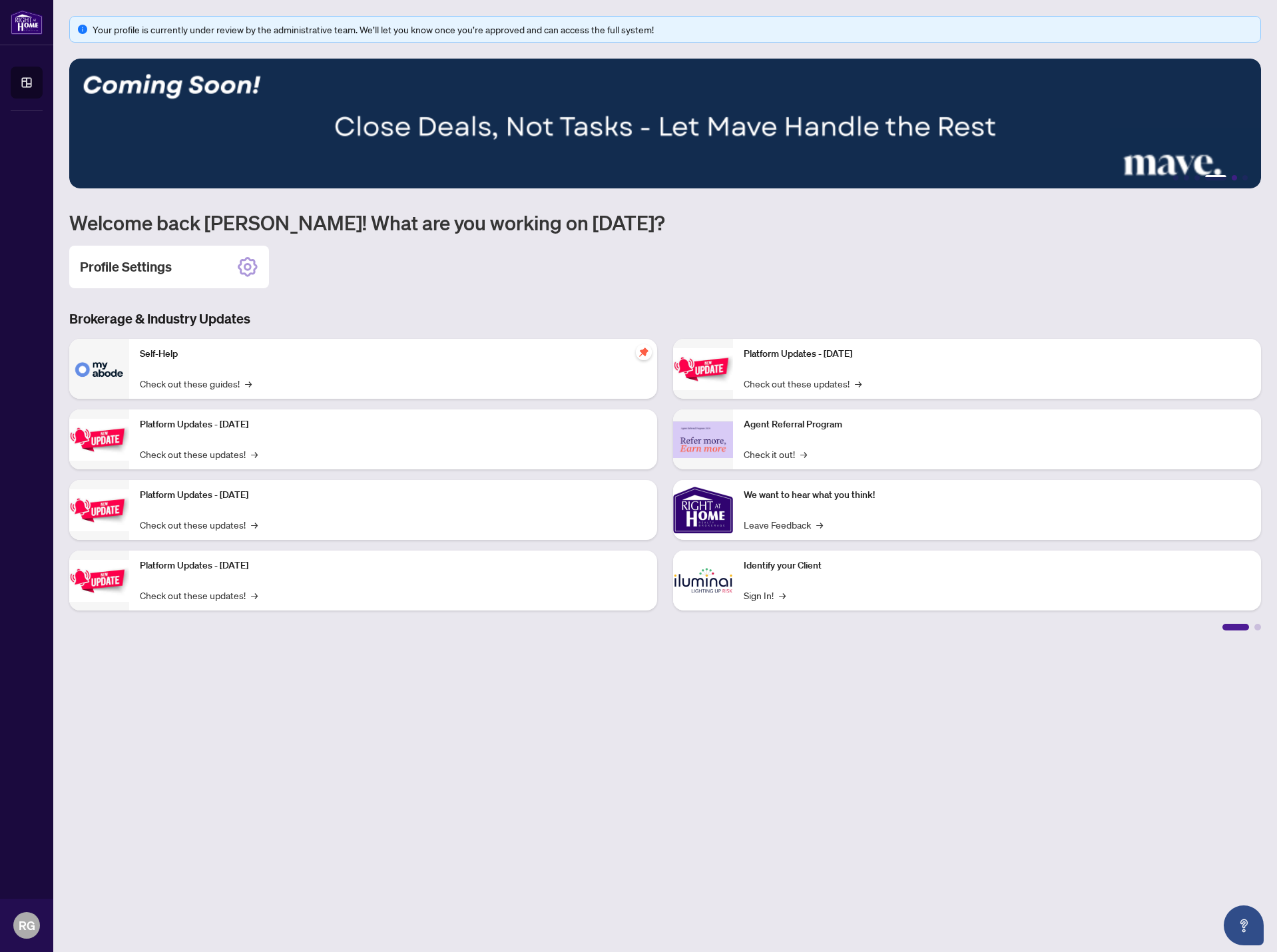
click at [1233, 176] on button "5" at bounding box center [1234, 177] width 5 height 5
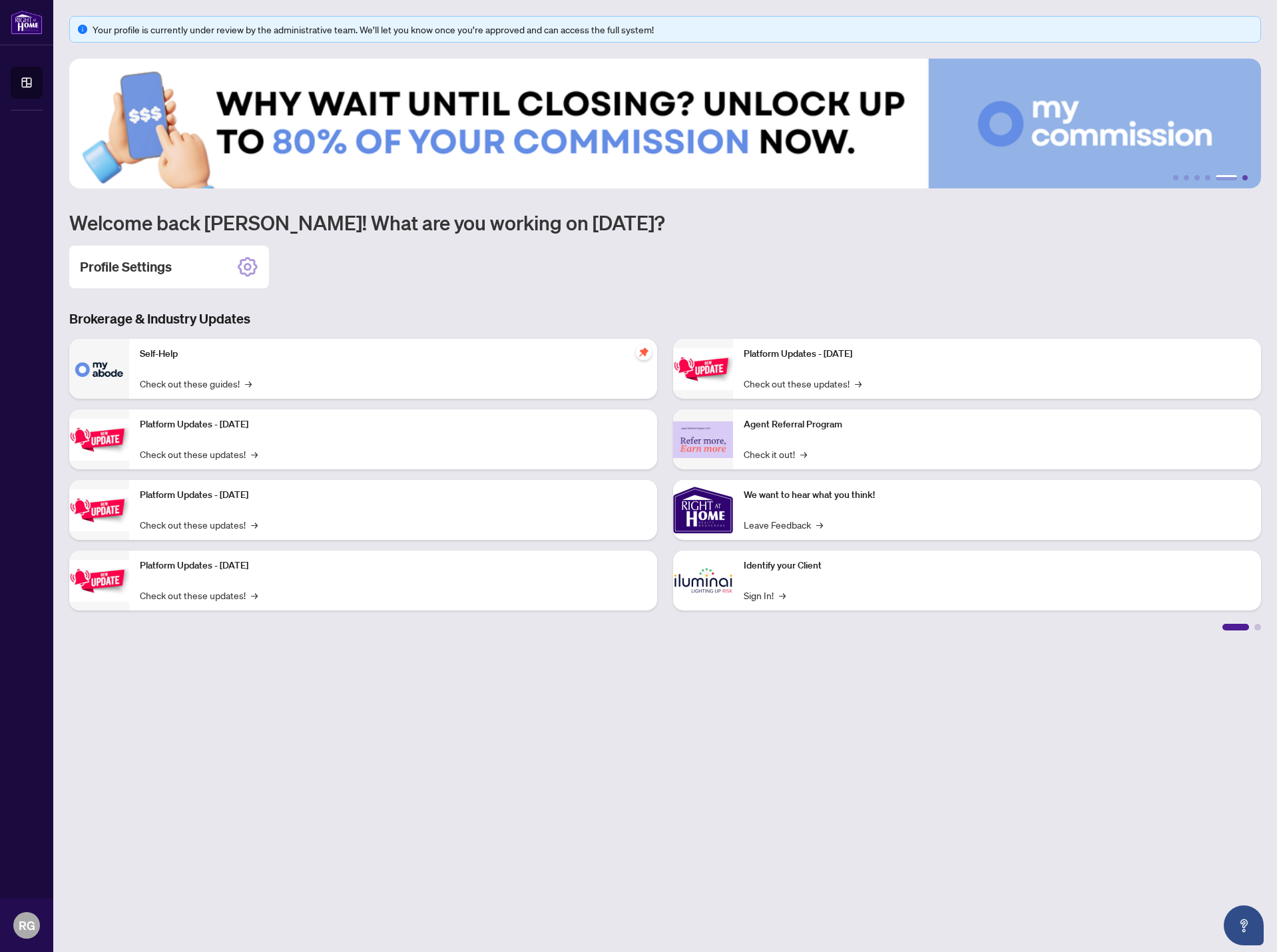
click at [1246, 180] on button "6" at bounding box center [1245, 177] width 5 height 5
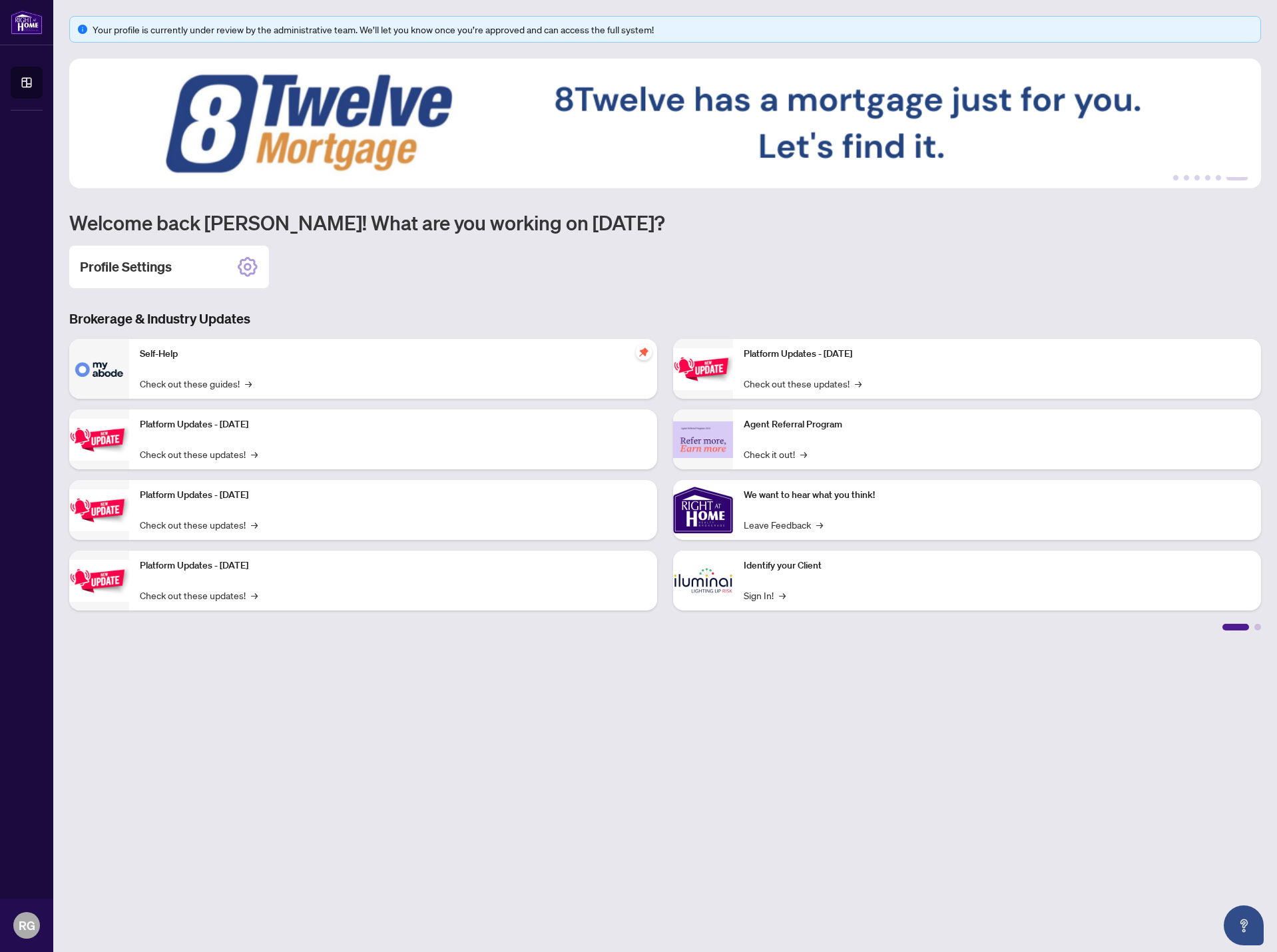
click at [750, 137] on img at bounding box center [665, 124] width 1192 height 130
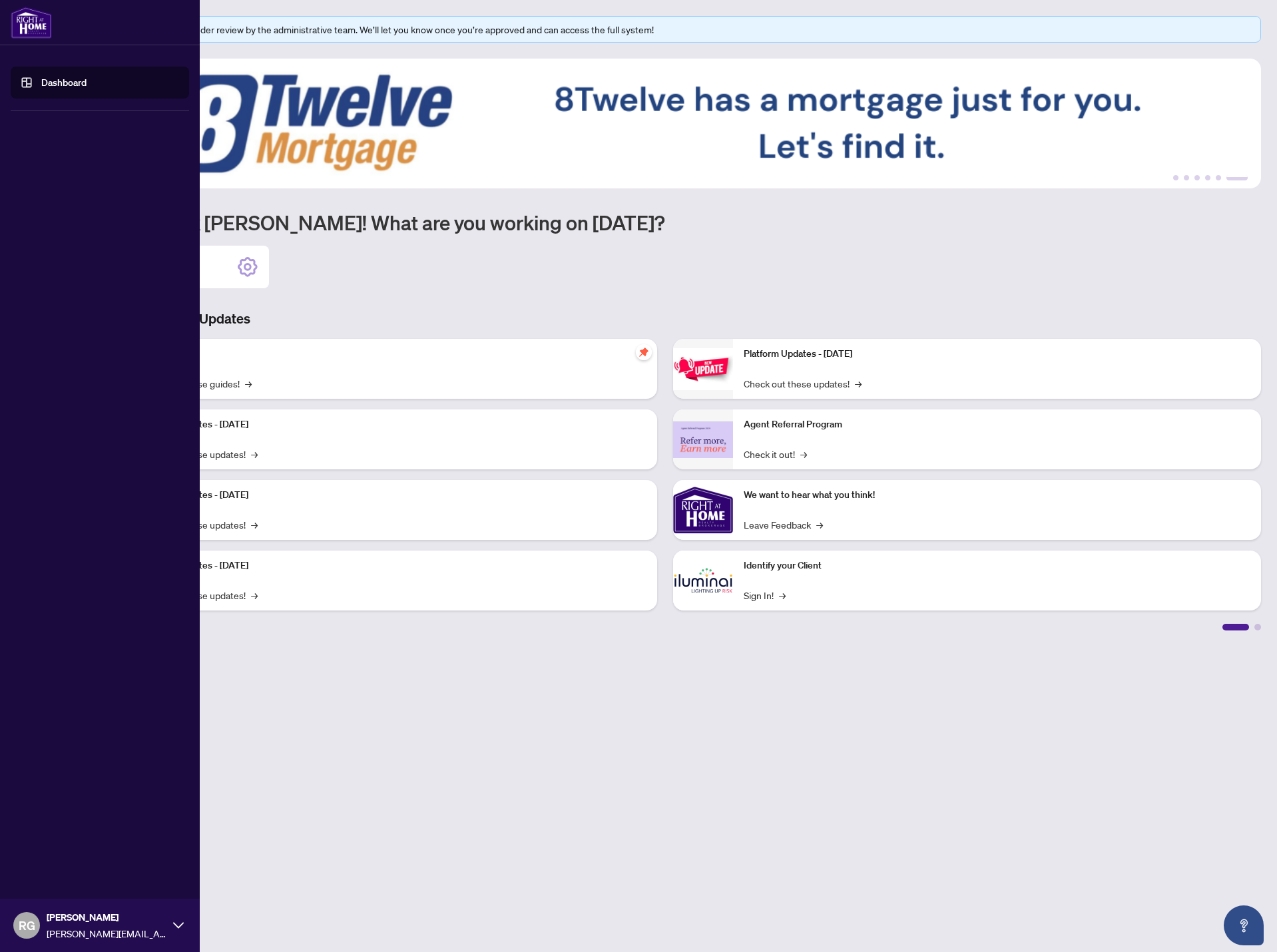
click at [41, 77] on link "Dashboard" at bounding box center [64, 83] width 45 height 12
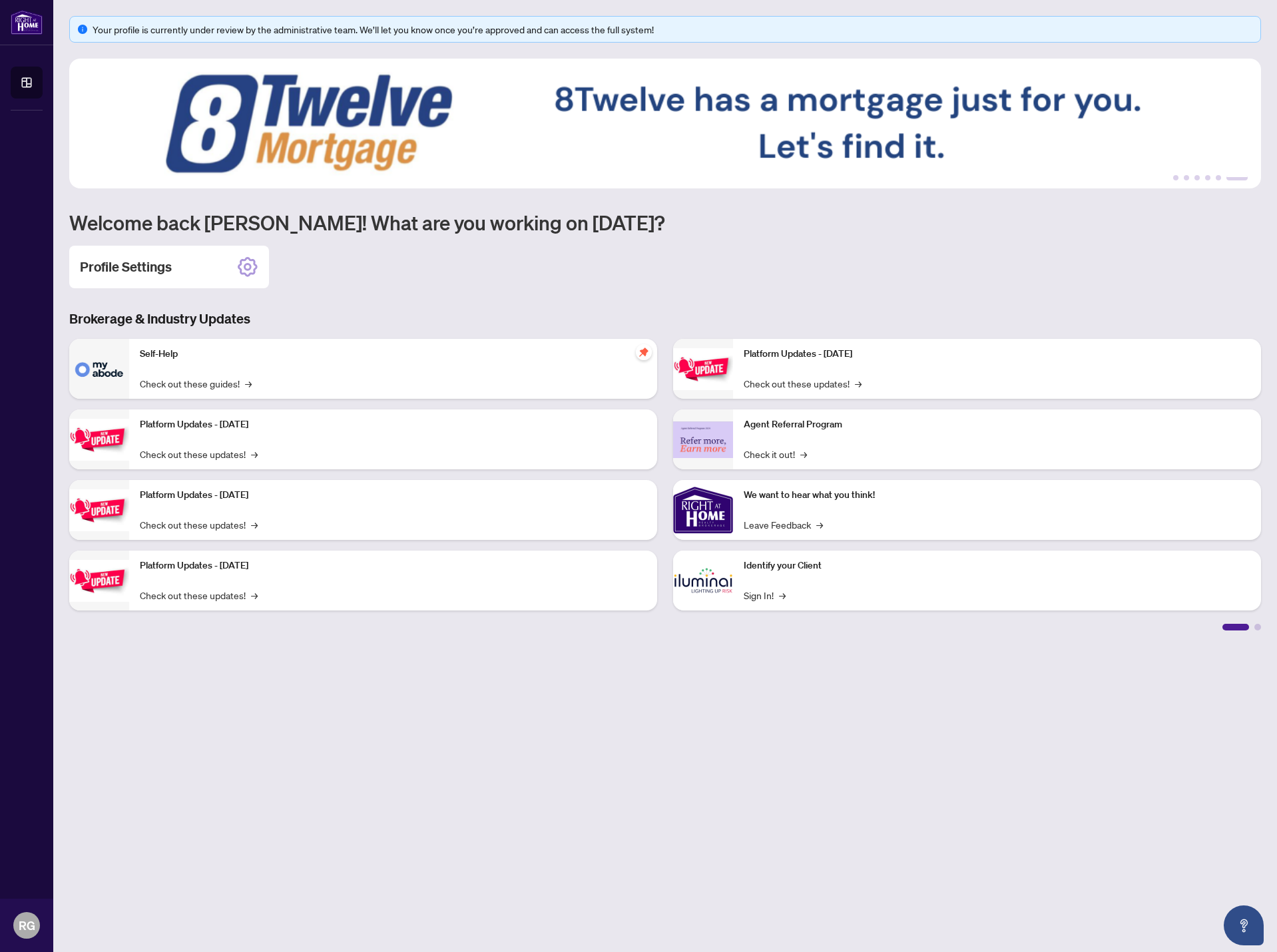
click at [1033, 247] on div "Profile Settings" at bounding box center [665, 267] width 1192 height 42
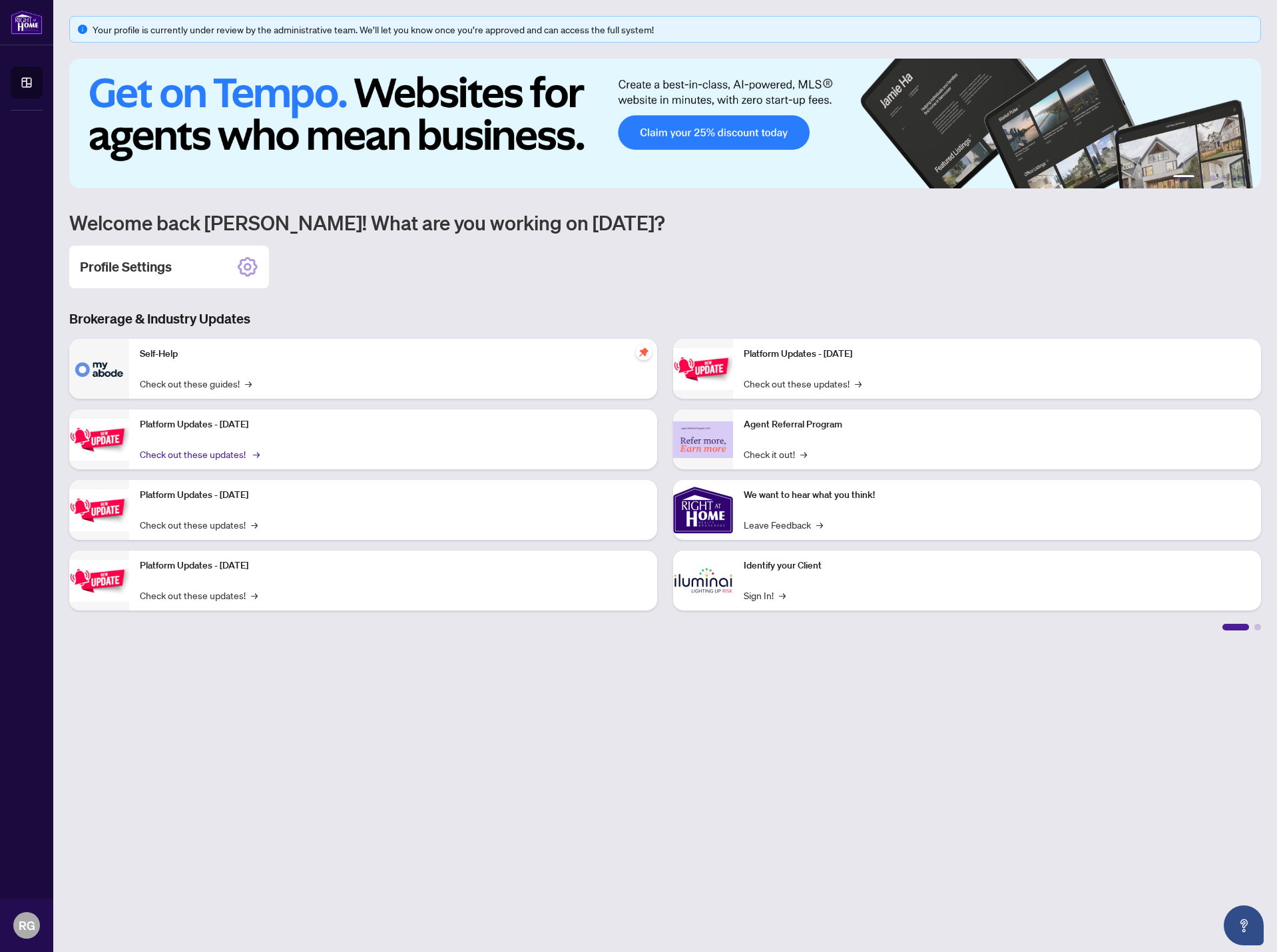
click at [212, 456] on link "Check out these updates! →" at bounding box center [198, 453] width 118 height 14
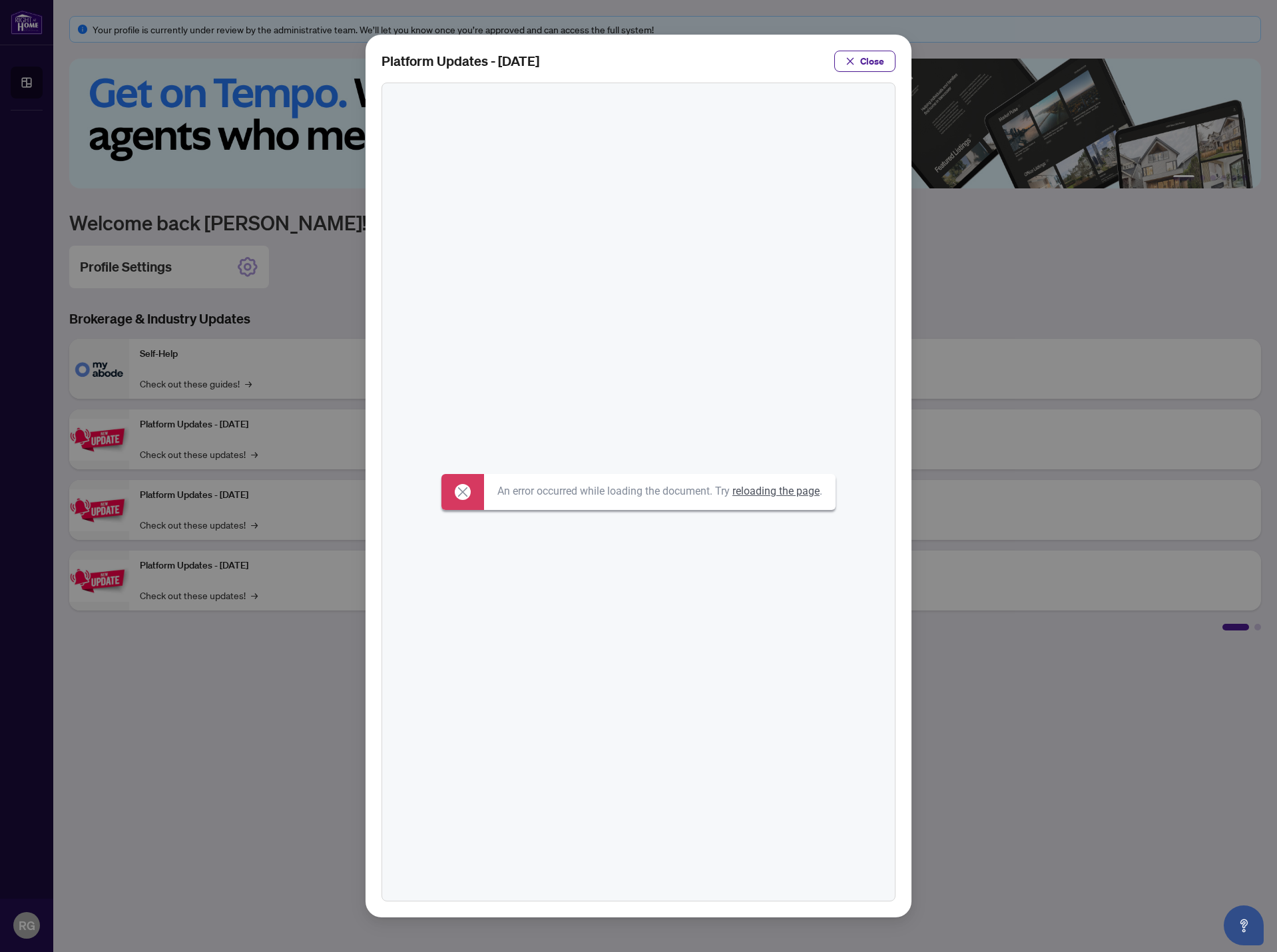
click at [1043, 573] on div "Platform Updates - [DATE] Close" at bounding box center [638, 476] width 1277 height 952
click at [778, 497] on link "reloading the page" at bounding box center [776, 491] width 87 height 13
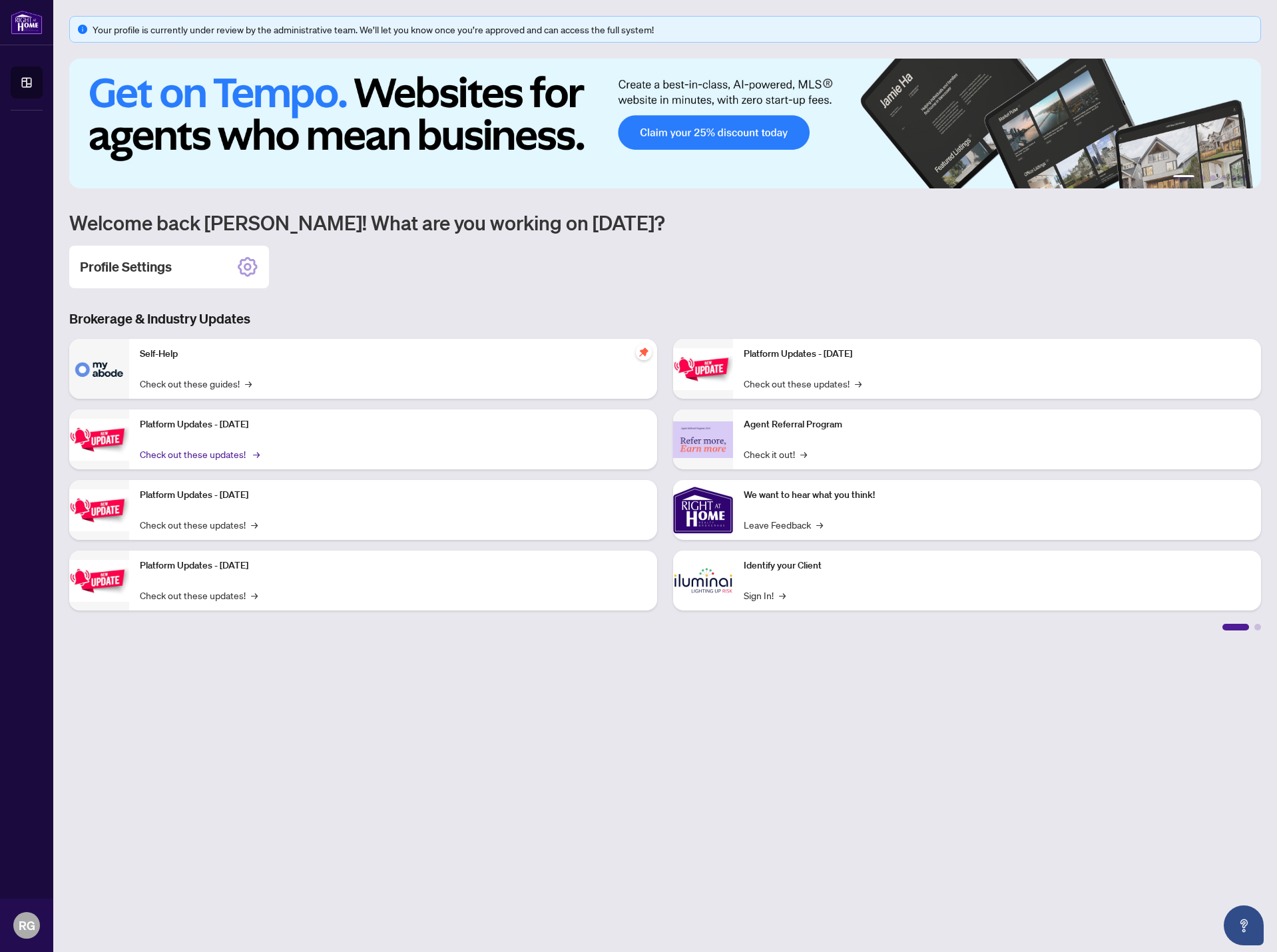
click at [231, 452] on link "Check out these updates! →" at bounding box center [198, 453] width 118 height 14
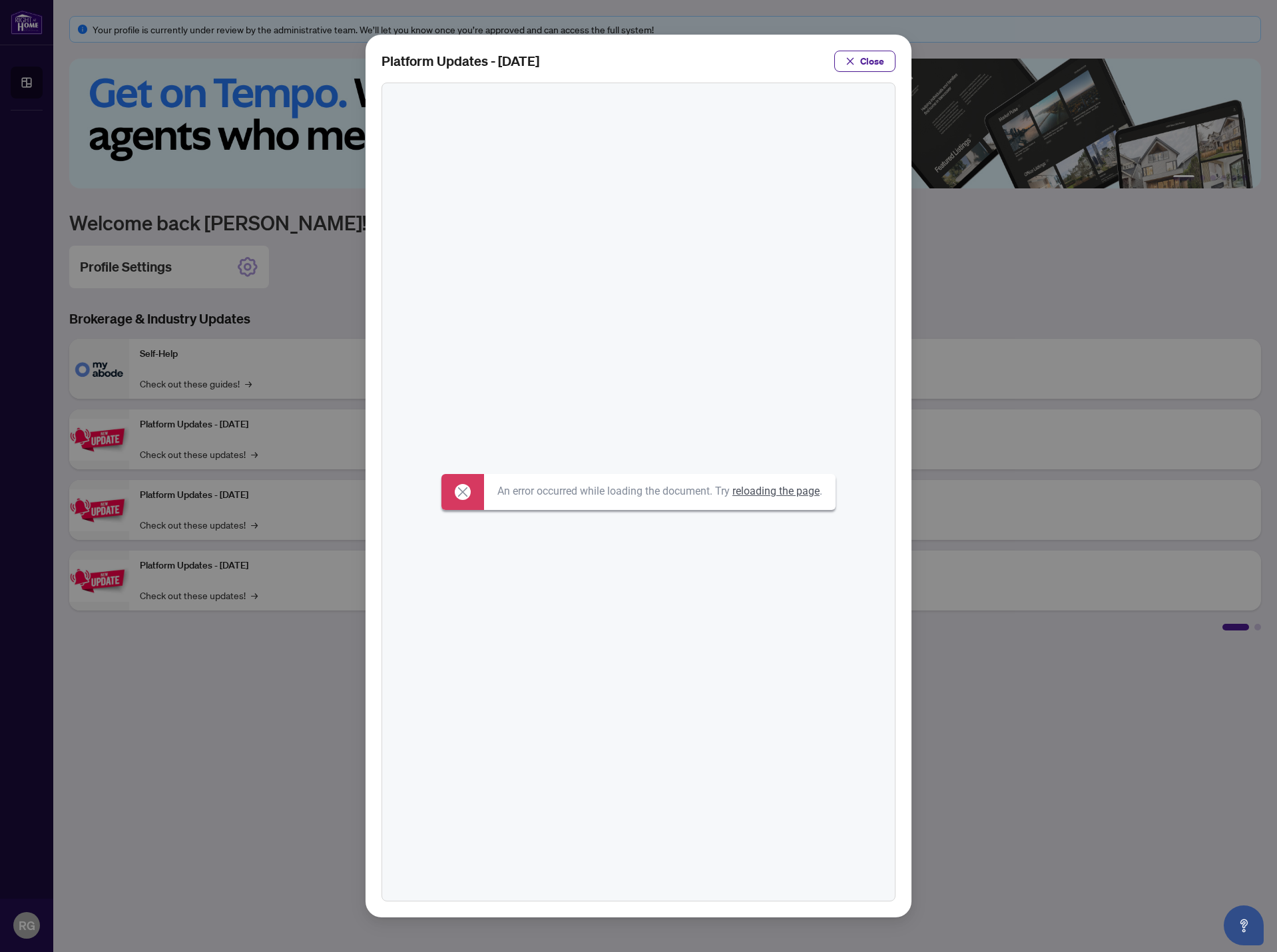
click at [238, 651] on div "Platform Updates - [DATE] Close" at bounding box center [638, 476] width 1277 height 952
click at [889, 63] on button "Close" at bounding box center [864, 61] width 61 height 21
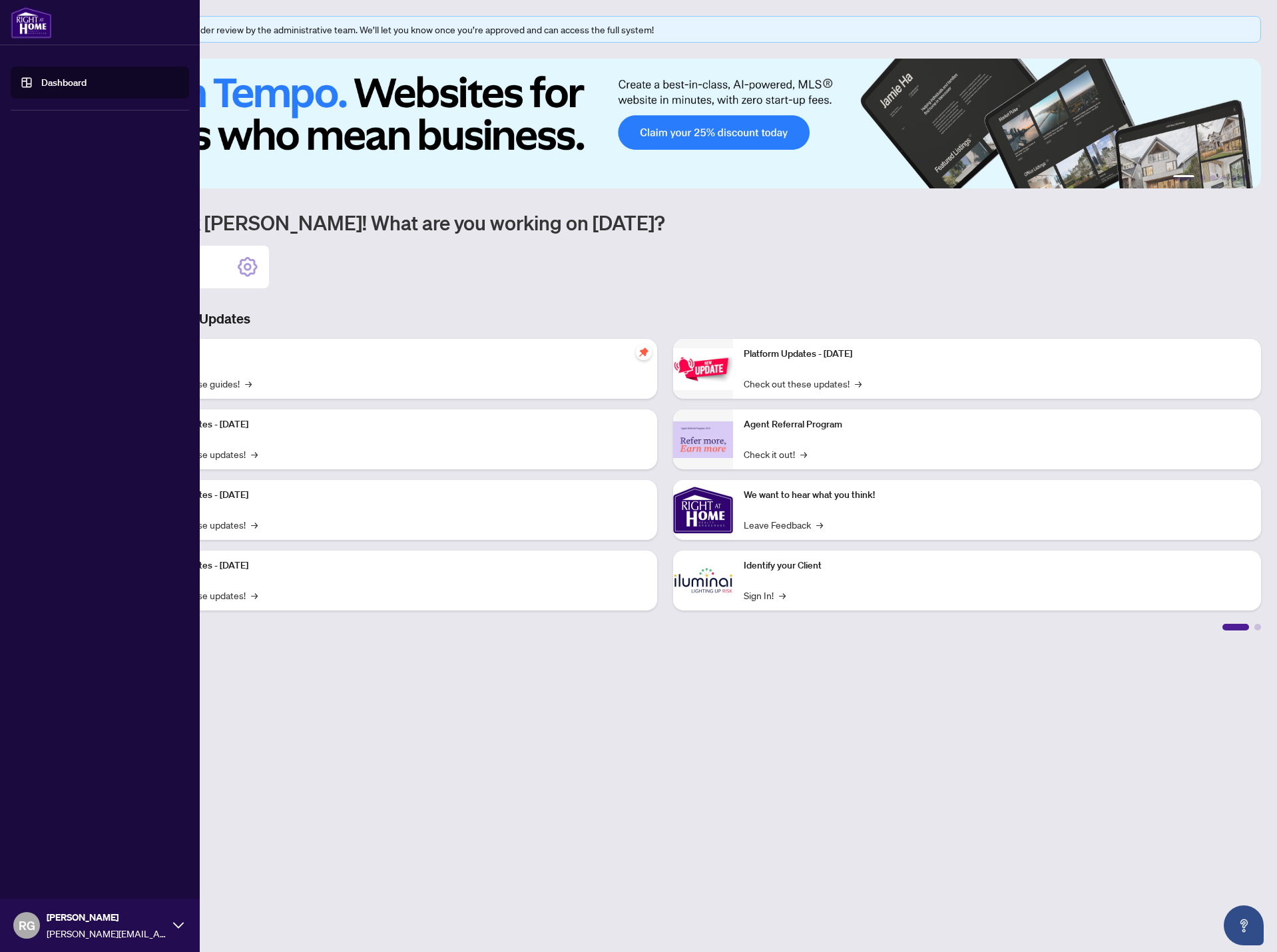
click at [26, 928] on span "RG" at bounding box center [27, 926] width 17 height 19
click at [60, 85] on link "Dashboard" at bounding box center [64, 83] width 45 height 12
click at [60, 37] on div at bounding box center [100, 23] width 200 height 45
click at [45, 31] on img at bounding box center [31, 23] width 41 height 32
click at [41, 88] on link "Dashboard" at bounding box center [64, 83] width 45 height 12
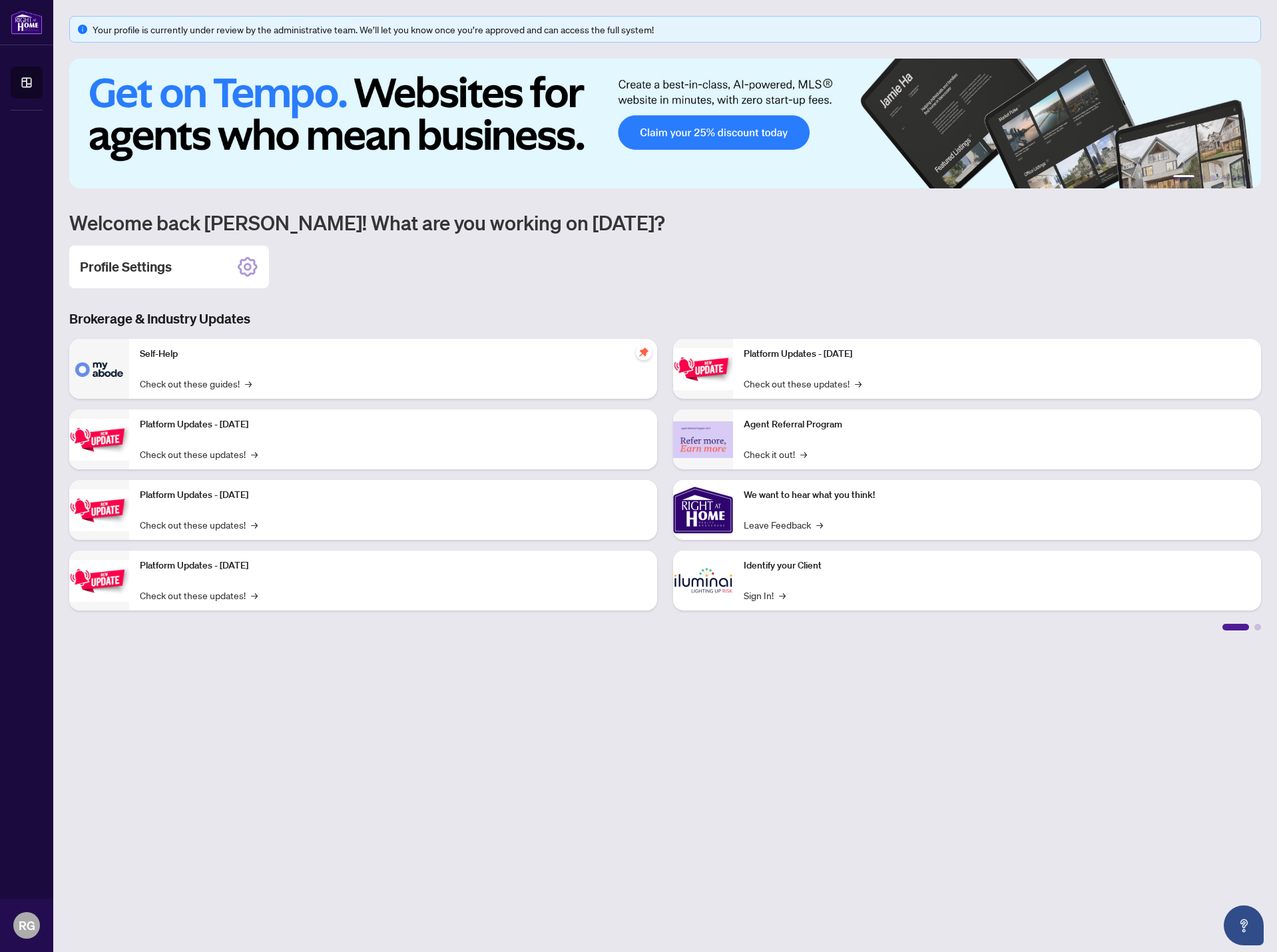
click at [1263, 626] on div "Brokerage & Industry Updates Self-Help Check out these guides! → Platform Updat…" at bounding box center [665, 469] width 1208 height 321
click at [1260, 628] on div at bounding box center [1257, 627] width 7 height 7
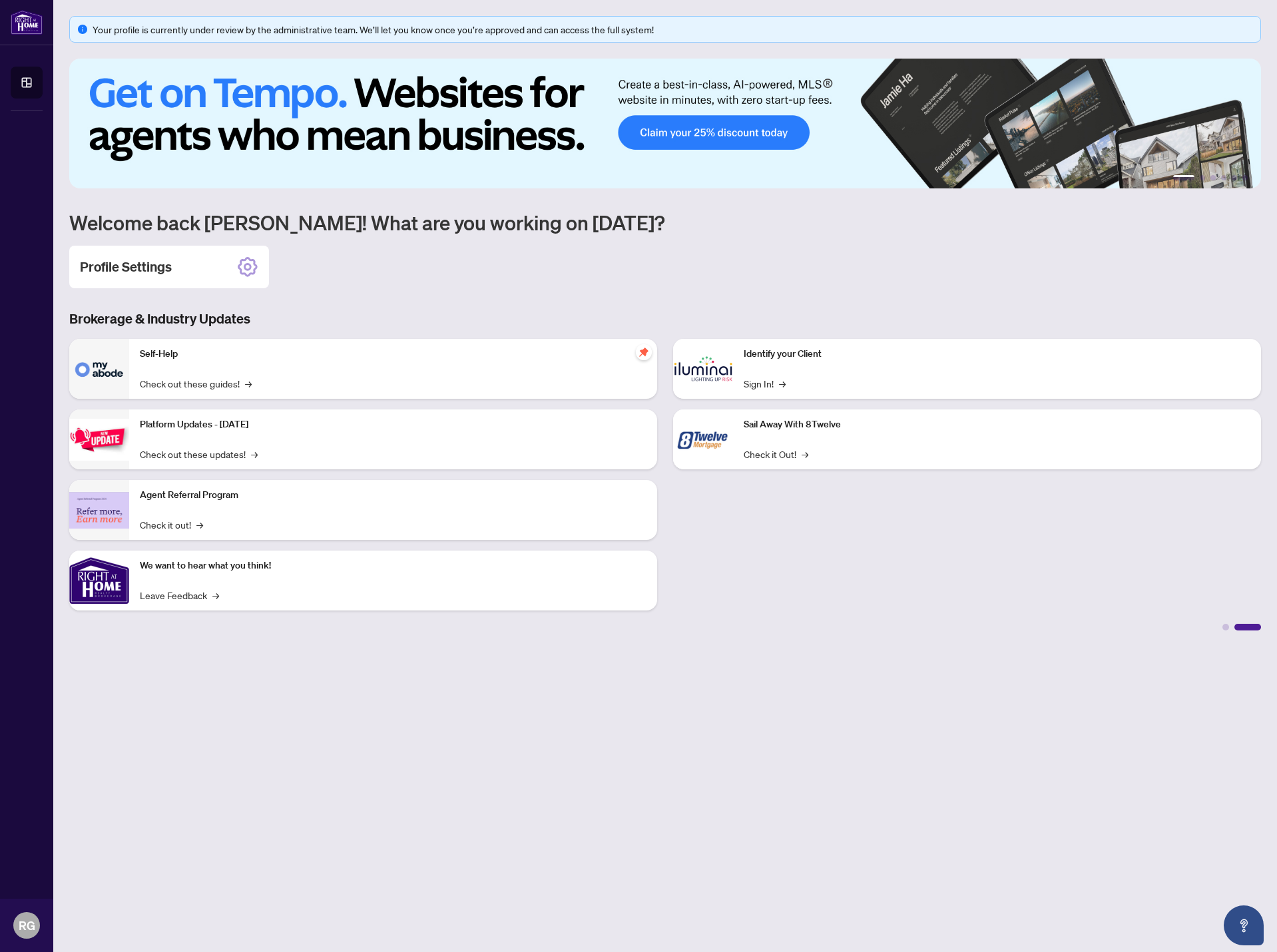
click at [769, 353] on p "Identify your Client" at bounding box center [997, 354] width 507 height 14
click at [766, 388] on link "Sign In! →" at bounding box center [765, 383] width 42 height 14
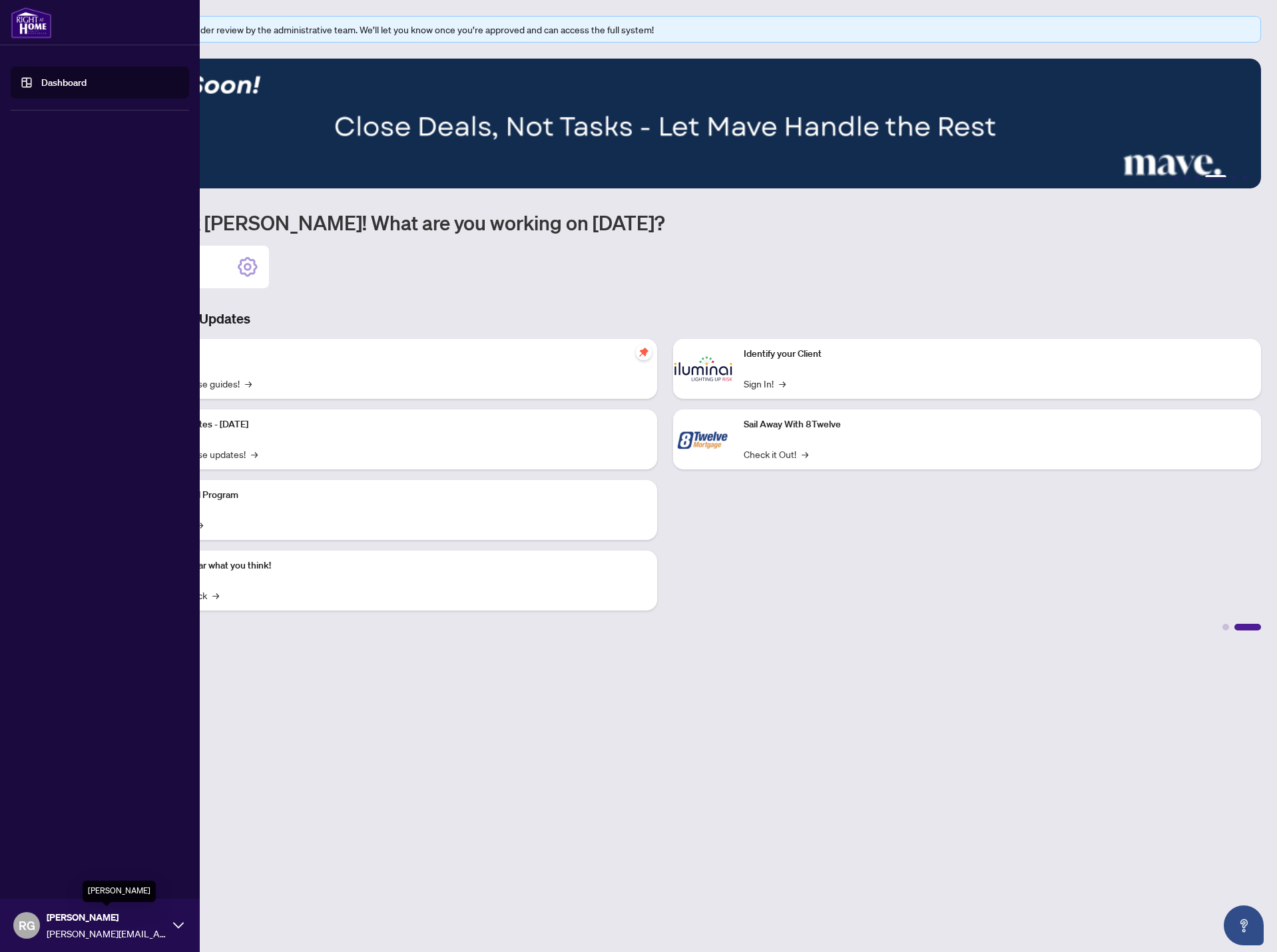
click at [158, 928] on span "[PERSON_NAME][EMAIL_ADDRESS][DOMAIN_NAME]" at bounding box center [106, 933] width 120 height 14
click at [80, 872] on span "Profile Settings" at bounding box center [70, 874] width 63 height 21
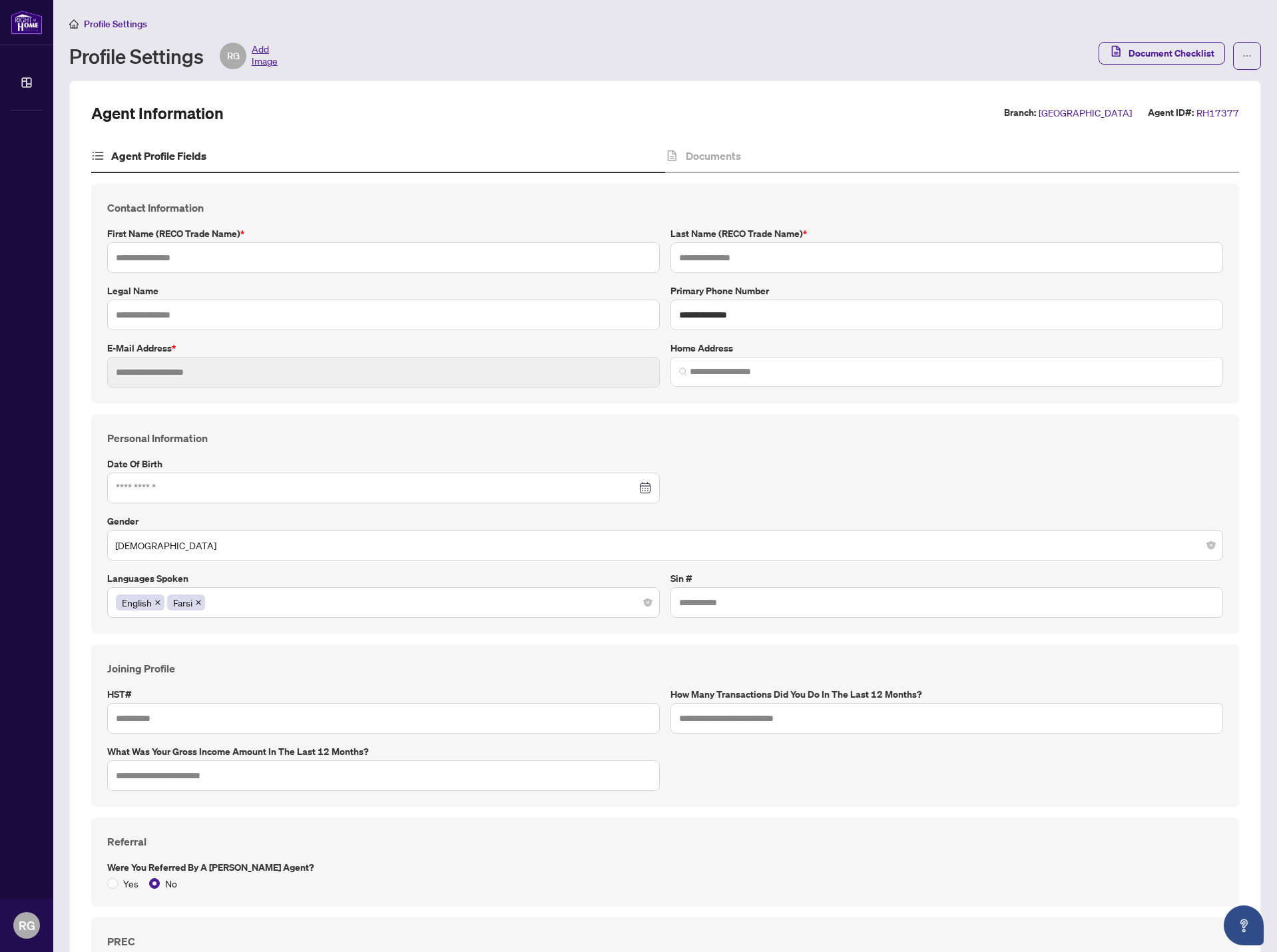
type input "****"
type input "*****"
type input "**********"
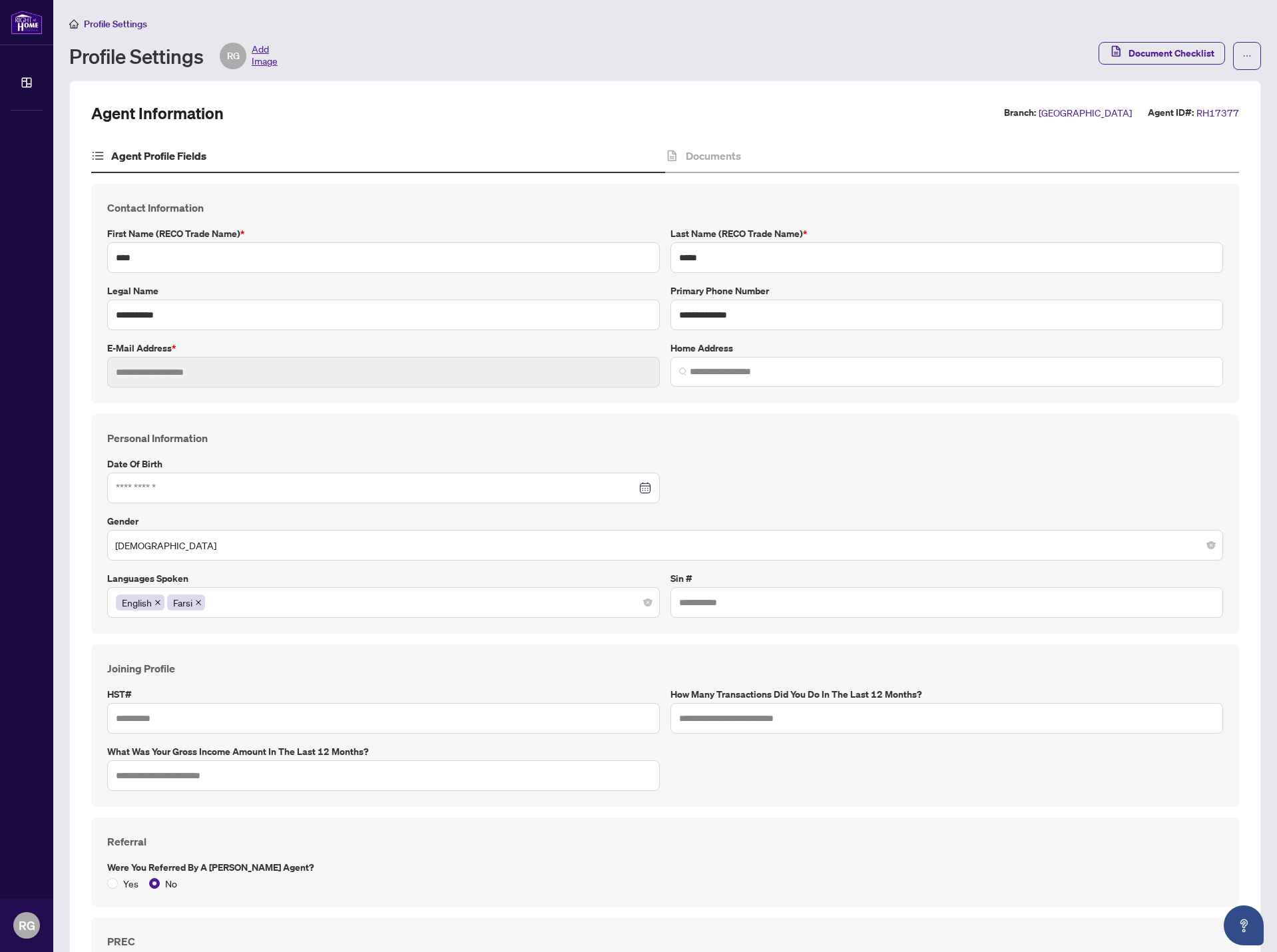
type input "*********"
type input "**********"
type input "**"
type input "*********"
type input "*******"
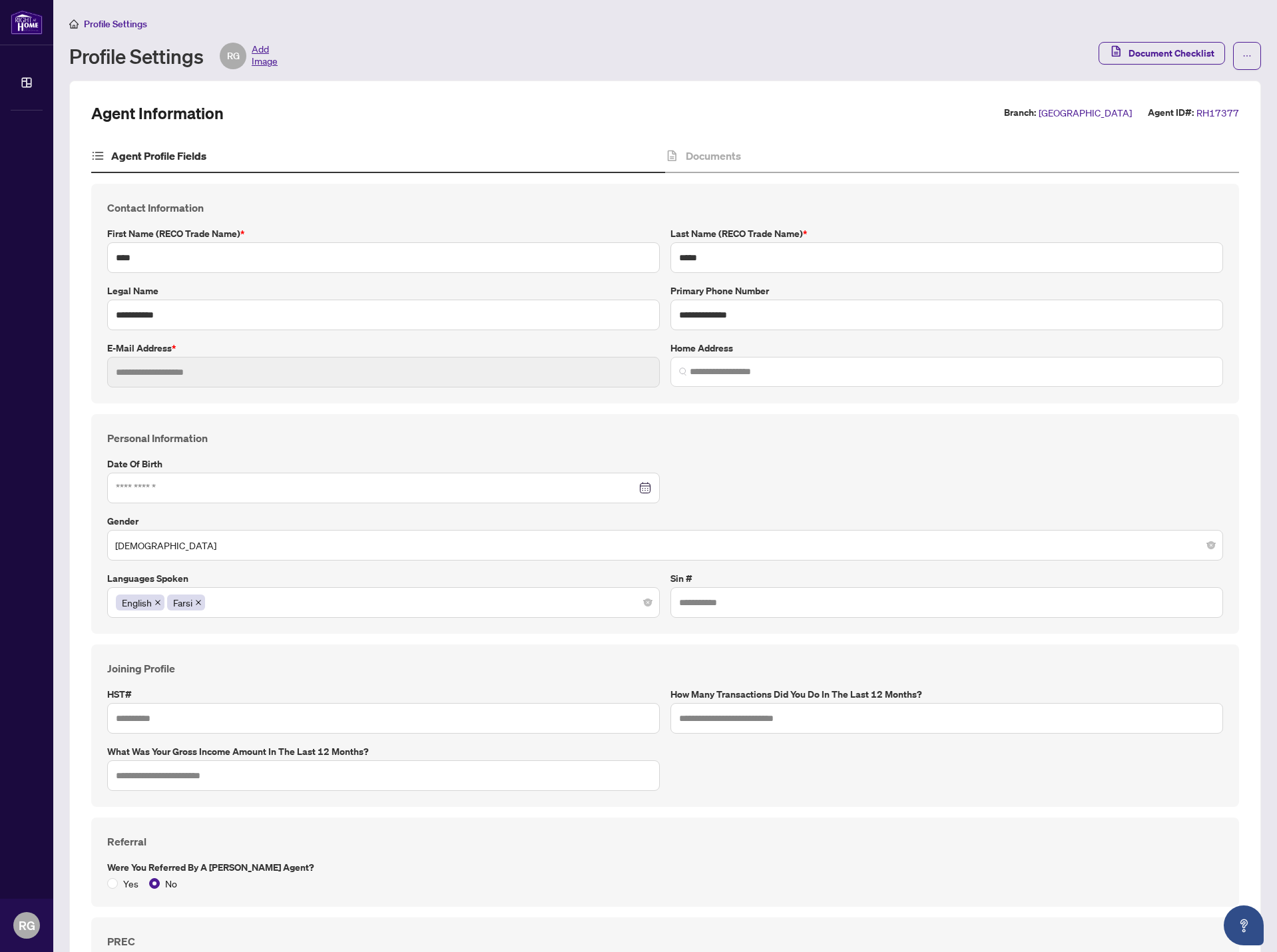
type input "*******"
type input "**********"
type input "****"
type input "**********"
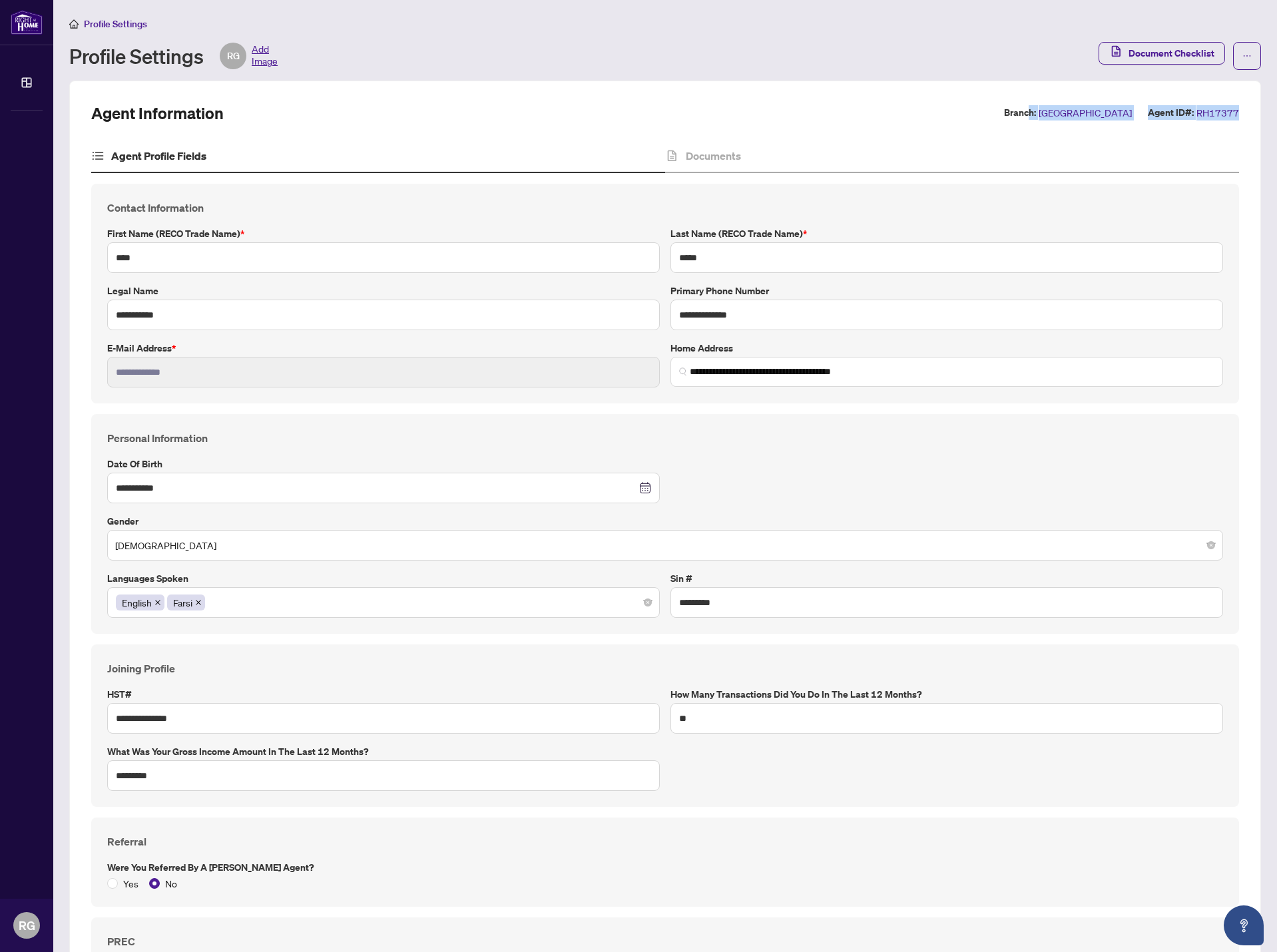
drag, startPoint x: 1236, startPoint y: 111, endPoint x: 1044, endPoint y: 111, distance: 192.0
click at [1056, 111] on div "**********" at bounding box center [665, 895] width 1192 height 1628
click at [1036, 111] on label "Branch:" at bounding box center [1020, 112] width 32 height 15
click at [1242, 54] on icon "ellipsis" at bounding box center [1247, 56] width 9 height 9
click at [1161, 89] on span "Agent Activity History" at bounding box center [1195, 84] width 91 height 14
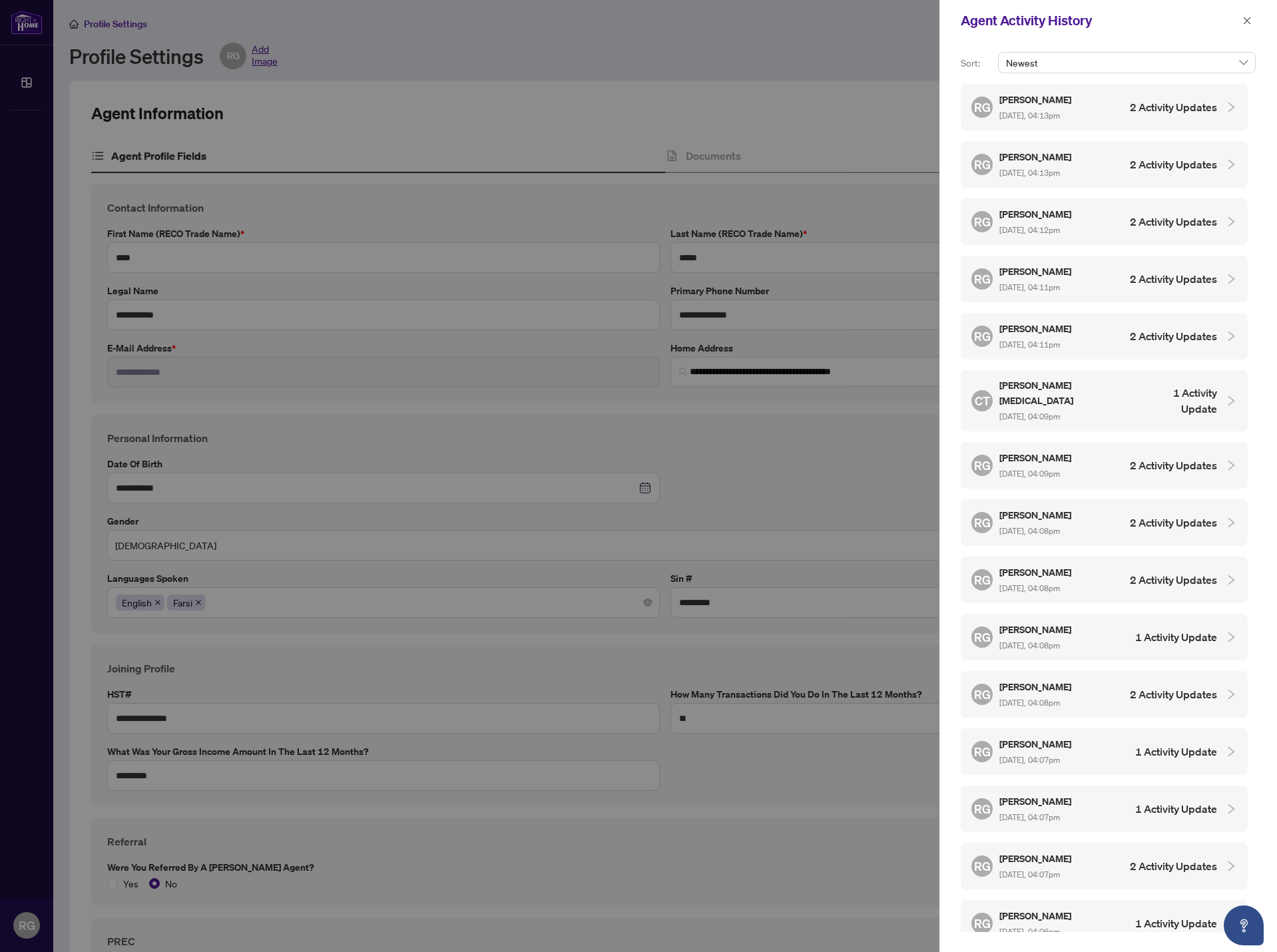
click at [1162, 110] on h4 "2 Activity Updates" at bounding box center [1174, 107] width 87 height 16
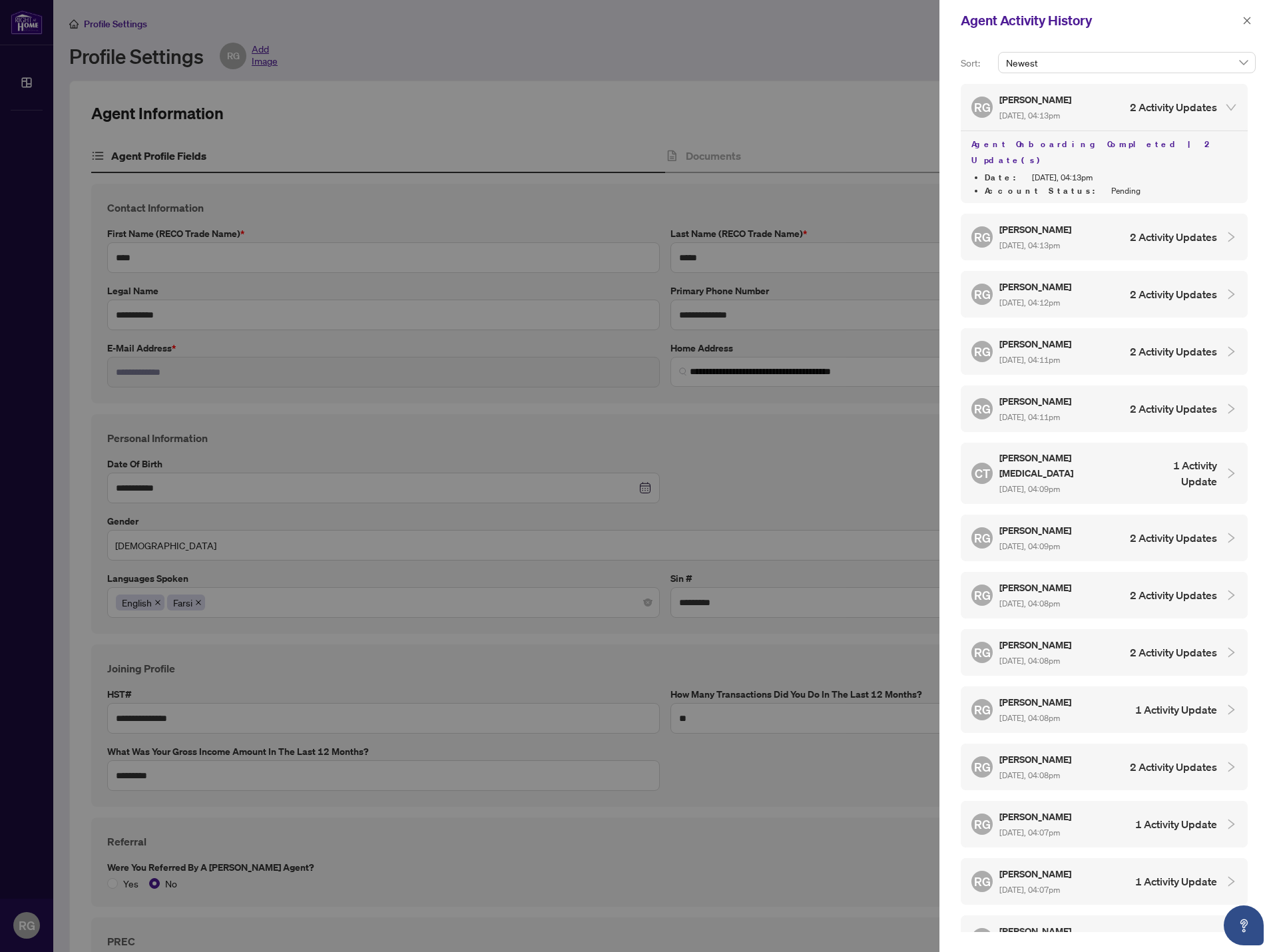
click at [1164, 105] on h4 "2 Activity Updates" at bounding box center [1174, 107] width 87 height 16
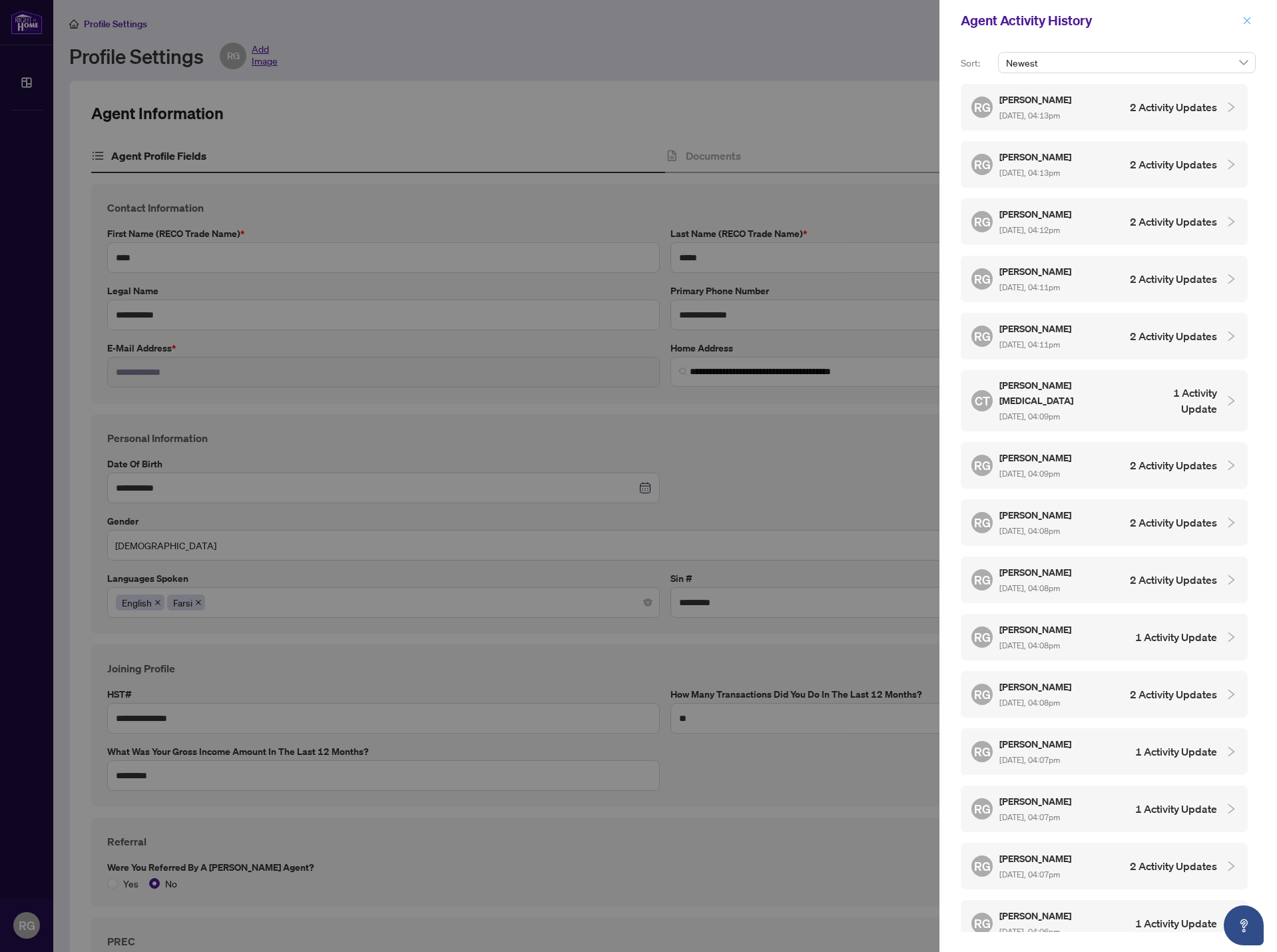
click at [1241, 20] on button "button" at bounding box center [1247, 20] width 17 height 16
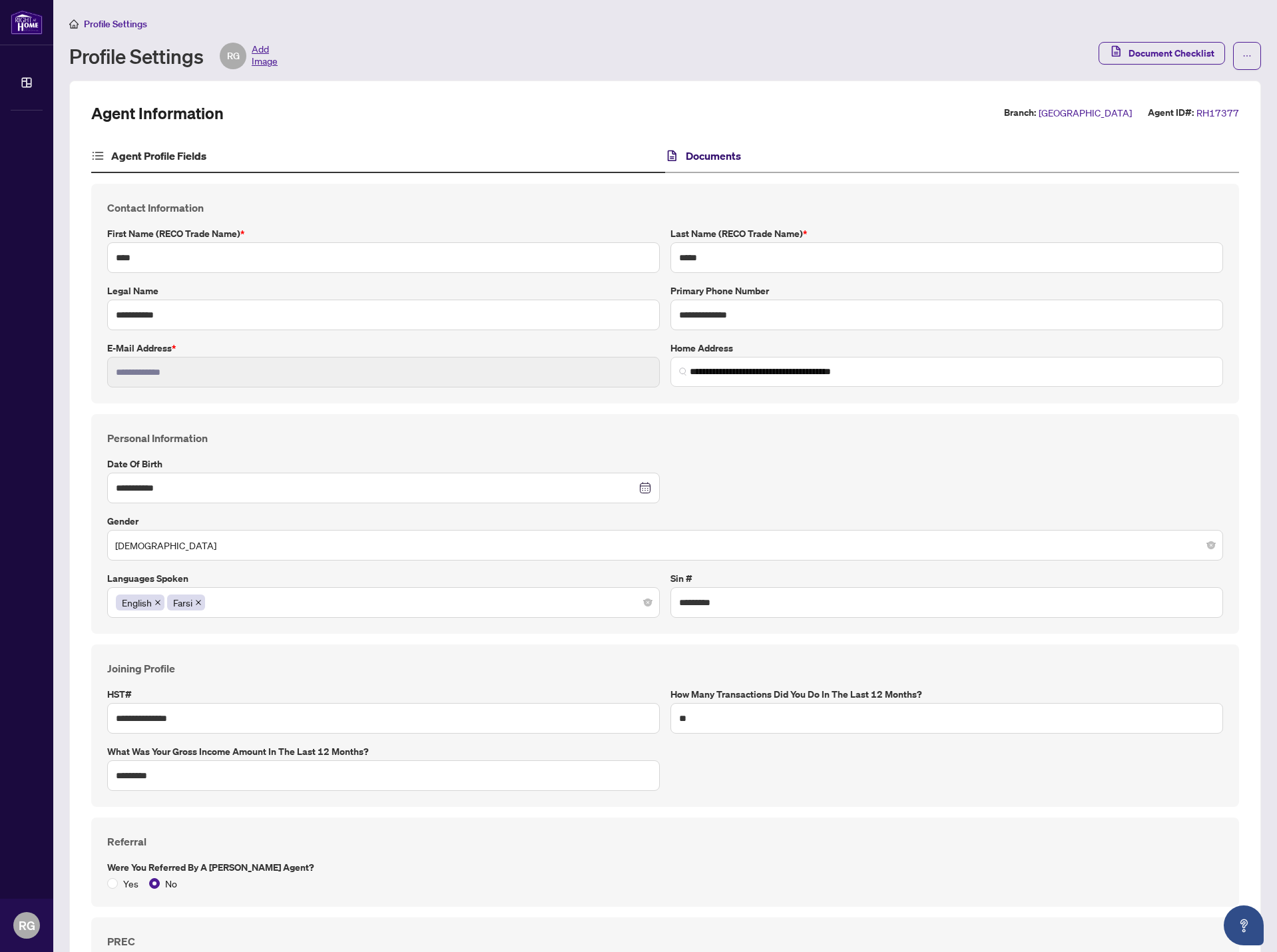
click at [713, 152] on h4 "Documents" at bounding box center [713, 155] width 55 height 16
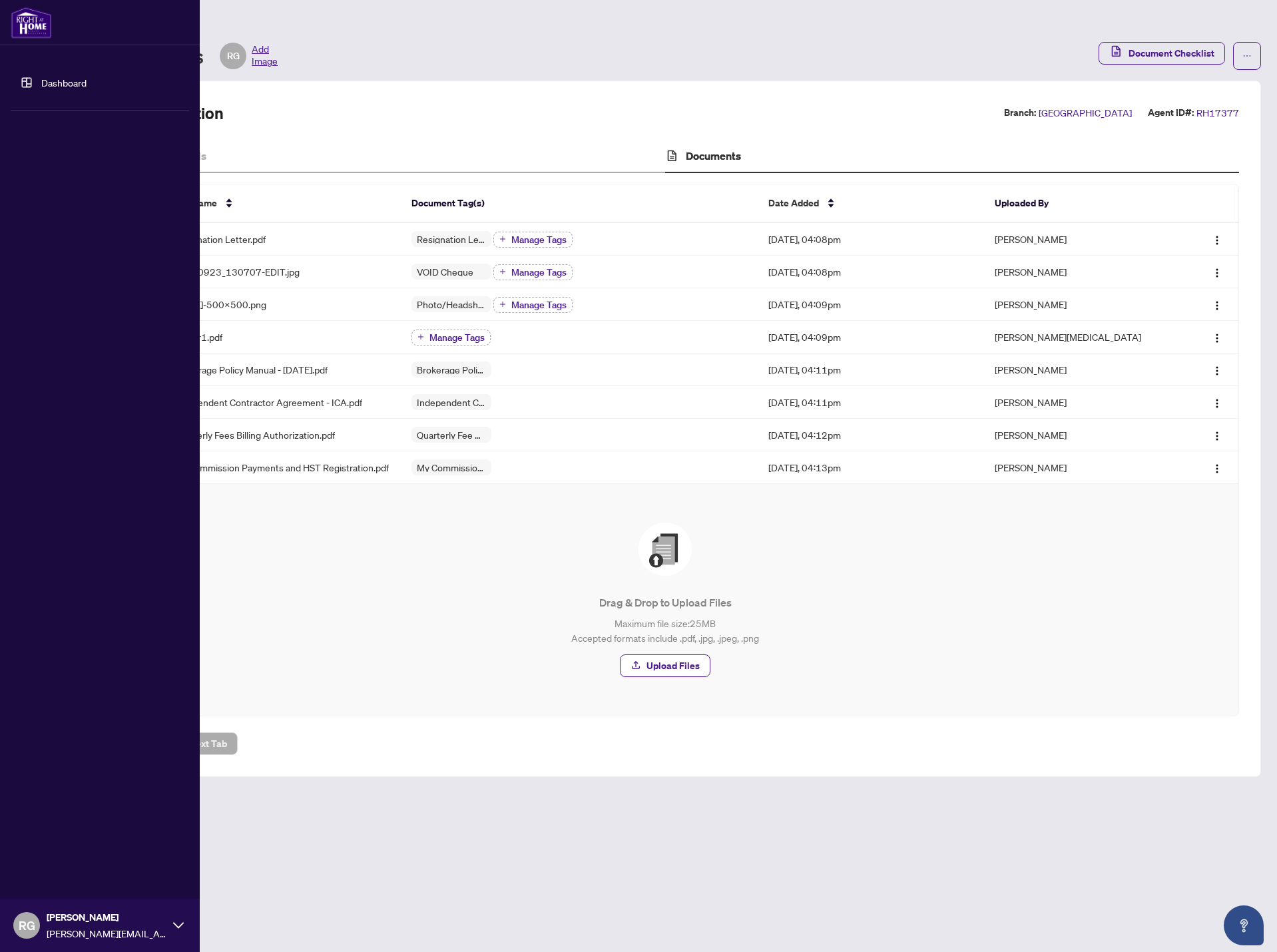
click at [41, 87] on link "Dashboard" at bounding box center [64, 83] width 45 height 12
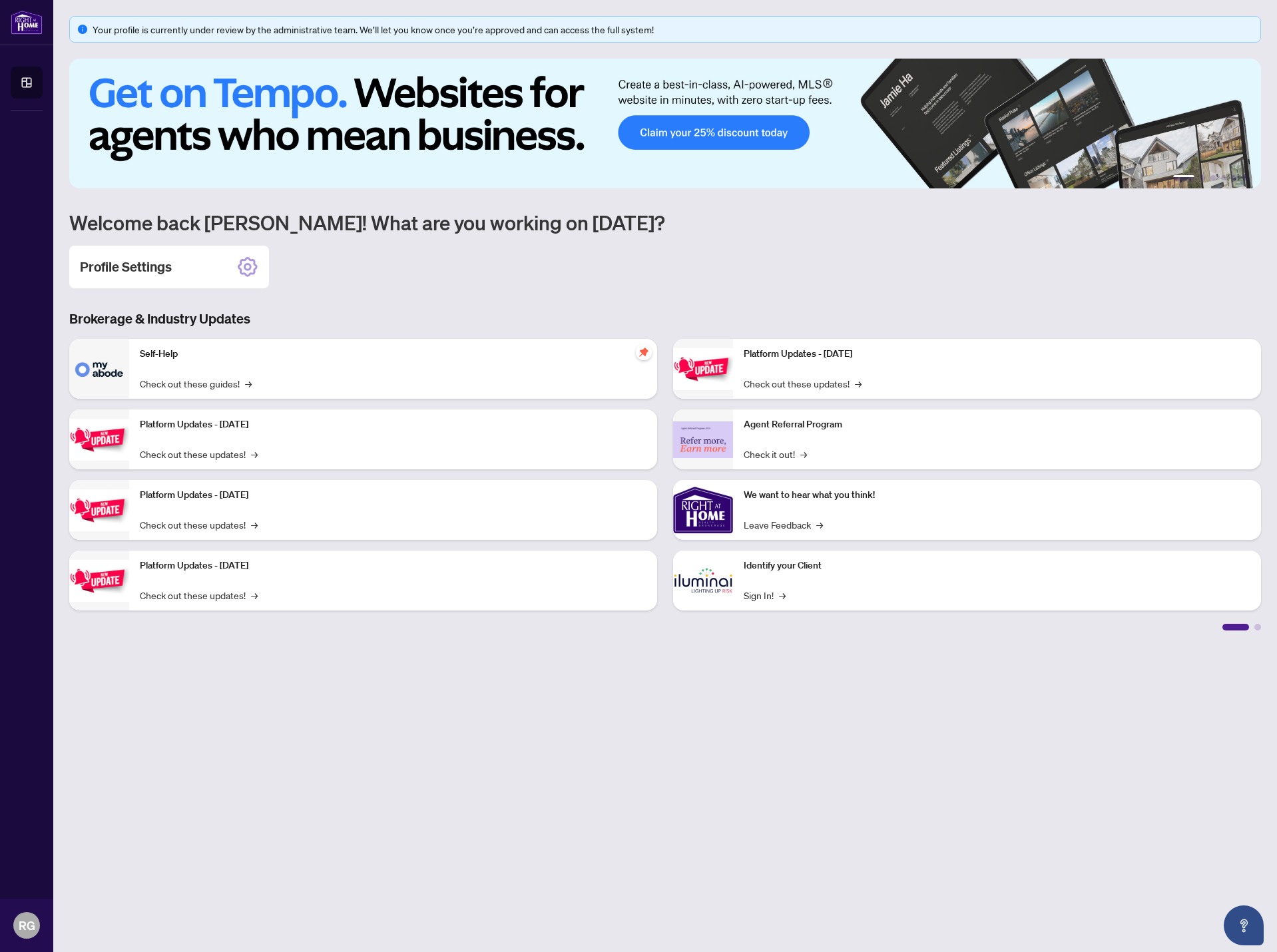
click at [799, 249] on div "Profile Settings" at bounding box center [665, 267] width 1192 height 42
click at [800, 236] on div "Your profile is currently under review by the administrative team. We’ll let yo…" at bounding box center [665, 323] width 1192 height 615
